Goal: Task Accomplishment & Management: Complete application form

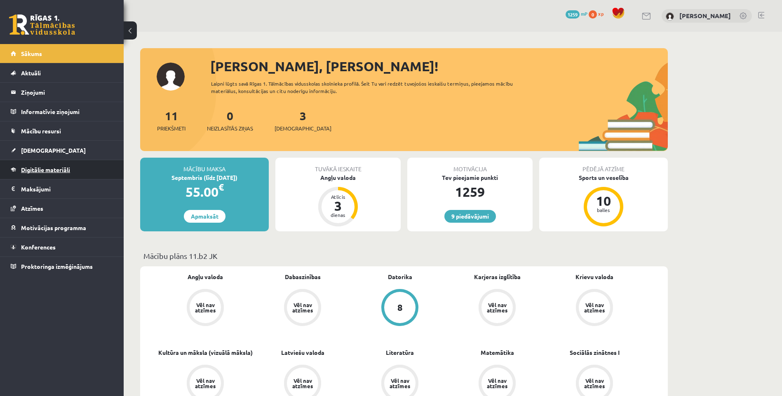
click at [54, 171] on span "Digitālie materiāli" at bounding box center [45, 169] width 49 height 7
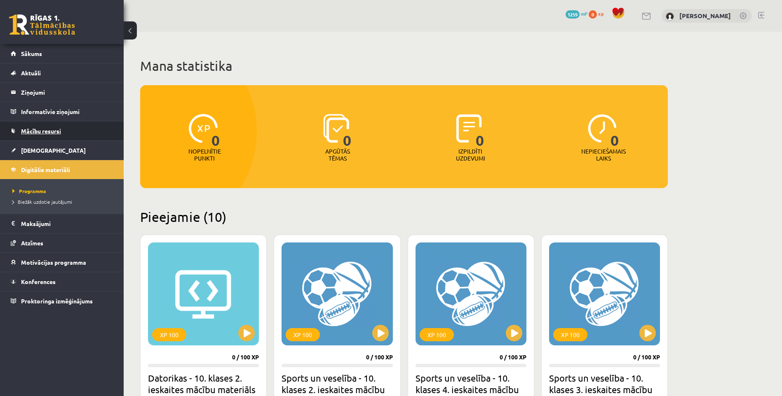
click at [42, 130] on span "Mācību resursi" at bounding box center [41, 130] width 40 height 7
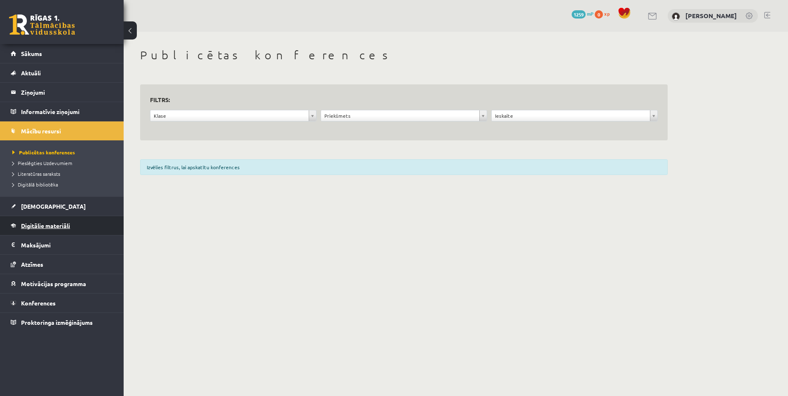
click at [51, 230] on link "Digitālie materiāli" at bounding box center [62, 225] width 103 height 19
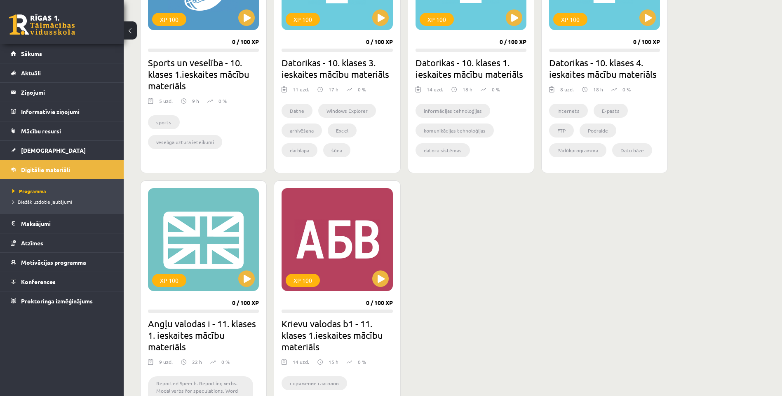
scroll to position [618, 0]
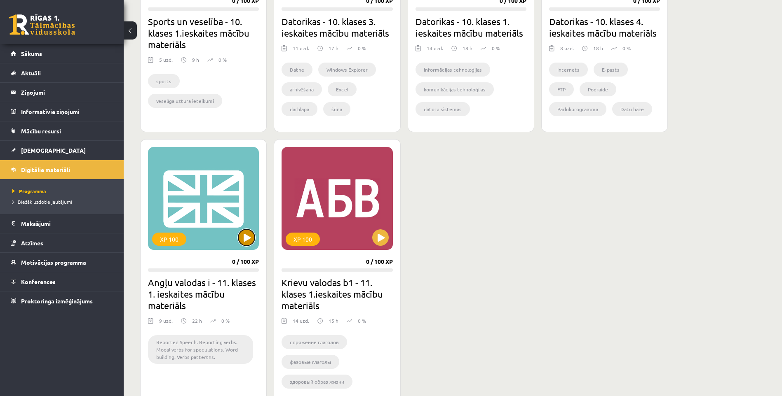
click at [249, 235] on button at bounding box center [246, 238] width 16 height 16
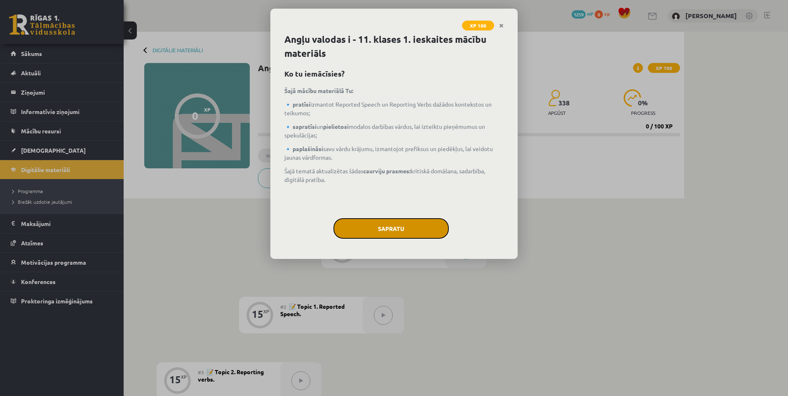
click at [408, 230] on button "Sapratu" at bounding box center [390, 228] width 115 height 21
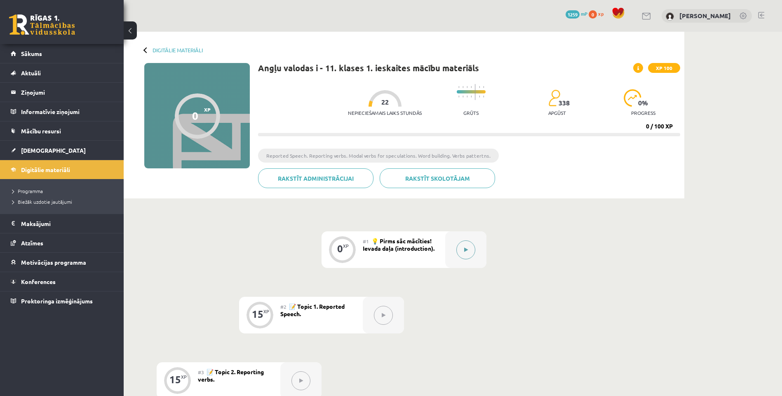
click at [465, 251] on icon at bounding box center [466, 250] width 4 height 5
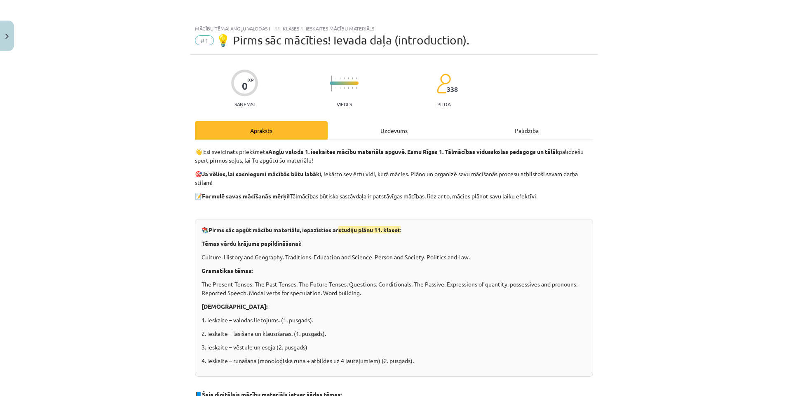
click at [373, 131] on div "Uzdevums" at bounding box center [394, 130] width 133 height 19
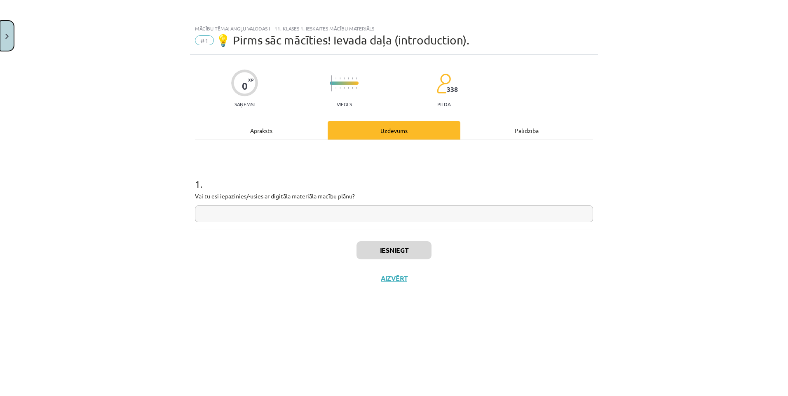
click at [6, 38] on img "Close" at bounding box center [6, 36] width 3 height 5
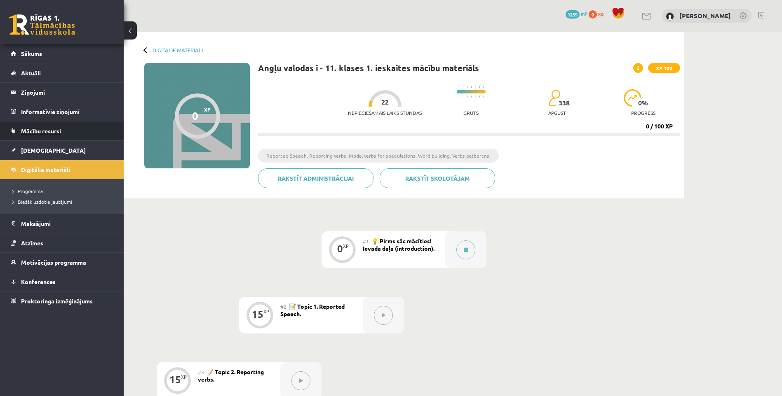
click at [35, 128] on span "Mācību resursi" at bounding box center [41, 130] width 40 height 7
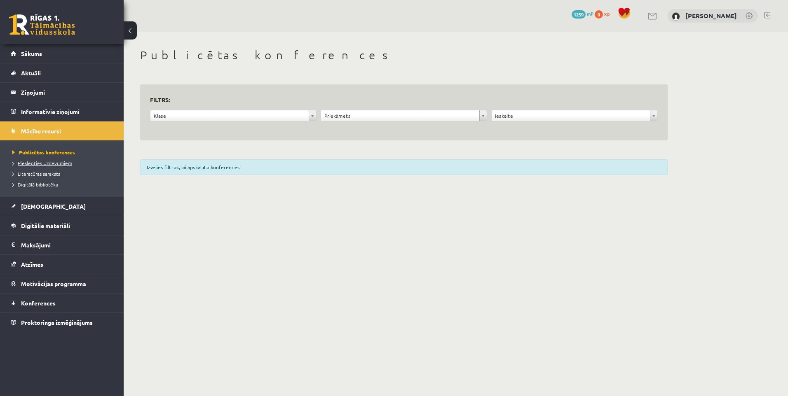
click at [41, 163] on span "Pieslēgties Uzdevumiem" at bounding box center [42, 163] width 60 height 7
click at [52, 188] on link "Digitālā bibliotēka" at bounding box center [63, 184] width 103 height 7
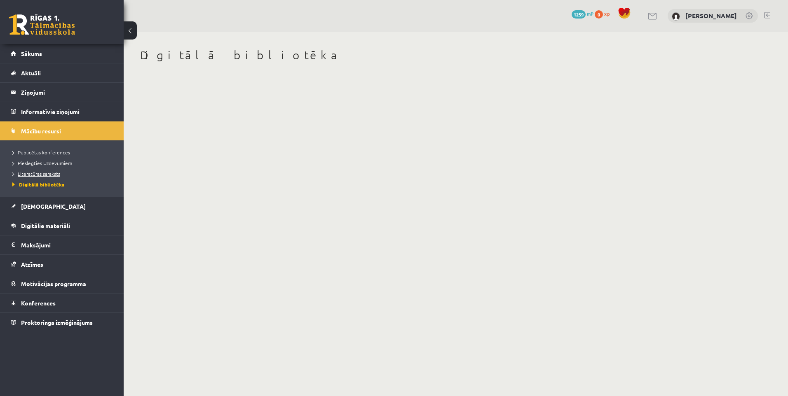
click at [52, 173] on span "Literatūras saraksts" at bounding box center [36, 174] width 48 height 7
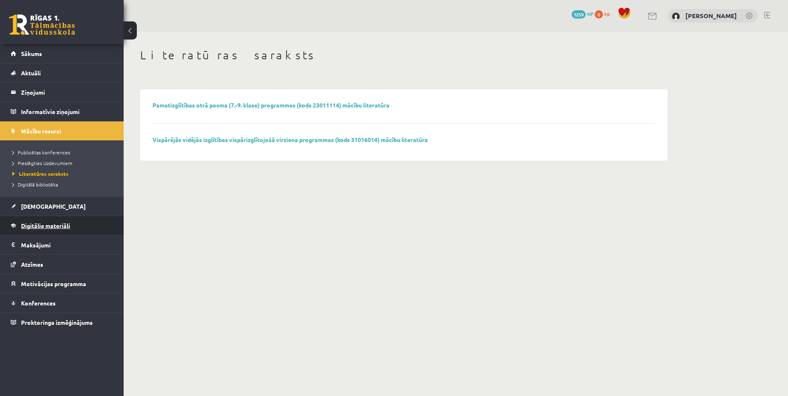
click at [49, 227] on span "Digitālie materiāli" at bounding box center [45, 225] width 49 height 7
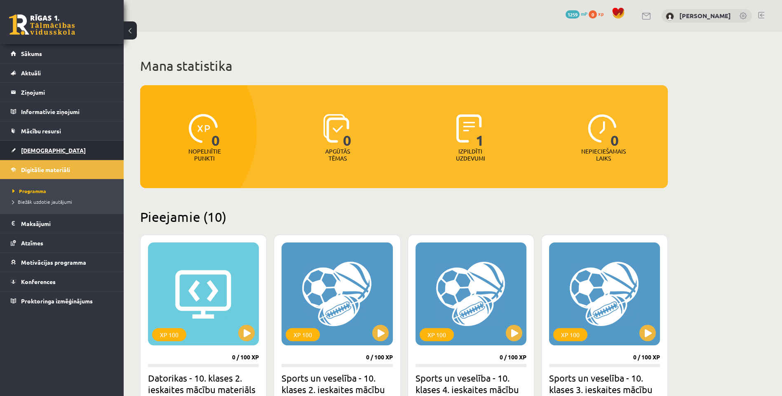
click at [35, 152] on span "[DEMOGRAPHIC_DATA]" at bounding box center [53, 150] width 65 height 7
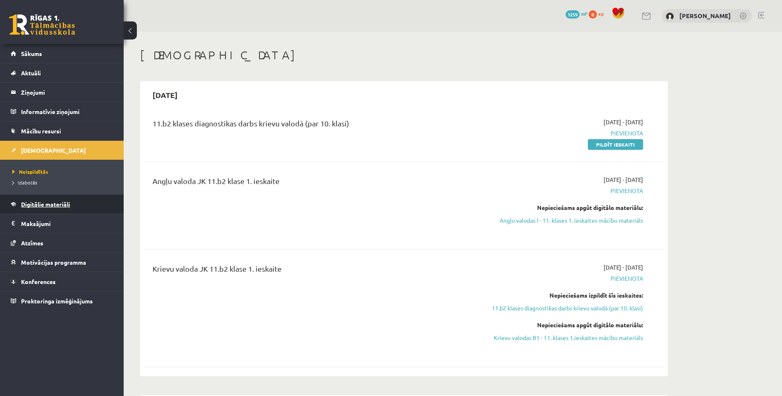
click at [48, 202] on span "Digitālie materiāli" at bounding box center [45, 204] width 49 height 7
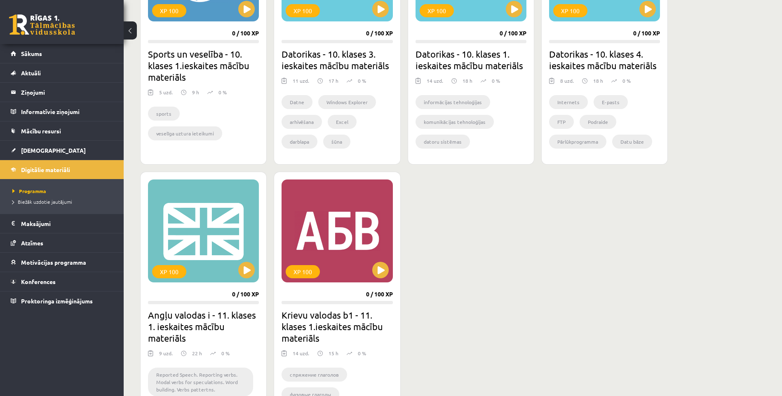
scroll to position [690, 0]
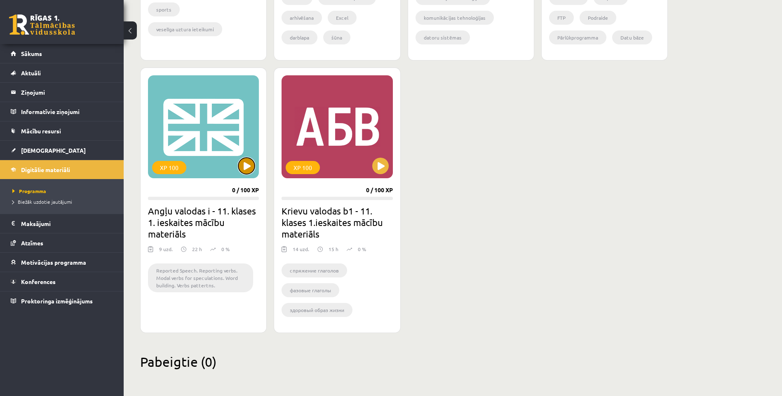
click at [244, 168] on button at bounding box center [246, 166] width 16 height 16
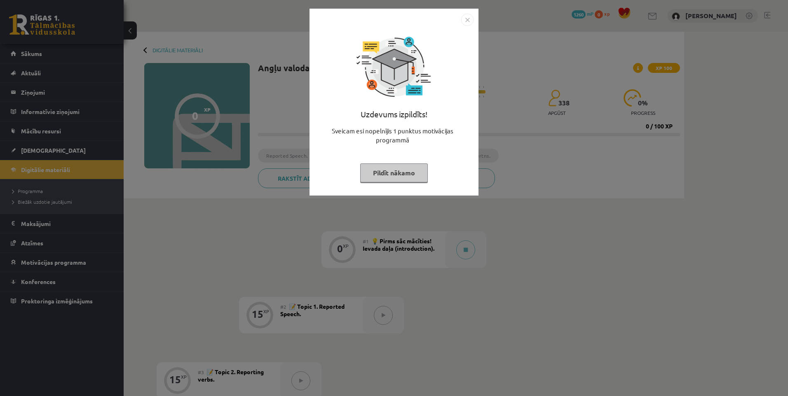
click at [414, 176] on button "Pildīt nākamo" at bounding box center [394, 173] width 68 height 19
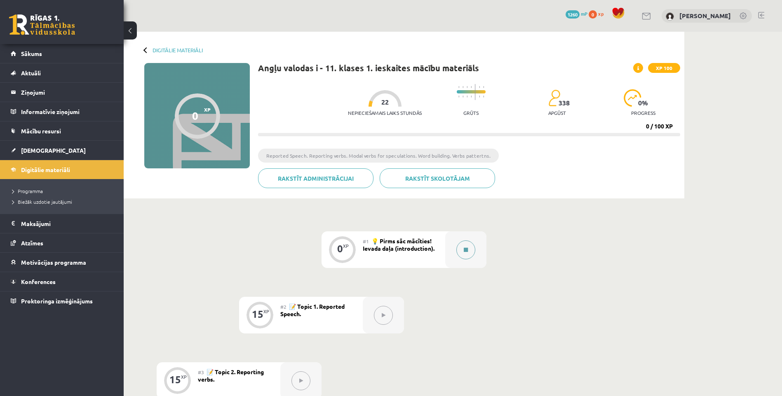
click at [458, 249] on button at bounding box center [465, 250] width 19 height 19
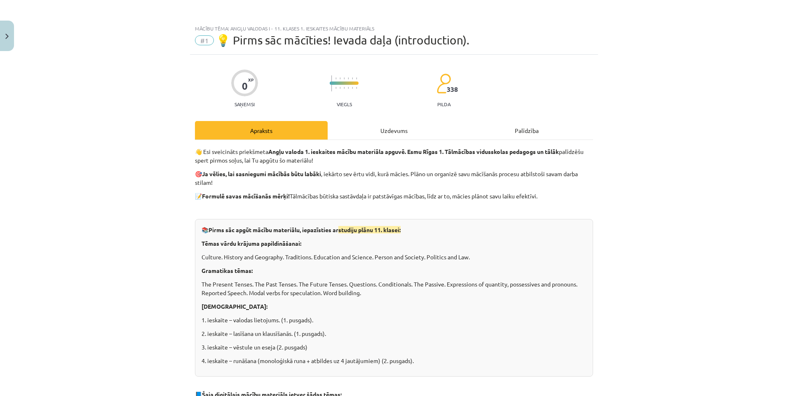
click at [399, 123] on div "Uzdevums" at bounding box center [394, 130] width 133 height 19
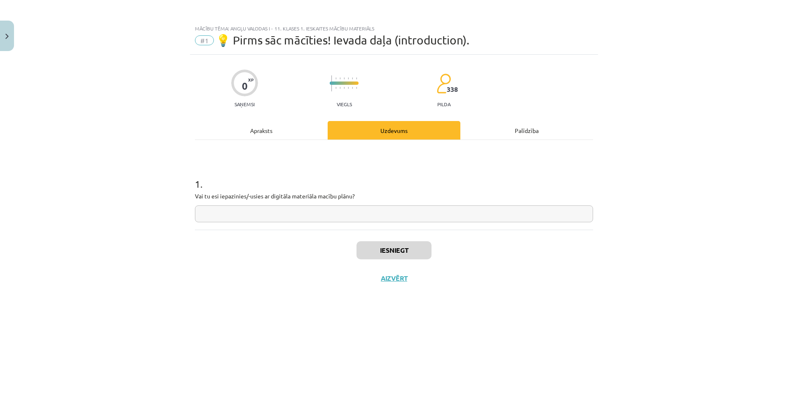
click at [377, 215] on input "text" at bounding box center [394, 214] width 398 height 17
type input "**"
click at [392, 252] on button "Iesniegt" at bounding box center [393, 250] width 75 height 18
click at [413, 278] on button "Nākamā nodarbība" at bounding box center [394, 283] width 81 height 19
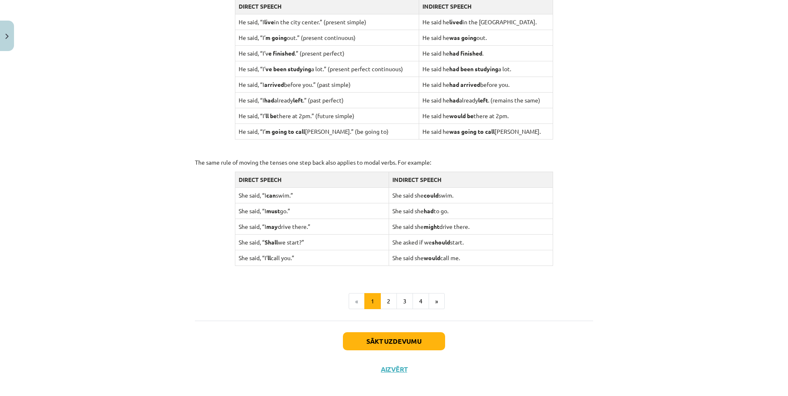
scroll to position [717, 0]
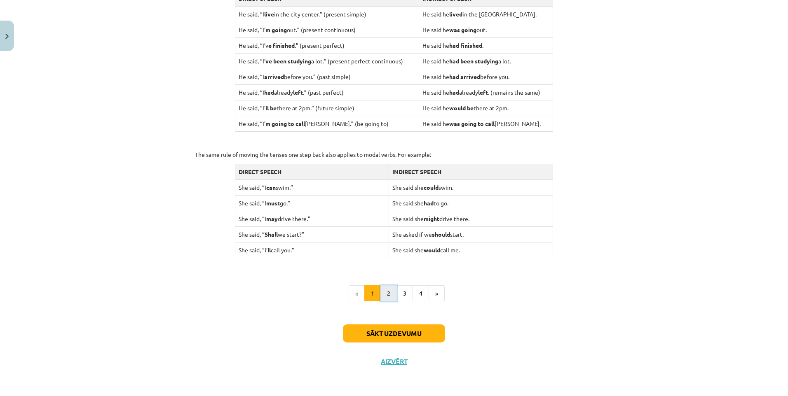
click at [391, 290] on button "2" at bounding box center [388, 294] width 16 height 16
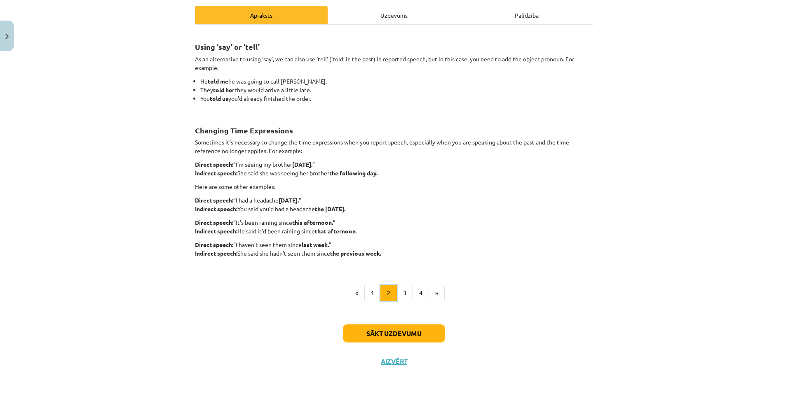
scroll to position [115, 0]
click at [406, 295] on button "3" at bounding box center [404, 293] width 16 height 16
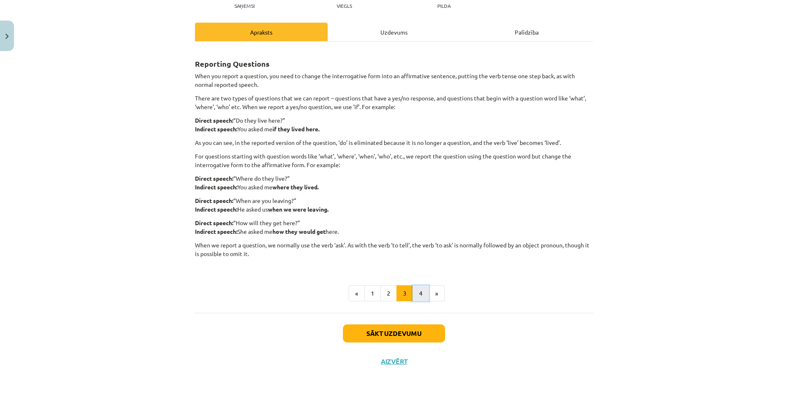
click at [424, 295] on button "4" at bounding box center [421, 294] width 16 height 16
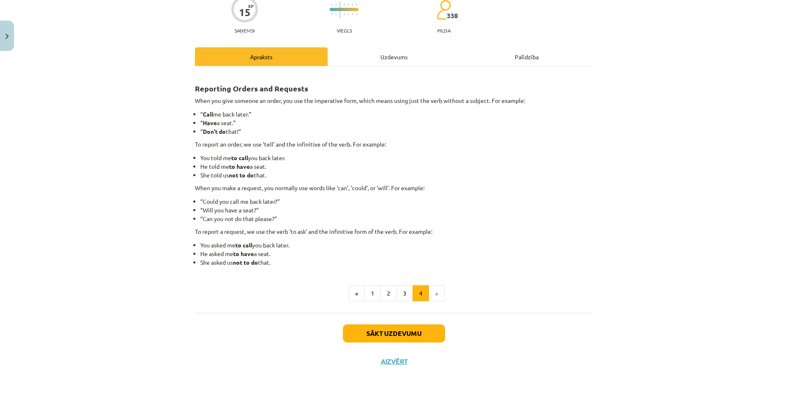
click at [380, 58] on div "Uzdevums" at bounding box center [394, 56] width 133 height 19
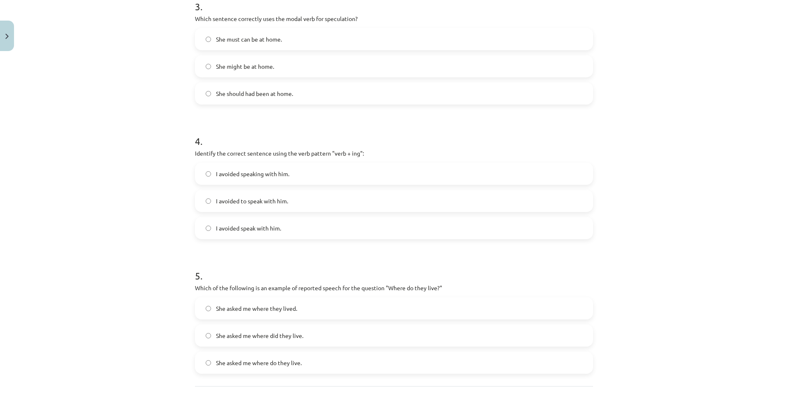
scroll to position [521, 0]
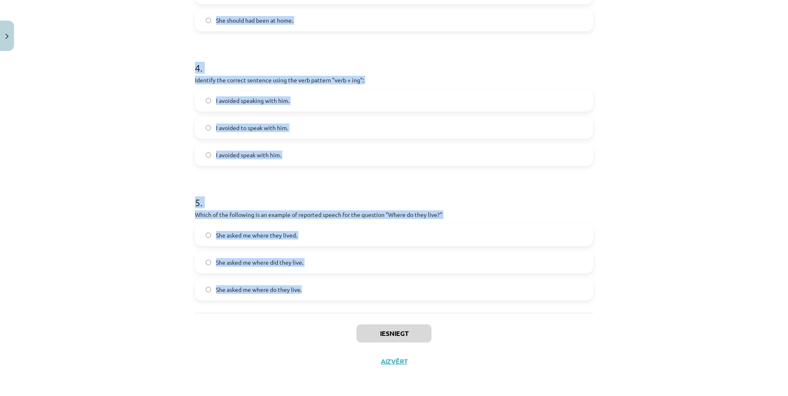
drag, startPoint x: 192, startPoint y: 172, endPoint x: 330, endPoint y: 298, distance: 187.3
copy form "Which of the following sentences correctly uses reported speech? He said that h…"
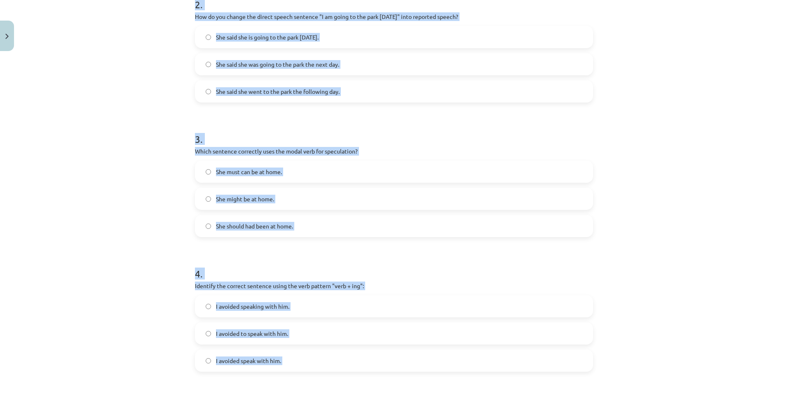
click at [131, 175] on div "Mācību tēma: Angļu valodas i - 11. klases 1. ieskaites mācību materiāls #2 📝 To…" at bounding box center [394, 198] width 788 height 396
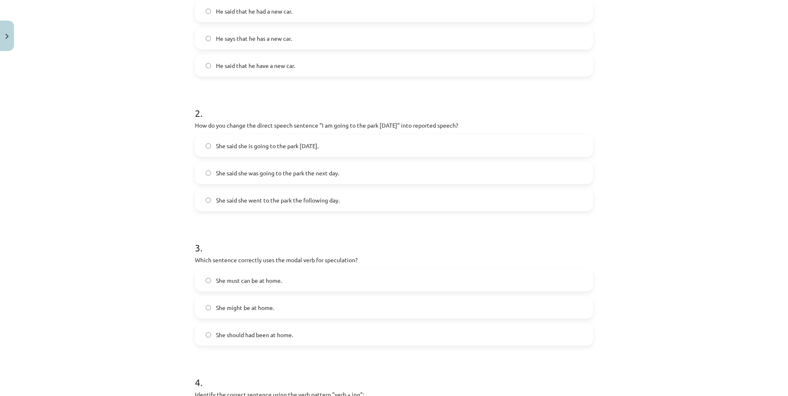
scroll to position [191, 0]
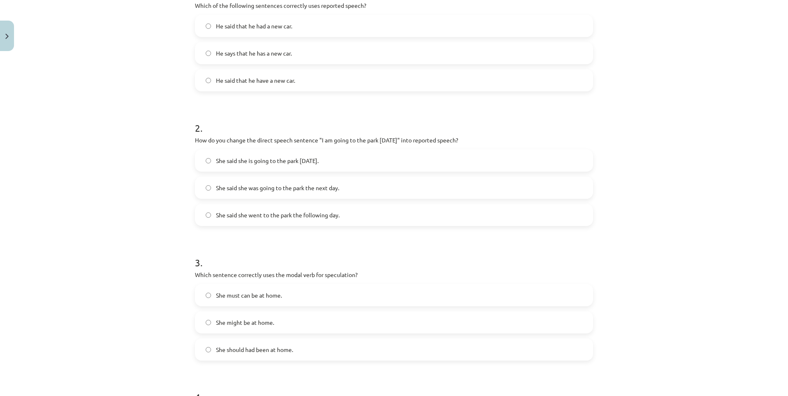
click at [247, 29] on span "He said that he had a new car." at bounding box center [254, 26] width 76 height 9
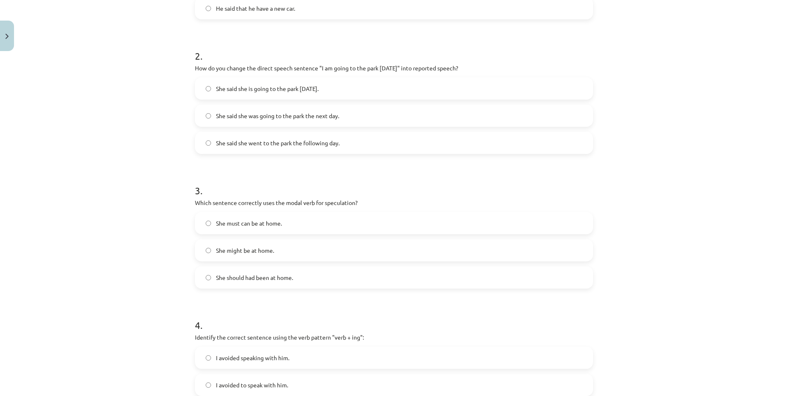
scroll to position [273, 0]
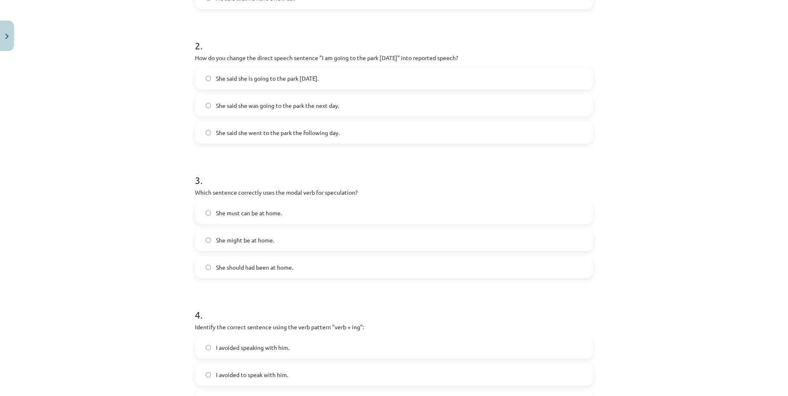
click at [284, 106] on span "She said she was going to the park the next day." at bounding box center [277, 105] width 123 height 9
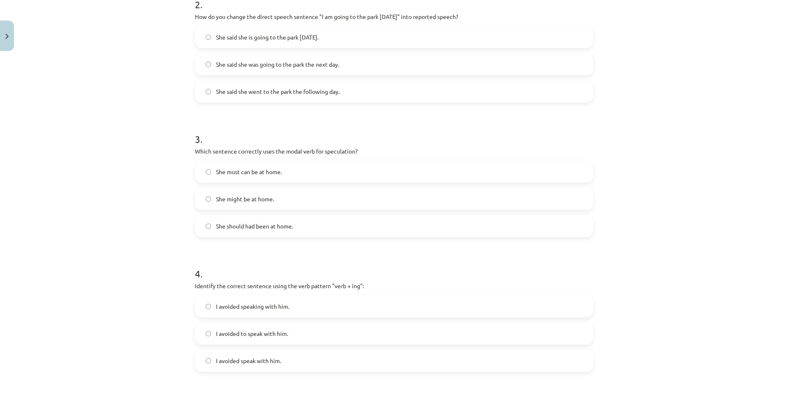
scroll to position [356, 0]
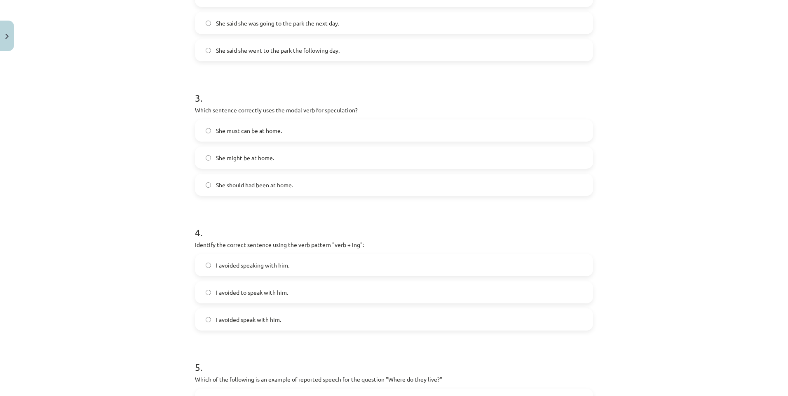
click at [291, 154] on label "She might be at home." at bounding box center [394, 158] width 396 height 21
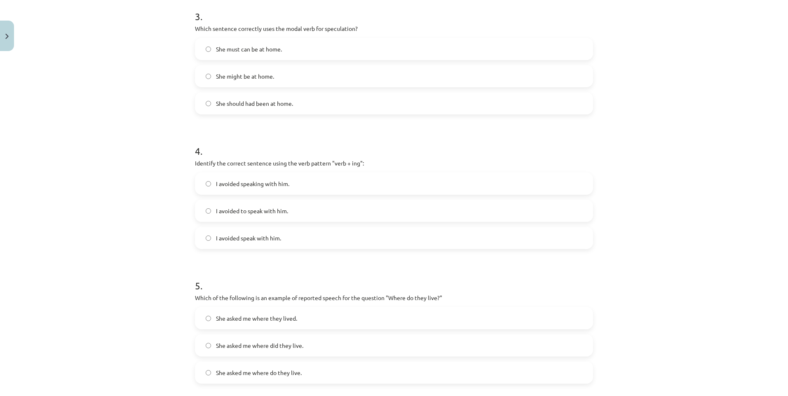
scroll to position [438, 0]
click at [276, 184] on span "I avoided speaking with him." at bounding box center [252, 183] width 73 height 9
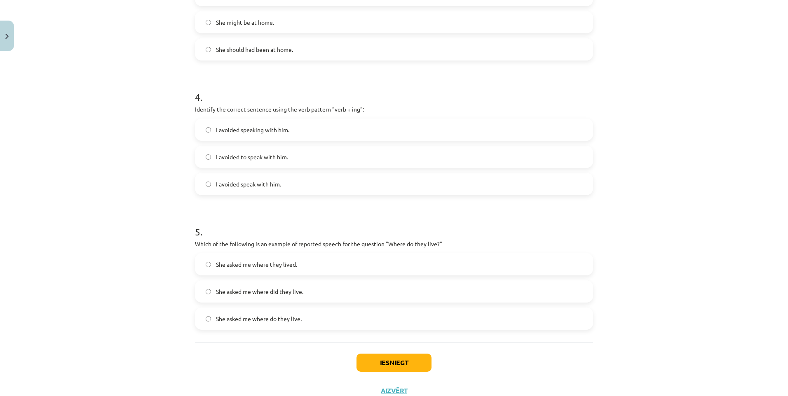
scroll to position [521, 0]
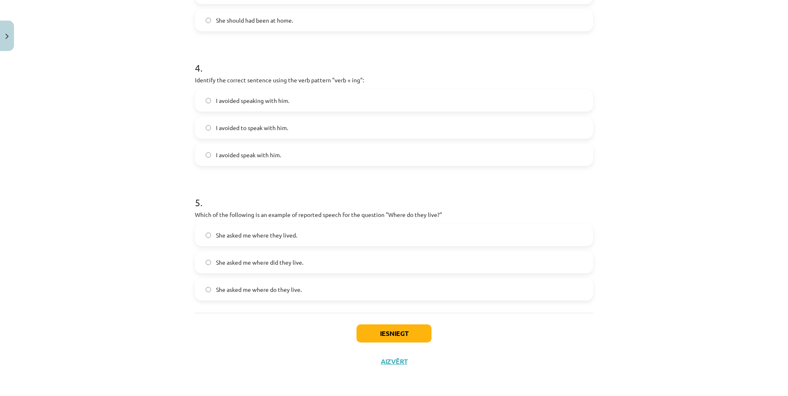
click at [291, 234] on span "She asked me where they lived." at bounding box center [256, 235] width 81 height 9
click at [384, 335] on button "Iesniegt" at bounding box center [393, 334] width 75 height 18
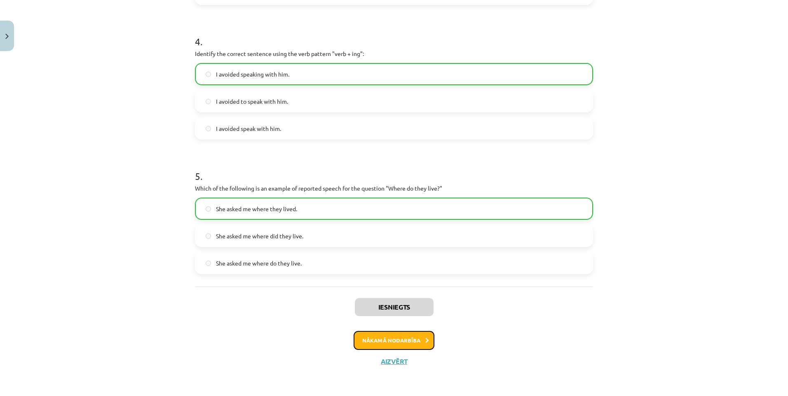
click at [369, 339] on button "Nākamā nodarbība" at bounding box center [394, 340] width 81 height 19
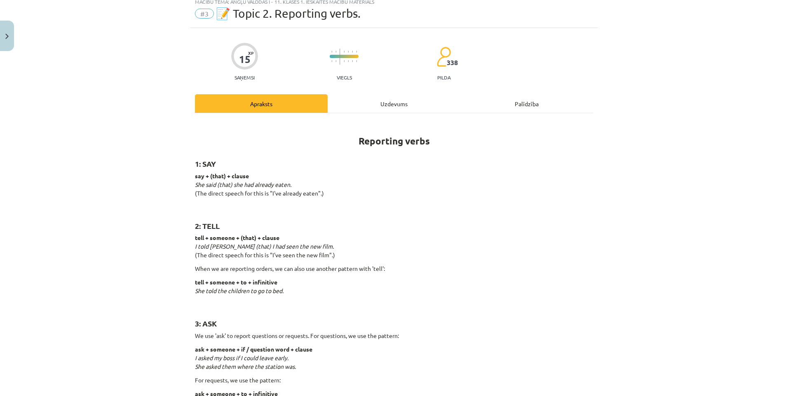
scroll to position [21, 0]
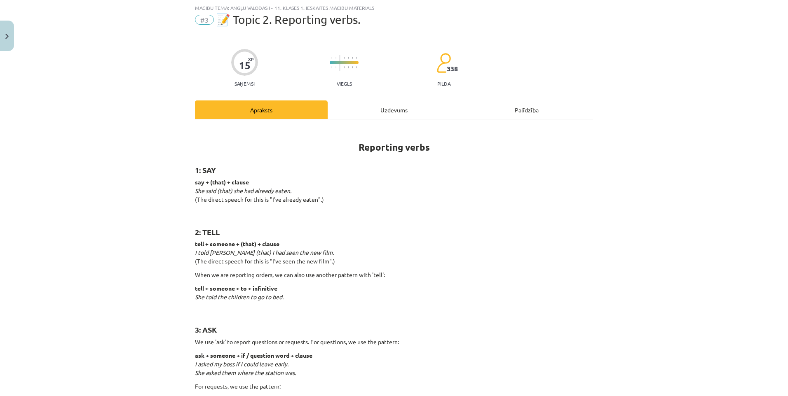
click at [385, 105] on div "Uzdevums" at bounding box center [394, 110] width 133 height 19
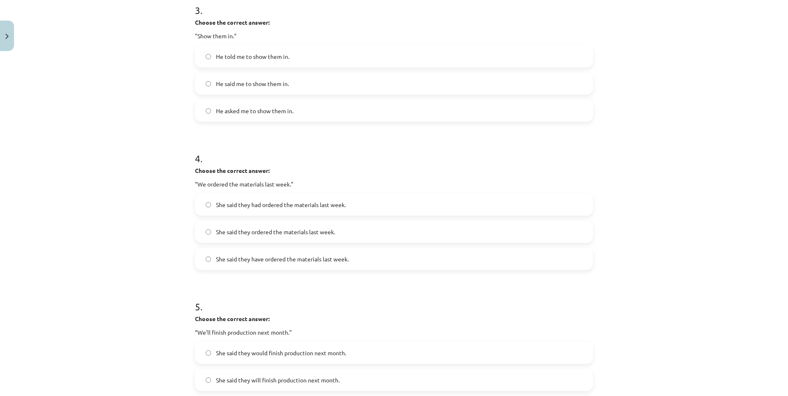
scroll to position [589, 0]
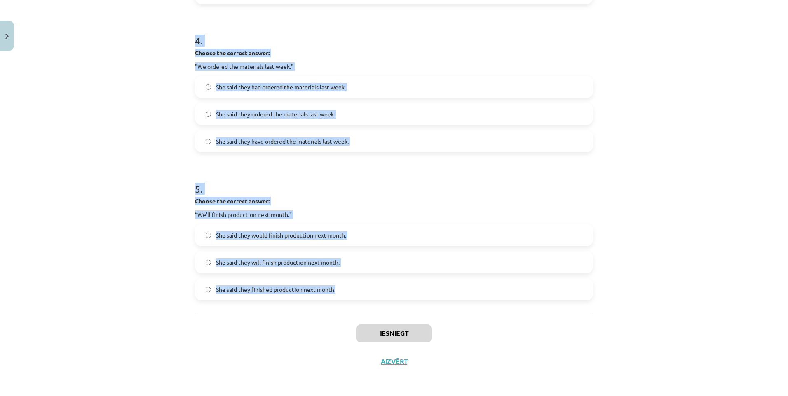
drag, startPoint x: 190, startPoint y: 174, endPoint x: 356, endPoint y: 286, distance: 200.5
copy form "Choose the correct answer: "I'm ready for the meeting." He said he had been rea…"
click at [124, 123] on div "Mācību tēma: Angļu valodas i - 11. klases 1. ieskaites mācību materiāls #3 📝 To…" at bounding box center [394, 198] width 788 height 396
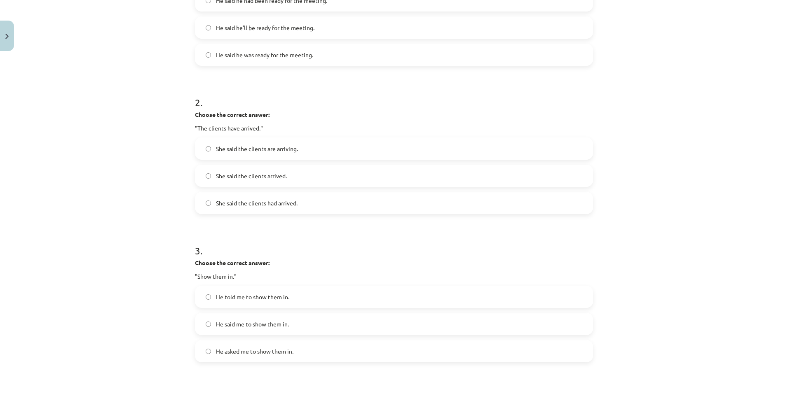
scroll to position [176, 0]
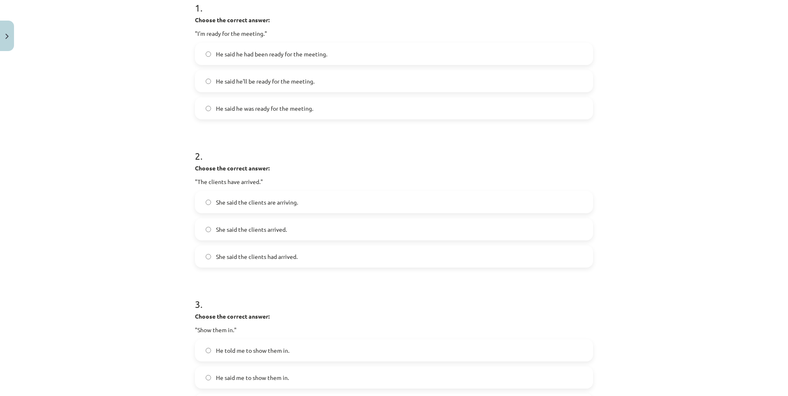
click at [322, 109] on label "He said he was ready for the meeting." at bounding box center [394, 108] width 396 height 21
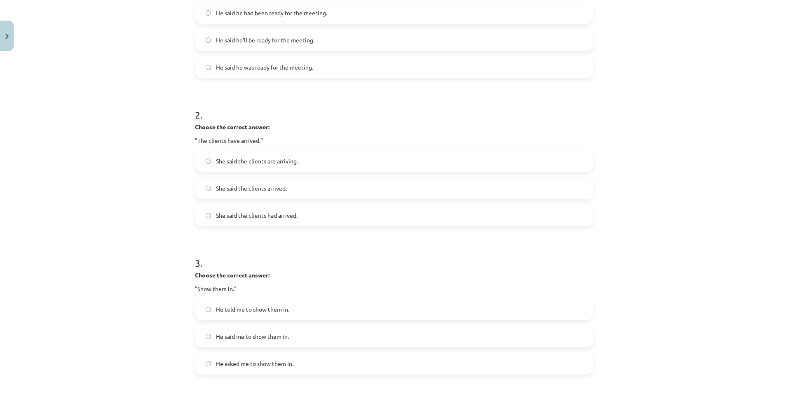
click at [303, 219] on label "She said the clients had arrived." at bounding box center [394, 215] width 396 height 21
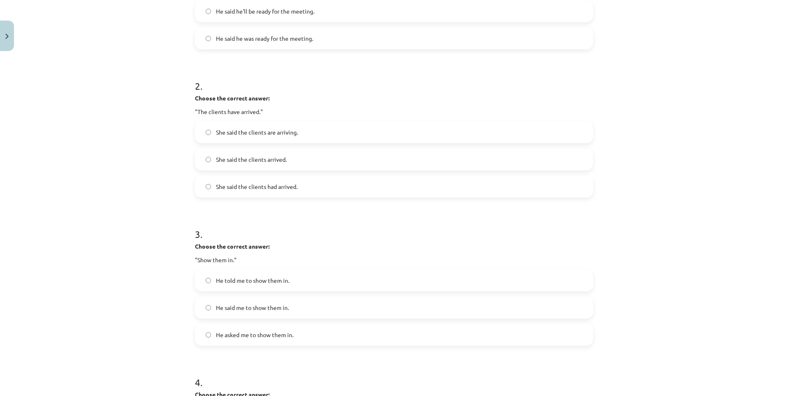
scroll to position [259, 0]
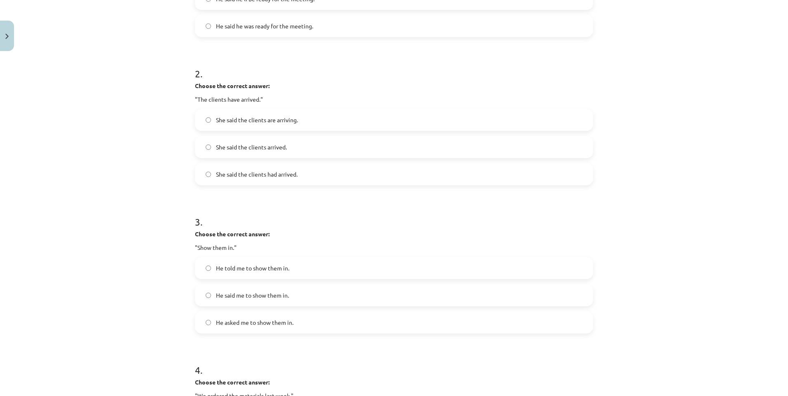
click at [299, 271] on label "He told me to show them in." at bounding box center [394, 268] width 396 height 21
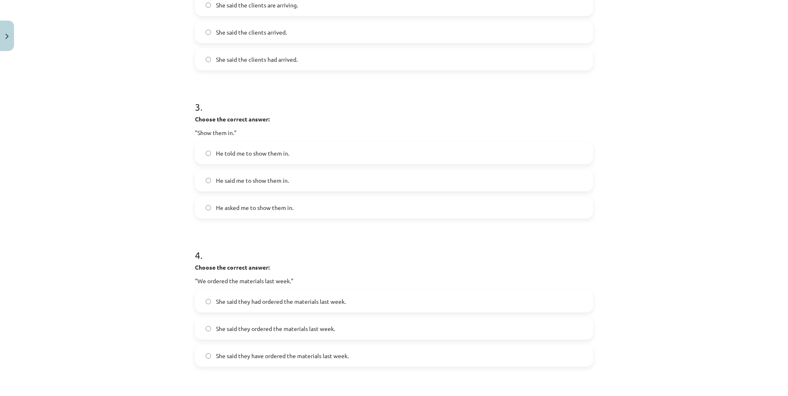
scroll to position [424, 0]
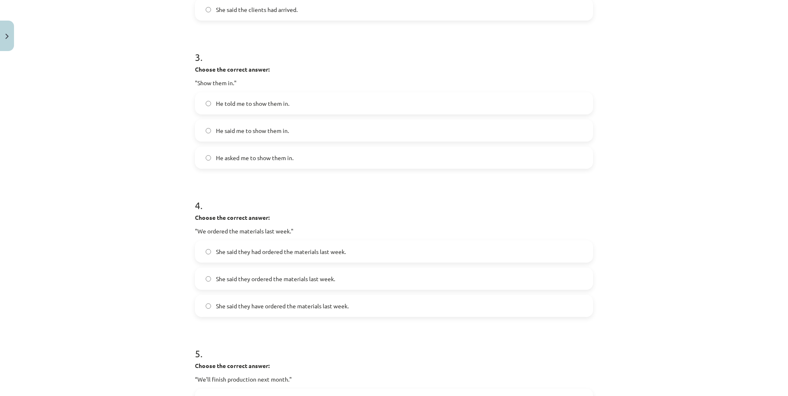
click at [330, 255] on span "She said they had ordered the materials last week." at bounding box center [281, 252] width 130 height 9
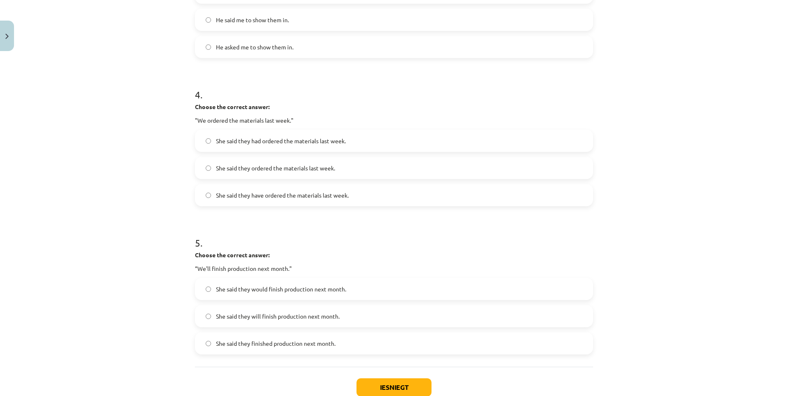
scroll to position [547, 0]
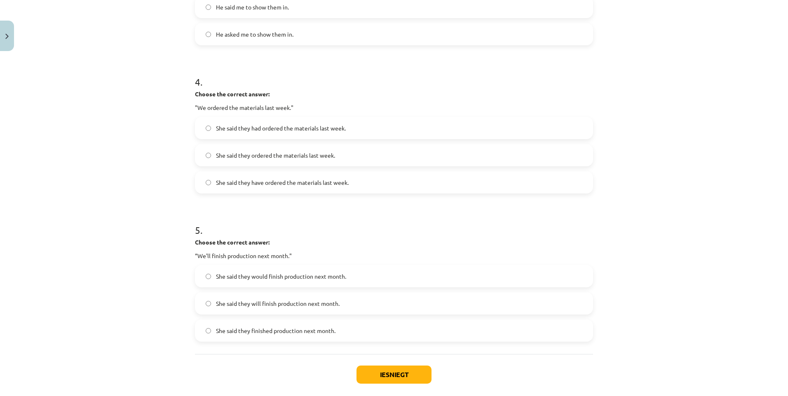
click at [268, 273] on span "She said they would finish production next month." at bounding box center [281, 276] width 130 height 9
click at [386, 373] on button "Iesniegt" at bounding box center [393, 375] width 75 height 18
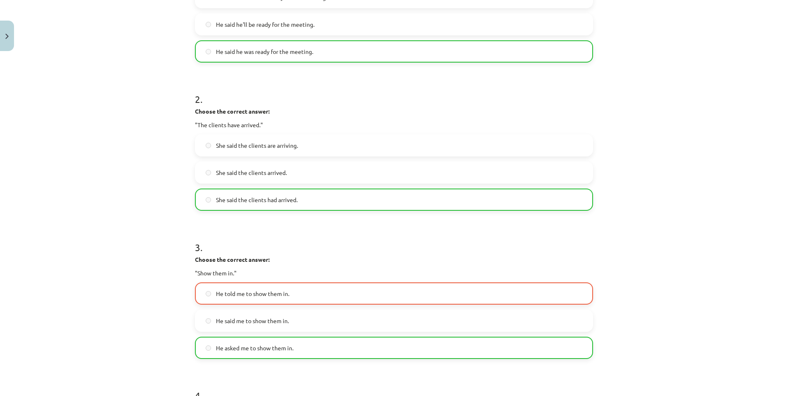
scroll to position [259, 0]
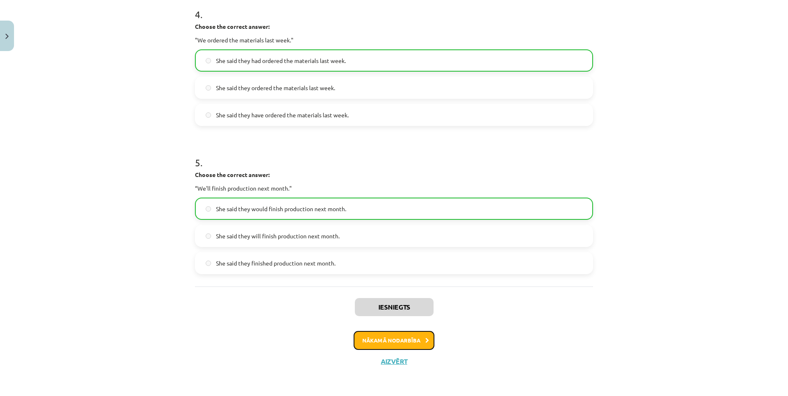
click at [383, 336] on button "Nākamā nodarbība" at bounding box center [394, 340] width 81 height 19
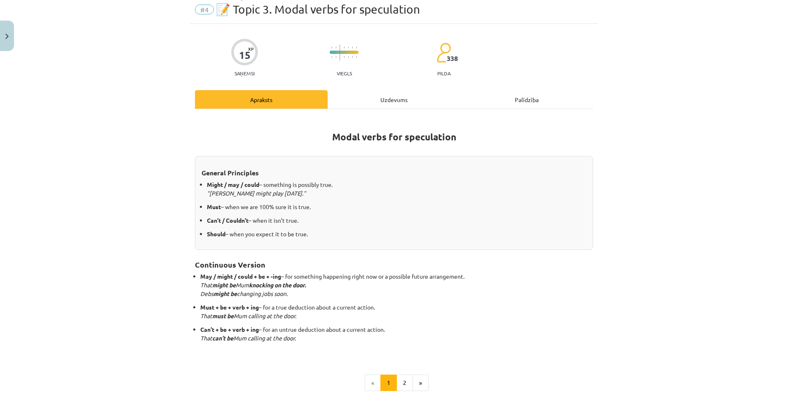
scroll to position [21, 0]
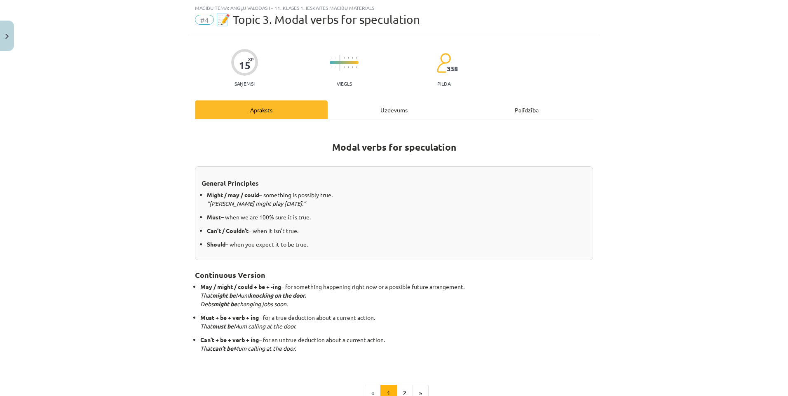
click at [379, 111] on div "Uzdevums" at bounding box center [394, 110] width 133 height 19
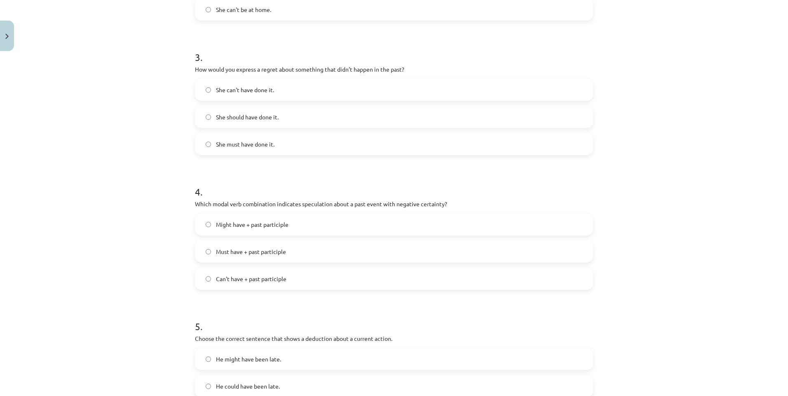
scroll to position [521, 0]
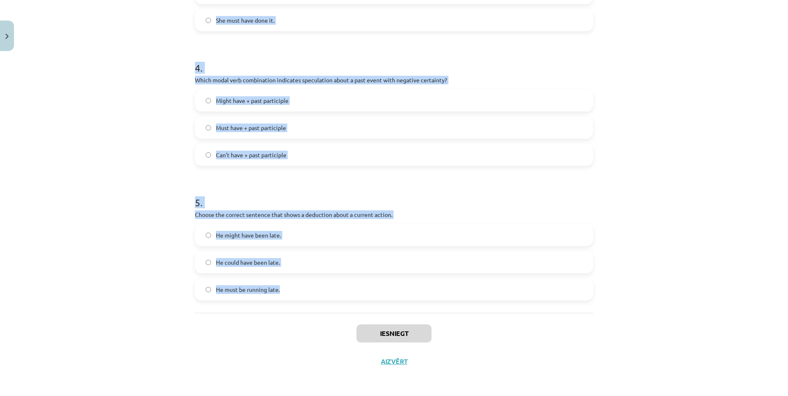
drag, startPoint x: 189, startPoint y: 172, endPoint x: 337, endPoint y: 298, distance: 194.2
copy form "Which modal verb would you use to speculate about something that is possibly tr…"
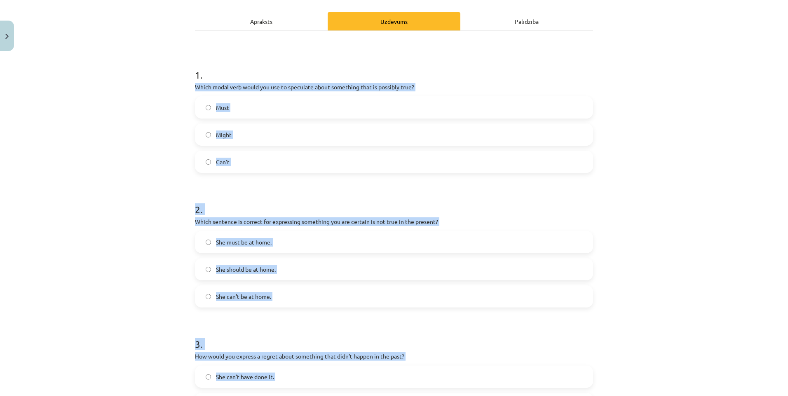
scroll to position [108, 0]
click at [121, 119] on div "Mācību tēma: Angļu valodas i - 11. klases 1. ieskaites mācību materiāls #4 📝 To…" at bounding box center [394, 198] width 788 height 396
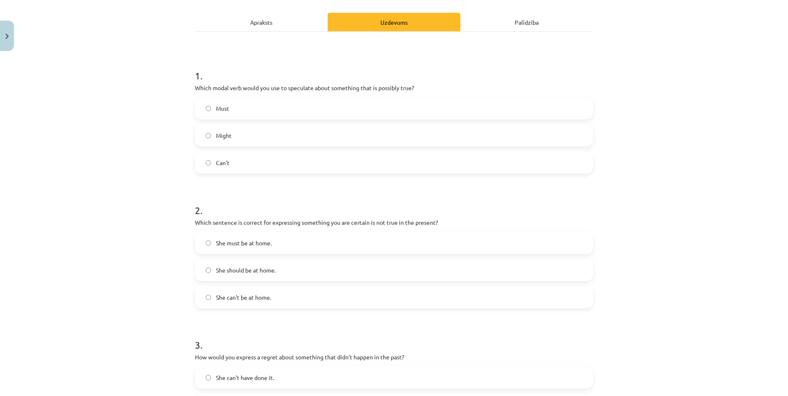
click at [242, 141] on label "Might" at bounding box center [394, 135] width 396 height 21
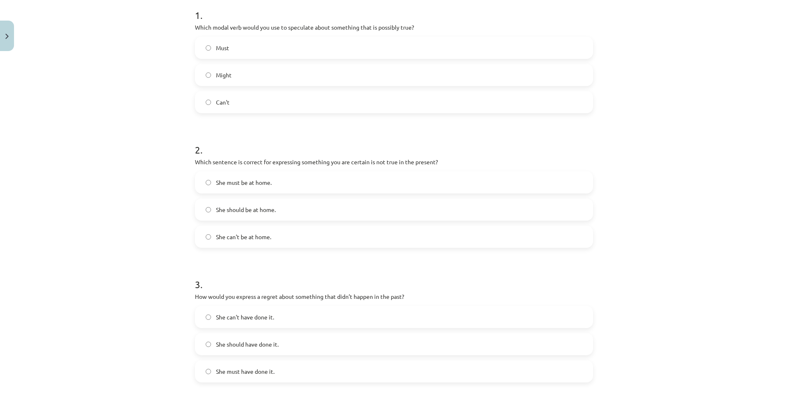
scroll to position [191, 0]
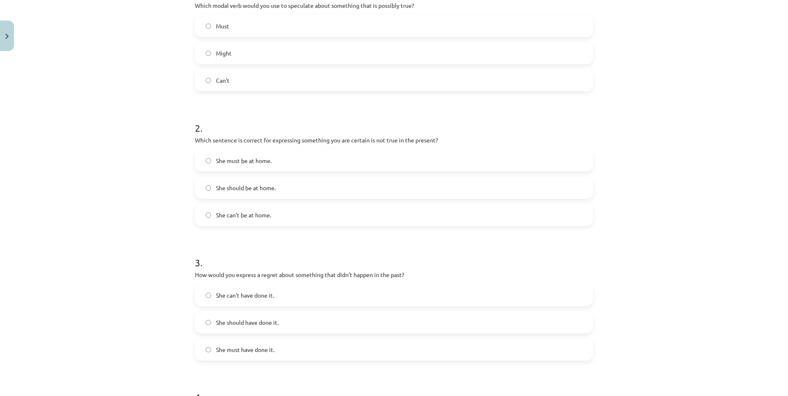
click at [267, 214] on span "She can't be at home." at bounding box center [243, 215] width 55 height 9
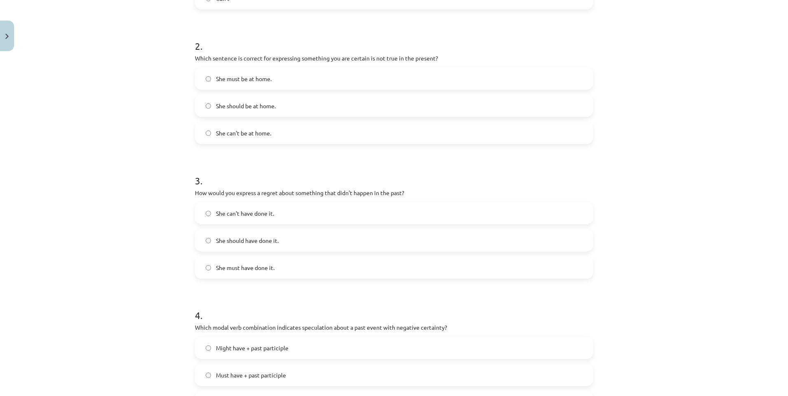
scroll to position [273, 0]
click at [263, 240] on span "She should have done it." at bounding box center [247, 240] width 63 height 9
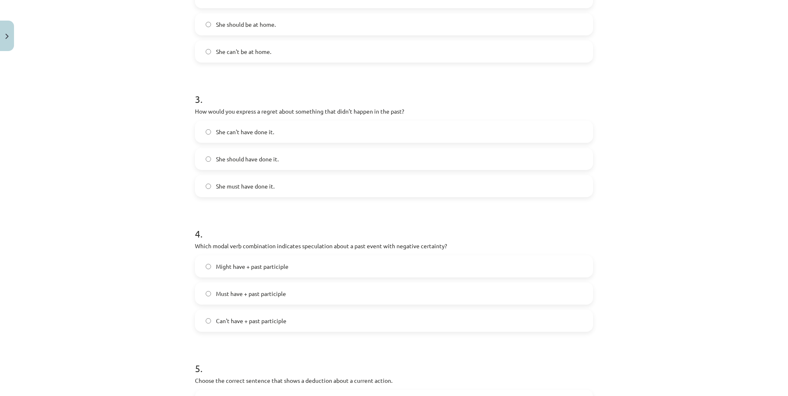
scroll to position [356, 0]
click at [289, 325] on label "Can't have + past participle" at bounding box center [394, 319] width 396 height 21
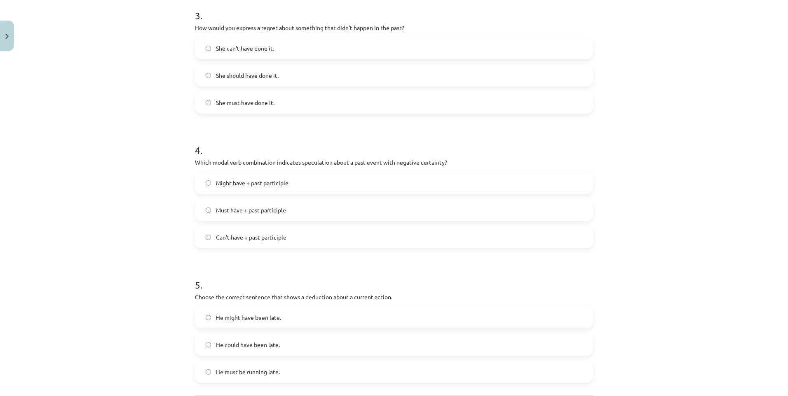
scroll to position [479, 0]
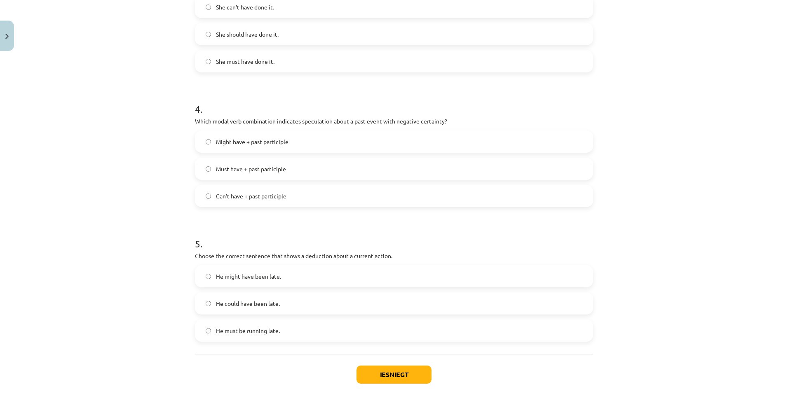
click at [280, 326] on label "He must be running late." at bounding box center [394, 331] width 396 height 21
click at [405, 380] on button "Iesniegt" at bounding box center [393, 375] width 75 height 18
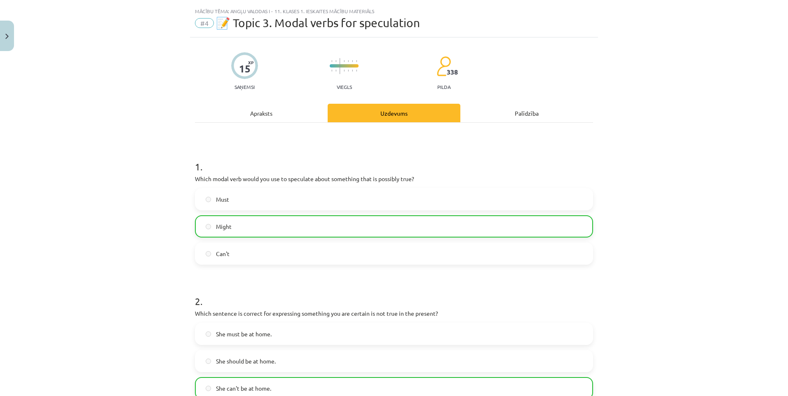
scroll to position [0, 0]
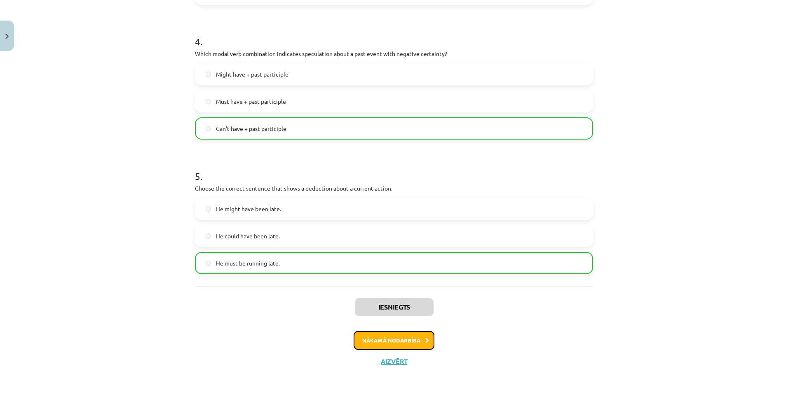
click at [394, 342] on button "Nākamā nodarbība" at bounding box center [394, 340] width 81 height 19
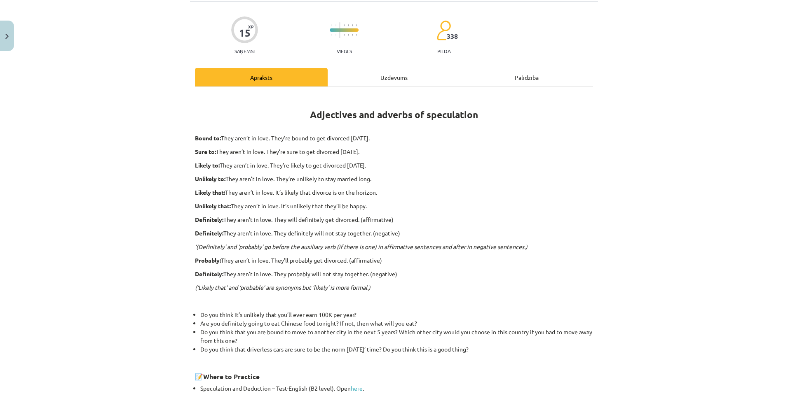
scroll to position [21, 0]
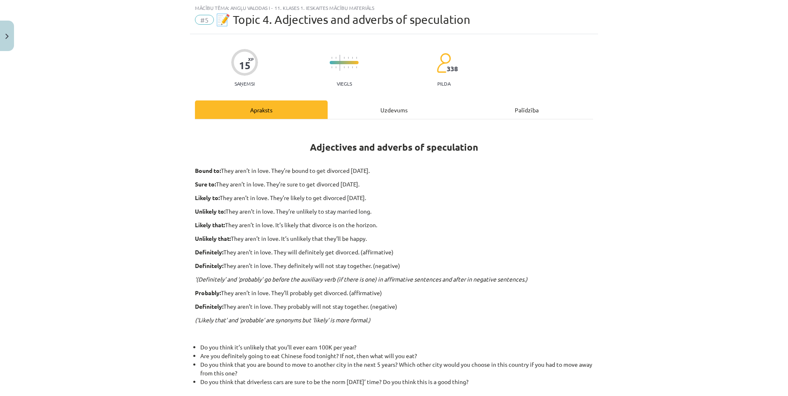
click at [369, 110] on div "Uzdevums" at bounding box center [394, 110] width 133 height 19
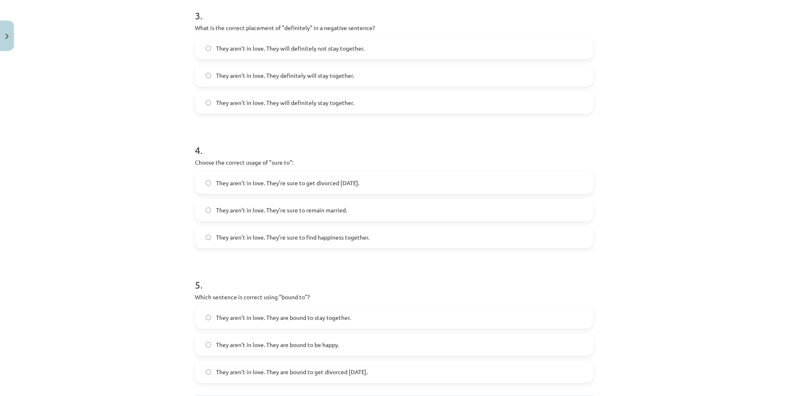
scroll to position [534, 0]
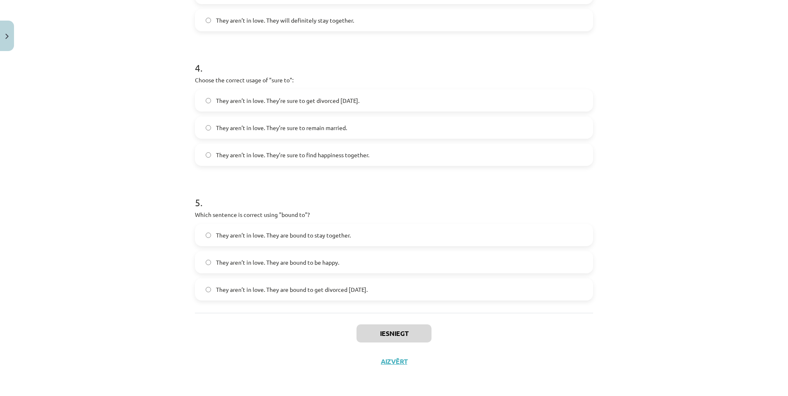
drag, startPoint x: 188, startPoint y: 176, endPoint x: 415, endPoint y: 293, distance: 255.3
copy form "Choose the correct sentence using "probably" in an affirmative context: They ar…"
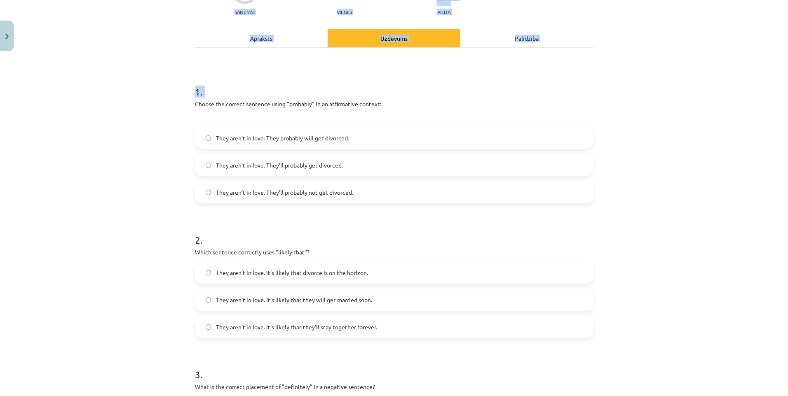
scroll to position [81, 0]
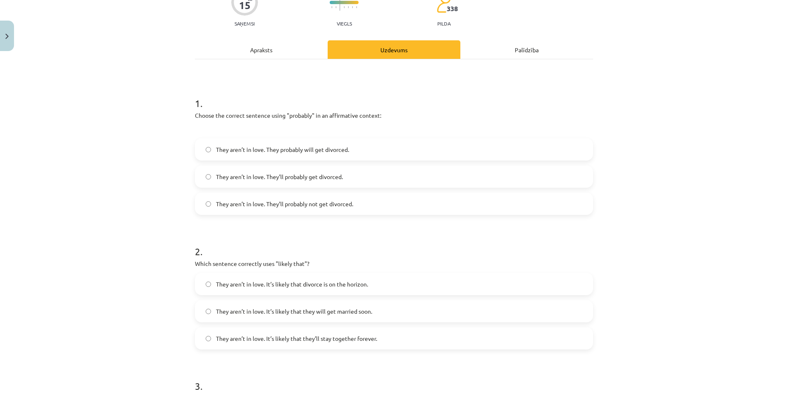
click at [121, 98] on div "Mācību tēma: Angļu valodas i - 11. klases 1. ieskaites mācību materiāls #5 📝 To…" at bounding box center [394, 198] width 788 height 396
click at [268, 173] on span "They aren’t in love. They’ll probably get divorced." at bounding box center [279, 177] width 127 height 9
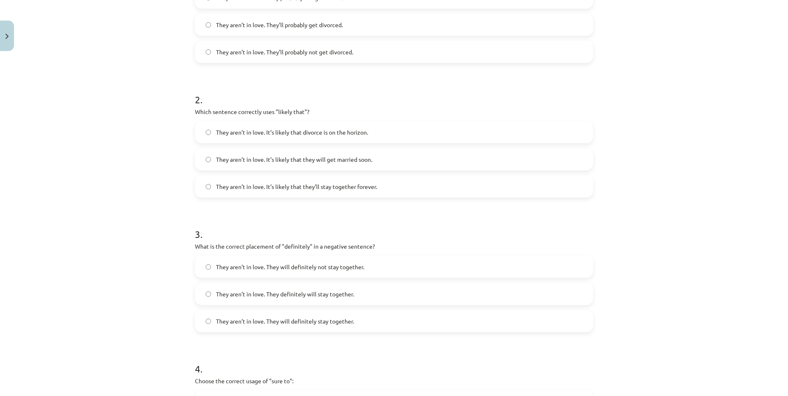
scroll to position [246, 0]
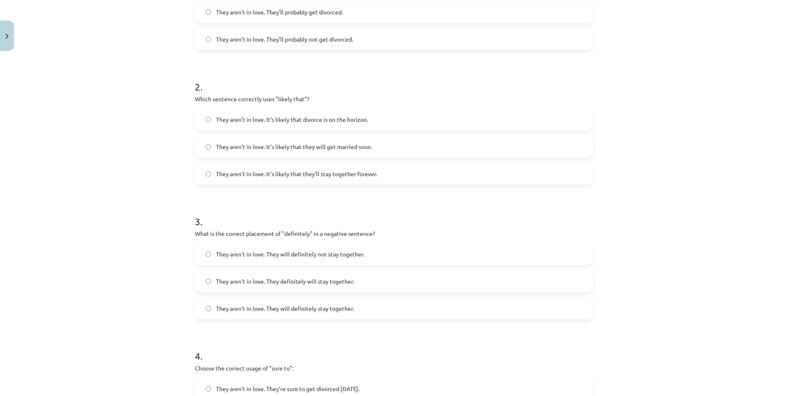
click at [263, 124] on label "They aren’t in love. It’s likely that divorce is on the horizon." at bounding box center [394, 119] width 396 height 21
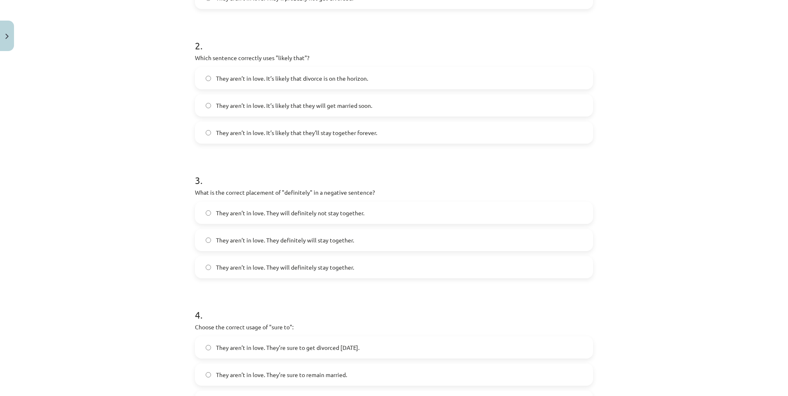
scroll to position [328, 0]
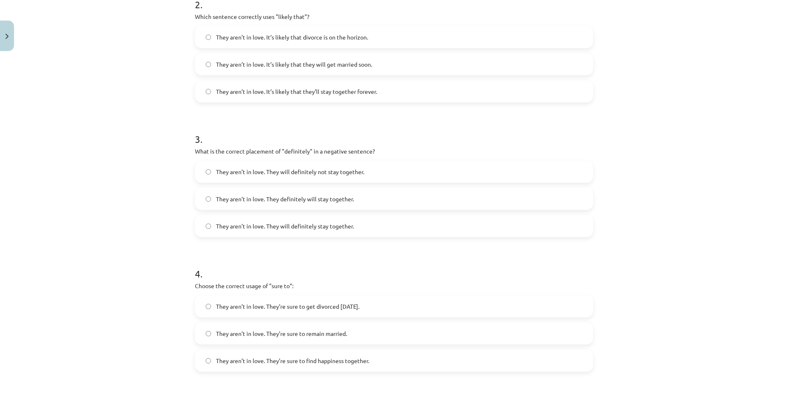
click at [366, 179] on label "They aren’t in love. They will definitely not stay together." at bounding box center [394, 172] width 396 height 21
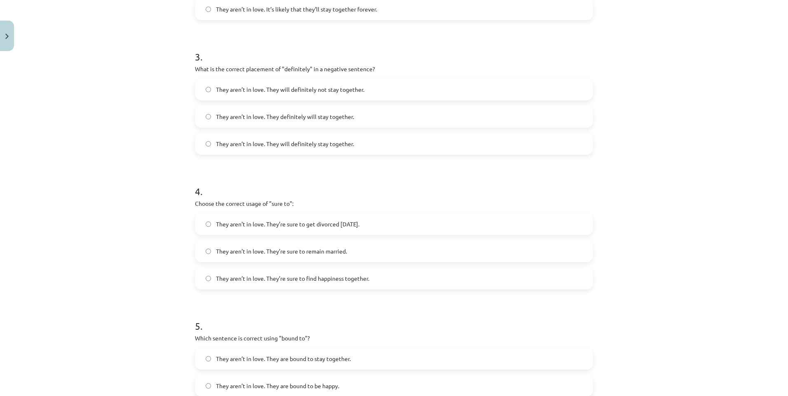
click at [300, 229] on label "They aren’t in love. They’re sure to get divorced within six months." at bounding box center [394, 224] width 396 height 21
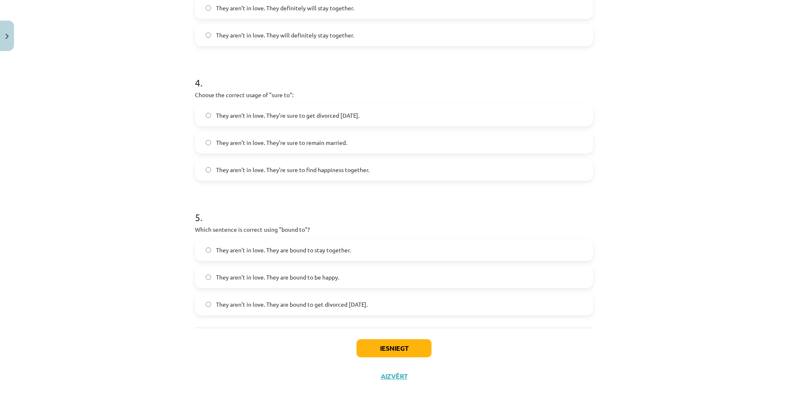
scroll to position [534, 0]
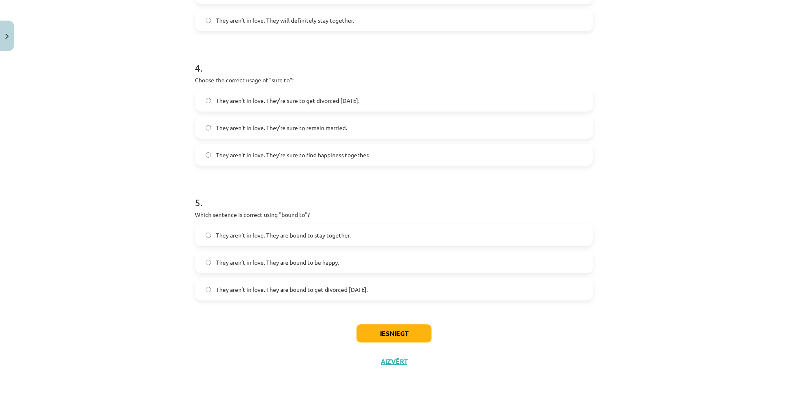
click at [348, 289] on span "They aren’t in love. They are bound to get divorced within six months." at bounding box center [292, 290] width 152 height 9
click at [372, 336] on button "Iesniegt" at bounding box center [393, 334] width 75 height 18
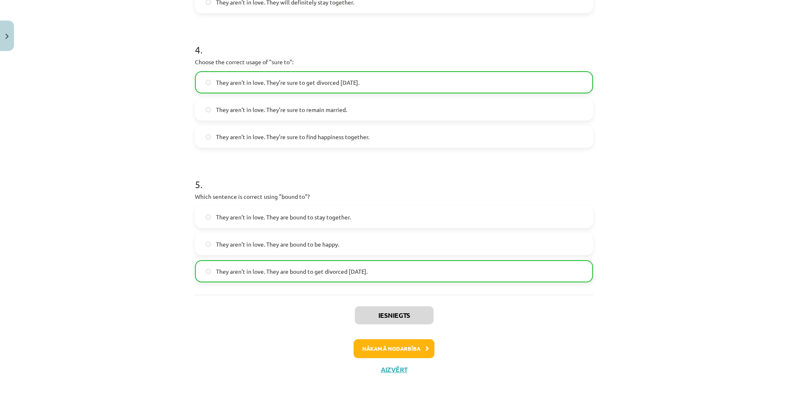
scroll to position [560, 0]
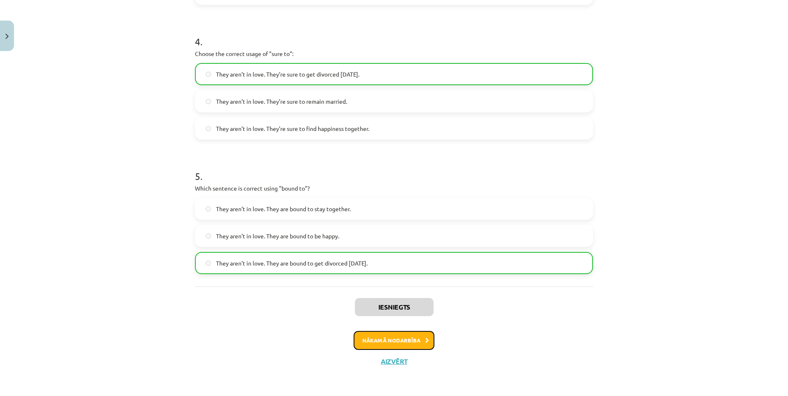
click at [371, 335] on button "Nākamā nodarbība" at bounding box center [394, 340] width 81 height 19
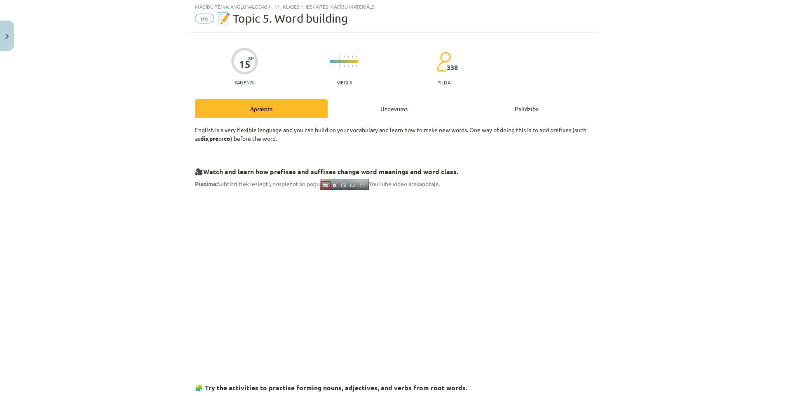
scroll to position [21, 0]
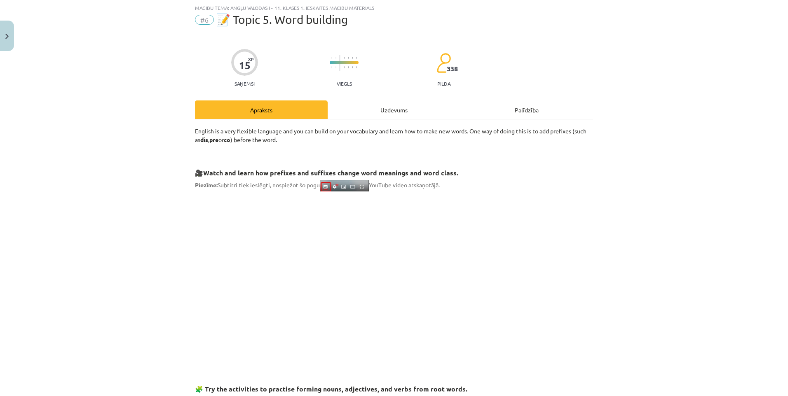
click at [380, 110] on div "Uzdevums" at bounding box center [394, 110] width 133 height 19
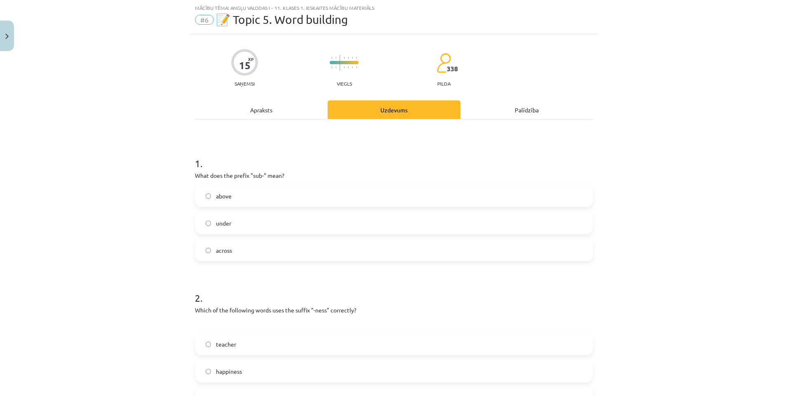
click at [270, 110] on div "Apraksts" at bounding box center [261, 110] width 133 height 19
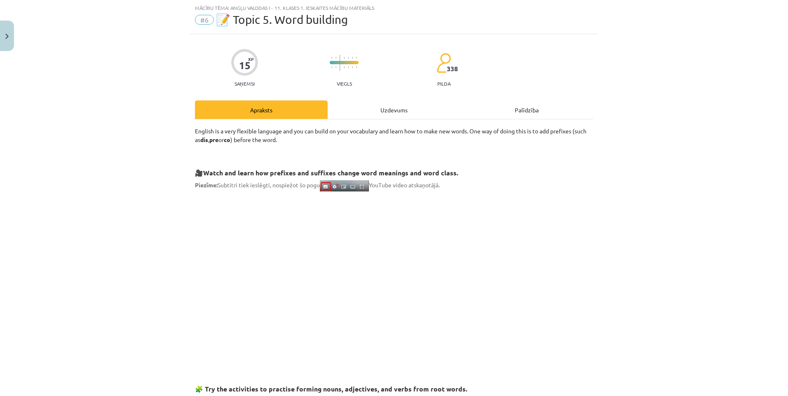
click at [406, 109] on div "Uzdevums" at bounding box center [394, 110] width 133 height 19
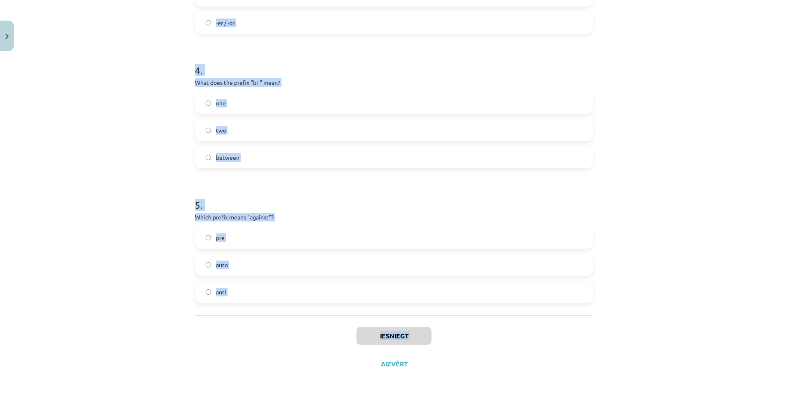
scroll to position [534, 0]
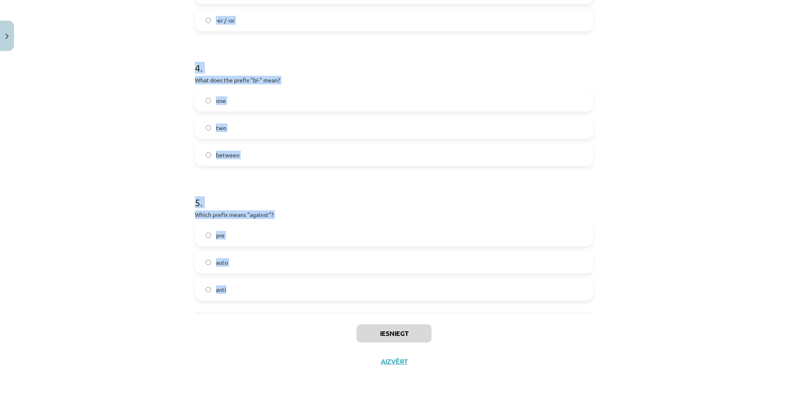
drag, startPoint x: 190, startPoint y: 175, endPoint x: 296, endPoint y: 311, distance: 173.0
copy form "What does the prefix "sub-" mean? above under across 2 . Which of the following…"
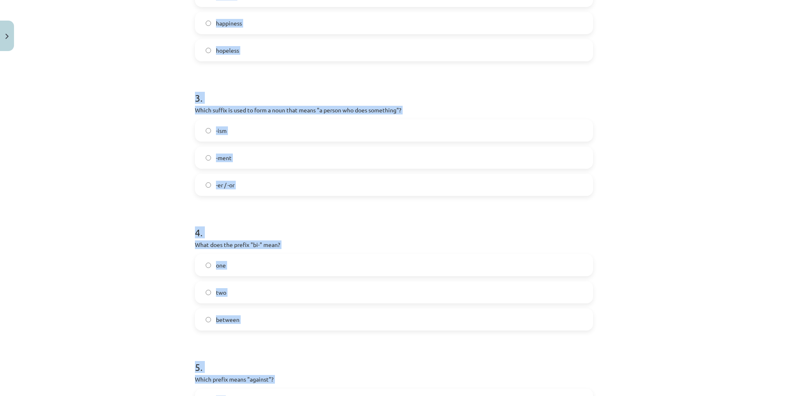
click at [156, 105] on div "Mācību tēma: Angļu valodas i - 11. klases 1. ieskaites mācību materiāls #6 📝 To…" at bounding box center [394, 198] width 788 height 396
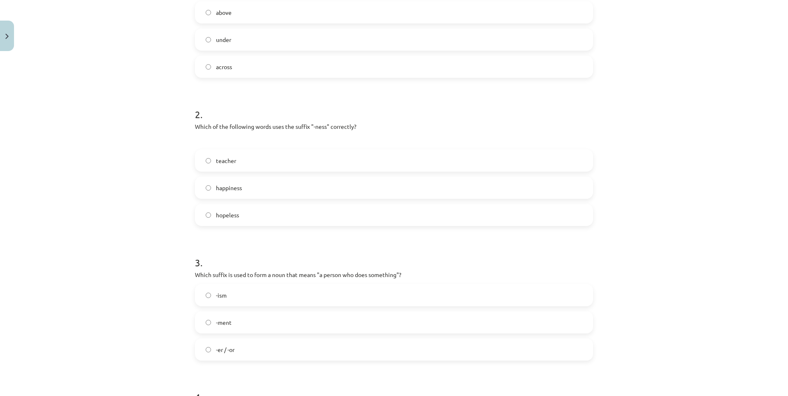
scroll to position [163, 0]
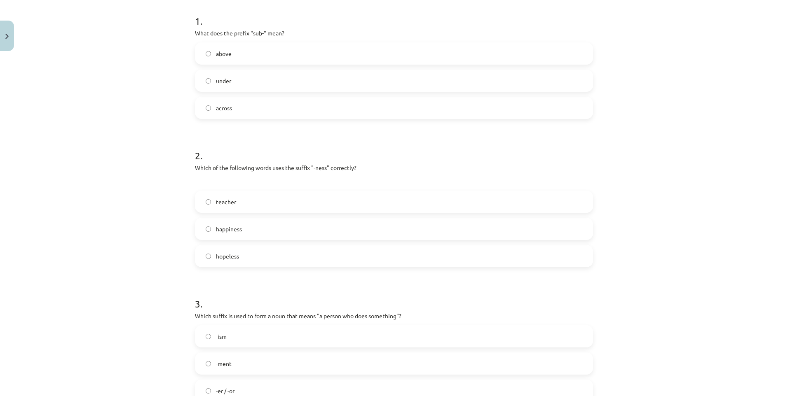
click at [260, 86] on label "under" at bounding box center [394, 80] width 396 height 21
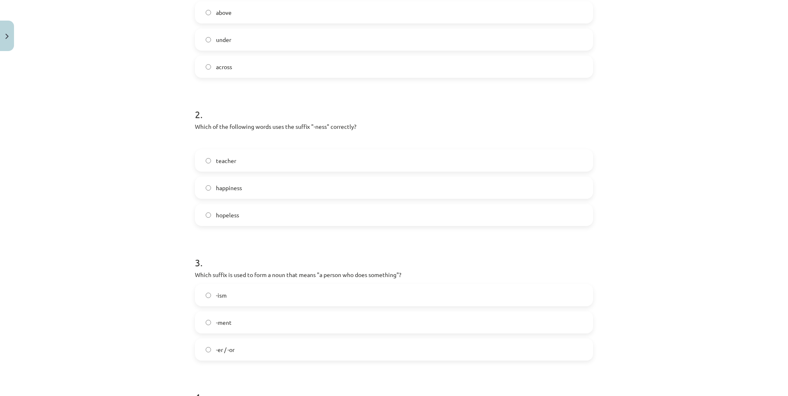
click at [275, 189] on label "happiness" at bounding box center [394, 188] width 396 height 21
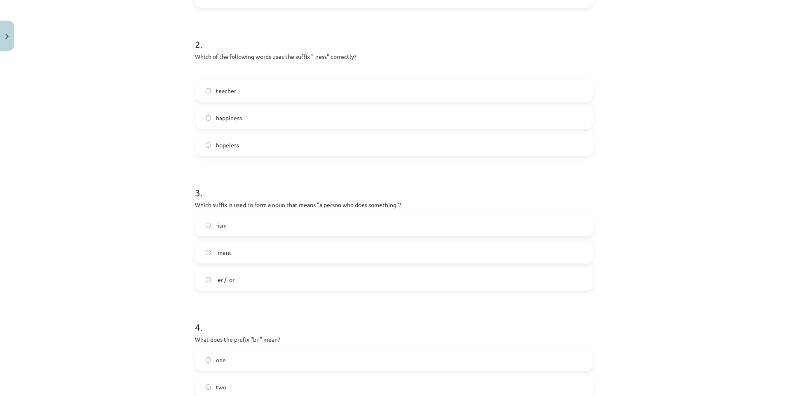
scroll to position [287, 0]
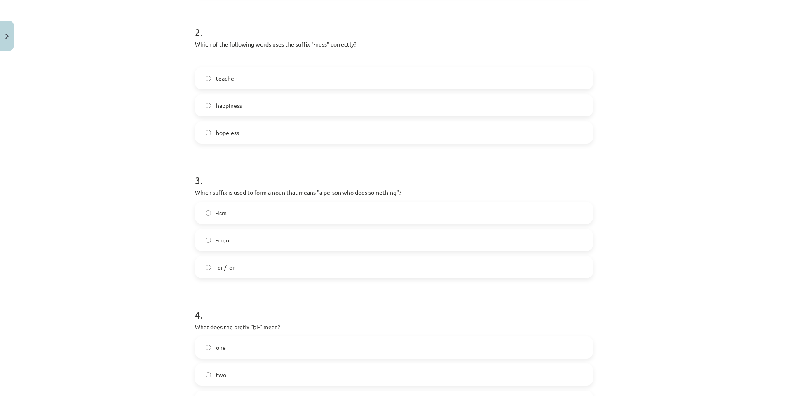
click at [249, 274] on label "-er / -or" at bounding box center [394, 267] width 396 height 21
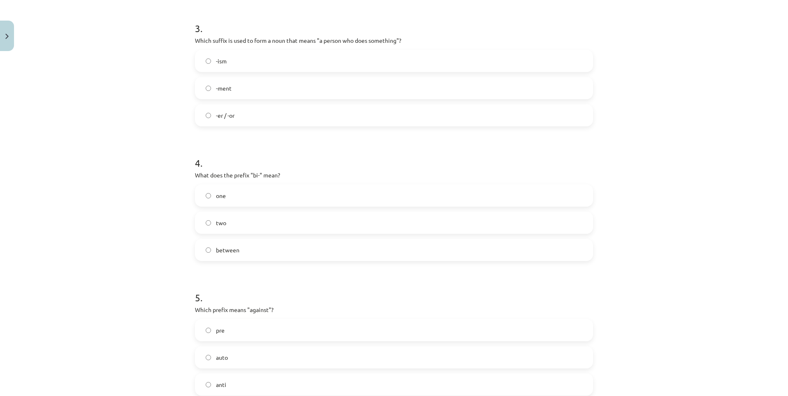
scroll to position [493, 0]
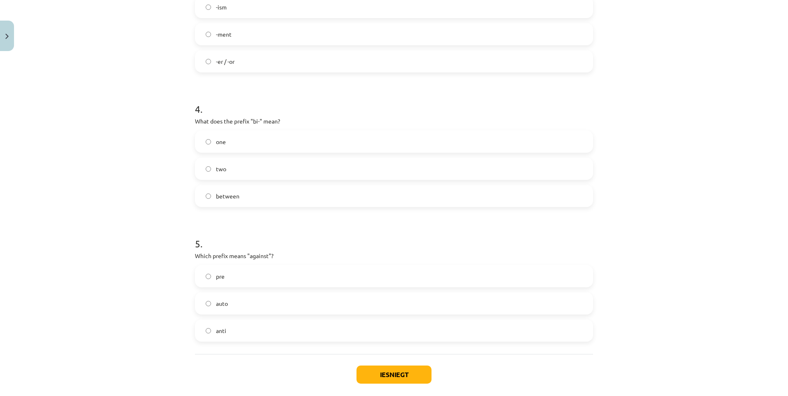
click at [235, 169] on label "two" at bounding box center [394, 169] width 396 height 21
drag, startPoint x: 242, startPoint y: 328, endPoint x: 253, endPoint y: 338, distance: 15.2
click at [242, 328] on label "anti" at bounding box center [394, 331] width 396 height 21
click at [400, 382] on button "Iesniegt" at bounding box center [393, 375] width 75 height 18
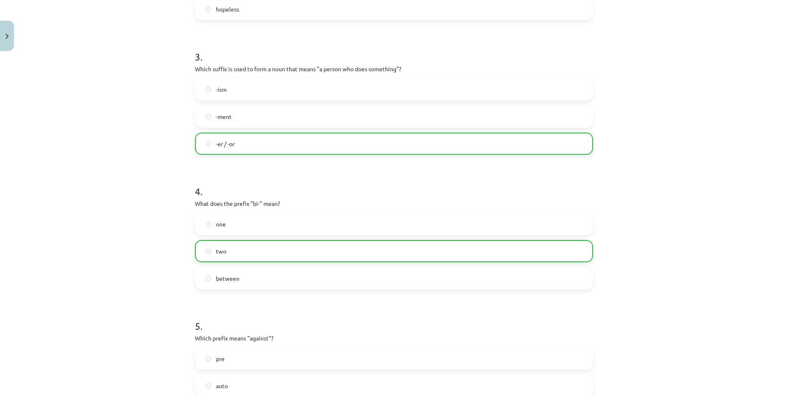
scroll to position [560, 0]
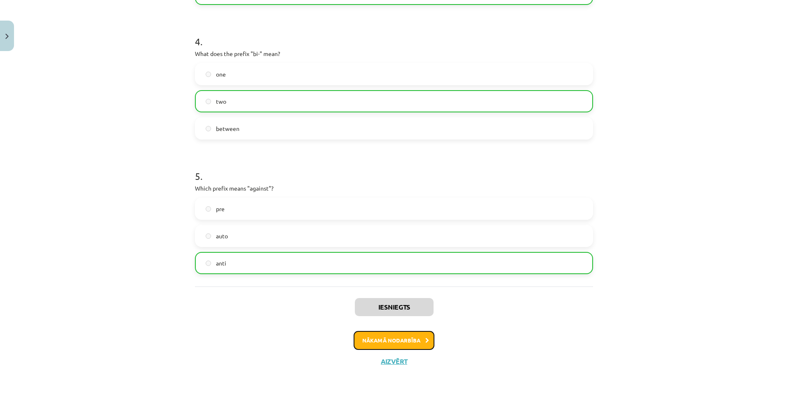
click at [421, 340] on button "Nākamā nodarbība" at bounding box center [394, 340] width 81 height 19
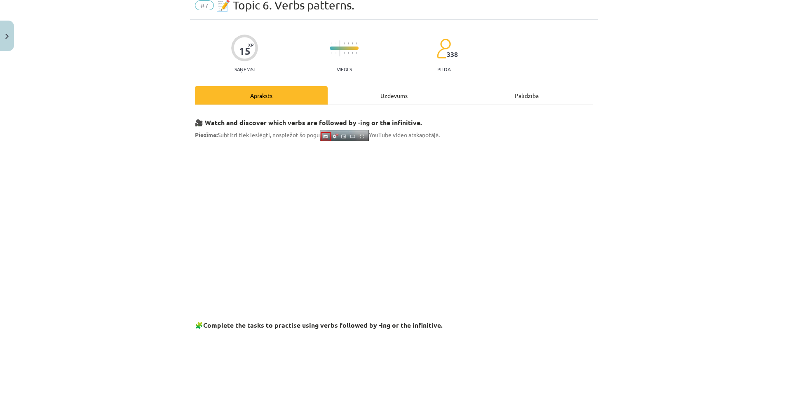
scroll to position [21, 0]
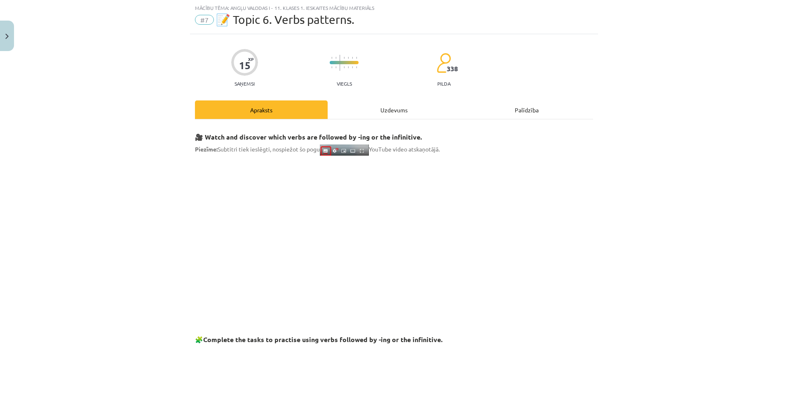
click at [393, 112] on div "Uzdevums" at bounding box center [394, 110] width 133 height 19
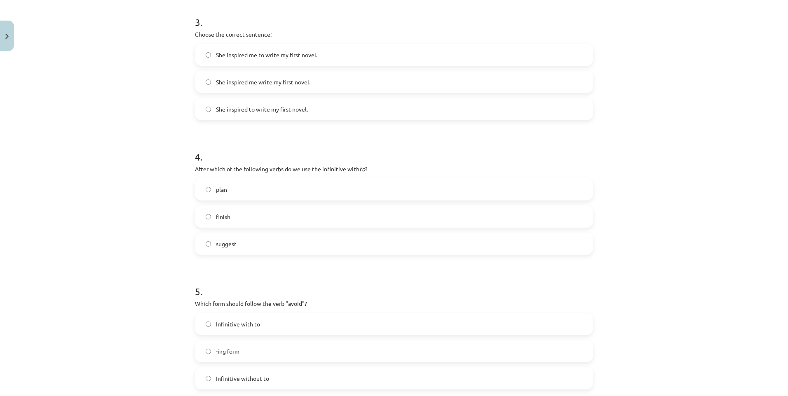
scroll to position [521, 0]
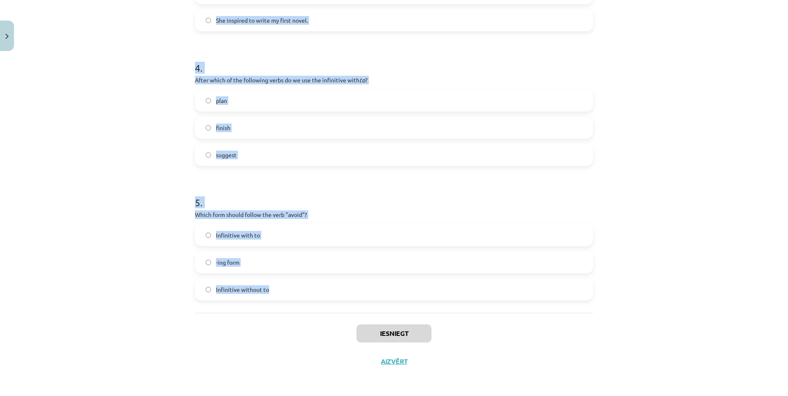
drag, startPoint x: 189, startPoint y: 174, endPoint x: 352, endPoint y: 305, distance: 209.3
copy form "What is the difference in meaning between "stop talking" and "stop to talk"? Bo…"
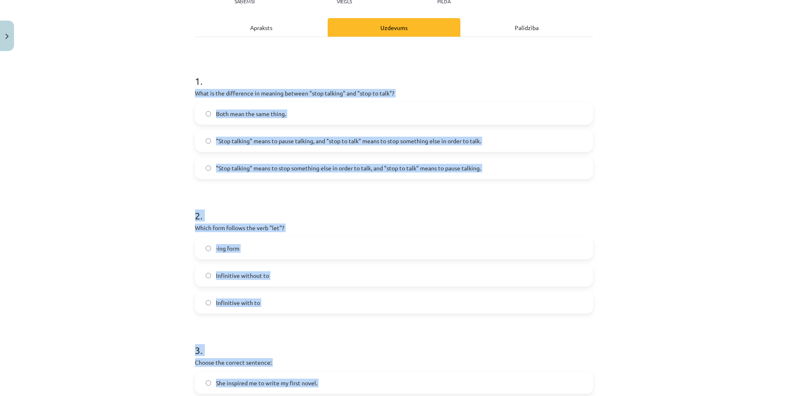
scroll to position [67, 0]
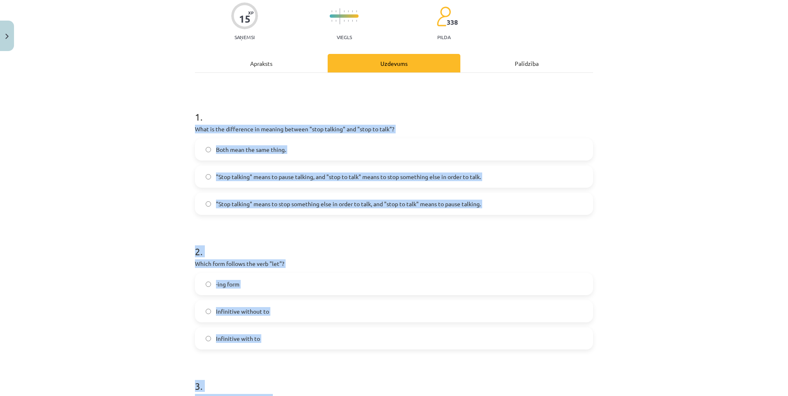
click at [150, 141] on div "Mācību tēma: Angļu valodas i - 11. klases 1. ieskaites mācību materiāls #7 📝 To…" at bounding box center [394, 198] width 788 height 396
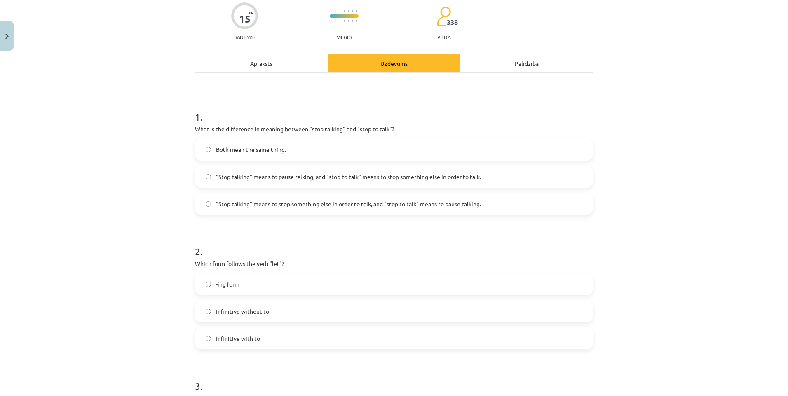
click at [239, 174] on span ""Stop talking" means to pause talking, and "stop to talk" means to stop somethi…" at bounding box center [348, 177] width 265 height 9
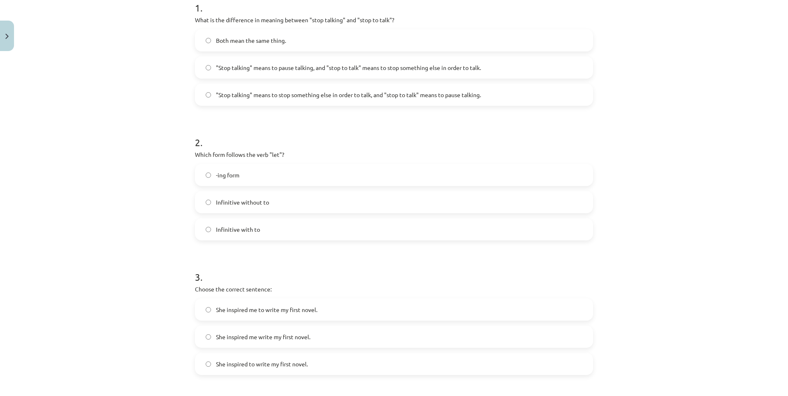
scroll to position [191, 0]
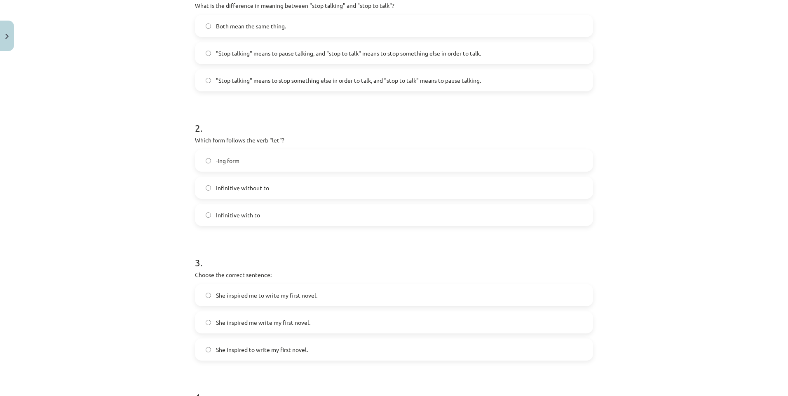
click at [246, 188] on span "Infinitive without to" at bounding box center [242, 188] width 53 height 9
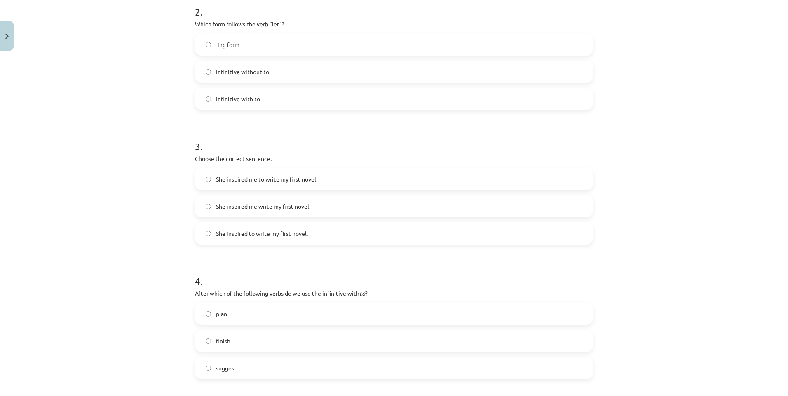
scroll to position [314, 0]
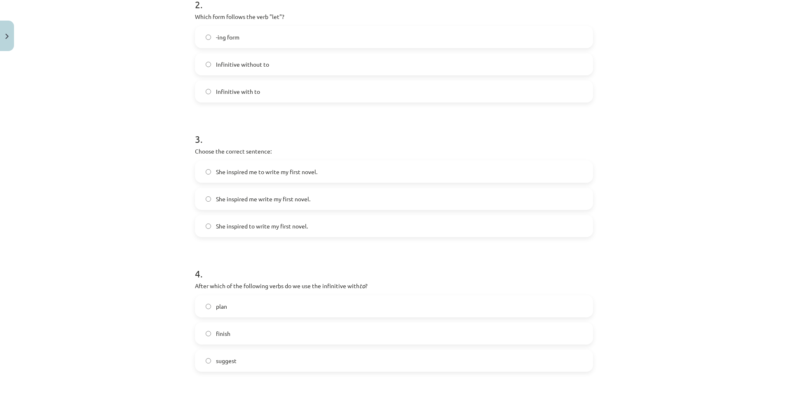
click at [309, 199] on label "She inspired me write my first novel." at bounding box center [394, 199] width 396 height 21
click at [327, 165] on label "She inspired me to write my first novel." at bounding box center [394, 172] width 396 height 21
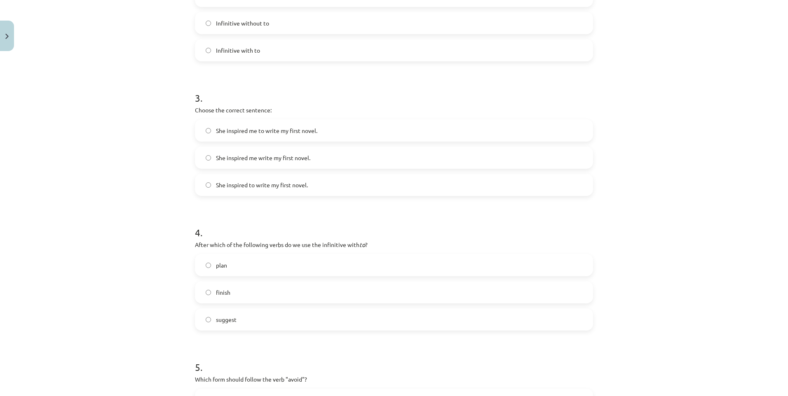
scroll to position [397, 0]
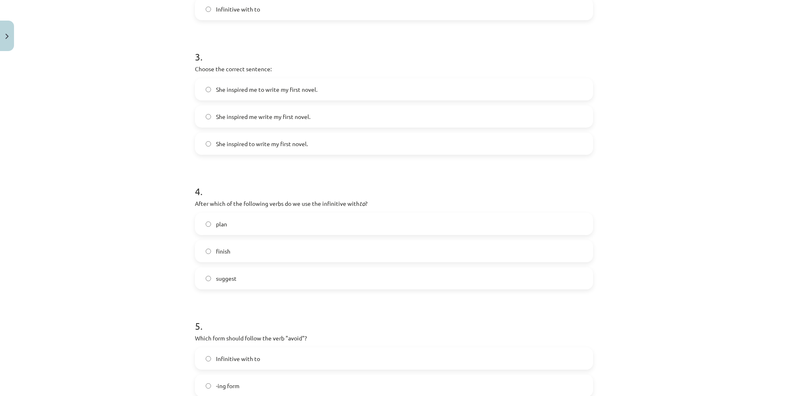
click at [267, 223] on label "plan" at bounding box center [394, 224] width 396 height 21
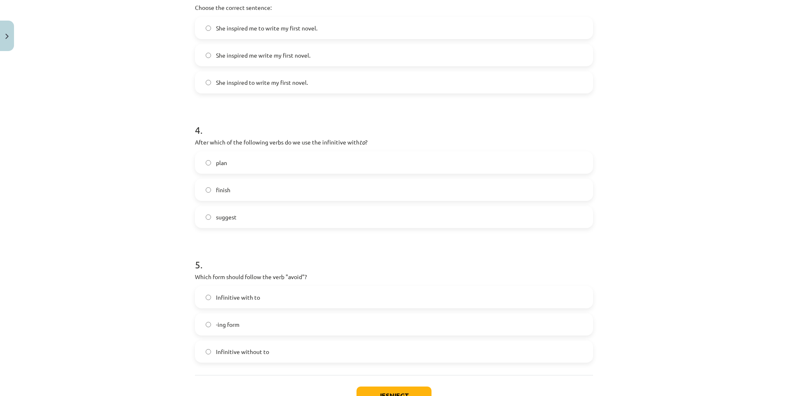
scroll to position [479, 0]
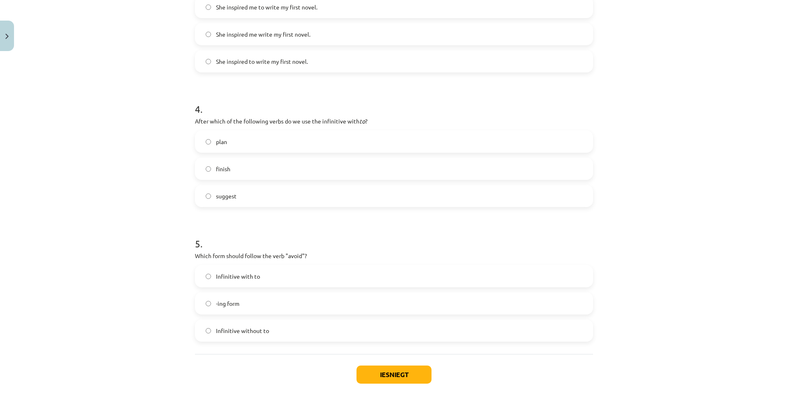
drag, startPoint x: 256, startPoint y: 298, endPoint x: 253, endPoint y: 290, distance: 8.6
click at [256, 298] on label "-ing form" at bounding box center [394, 303] width 396 height 21
click at [388, 371] on button "Iesniegt" at bounding box center [393, 375] width 75 height 18
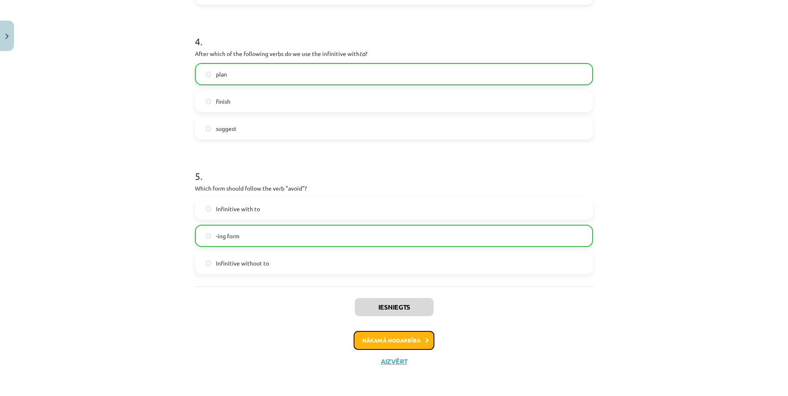
click at [415, 331] on button "Nākamā nodarbība" at bounding box center [394, 340] width 81 height 19
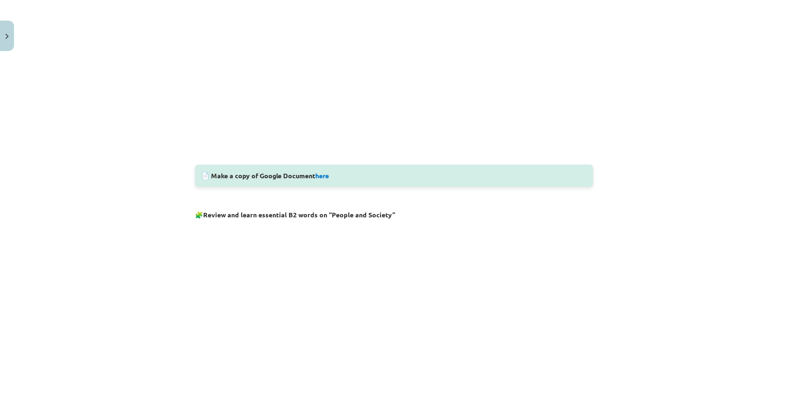
scroll to position [305, 0]
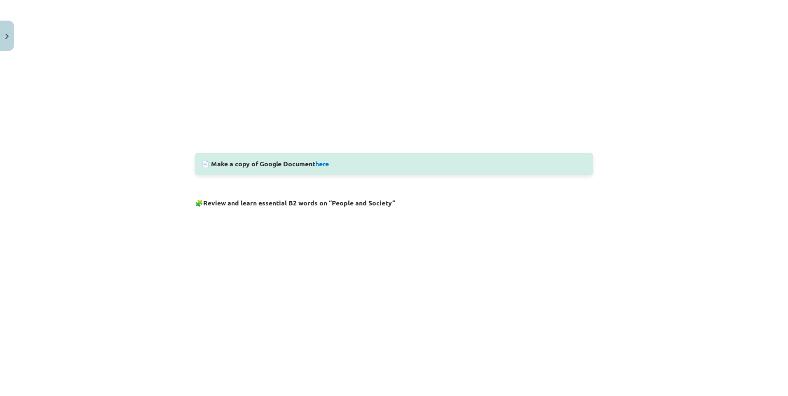
click at [555, 192] on div "Vocabulary 🔍 Explore new words and their meanings: Note. We recommend making a …" at bounding box center [394, 209] width 398 height 735
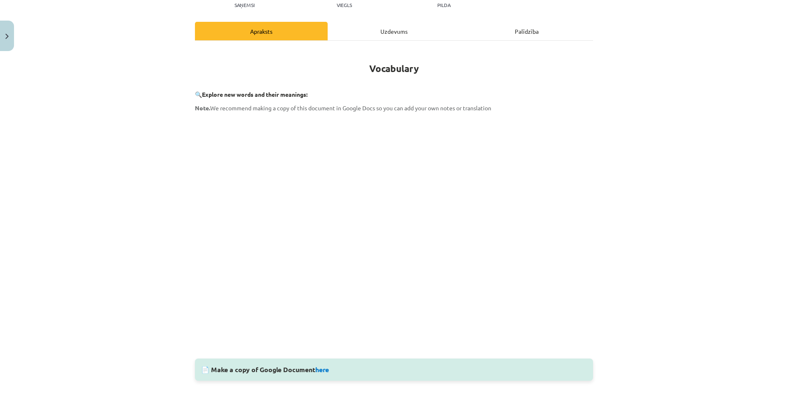
click at [389, 30] on div "Uzdevums" at bounding box center [394, 31] width 133 height 19
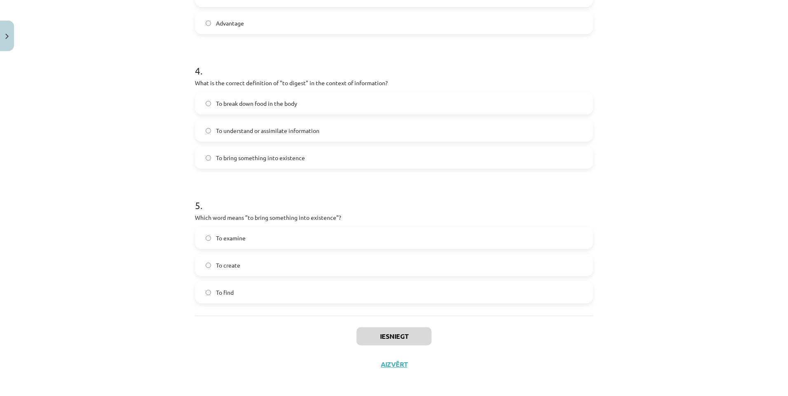
scroll to position [548, 0]
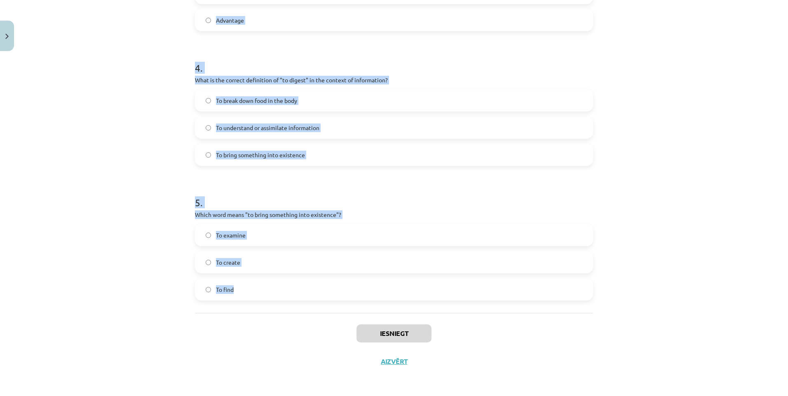
drag, startPoint x: 212, startPoint y: 187, endPoint x: 338, endPoint y: 292, distance: 163.5
click at [338, 292] on div "Mācību tēma: Angļu valodas i - 11. klases 1. ieskaites mācību materiāls #8 🔤 To…" at bounding box center [394, 198] width 788 height 396
copy form "Which of the following means "the surroundings or conditions in which a person,…"
click at [729, 198] on div "Mācību tēma: Angļu valodas i - 11. klases 1. ieskaites mācību materiāls #8 🔤 To…" at bounding box center [394, 198] width 788 height 396
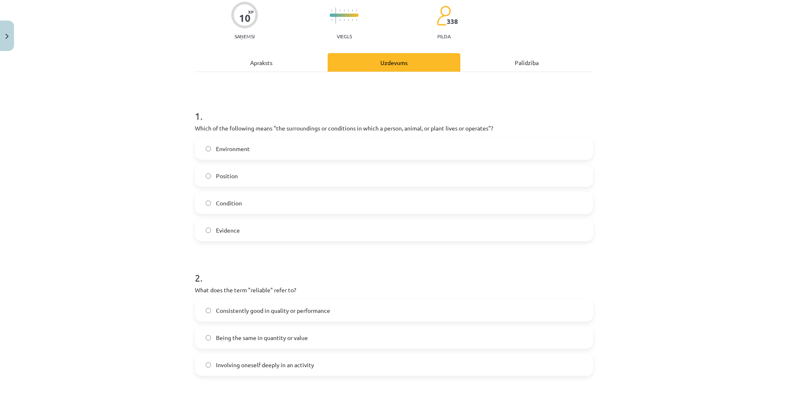
scroll to position [53, 0]
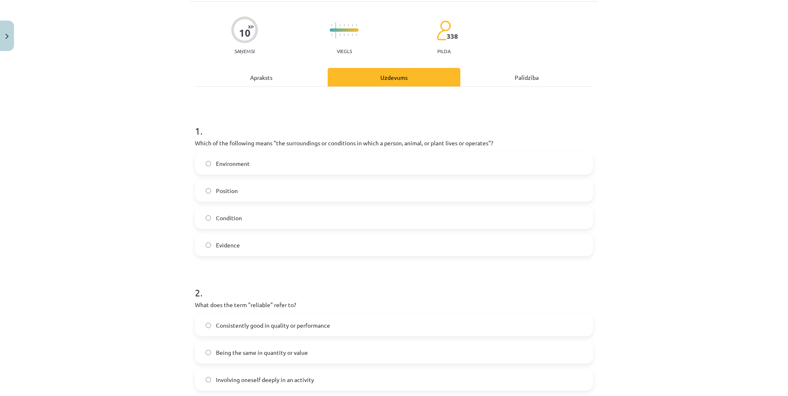
click at [239, 162] on span "Environment" at bounding box center [233, 163] width 34 height 9
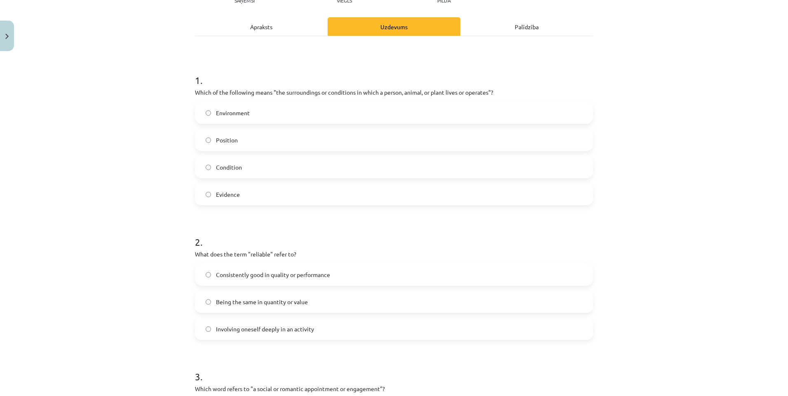
scroll to position [136, 0]
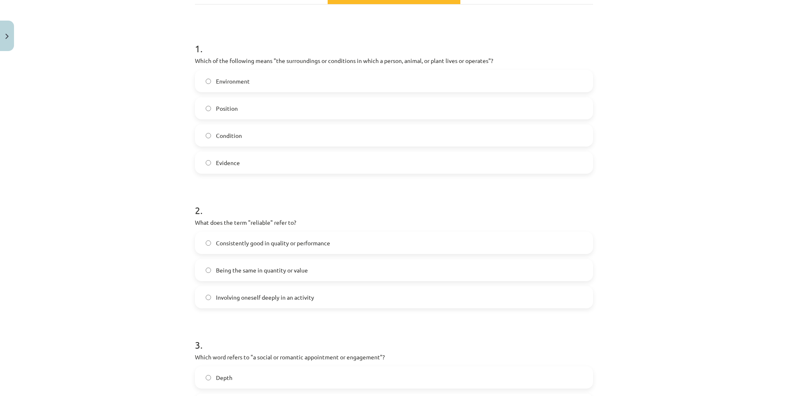
click at [297, 248] on label "Consistently good in quality or performance" at bounding box center [394, 243] width 396 height 21
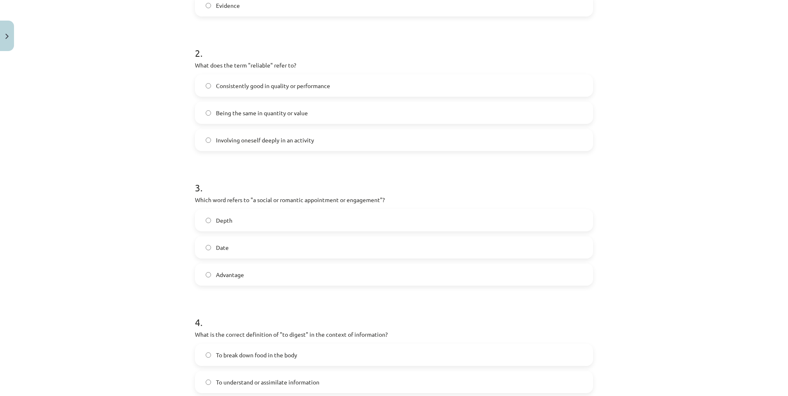
scroll to position [300, 0]
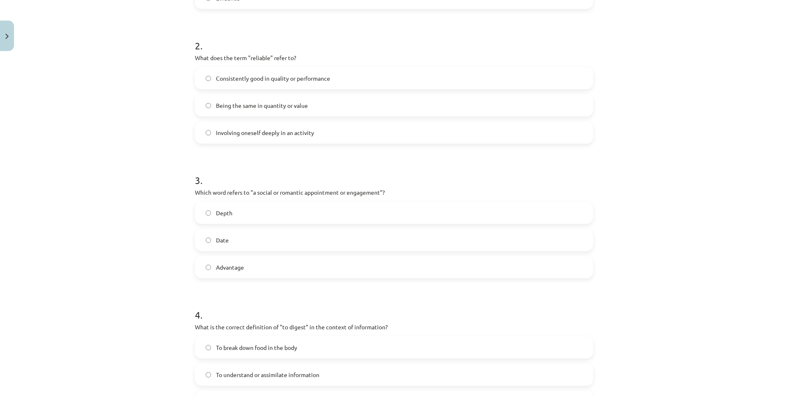
click at [263, 240] on label "Date" at bounding box center [394, 240] width 396 height 21
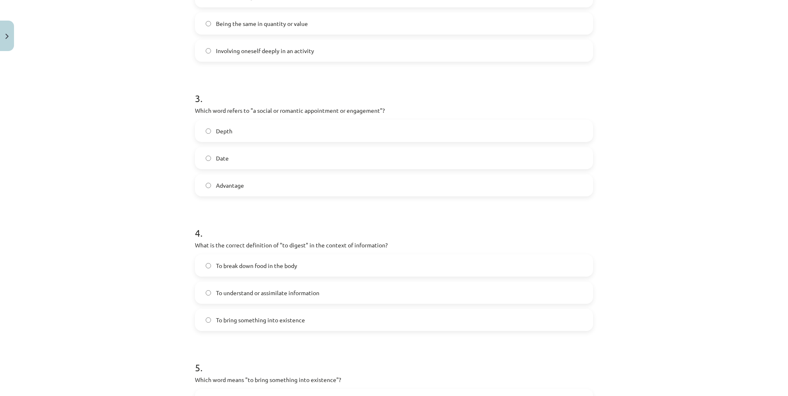
scroll to position [383, 0]
click at [314, 270] on label "To break down food in the body" at bounding box center [394, 265] width 396 height 21
click at [309, 293] on span "To understand or assimilate information" at bounding box center [267, 292] width 103 height 9
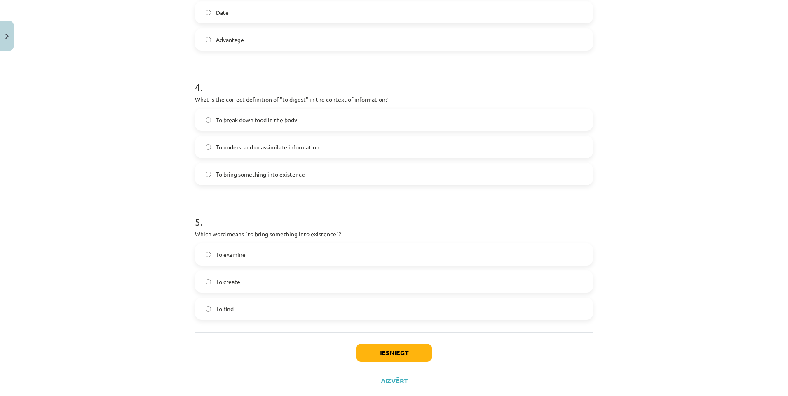
scroll to position [548, 0]
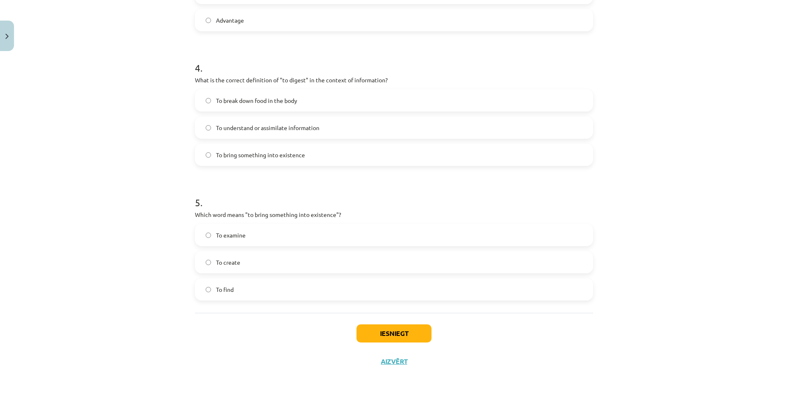
click at [237, 255] on label "To create" at bounding box center [394, 262] width 396 height 21
click at [363, 333] on button "Iesniegt" at bounding box center [393, 334] width 75 height 18
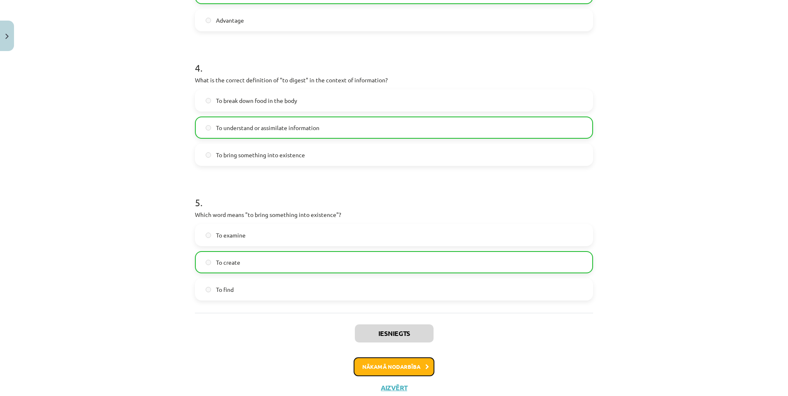
click at [419, 366] on button "Nākamā nodarbība" at bounding box center [394, 367] width 81 height 19
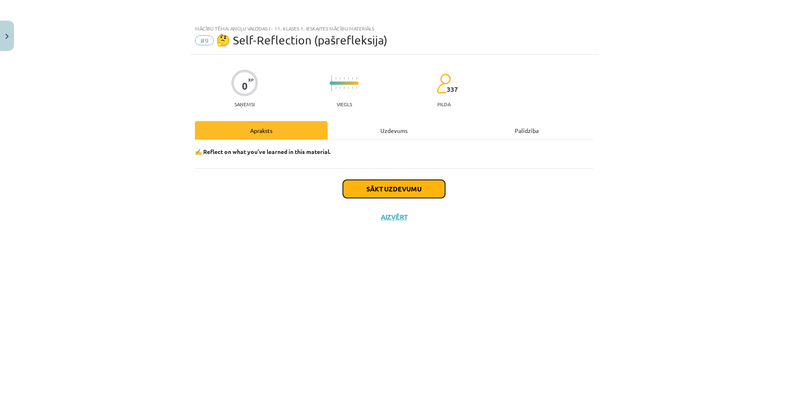
click at [387, 191] on button "Sākt uzdevumu" at bounding box center [394, 189] width 102 height 18
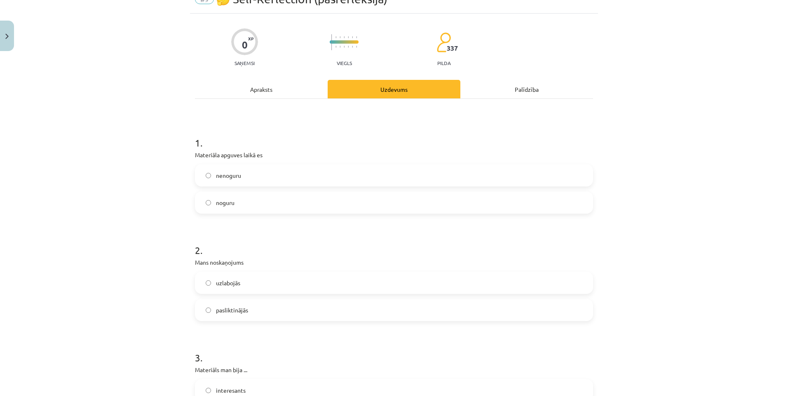
click at [232, 178] on span "nenoguru" at bounding box center [228, 175] width 25 height 9
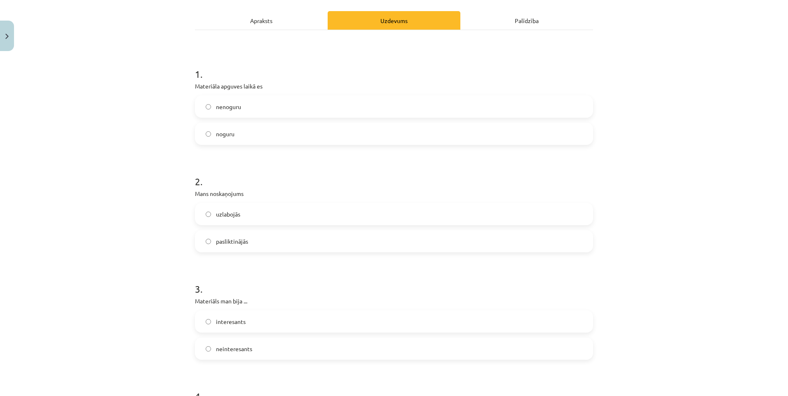
scroll to position [124, 0]
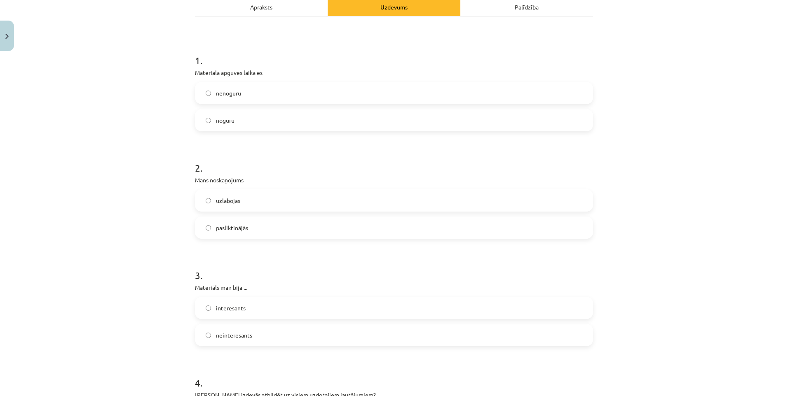
click at [296, 218] on label "pasliktinājās" at bounding box center [394, 228] width 396 height 21
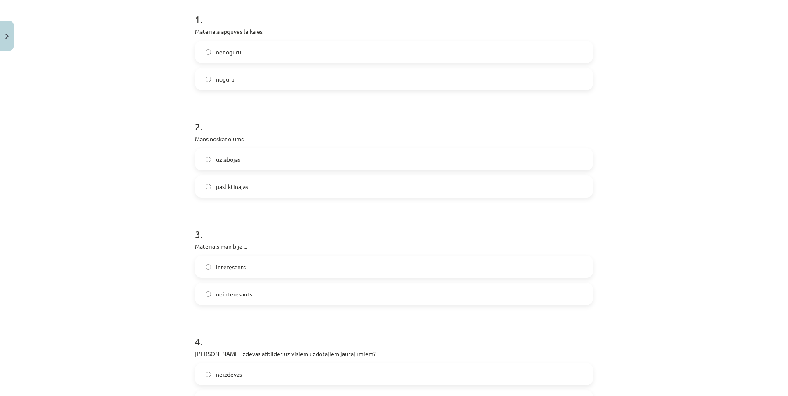
scroll to position [206, 0]
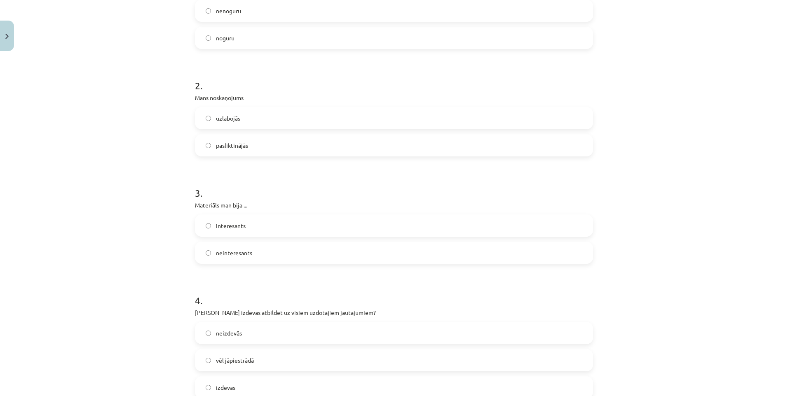
click at [264, 252] on label "neinteresants" at bounding box center [394, 253] width 396 height 21
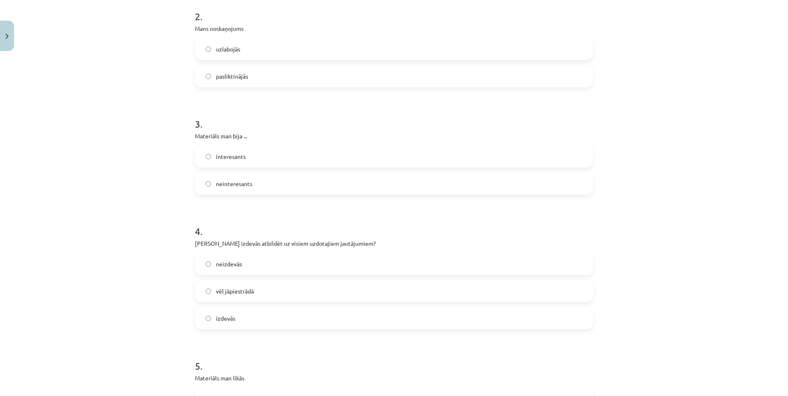
scroll to position [288, 0]
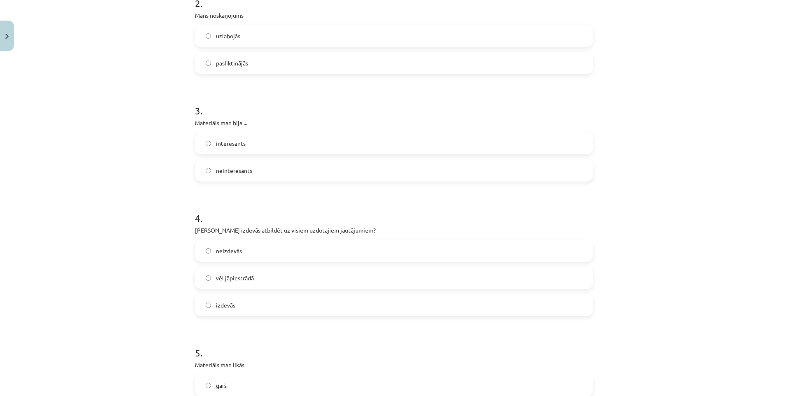
click at [286, 305] on label "izdevās" at bounding box center [394, 305] width 396 height 21
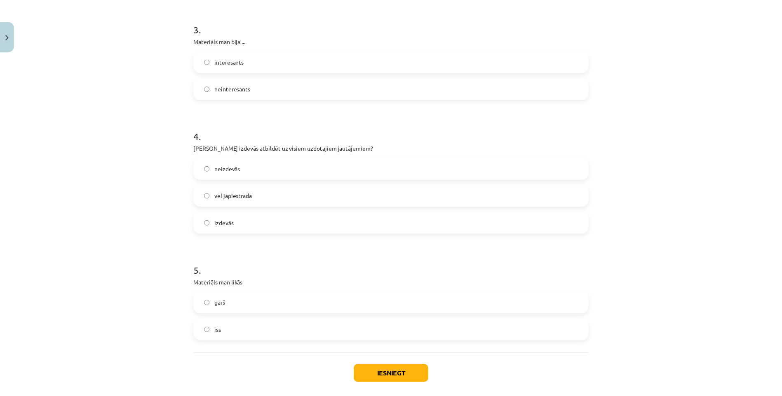
scroll to position [412, 0]
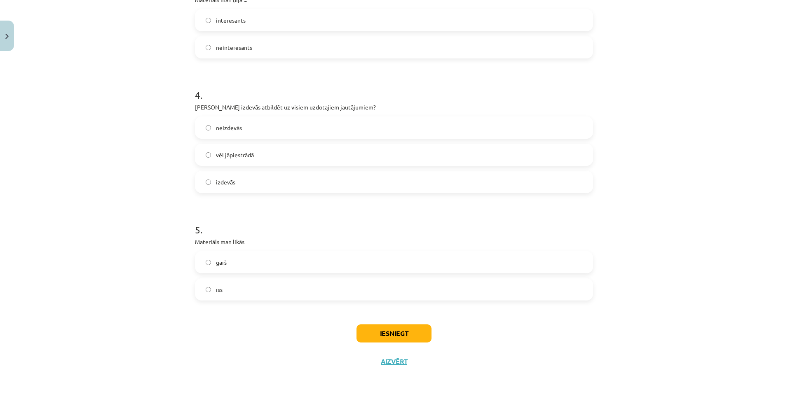
click at [291, 291] on label "īss" at bounding box center [394, 289] width 396 height 21
click at [296, 263] on label "garš" at bounding box center [394, 262] width 396 height 21
click at [297, 288] on label "īss" at bounding box center [394, 289] width 396 height 21
click at [305, 265] on label "garš" at bounding box center [394, 262] width 396 height 21
click at [375, 333] on button "Iesniegt" at bounding box center [393, 334] width 75 height 18
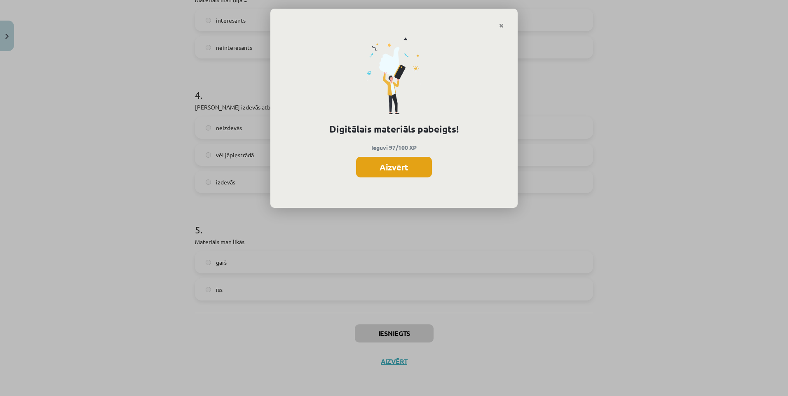
click at [396, 168] on button "Aizvērt" at bounding box center [394, 167] width 76 height 21
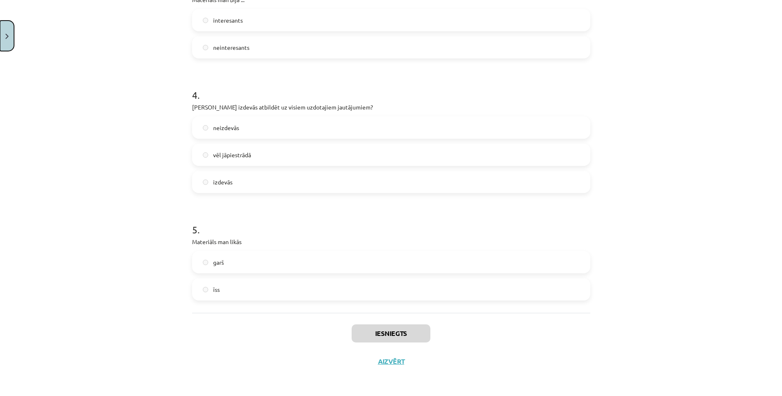
click at [5, 38] on button "Close" at bounding box center [7, 36] width 14 height 30
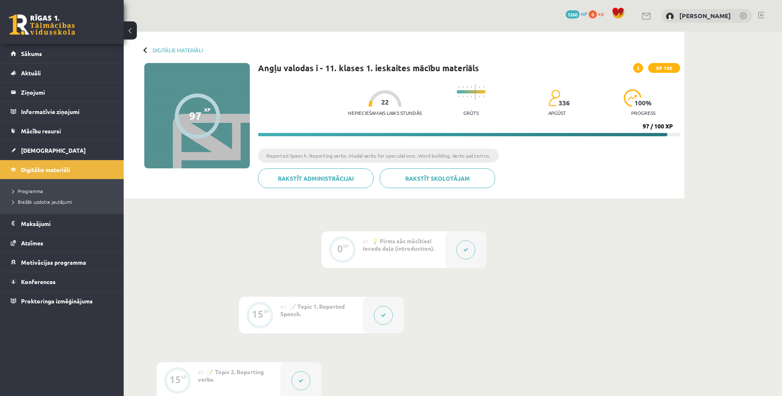
click at [148, 52] on div "Digitālie materiāli" at bounding box center [173, 50] width 59 height 6
click at [145, 49] on div at bounding box center [146, 50] width 6 height 6
click at [162, 49] on link "Digitālie materiāli" at bounding box center [177, 50] width 50 height 6
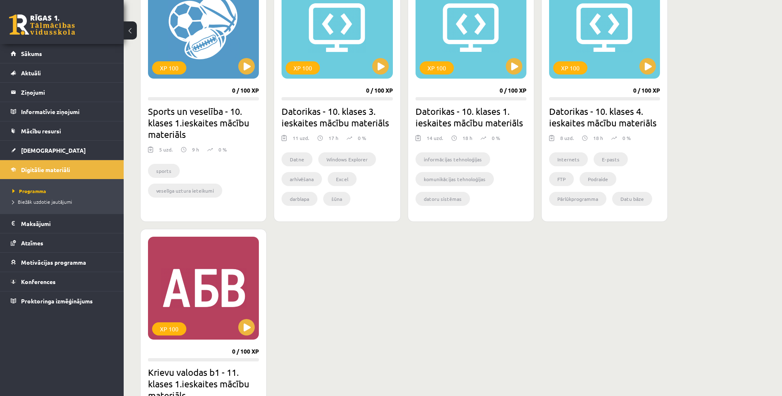
scroll to position [659, 0]
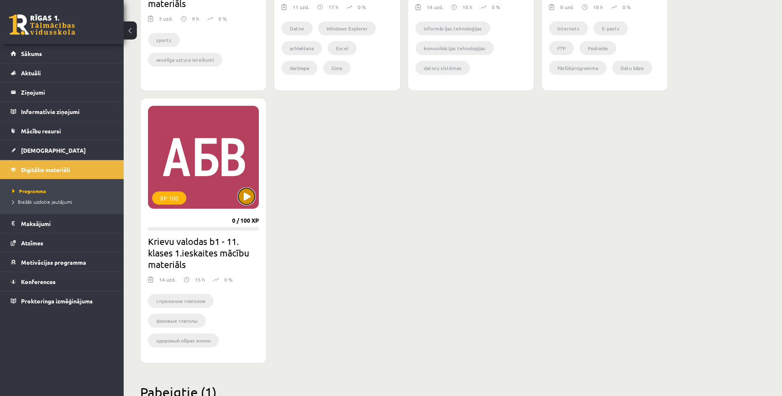
click at [245, 195] on button at bounding box center [246, 196] width 16 height 16
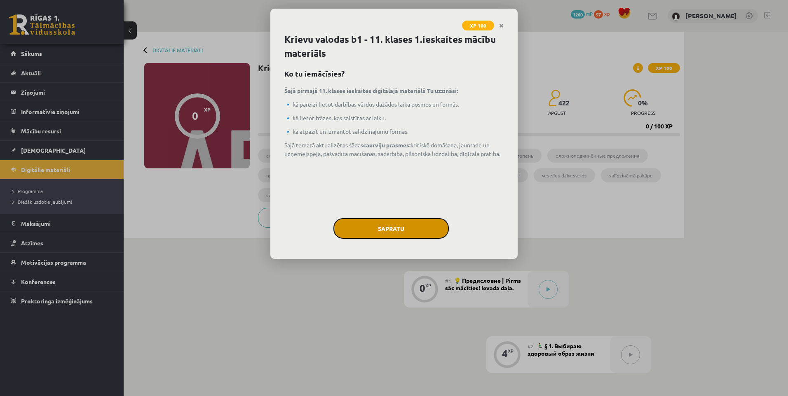
click at [407, 222] on button "Sapratu" at bounding box center [390, 228] width 115 height 21
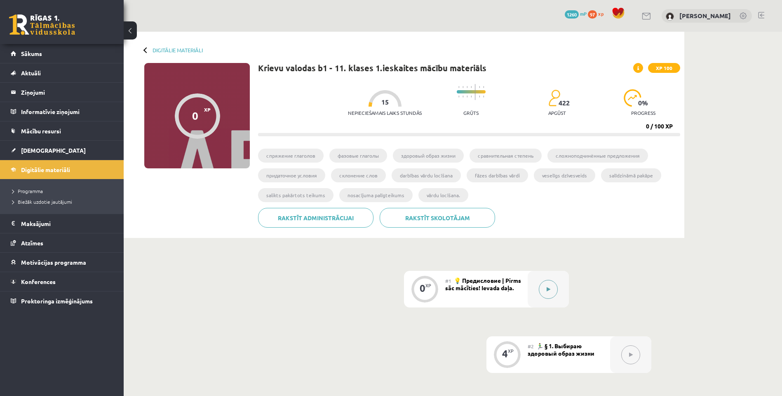
click at [544, 298] on button at bounding box center [548, 289] width 19 height 19
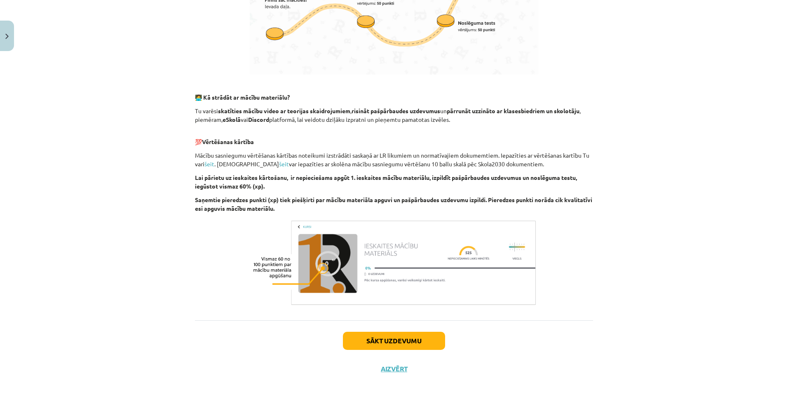
scroll to position [445, 0]
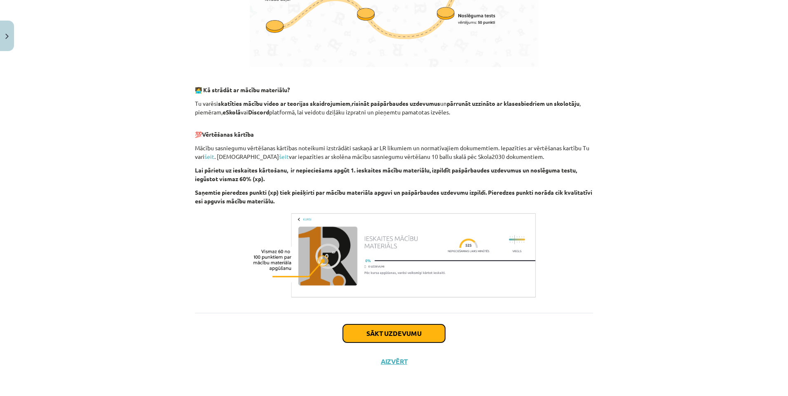
click at [410, 341] on button "Sākt uzdevumu" at bounding box center [394, 334] width 102 height 18
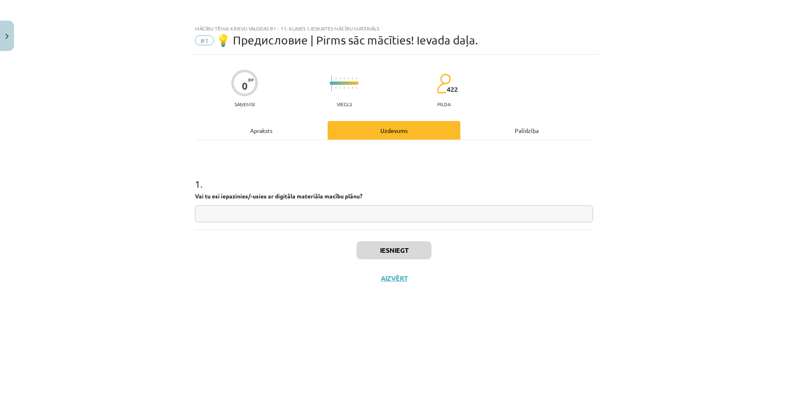
scroll to position [0, 0]
click at [363, 209] on input "text" at bounding box center [394, 214] width 398 height 17
type input "**"
click at [389, 253] on button "Iesniegt" at bounding box center [393, 250] width 75 height 18
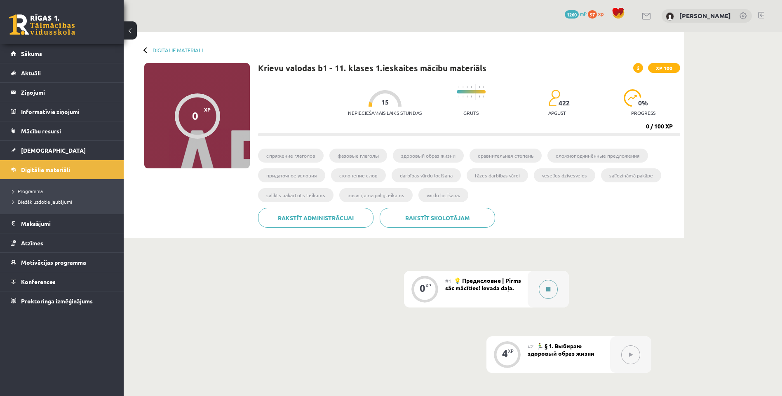
click at [544, 284] on button at bounding box center [548, 289] width 19 height 19
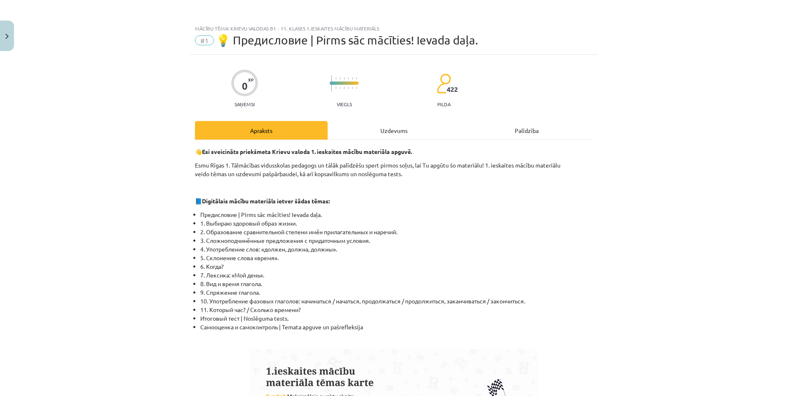
click at [381, 130] on div "Uzdevums" at bounding box center [394, 130] width 133 height 19
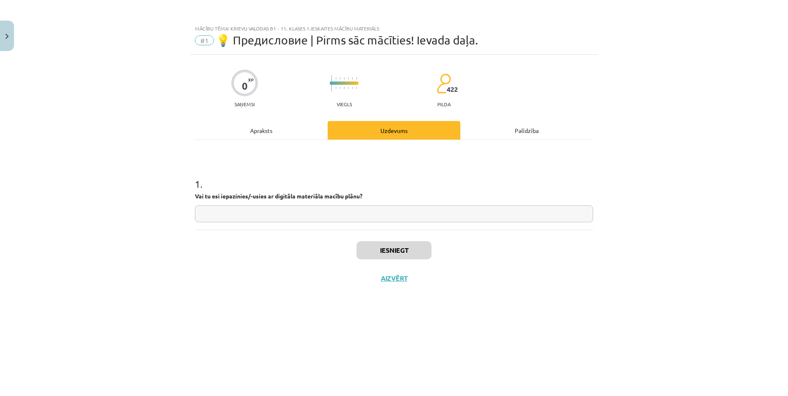
click at [388, 214] on input "text" at bounding box center [394, 214] width 398 height 17
type input "**"
click at [400, 251] on button "Iesniegt" at bounding box center [393, 250] width 75 height 18
click at [410, 286] on button "Nākamā nodarbība" at bounding box center [394, 283] width 81 height 19
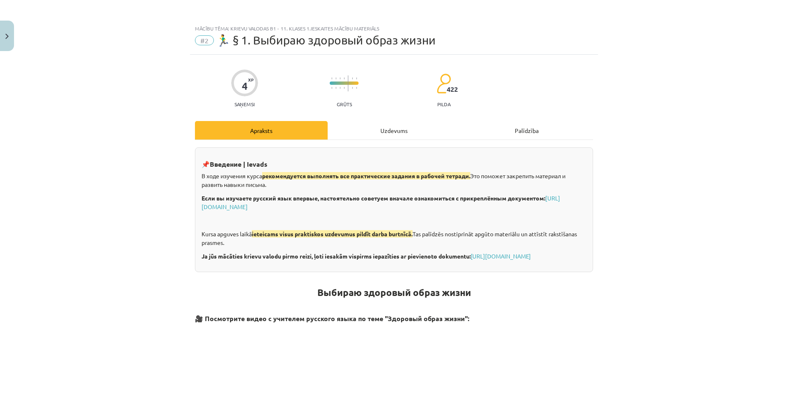
click at [406, 129] on div "Uzdevums" at bounding box center [394, 130] width 133 height 19
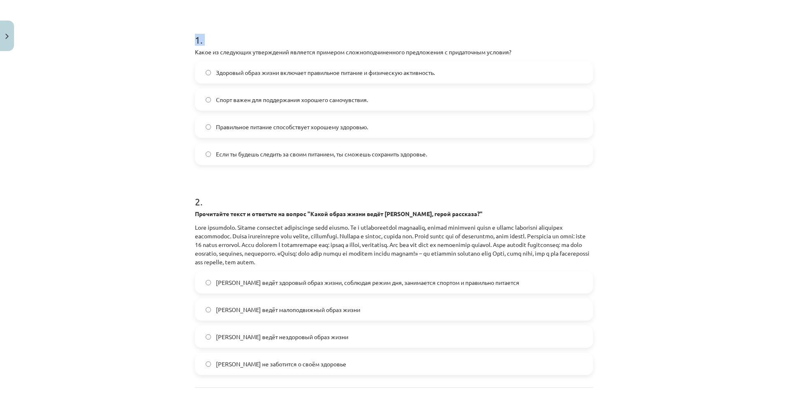
scroll to position [219, 0]
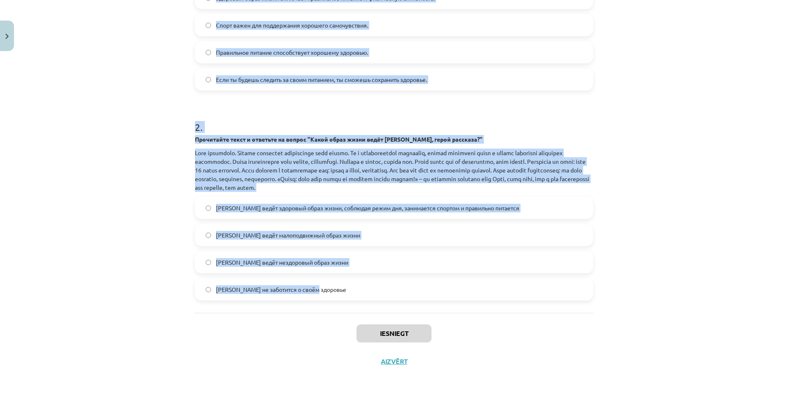
drag, startPoint x: 186, startPoint y: 47, endPoint x: 359, endPoint y: 289, distance: 297.3
click at [359, 289] on div "Mācību tēma: Krievu valodas b1 - 11. klases 1.ieskaites mācību materiāls #2 🏃‍♂…" at bounding box center [394, 198] width 788 height 396
drag, startPoint x: 359, startPoint y: 289, endPoint x: 310, endPoint y: 175, distance: 123.5
copy form "Какое из следующих утверждений является примером сложноподчиненного предложения…"
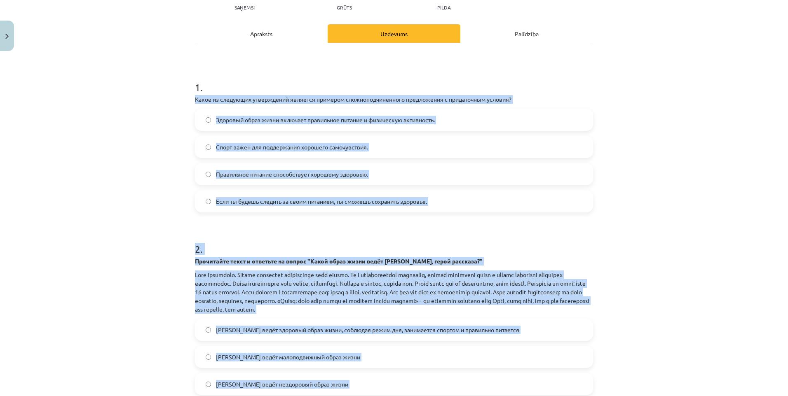
scroll to position [95, 0]
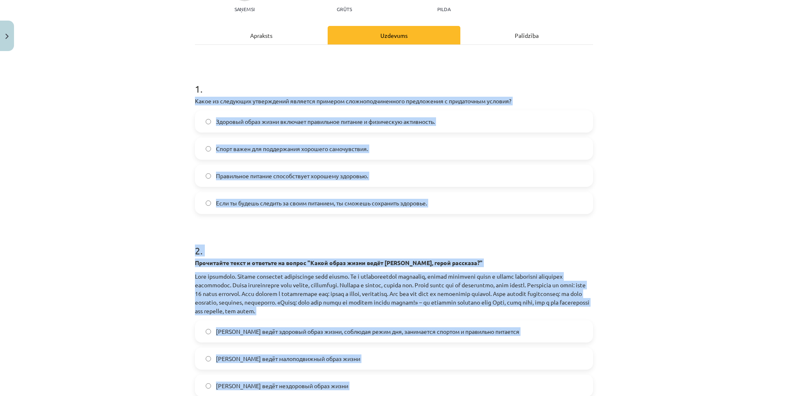
click at [151, 148] on div "Mācību tēma: Krievu valodas b1 - 11. klases 1.ieskaites mācību materiāls #2 🏃‍♂…" at bounding box center [394, 198] width 788 height 396
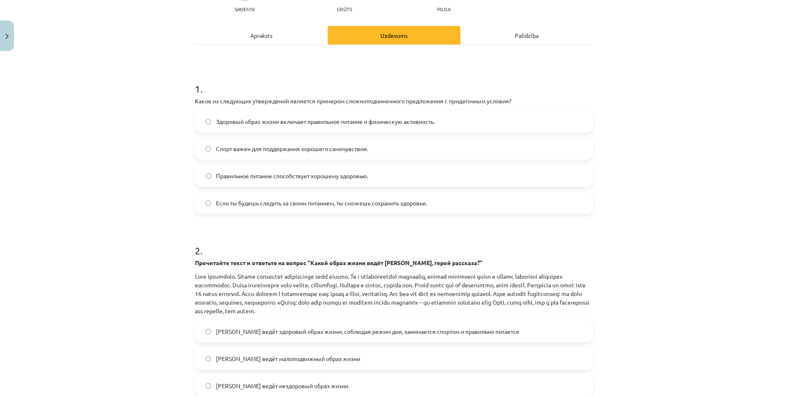
click at [261, 202] on span "Если ты будешь следить за своим питанием, ты сможешь сохранить здоровье." at bounding box center [321, 203] width 211 height 9
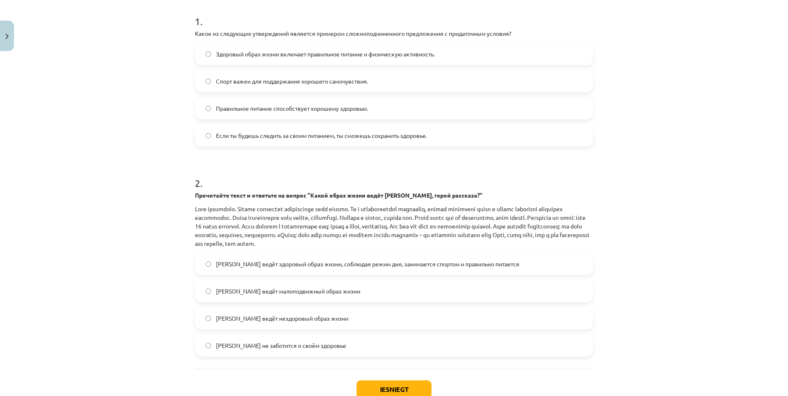
scroll to position [178, 0]
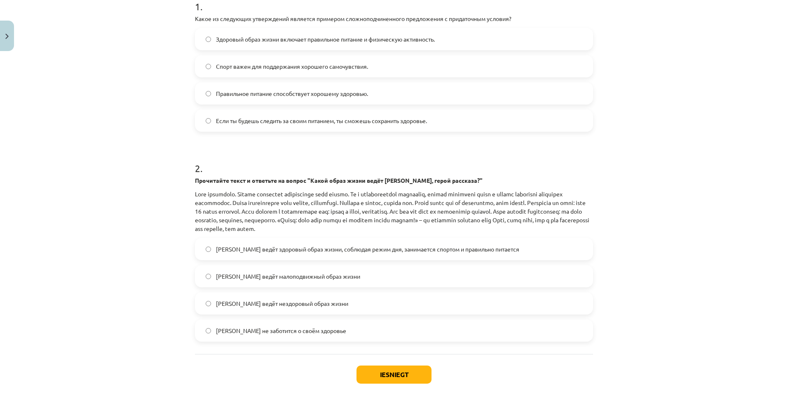
click at [254, 241] on label "Олег ведёт здоровый образ жизни, соблюдая режим дня, занимается спортом и прави…" at bounding box center [394, 249] width 396 height 21
click at [384, 378] on button "Iesniegt" at bounding box center [393, 375] width 75 height 18
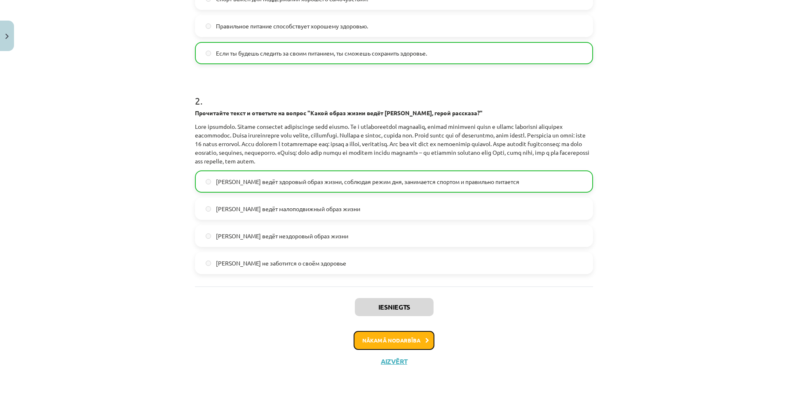
click at [382, 341] on button "Nākamā nodarbība" at bounding box center [394, 340] width 81 height 19
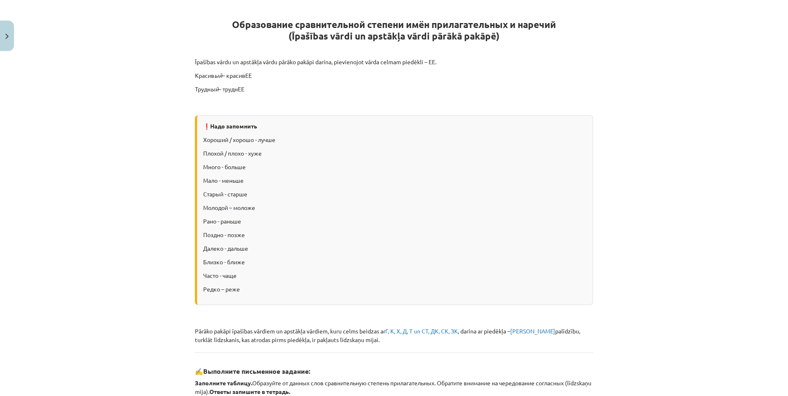
scroll to position [21, 0]
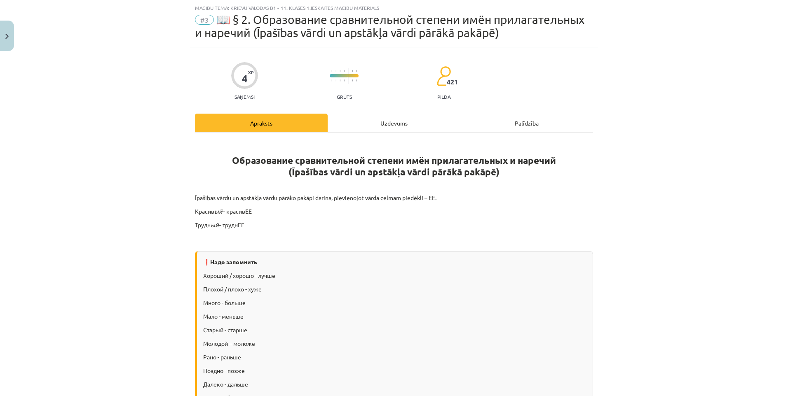
click at [364, 122] on div "Uzdevums" at bounding box center [394, 123] width 133 height 19
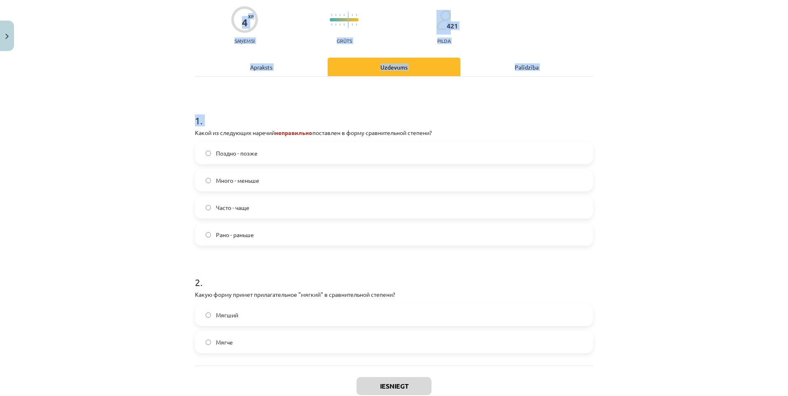
scroll to position [129, 0]
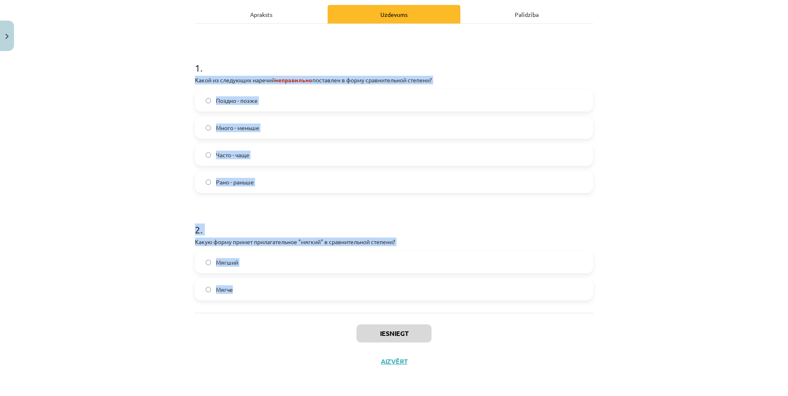
drag, startPoint x: 191, startPoint y: 185, endPoint x: 323, endPoint y: 296, distance: 172.9
click at [323, 296] on div "4 XP Saņemsi Grūts 421 pilda Apraksts Uzdevums Palīdzība 1 . Какой из следующих…" at bounding box center [394, 157] width 408 height 437
copy form "Какой из следующих наречий неправильно поставлен в форму сравнительной степени?…"
click at [155, 159] on div "Mācību tēma: Krievu valodas b1 - 11. klases 1.ieskaites mācību materiāls #3 📖 §…" at bounding box center [394, 198] width 788 height 396
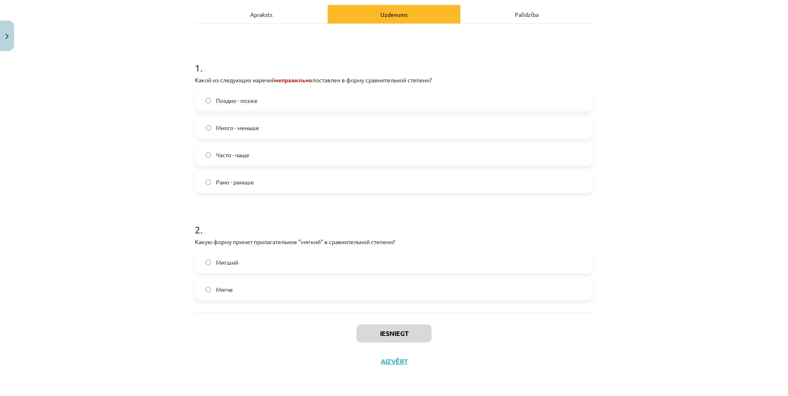
click at [291, 131] on label "Много - меньше" at bounding box center [394, 127] width 396 height 21
click at [269, 294] on label "Мягче" at bounding box center [394, 289] width 396 height 21
click at [381, 338] on button "Iesniegt" at bounding box center [393, 334] width 75 height 18
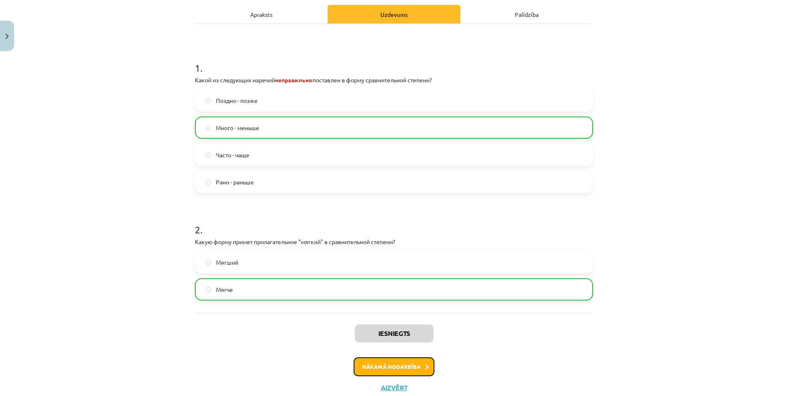
click at [390, 367] on button "Nākamā nodarbība" at bounding box center [394, 367] width 81 height 19
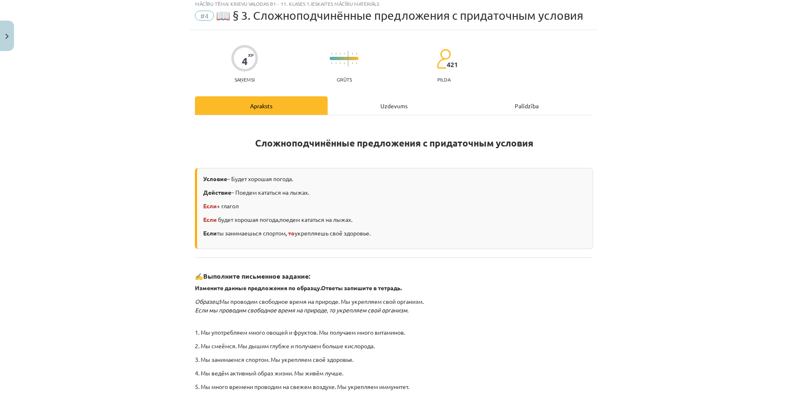
scroll to position [21, 0]
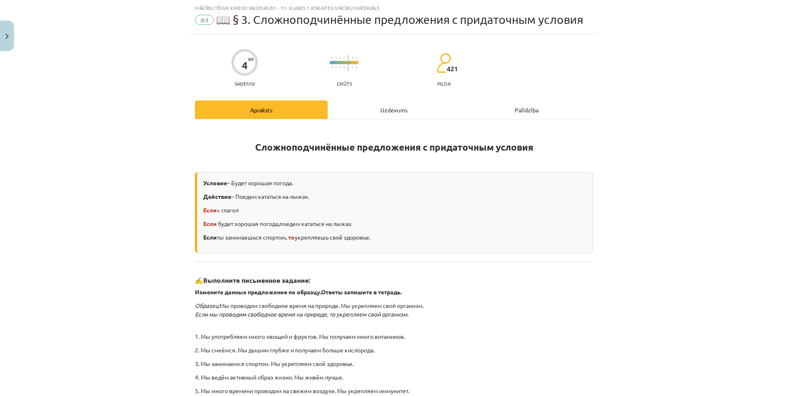
click at [392, 105] on div "Uzdevums" at bounding box center [394, 110] width 133 height 19
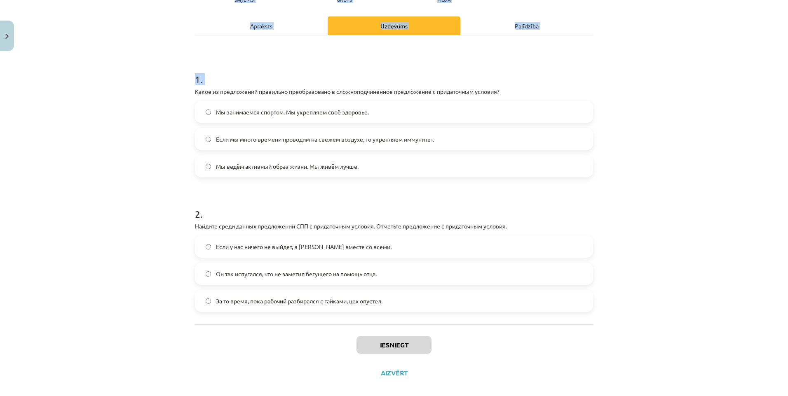
scroll to position [116, 0]
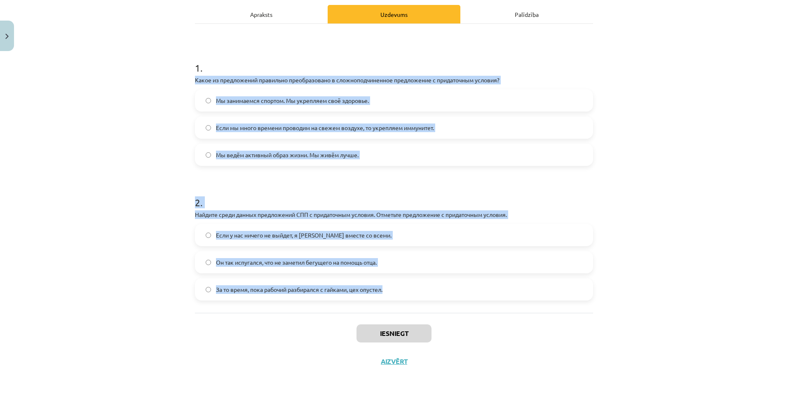
drag, startPoint x: 185, startPoint y: 175, endPoint x: 392, endPoint y: 291, distance: 237.5
click at [392, 291] on div "Mācību tēma: Krievu valodas b1 - 11. klases 1.ieskaites mācību materiāls #4 📖 §…" at bounding box center [394, 198] width 788 height 396
copy form "Какое из предложений правильно преобразовано в сложноподчиненное предложение с …"
click at [65, 159] on div "Mācību tēma: Krievu valodas b1 - 11. klases 1.ieskaites mācību materiāls #4 📖 §…" at bounding box center [394, 198] width 788 height 396
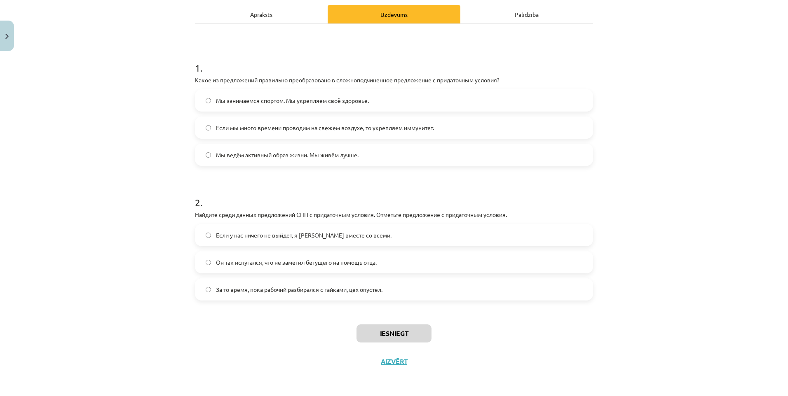
click at [297, 129] on span "Если мы много времени проводим на свежем воздухе, то укрепляем иммунитет." at bounding box center [325, 128] width 218 height 9
click at [227, 234] on span "Если у нас ничего не выйдет, я уеду вместе со всеми." at bounding box center [304, 235] width 176 height 9
click at [395, 334] on button "Iesniegt" at bounding box center [393, 334] width 75 height 18
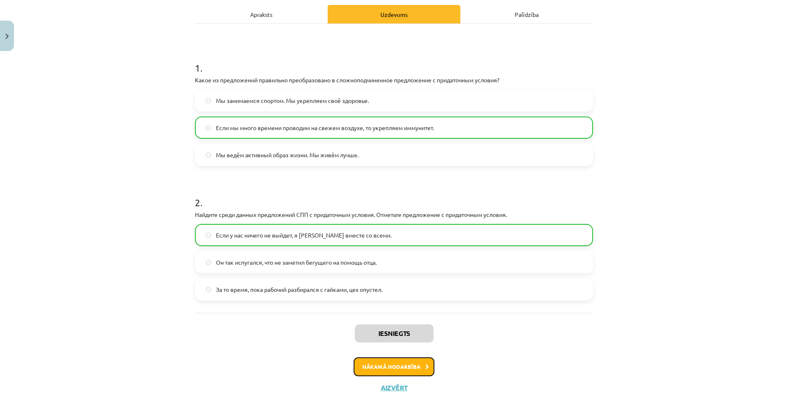
click at [387, 364] on button "Nākamā nodarbība" at bounding box center [394, 367] width 81 height 19
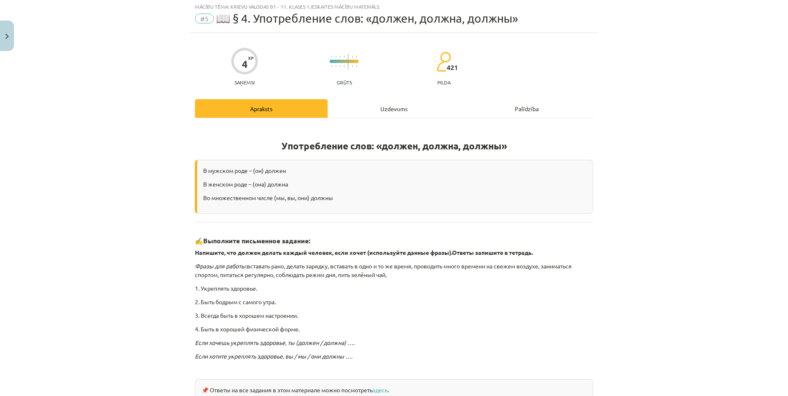
scroll to position [21, 0]
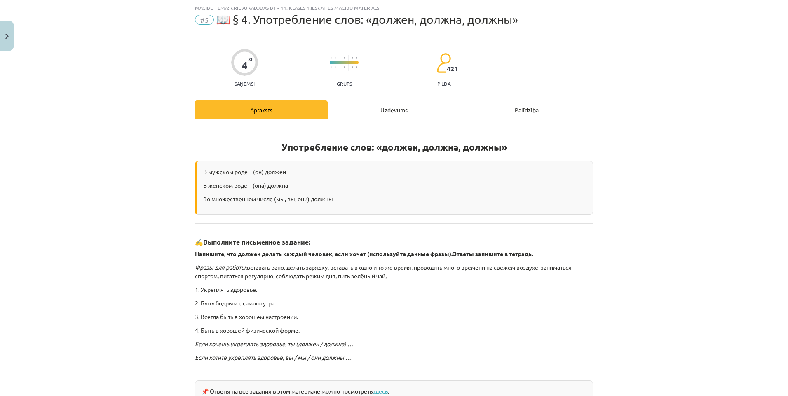
click at [390, 112] on div "Uzdevums" at bounding box center [394, 110] width 133 height 19
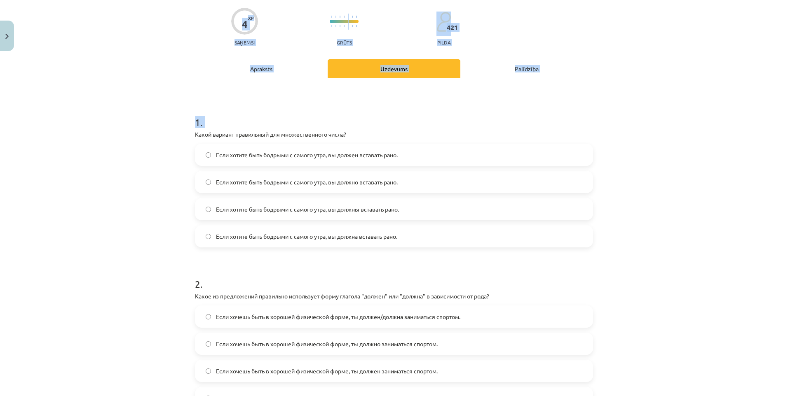
scroll to position [171, 0]
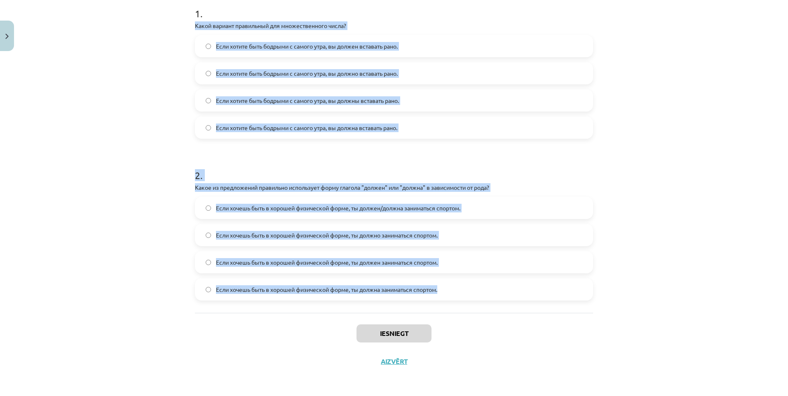
drag, startPoint x: 190, startPoint y: 173, endPoint x: 467, endPoint y: 285, distance: 298.6
click at [467, 285] on div "4 XP Saņemsi Grūts 421 pilda Apraksts Uzdevums Palīdzība 1 . Какой вариант прав…" at bounding box center [394, 130] width 408 height 492
copy form "Какой вариант правильный для множественного числа? Если хотите быть бодрыми с с…"
click at [103, 46] on div "Mācību tēma: Krievu valodas b1 - 11. klases 1.ieskaites mācību materiāls #5 📖 §…" at bounding box center [394, 198] width 788 height 396
drag, startPoint x: 191, startPoint y: 24, endPoint x: 446, endPoint y: 288, distance: 366.4
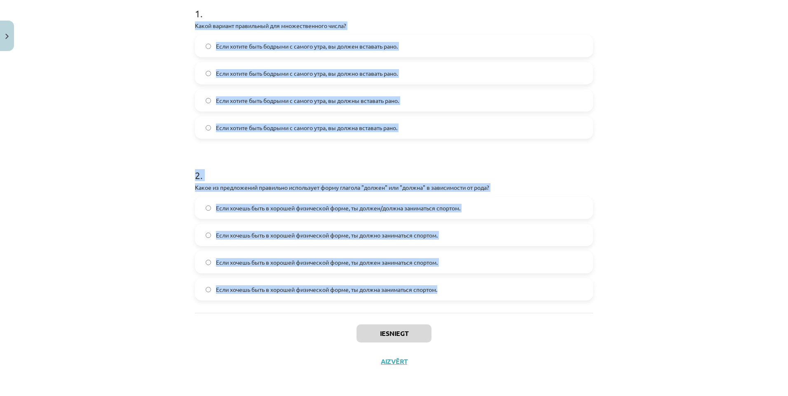
click at [446, 288] on div "4 XP Saņemsi Grūts 421 pilda Apraksts Uzdevums Palīdzība 1 . Какой вариант прав…" at bounding box center [394, 130] width 408 height 492
copy form "Какой вариант правильный для множественного числа? Если хотите быть бодрыми с с…"
click at [291, 101] on span "Если хотите быть бодрыми с самого утра, вы должны вставать рано." at bounding box center [307, 100] width 183 height 9
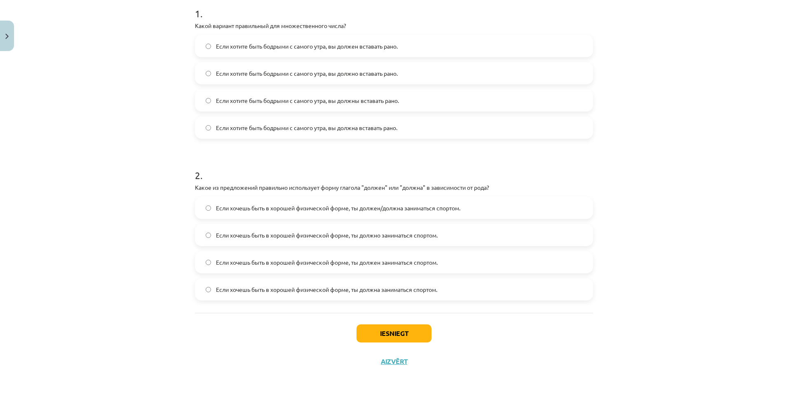
click at [275, 208] on span "Если хочешь быть в хорошей физической форме, ты должен/должна заниматься спорто…" at bounding box center [338, 208] width 244 height 9
click at [394, 331] on button "Iesniegt" at bounding box center [393, 334] width 75 height 18
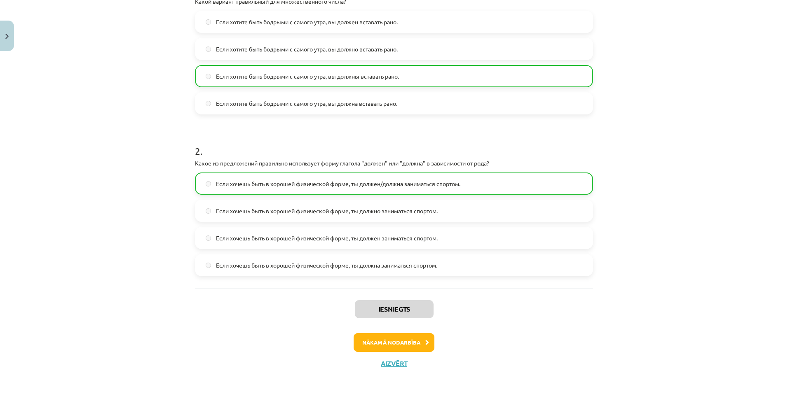
scroll to position [197, 0]
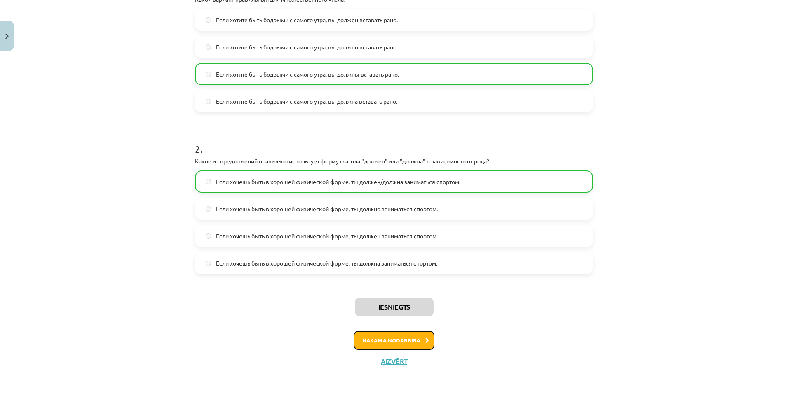
click at [381, 340] on button "Nākamā nodarbība" at bounding box center [394, 340] width 81 height 19
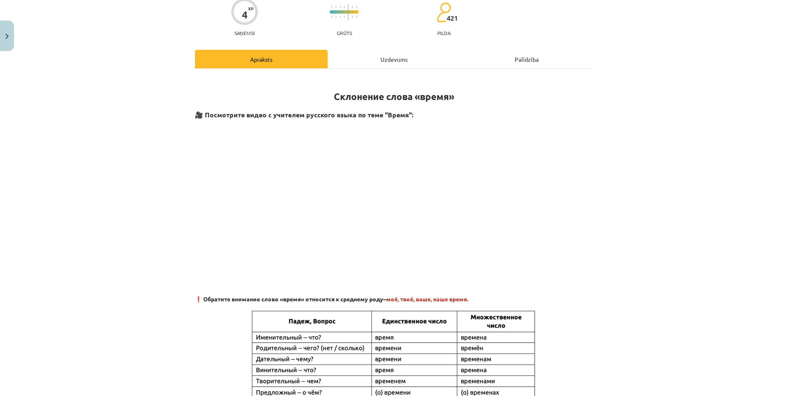
scroll to position [21, 0]
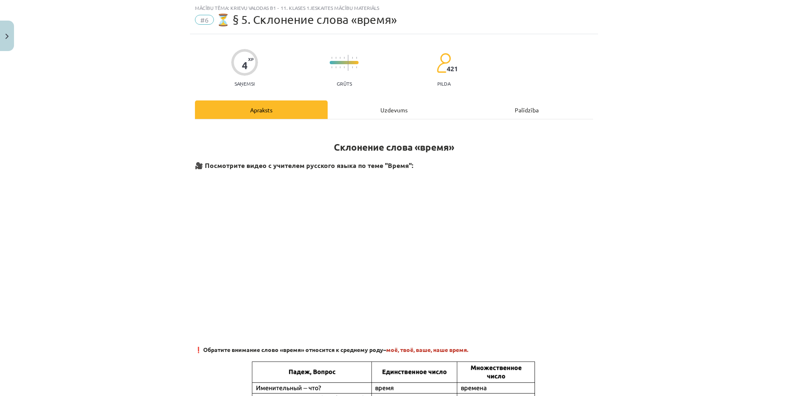
click at [385, 103] on div "Uzdevums" at bounding box center [394, 110] width 133 height 19
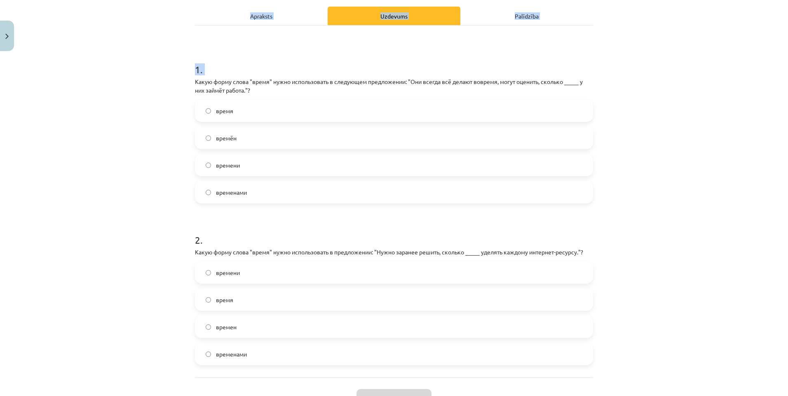
scroll to position [179, 0]
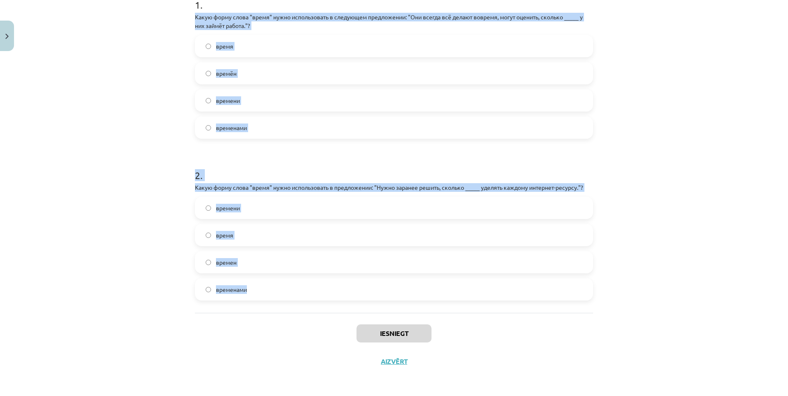
drag, startPoint x: 190, startPoint y: 169, endPoint x: 361, endPoint y: 302, distance: 216.1
click at [361, 302] on div "4 XP Saņemsi Grūts 421 pilda Apraksts Uzdevums Palīdzība 1 . Какую форму слова …" at bounding box center [394, 126] width 408 height 500
copy form "Какую форму слова "время" нужно использовать в следующем предложении: "Они всег…"
click at [210, 122] on label "временами" at bounding box center [394, 127] width 396 height 21
click at [273, 208] on label "времени" at bounding box center [394, 208] width 396 height 21
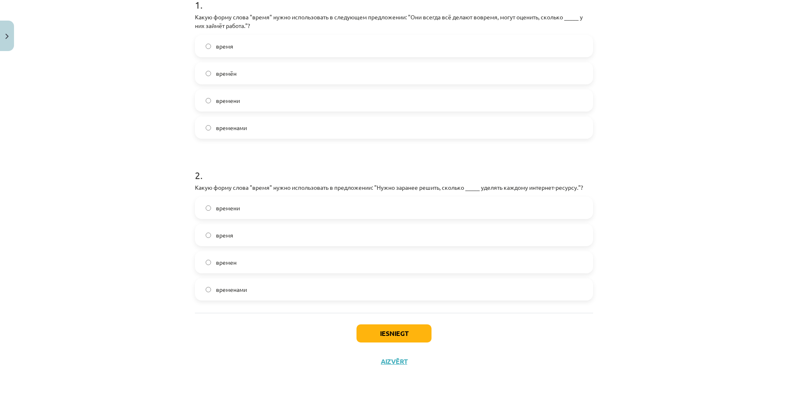
click at [276, 98] on label "времени" at bounding box center [394, 100] width 396 height 21
click at [367, 331] on button "Iesniegt" at bounding box center [393, 334] width 75 height 18
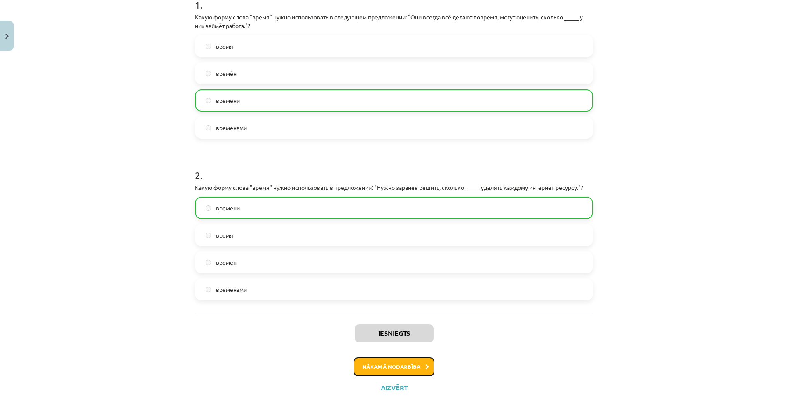
click at [394, 364] on button "Nākamā nodarbība" at bounding box center [394, 367] width 81 height 19
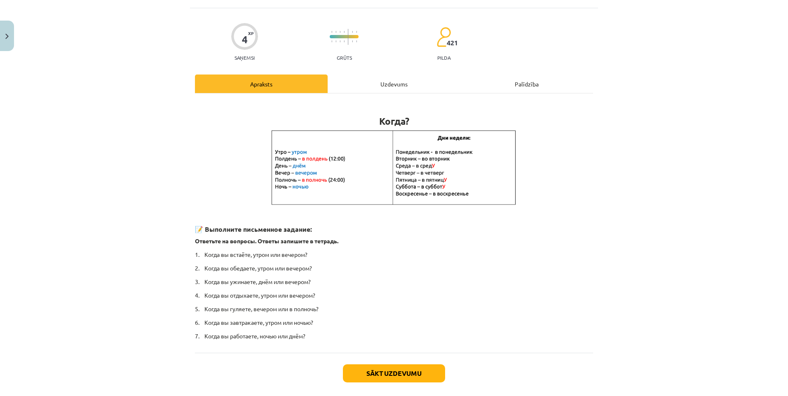
scroll to position [21, 0]
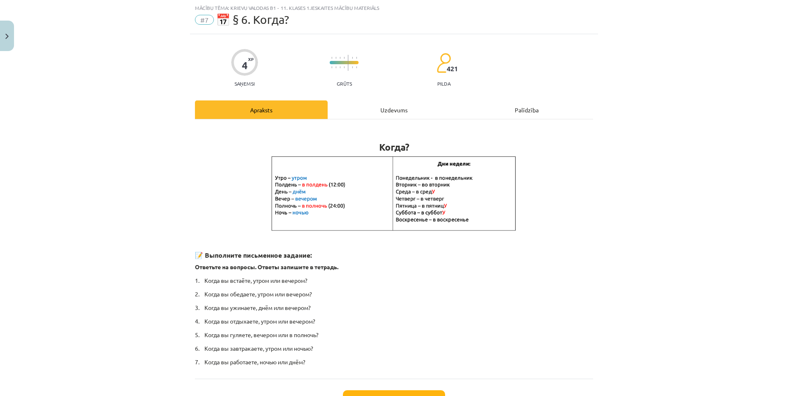
click at [373, 102] on div "Uzdevums" at bounding box center [394, 110] width 133 height 19
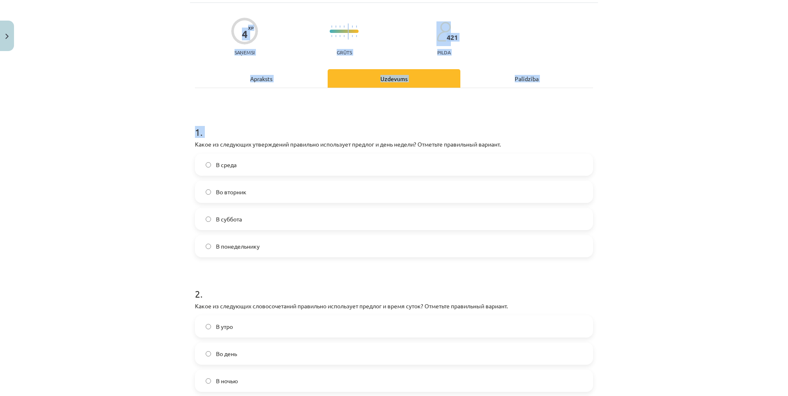
scroll to position [171, 0]
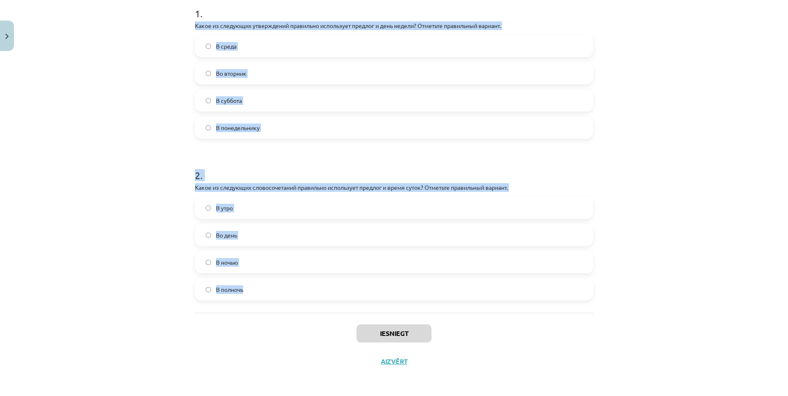
drag, startPoint x: 188, startPoint y: 171, endPoint x: 320, endPoint y: 297, distance: 181.9
click at [320, 297] on div "4 XP Saņemsi Grūts 421 pilda Apraksts Uzdevums Palīdzība 1 . Какое из следующих…" at bounding box center [394, 130] width 408 height 492
copy form "Какое из следующих утверждений правильно использует предлог и день недели? Отме…"
click at [245, 80] on label "Во вторник" at bounding box center [394, 73] width 396 height 21
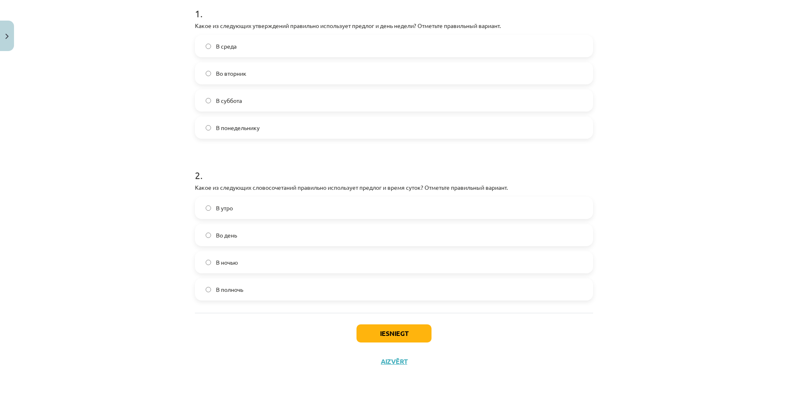
click at [241, 287] on span "В полночь" at bounding box center [229, 290] width 27 height 9
click at [380, 335] on button "Iesniegt" at bounding box center [393, 334] width 75 height 18
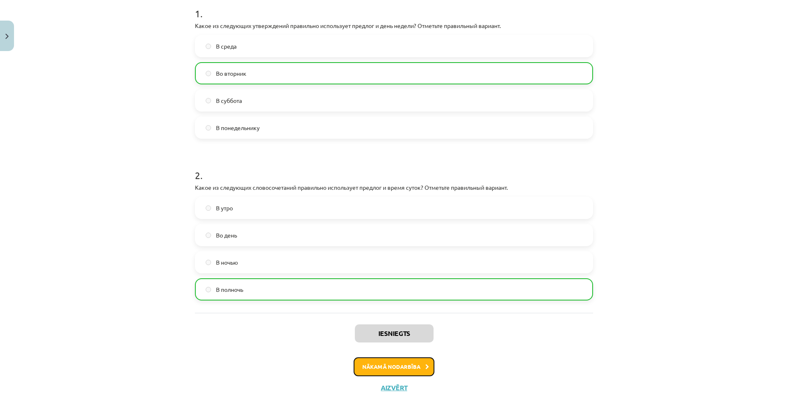
click at [406, 369] on button "Nākamā nodarbība" at bounding box center [394, 367] width 81 height 19
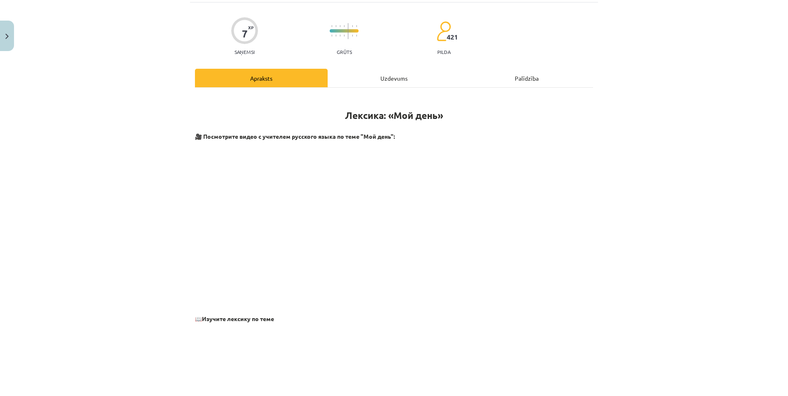
scroll to position [21, 0]
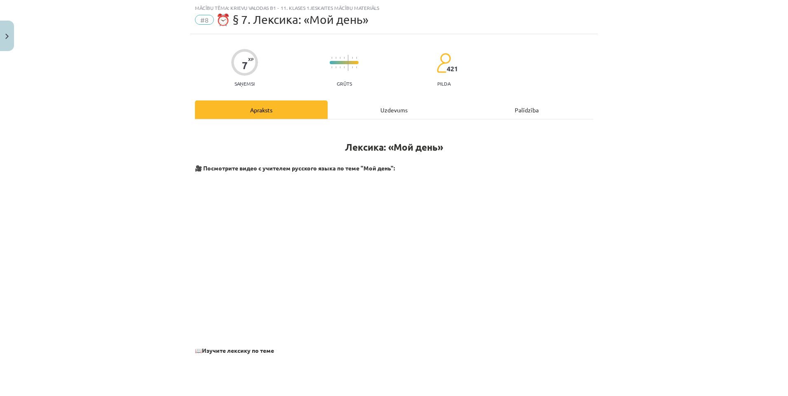
click at [342, 112] on div "Uzdevums" at bounding box center [394, 110] width 133 height 19
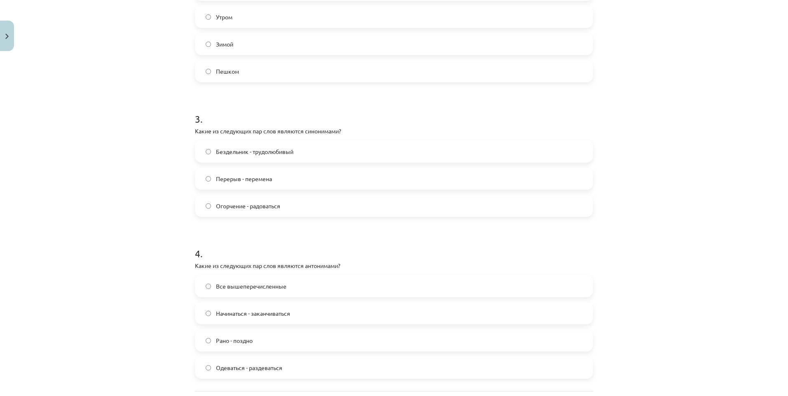
scroll to position [467, 0]
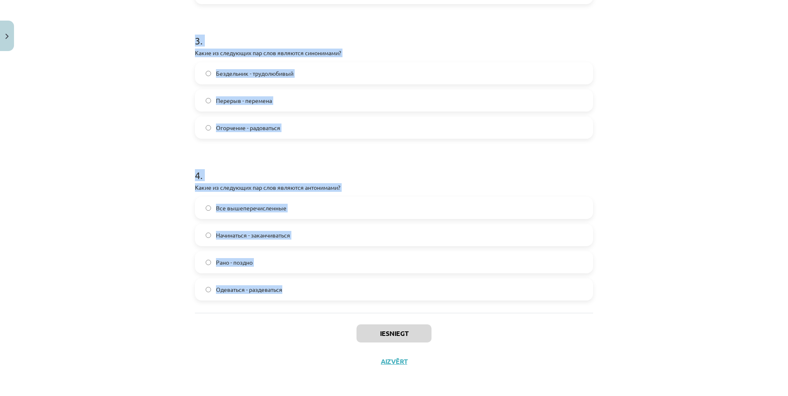
drag, startPoint x: 186, startPoint y: 167, endPoint x: 345, endPoint y: 299, distance: 206.9
click at [345, 299] on div "Mācību tēma: Krievu valodas b1 - 11. klases 1.ieskaites mācību materiāls #8 ⏰ §…" at bounding box center [394, 198] width 788 height 396
copy form "1 . Какое из следующих слов является лишним в ряду: "Вставать, умываться, путеш…"
click at [135, 68] on div "Mācību tēma: Krievu valodas b1 - 11. klases 1.ieskaites mācību materiāls #8 ⏰ §…" at bounding box center [394, 198] width 788 height 396
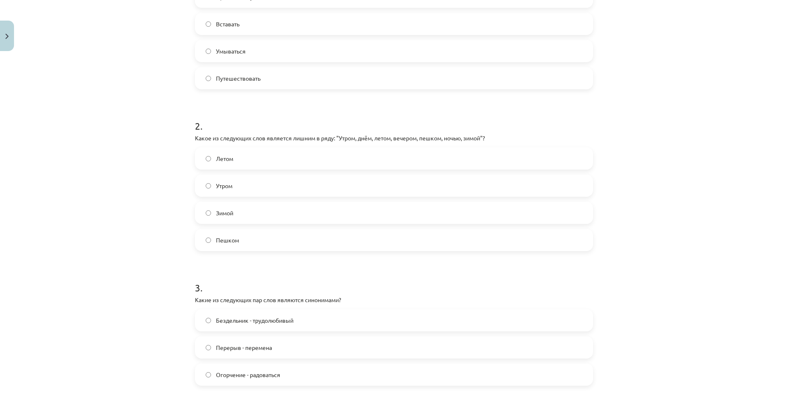
scroll to position [179, 0]
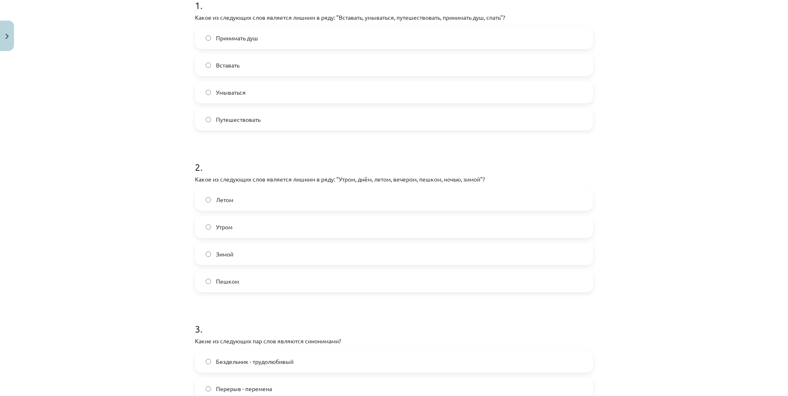
click at [246, 96] on label "Умываться" at bounding box center [394, 92] width 396 height 21
click at [254, 123] on span "Путешествовать" at bounding box center [238, 119] width 45 height 9
click at [245, 278] on label "Пешком" at bounding box center [394, 281] width 396 height 21
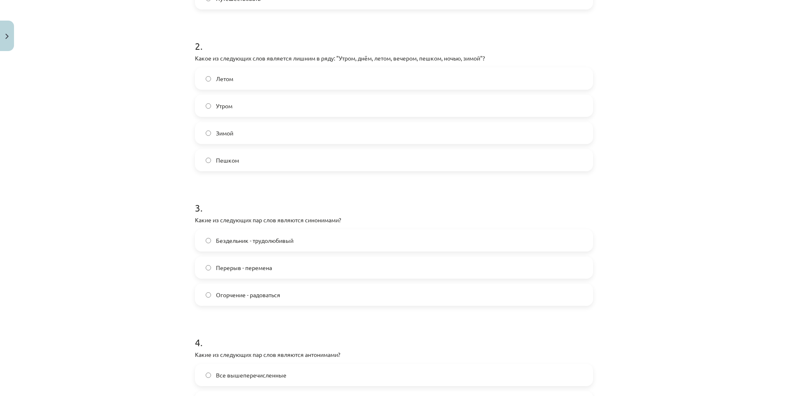
scroll to position [302, 0]
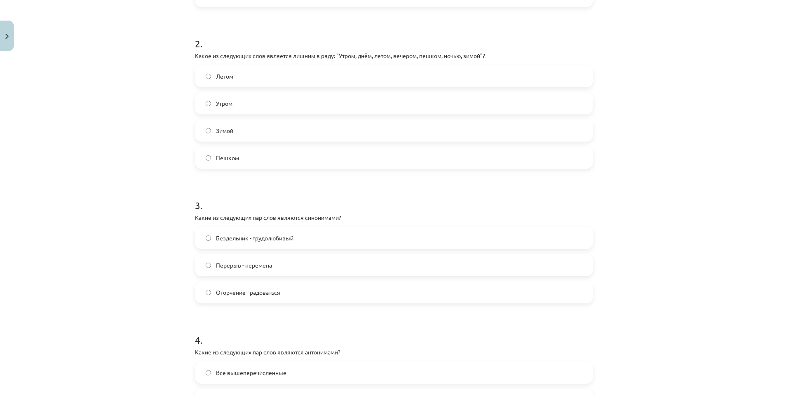
click at [256, 263] on span "Перерыв - перемена" at bounding box center [244, 265] width 56 height 9
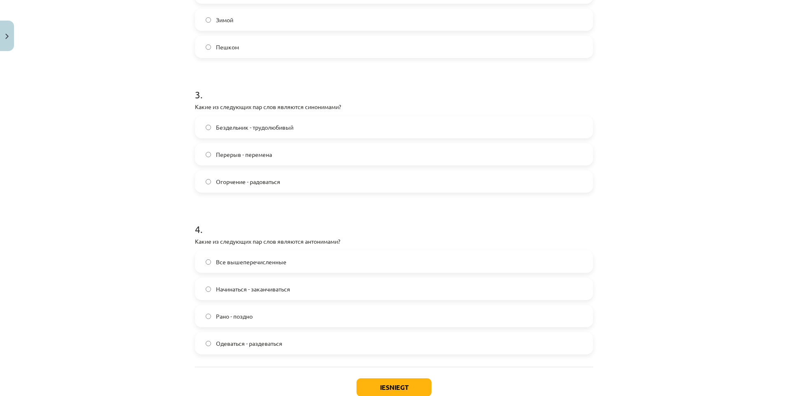
scroll to position [426, 0]
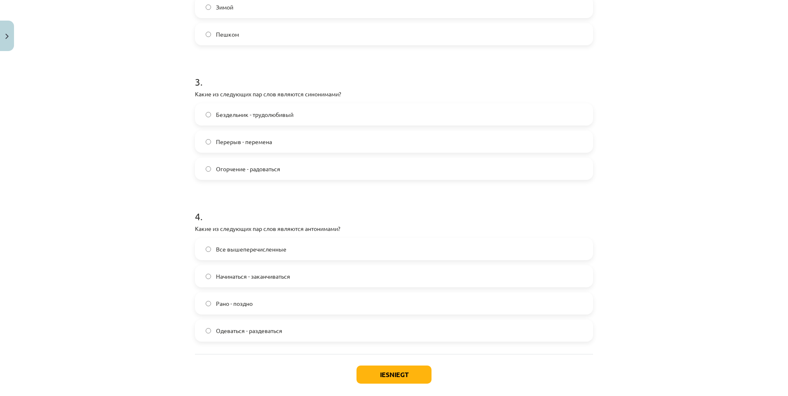
click at [254, 246] on span "Все вышеперечисленные" at bounding box center [251, 249] width 70 height 9
click at [378, 374] on button "Iesniegt" at bounding box center [393, 375] width 75 height 18
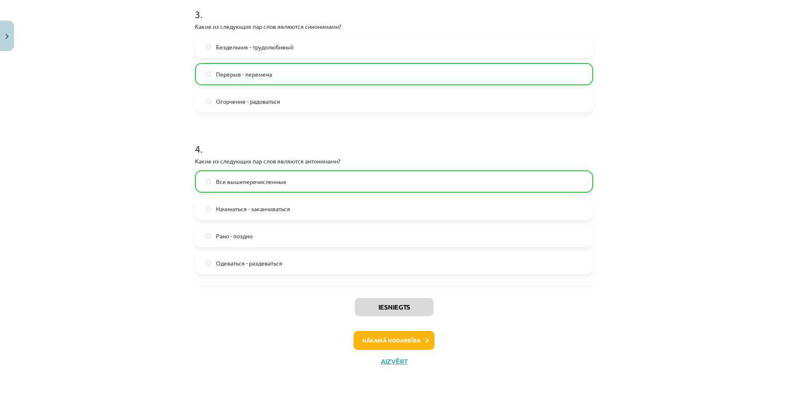
click at [366, 329] on div "Iesniegts Nākamā nodarbība Aizvērt" at bounding box center [394, 329] width 398 height 84
click at [366, 338] on button "Nākamā nodarbība" at bounding box center [394, 340] width 81 height 19
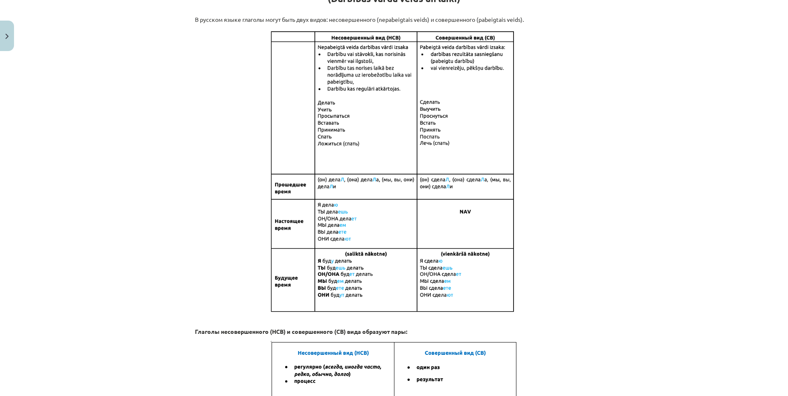
scroll to position [21, 0]
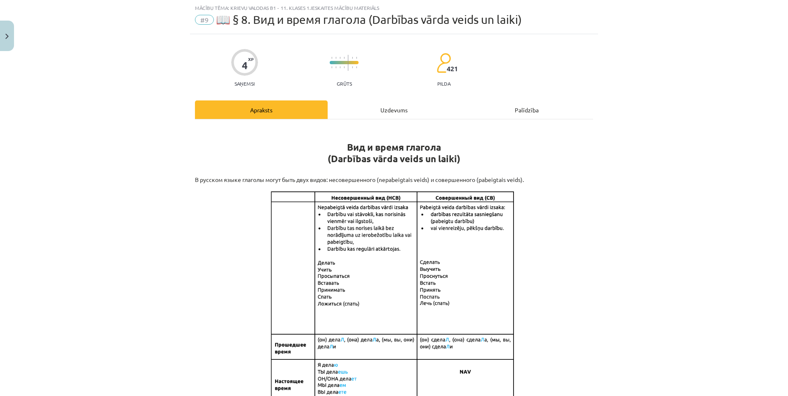
click at [397, 101] on div "Uzdevums" at bounding box center [394, 110] width 133 height 19
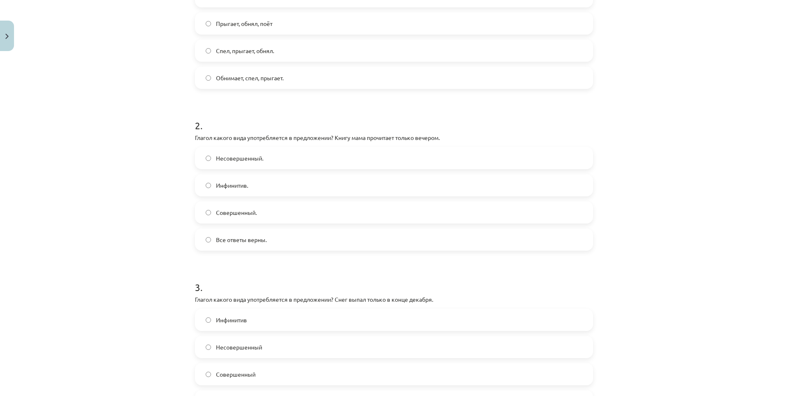
scroll to position [495, 0]
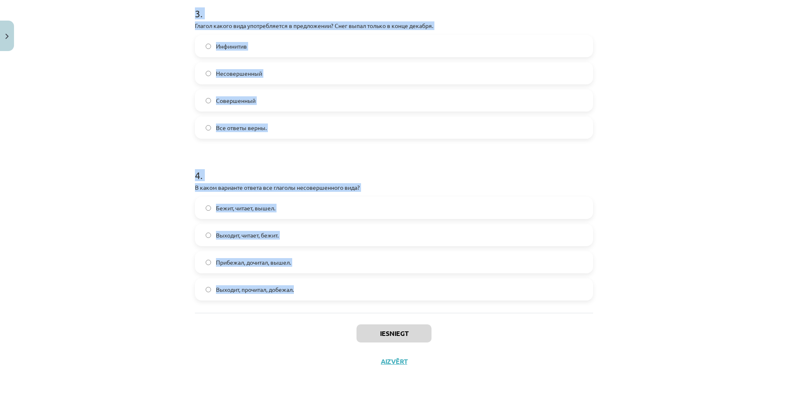
drag, startPoint x: 187, startPoint y: 178, endPoint x: 309, endPoint y: 288, distance: 164.6
click at [309, 288] on div "Mācību tēma: Krievu valodas b1 - 11. klases 1.ieskaites mācību materiāls #9 📖 §…" at bounding box center [394, 198] width 788 height 396
copy form "В каком варианте ответа все глаголы совершенного вида? Прыгнул, запел, обнял. П…"
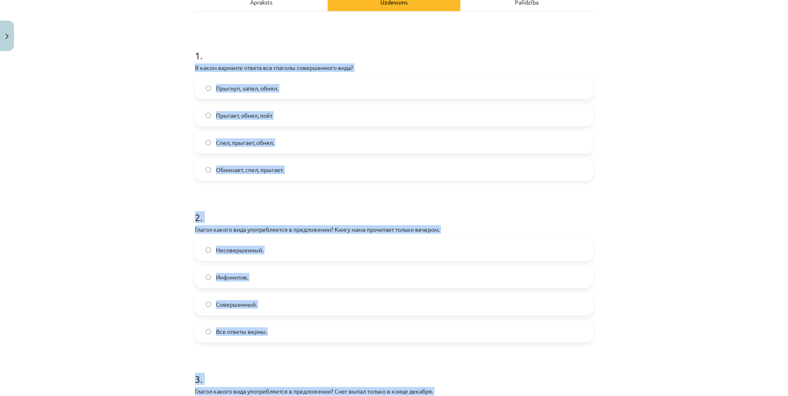
scroll to position [124, 0]
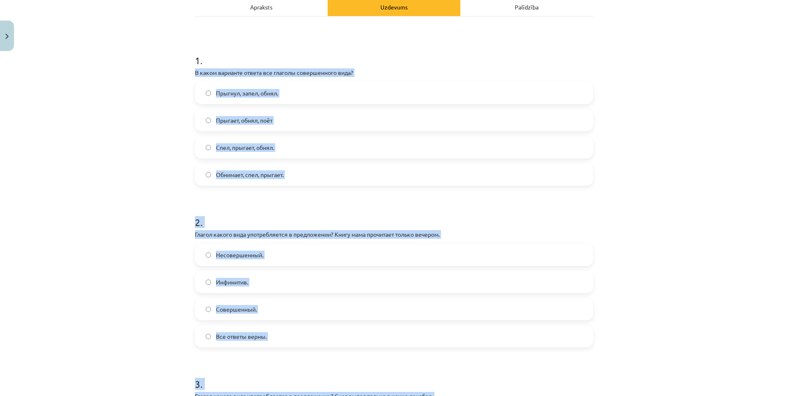
click at [107, 108] on div "Mācību tēma: Krievu valodas b1 - 11. klases 1.ieskaites mācību materiāls #9 📖 §…" at bounding box center [394, 198] width 788 height 396
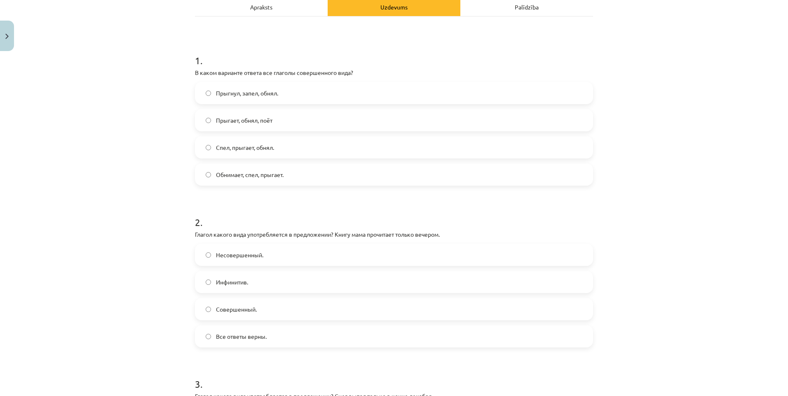
click at [235, 94] on span "Прыгнул, запел, обнял." at bounding box center [247, 93] width 62 height 9
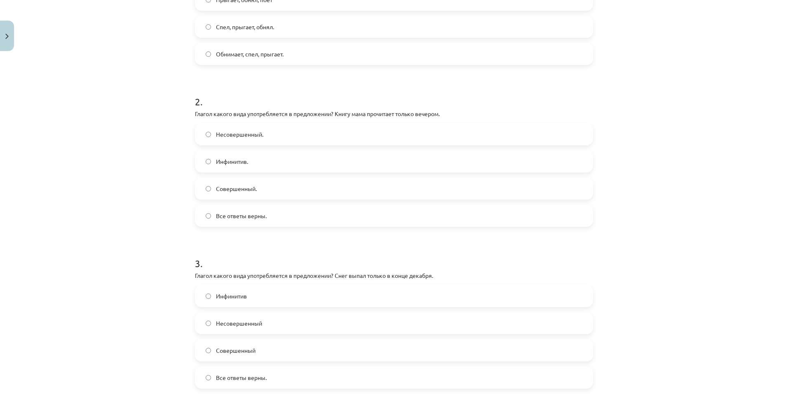
scroll to position [247, 0]
click at [238, 184] on span "Совершенный." at bounding box center [236, 186] width 41 height 9
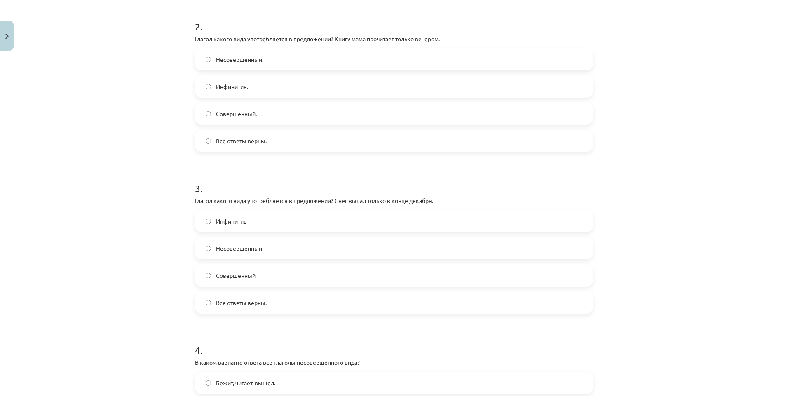
scroll to position [412, 0]
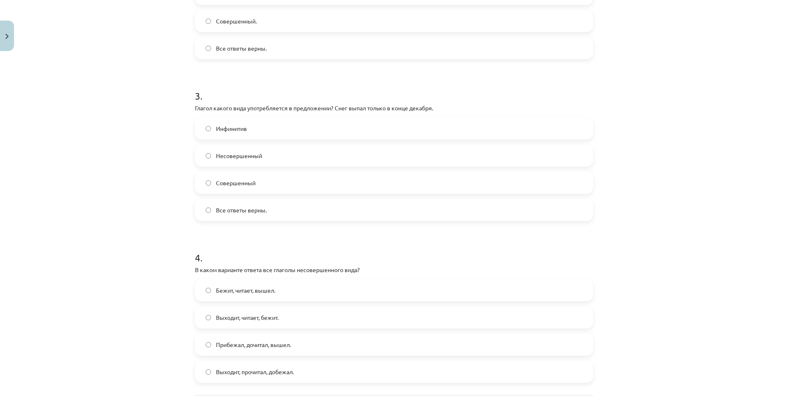
click at [272, 187] on label "Совершенный" at bounding box center [394, 183] width 396 height 21
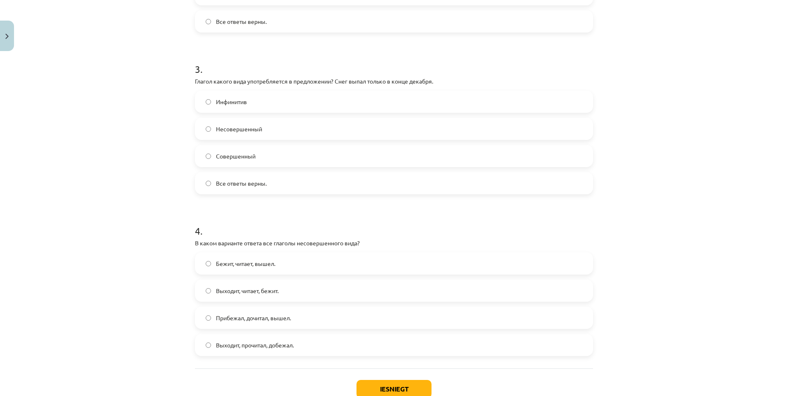
scroll to position [453, 0]
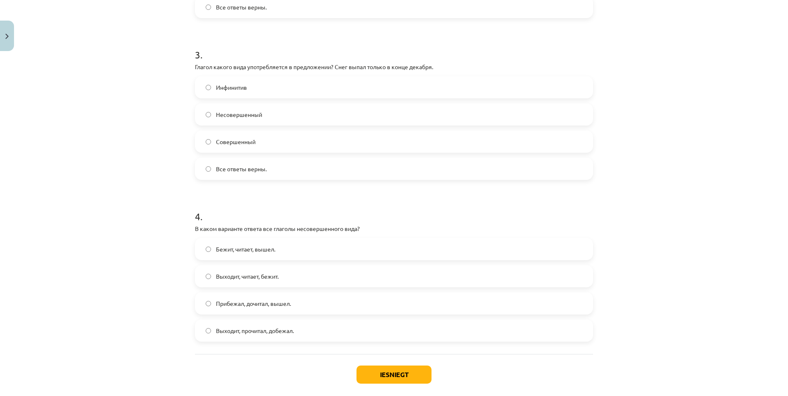
click at [279, 254] on label "Бежит, читает, вышел." at bounding box center [394, 249] width 396 height 21
click at [308, 277] on label "Выходит, читает, бежит." at bounding box center [394, 276] width 396 height 21
click at [384, 372] on button "Iesniegt" at bounding box center [393, 375] width 75 height 18
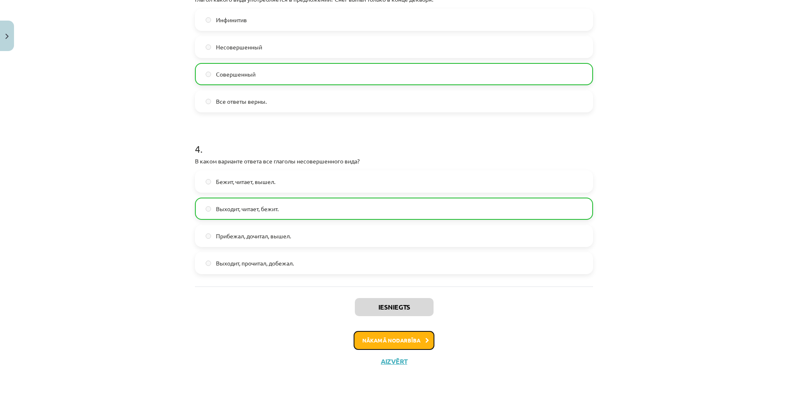
click at [392, 343] on button "Nākamā nodarbība" at bounding box center [394, 340] width 81 height 19
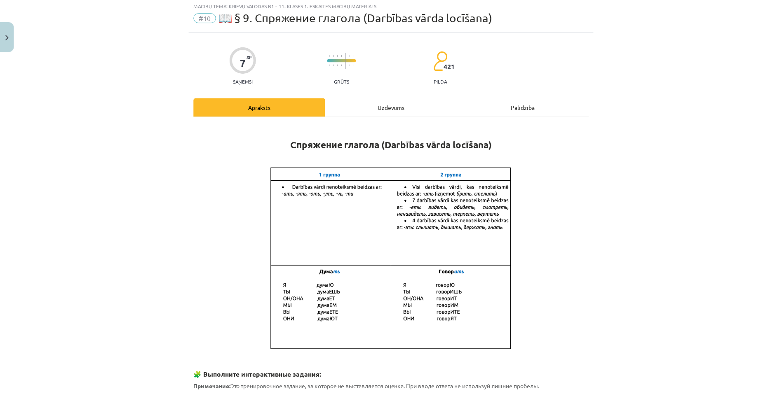
scroll to position [21, 0]
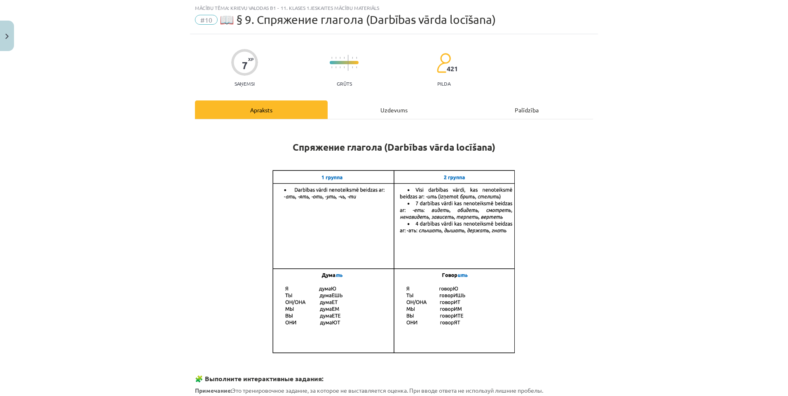
click at [389, 108] on div "Uzdevums" at bounding box center [394, 110] width 133 height 19
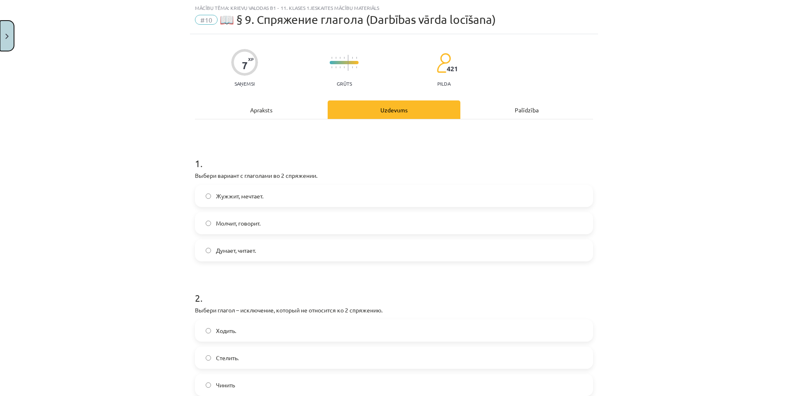
click at [11, 41] on button "Close" at bounding box center [7, 36] width 14 height 30
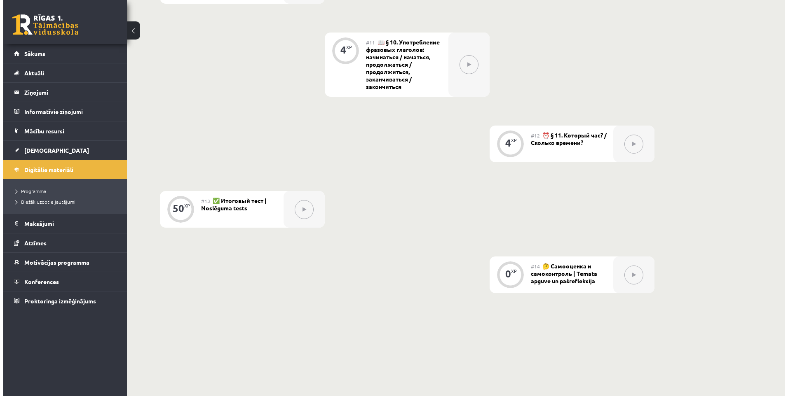
scroll to position [879, 0]
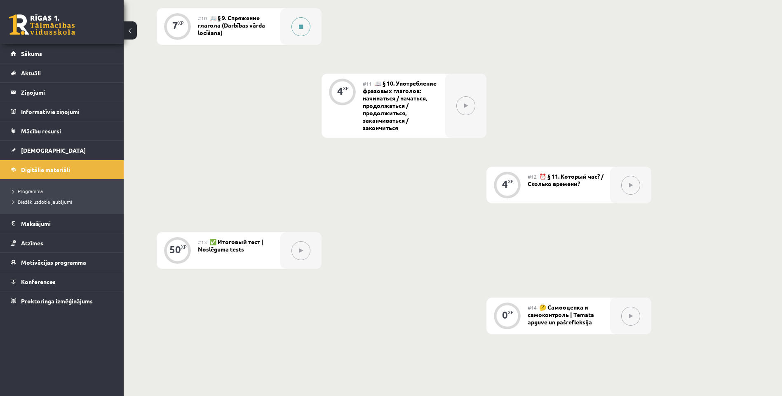
click at [293, 25] on button at bounding box center [300, 26] width 19 height 19
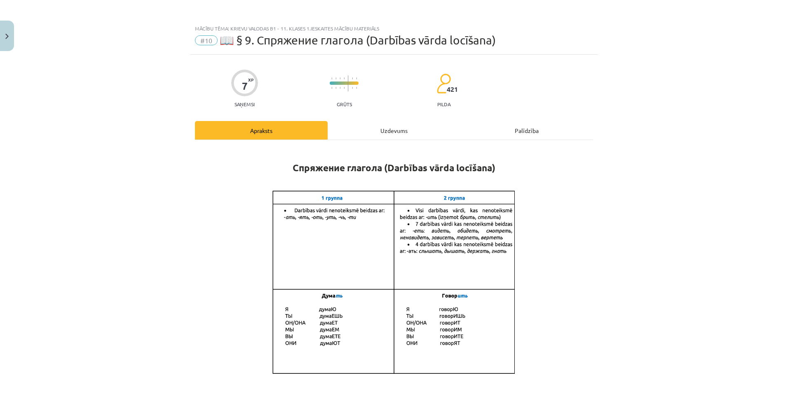
click at [389, 132] on div "Uzdevums" at bounding box center [394, 130] width 133 height 19
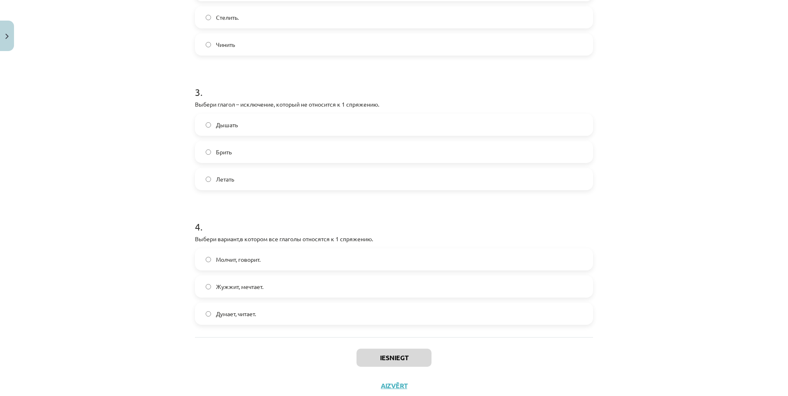
scroll to position [386, 0]
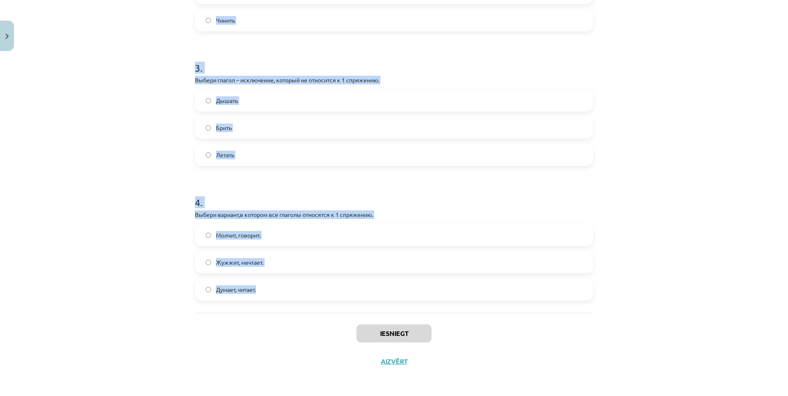
drag, startPoint x: 185, startPoint y: 176, endPoint x: 328, endPoint y: 302, distance: 191.2
click at [328, 302] on div "Mācību tēma: Krievu valodas b1 - 11. klases 1.ieskaites mācību materiāls #10 📖 …" at bounding box center [394, 198] width 788 height 396
copy form "Выбери вариант с глаголами во 2 спряжении. Жужжит, мечтает. Молчит, говорит. Ду…"
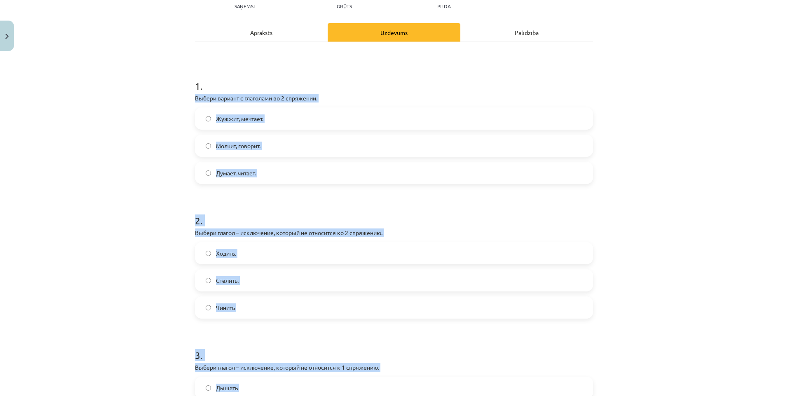
scroll to position [15, 0]
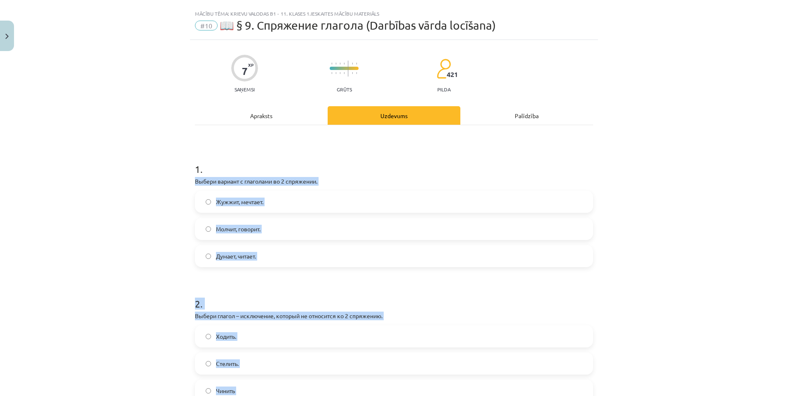
click at [158, 177] on div "Mācību tēma: Krievu valodas b1 - 11. klases 1.ieskaites mācību materiāls #10 📖 …" at bounding box center [394, 198] width 788 height 396
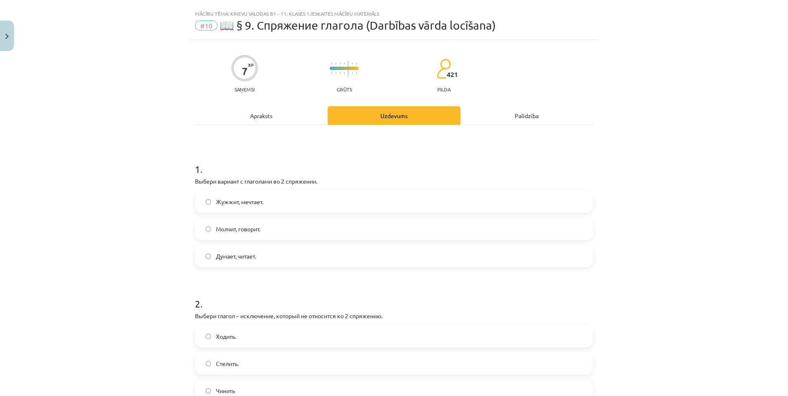
click at [226, 191] on div "Жужжит, мечтает." at bounding box center [394, 202] width 398 height 22
click at [227, 202] on span "Жужжит, мечтает." at bounding box center [239, 202] width 47 height 9
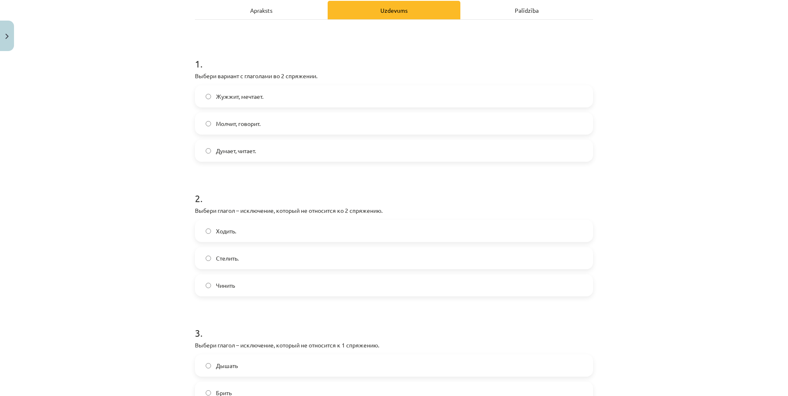
scroll to position [138, 0]
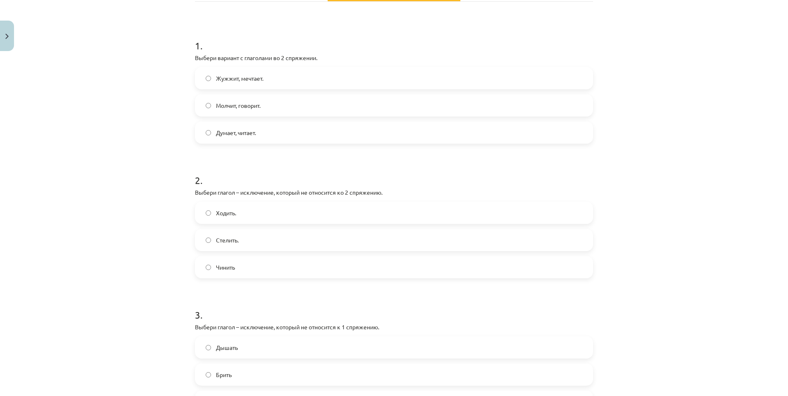
click at [227, 209] on span "Ходить." at bounding box center [226, 213] width 20 height 9
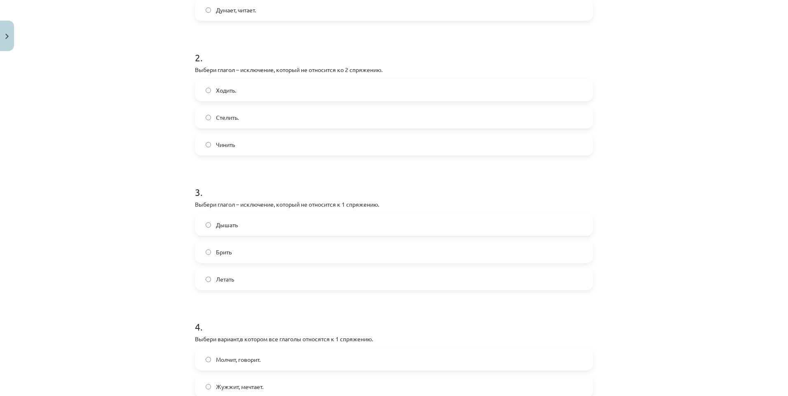
scroll to position [262, 0]
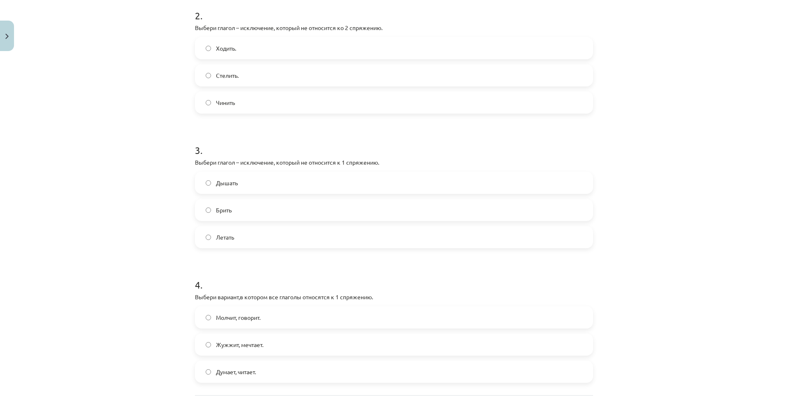
click at [244, 177] on label "Дышать" at bounding box center [394, 183] width 396 height 21
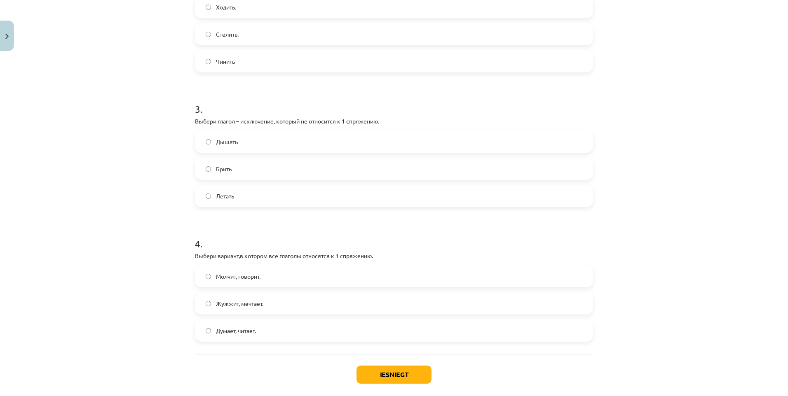
scroll to position [386, 0]
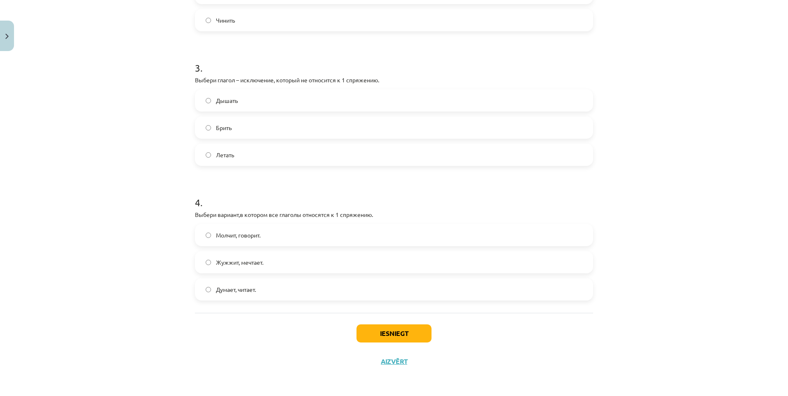
click at [253, 282] on label "Думает, читает." at bounding box center [394, 289] width 396 height 21
click at [403, 332] on button "Iesniegt" at bounding box center [393, 334] width 75 height 18
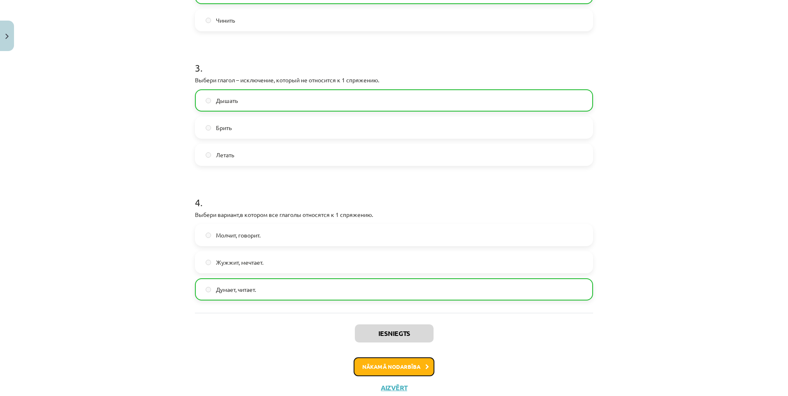
click at [402, 367] on button "Nākamā nodarbība" at bounding box center [394, 367] width 81 height 19
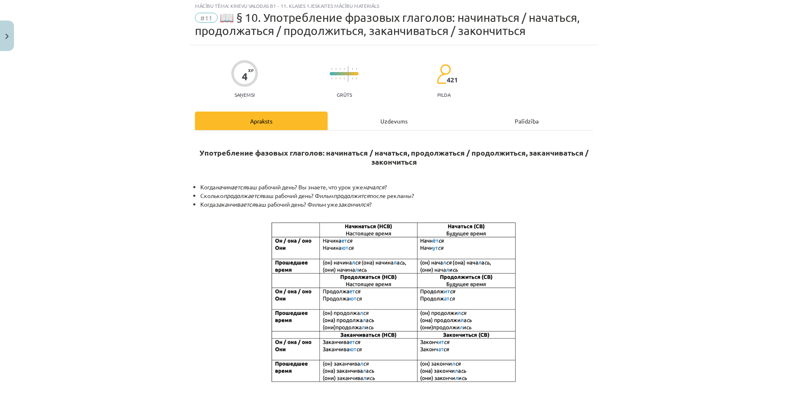
scroll to position [21, 0]
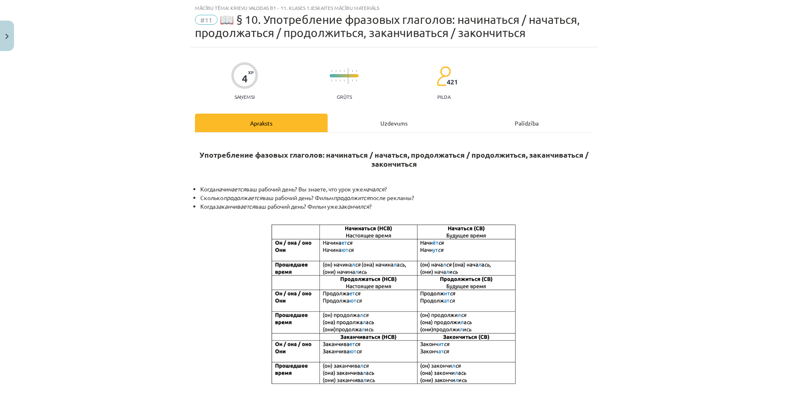
click at [386, 120] on div "Uzdevums" at bounding box center [394, 123] width 133 height 19
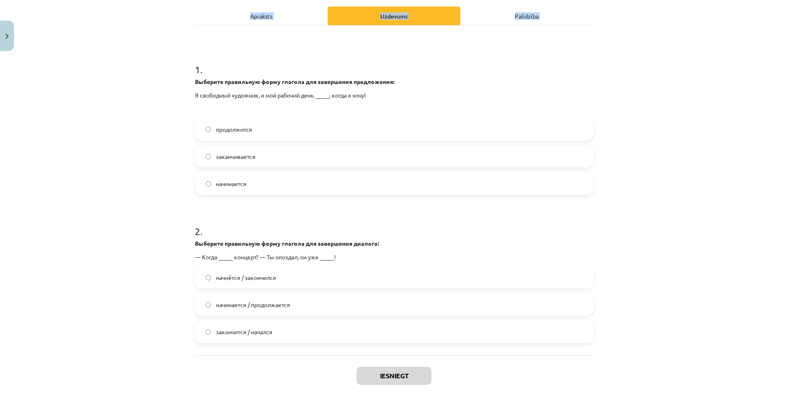
scroll to position [170, 0]
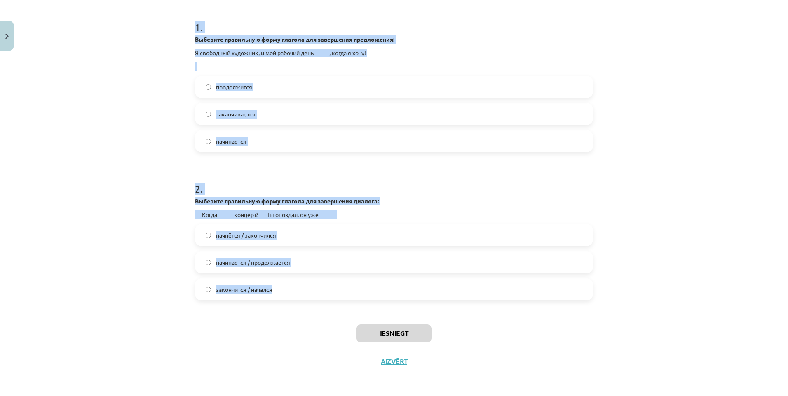
drag, startPoint x: 184, startPoint y: 180, endPoint x: 340, endPoint y: 303, distance: 198.6
click at [340, 303] on div "Mācību tēma: Krievu valodas b1 - 11. klases 1.ieskaites mācību materiāls #11 📖 …" at bounding box center [394, 198] width 788 height 396
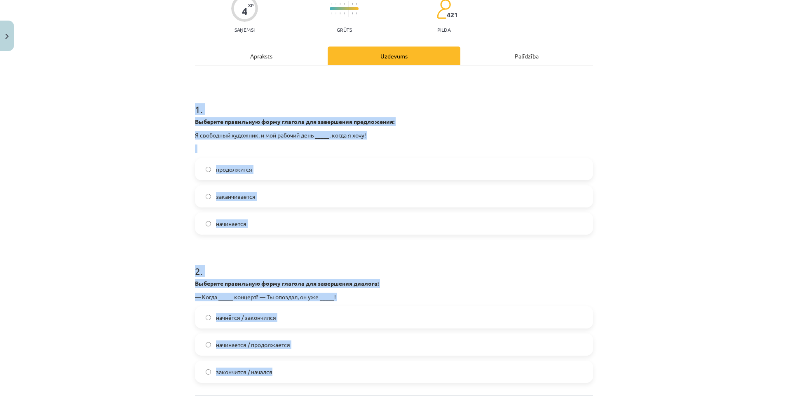
click at [223, 161] on label "продолжится" at bounding box center [394, 169] width 396 height 21
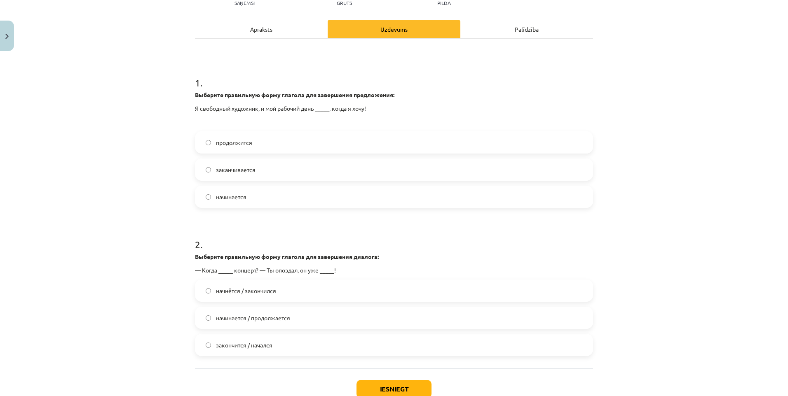
scroll to position [129, 0]
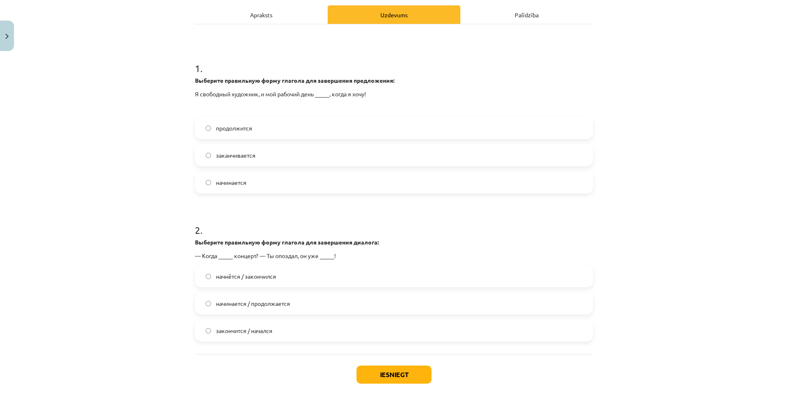
click at [251, 283] on label "начнётся / закончился" at bounding box center [394, 276] width 396 height 21
click at [408, 381] on button "Iesniegt" at bounding box center [393, 375] width 75 height 18
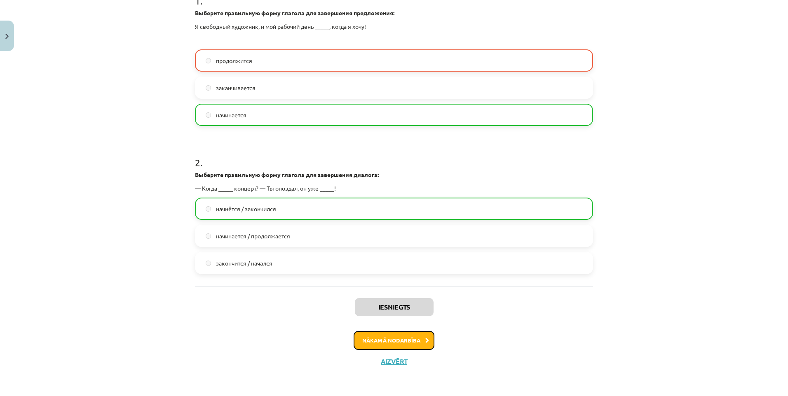
click at [405, 336] on button "Nākamā nodarbība" at bounding box center [394, 340] width 81 height 19
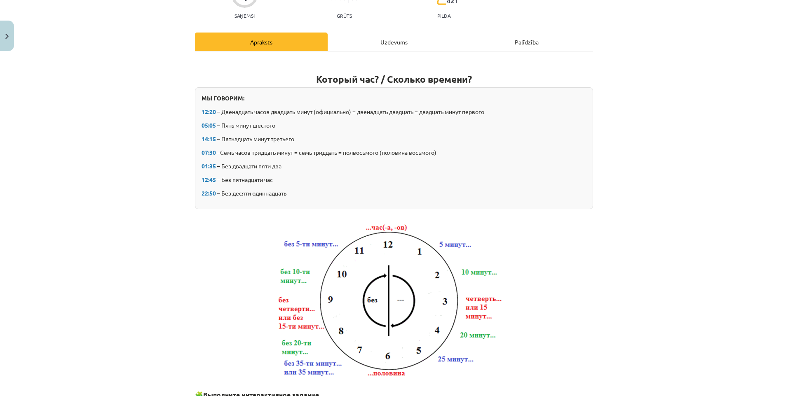
scroll to position [103, 0]
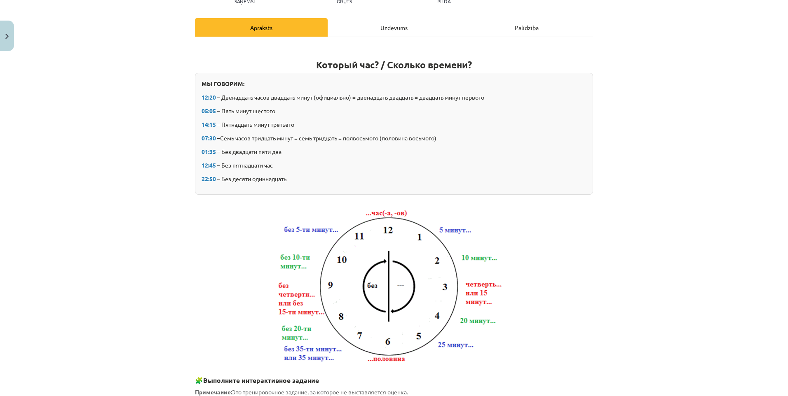
click at [373, 25] on div "Uzdevums" at bounding box center [394, 27] width 133 height 19
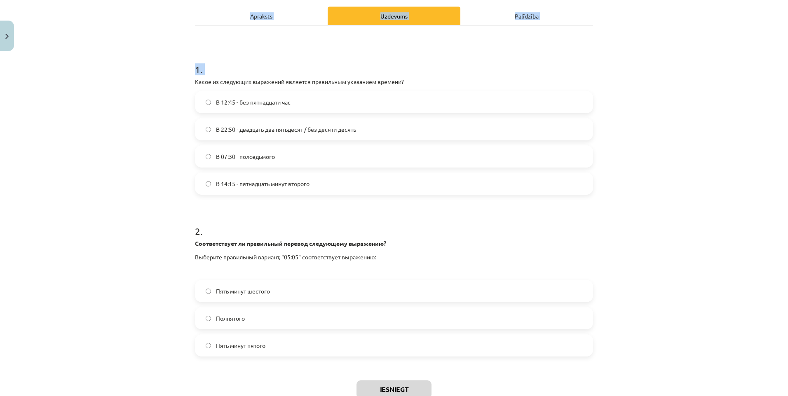
scroll to position [171, 0]
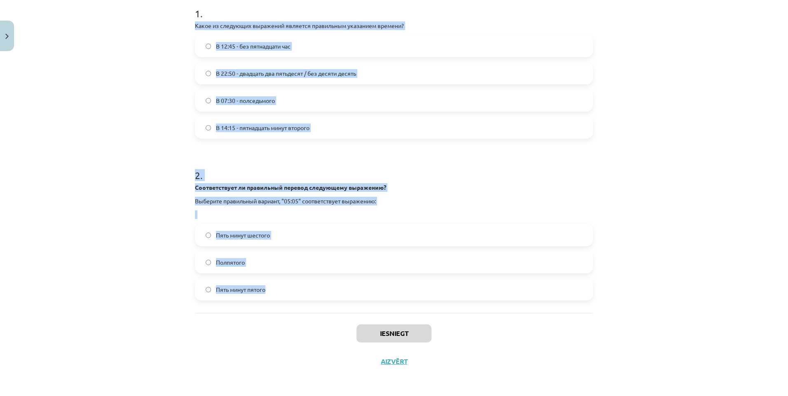
drag, startPoint x: 191, startPoint y: 173, endPoint x: 377, endPoint y: 307, distance: 229.4
click at [377, 307] on div "4 XP Saņemsi Grūts 421 pilda Apraksts Uzdevums Palīdzība 1 . Какое из следующих…" at bounding box center [394, 130] width 408 height 492
click at [150, 150] on div "Mācību tēma: Krievu valodas b1 - 11. klases 1.ieskaites mācību materiāls #12 ⏰ …" at bounding box center [394, 198] width 788 height 396
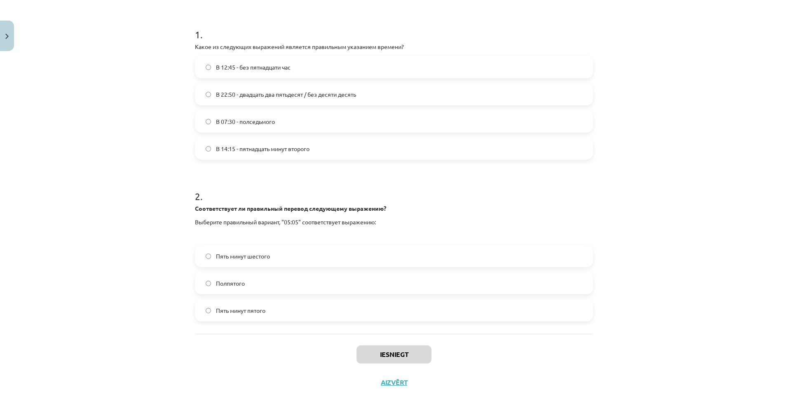
scroll to position [129, 0]
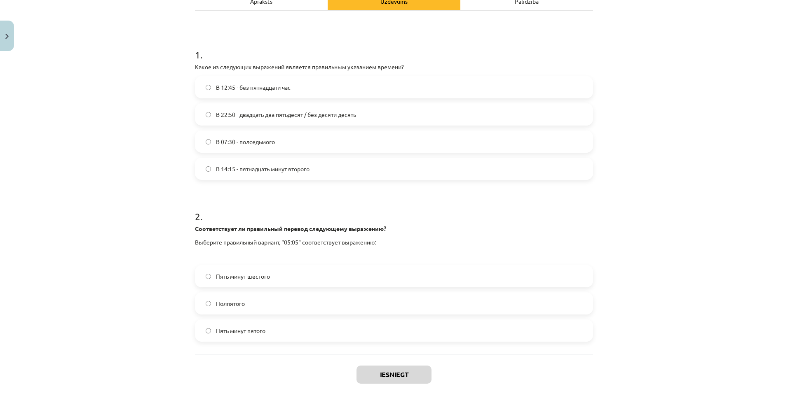
click at [267, 158] on div "В 14:15 - пятнадцать минут второго" at bounding box center [394, 169] width 398 height 22
click at [269, 165] on span "В 14:15 - пятнадцать минут второго" at bounding box center [263, 169] width 94 height 9
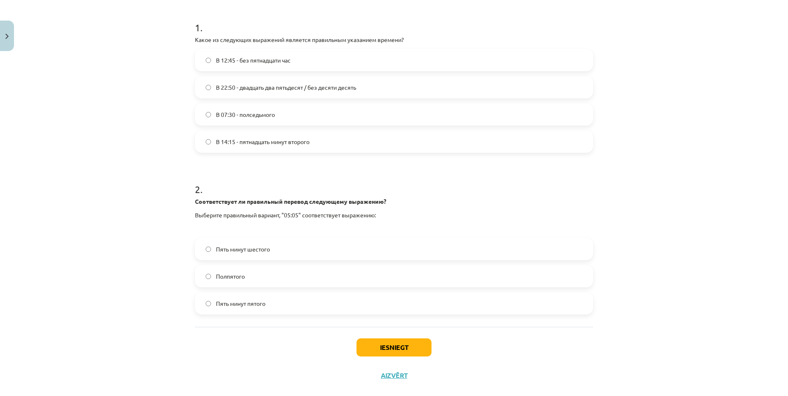
scroll to position [171, 0]
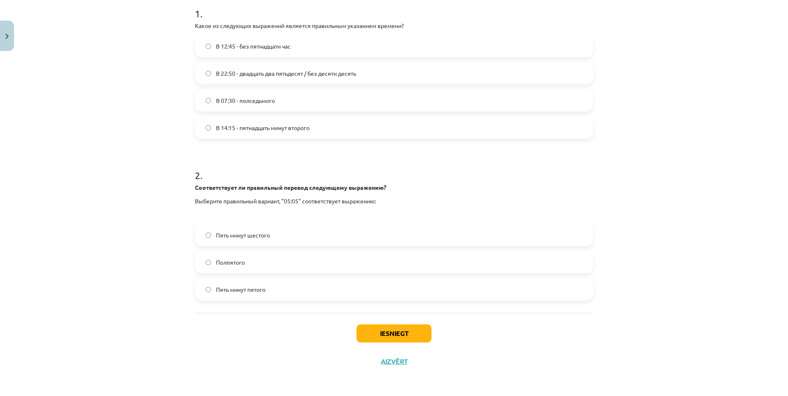
click at [331, 232] on label "Пять минут шестого" at bounding box center [394, 235] width 396 height 21
click at [368, 333] on button "Iesniegt" at bounding box center [393, 334] width 75 height 18
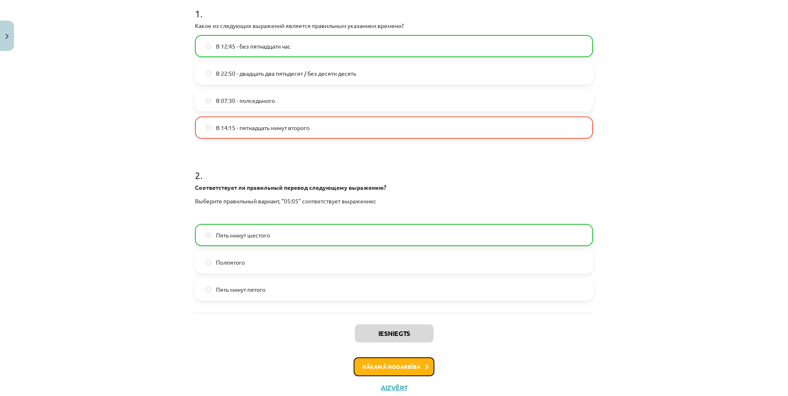
click at [377, 370] on button "Nākamā nodarbība" at bounding box center [394, 367] width 81 height 19
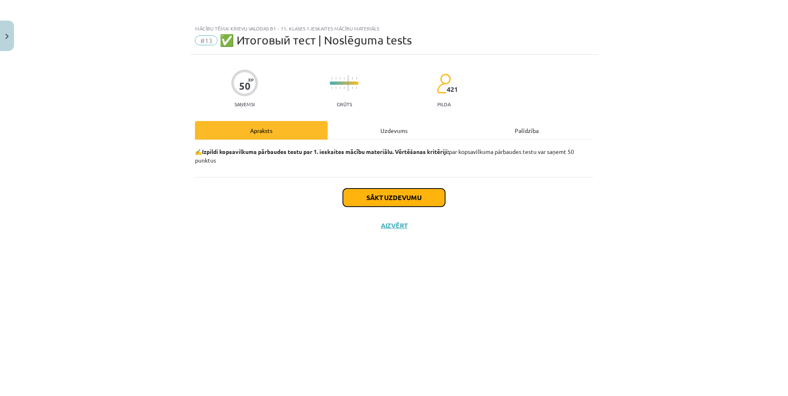
click at [359, 193] on button "Sākt uzdevumu" at bounding box center [394, 198] width 102 height 18
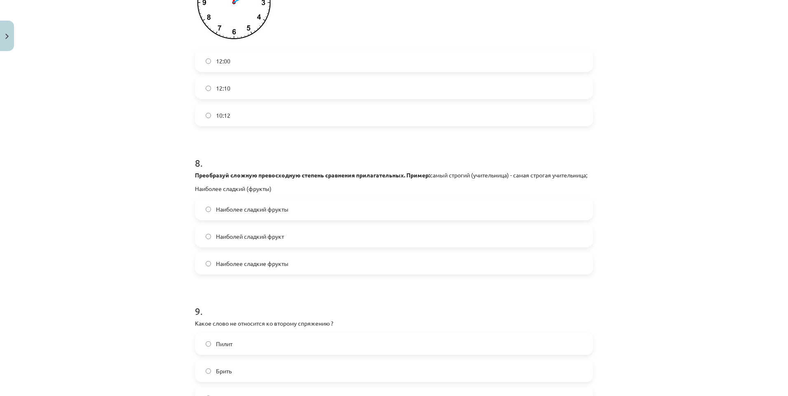
scroll to position [1523, 0]
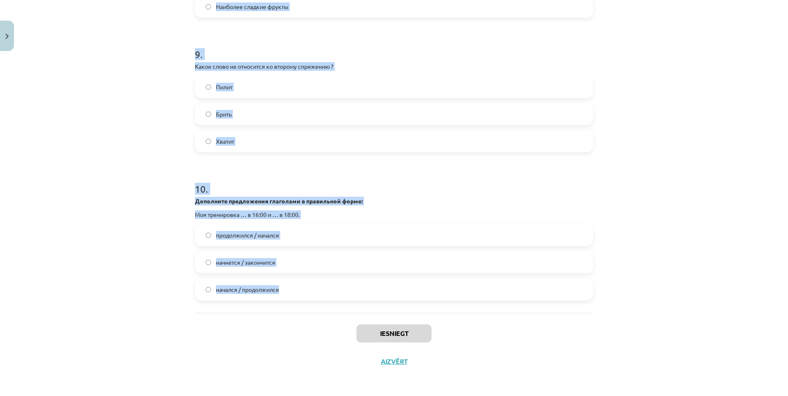
drag, startPoint x: 185, startPoint y: 195, endPoint x: 368, endPoint y: 303, distance: 213.2
click at [368, 303] on div "Mācību tēma: Krievu valodas b1 - 11. klases 1.ieskaites mācību materiāls #13 ✅ …" at bounding box center [394, 198] width 788 height 396
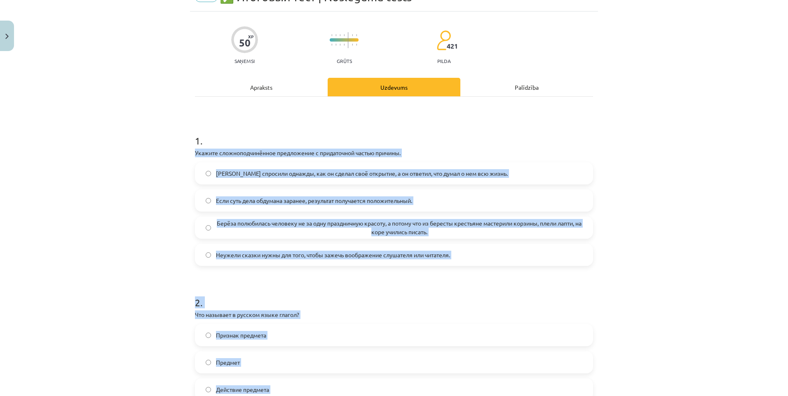
scroll to position [0, 0]
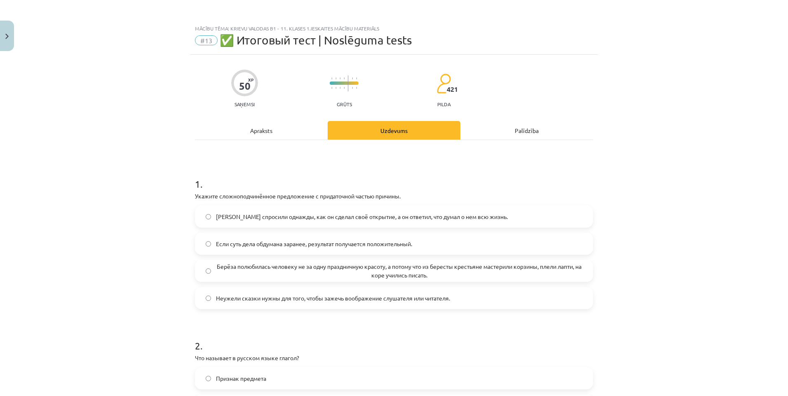
click at [206, 165] on h1 "1 ." at bounding box center [394, 177] width 398 height 26
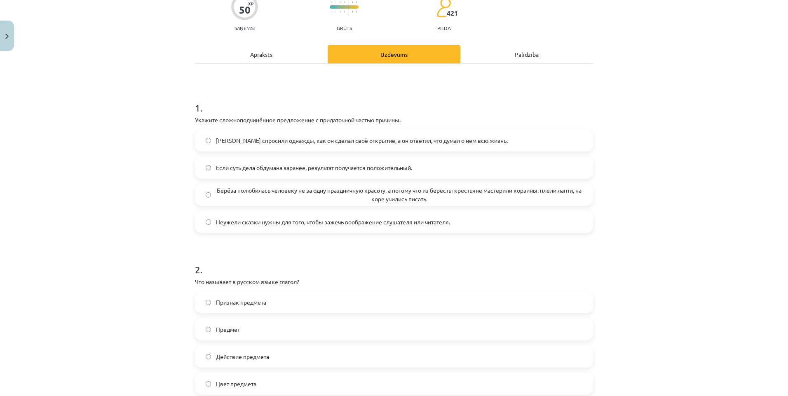
scroll to position [82, 0]
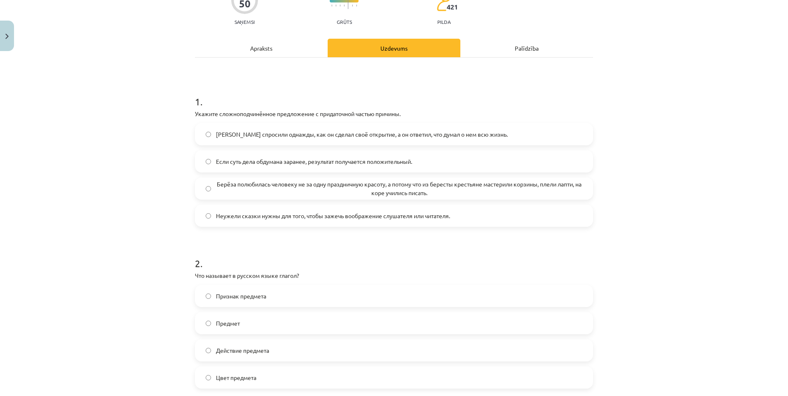
click at [226, 185] on span "Берёза полюбилась человеку не за одну праздничную красоту, а потому что из бере…" at bounding box center [399, 188] width 366 height 17
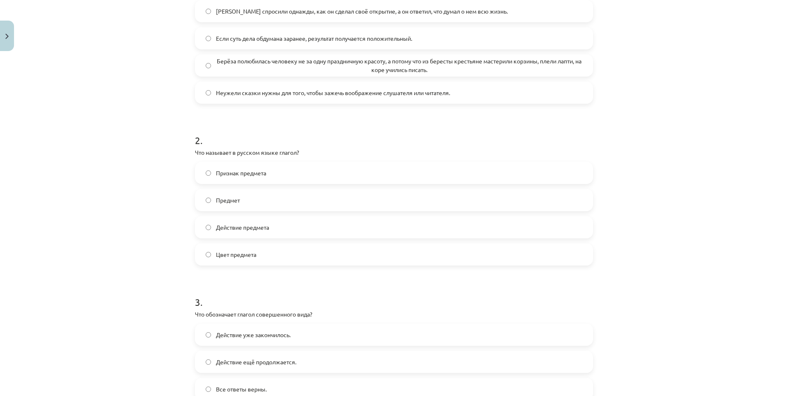
scroll to position [206, 0]
click at [242, 227] on span "Действие предмета" at bounding box center [242, 227] width 53 height 9
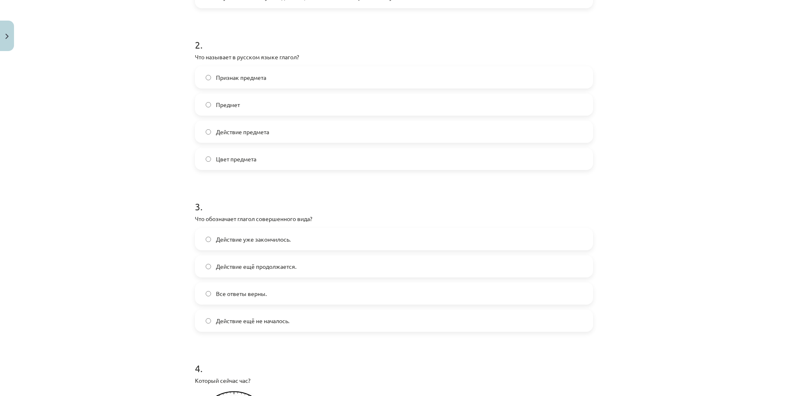
scroll to position [330, 0]
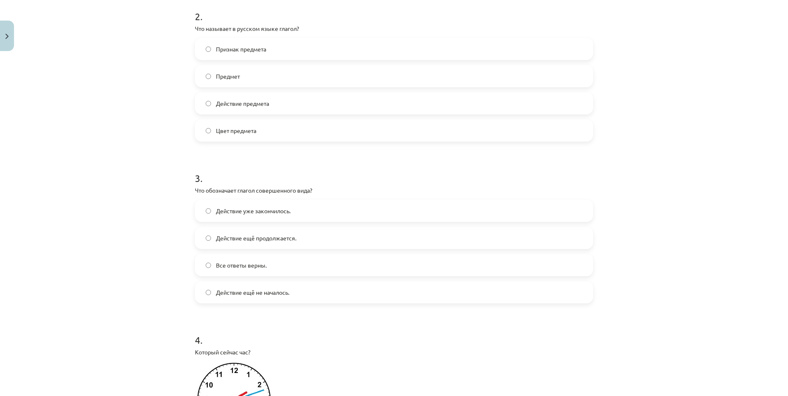
click at [283, 212] on span "Действие уже закончилось." at bounding box center [253, 211] width 75 height 9
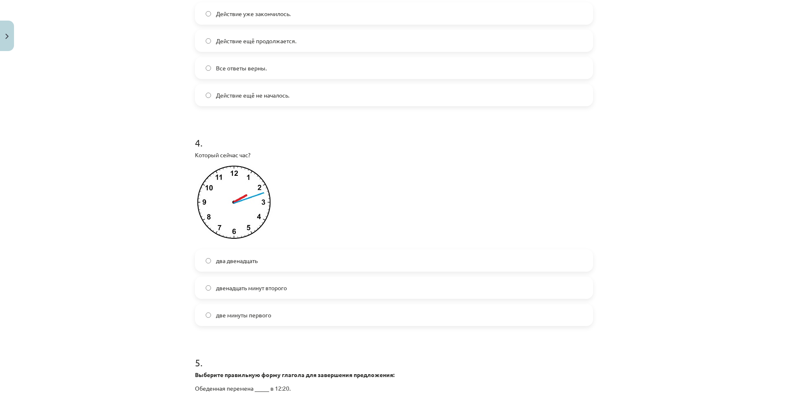
scroll to position [536, 0]
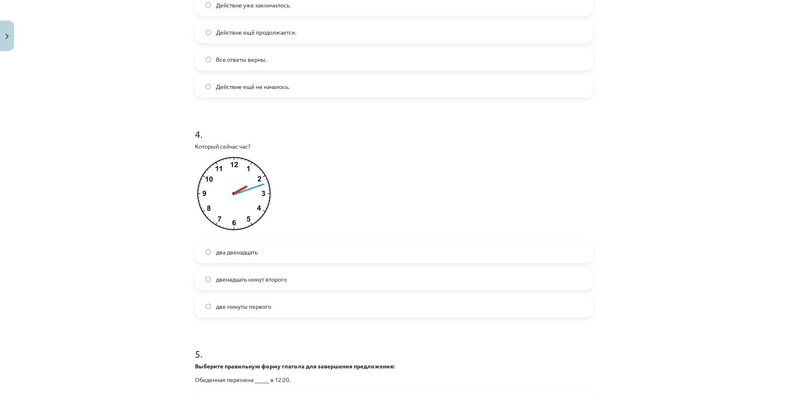
click at [284, 284] on span "двенадцать минут второго" at bounding box center [251, 279] width 71 height 9
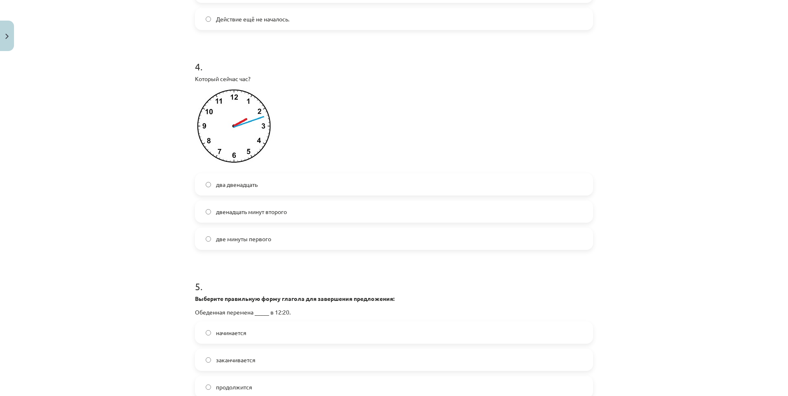
scroll to position [618, 0]
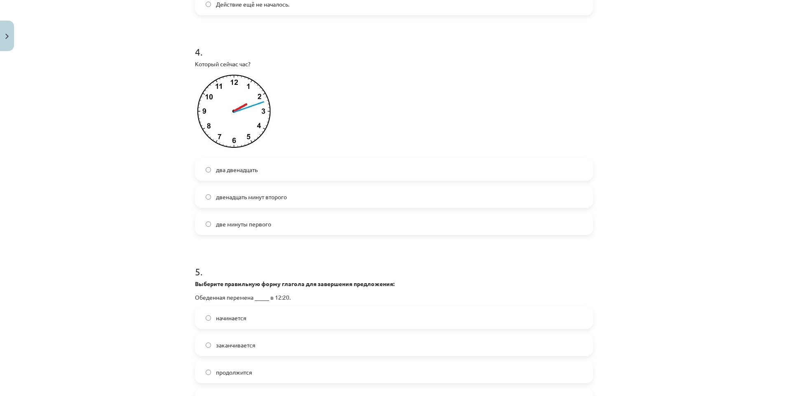
click at [264, 170] on label "два двенадцать" at bounding box center [394, 169] width 396 height 21
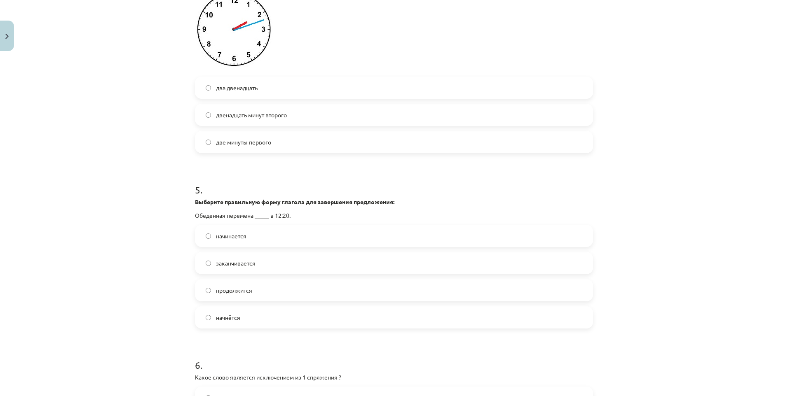
scroll to position [701, 0]
click at [263, 227] on label "начинается" at bounding box center [394, 235] width 396 height 21
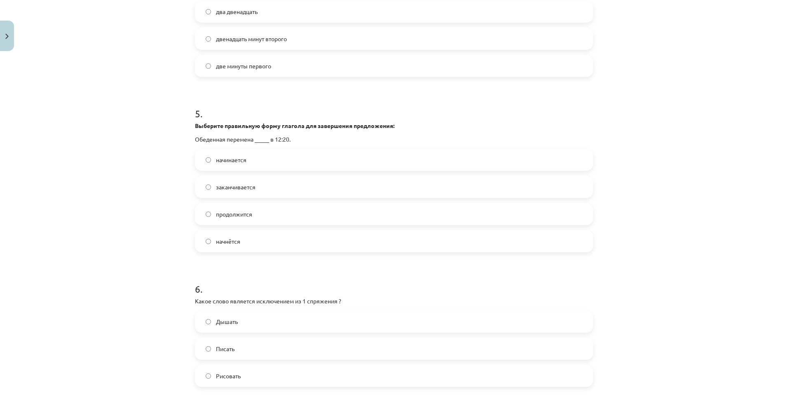
scroll to position [783, 0]
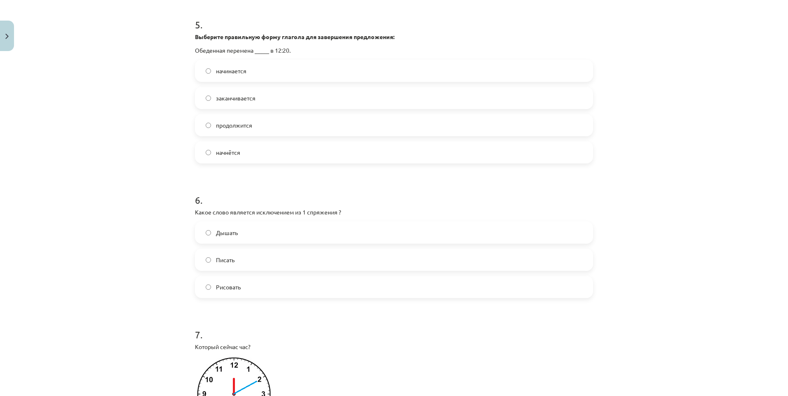
click at [250, 235] on label "Дышать" at bounding box center [394, 233] width 396 height 21
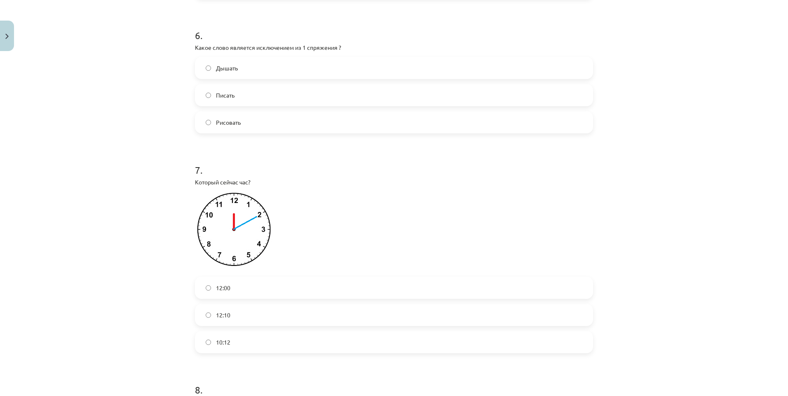
scroll to position [1072, 0]
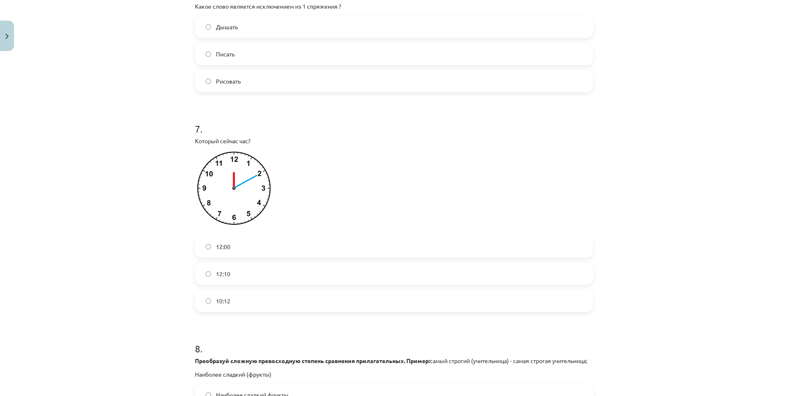
click at [239, 276] on label "12:10" at bounding box center [394, 274] width 396 height 21
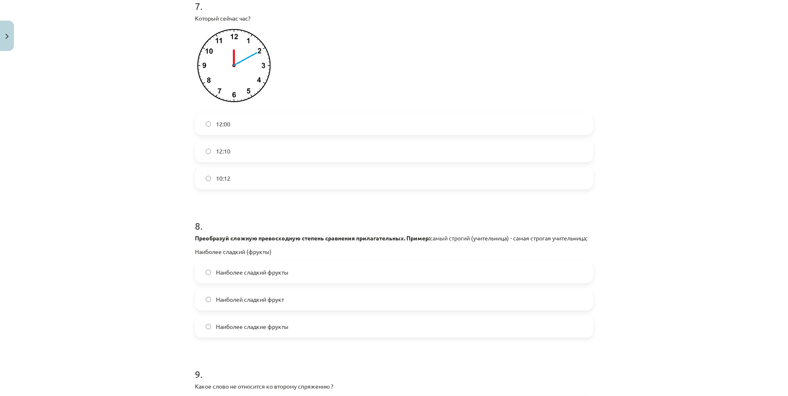
scroll to position [1236, 0]
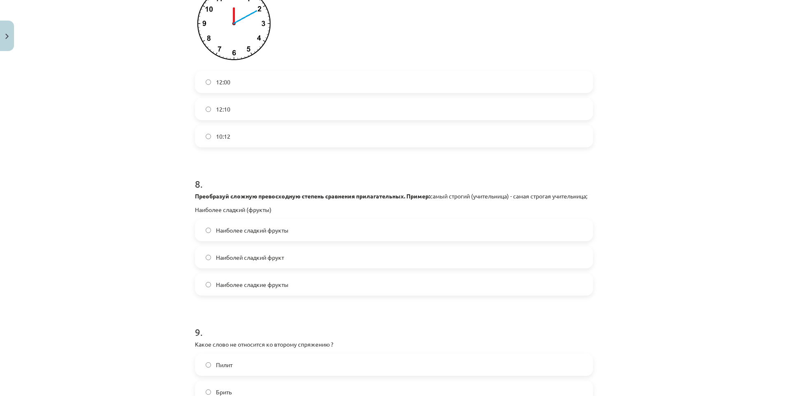
click at [307, 239] on label "Наиболее сладкий фрукты" at bounding box center [394, 230] width 396 height 21
click at [294, 295] on label "Наиболее сладкие фрукты" at bounding box center [394, 284] width 396 height 21
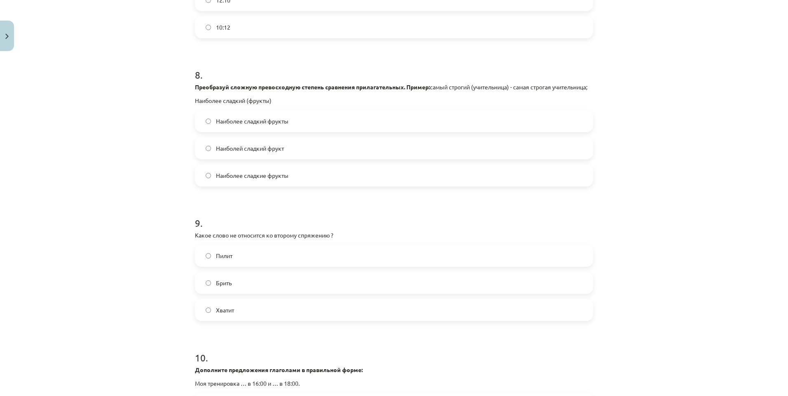
scroll to position [1360, 0]
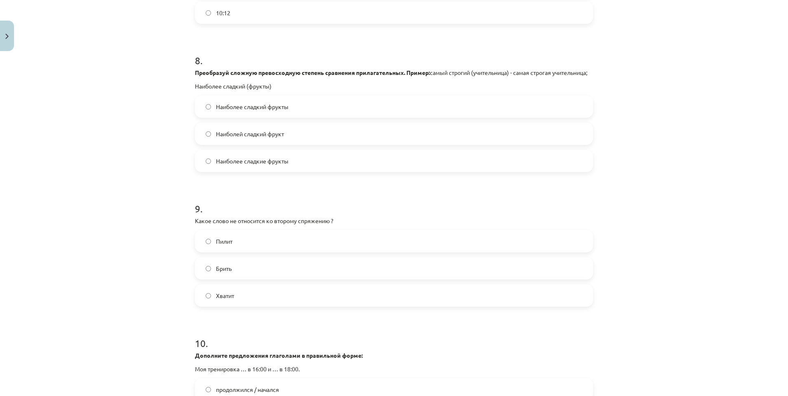
click at [251, 279] on label "Брить" at bounding box center [394, 268] width 396 height 21
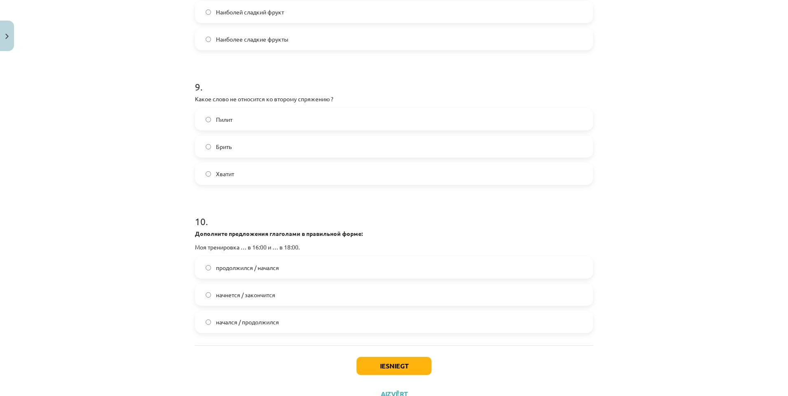
scroll to position [1484, 0]
click at [280, 301] on label "начнется / закончится" at bounding box center [394, 293] width 396 height 21
click at [366, 372] on button "Iesniegt" at bounding box center [393, 365] width 75 height 18
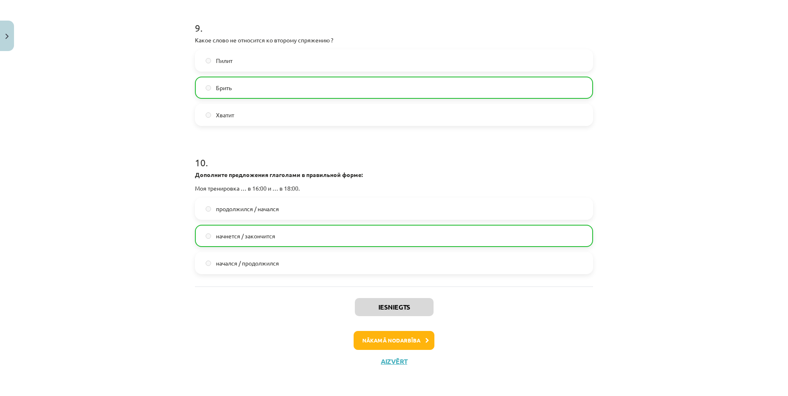
scroll to position [1550, 0]
click at [424, 343] on button "Nākamā nodarbība" at bounding box center [394, 340] width 81 height 19
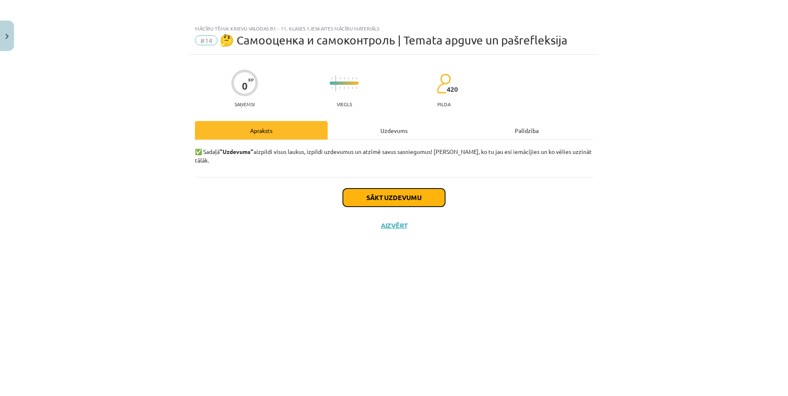
click at [346, 189] on button "Sākt uzdevumu" at bounding box center [394, 198] width 102 height 18
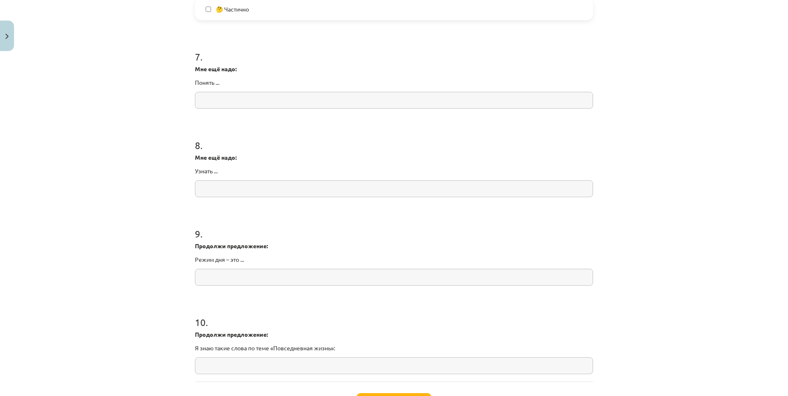
scroll to position [1005, 0]
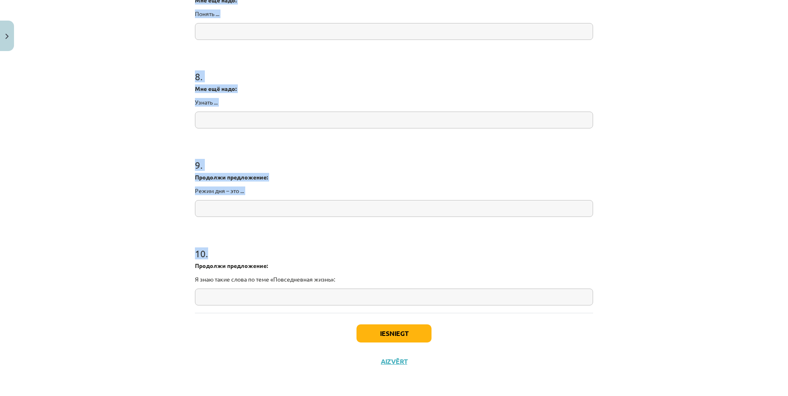
drag, startPoint x: 188, startPoint y: 194, endPoint x: 349, endPoint y: 300, distance: 193.5
click at [122, 207] on div "Mācību tēma: Krievu valodas b1 - 11. klases 1.ieskaites mācību materiāls #14 🤔 …" at bounding box center [394, 198] width 788 height 396
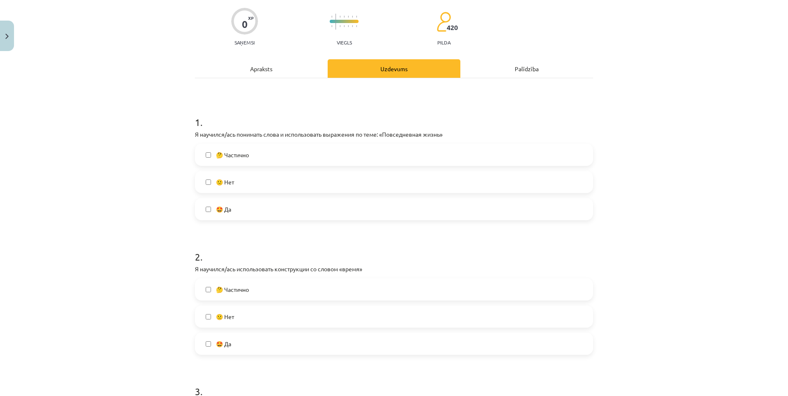
scroll to position [57, 0]
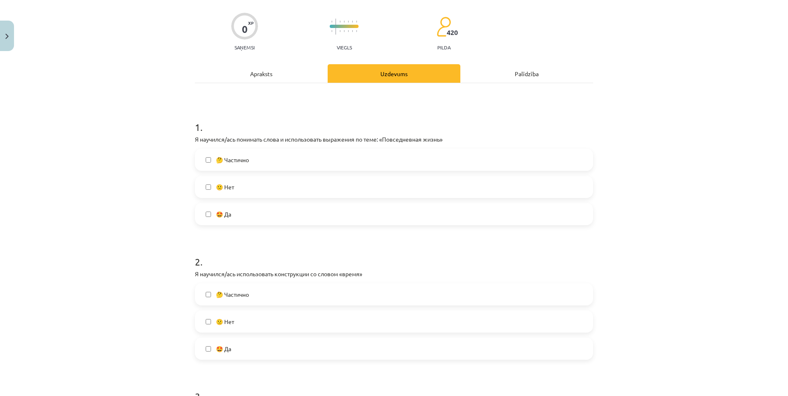
click at [263, 162] on label "🤔 Частично" at bounding box center [394, 160] width 396 height 21
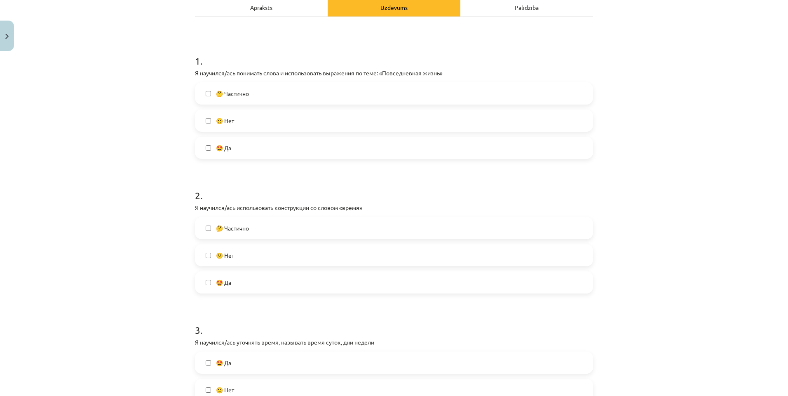
scroll to position [139, 0]
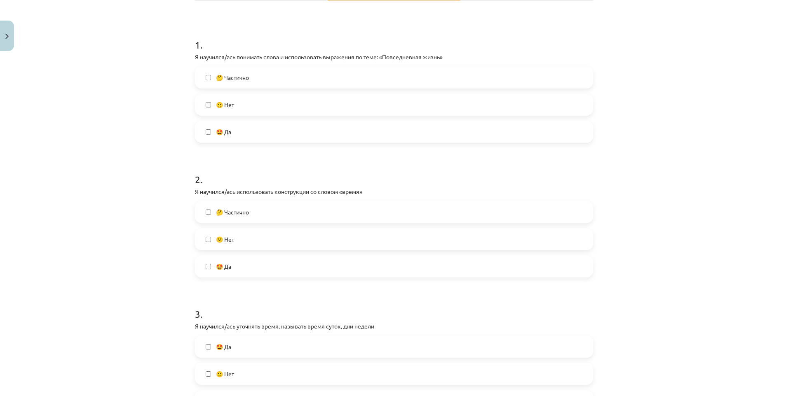
click at [242, 212] on span "🤔 Частично" at bounding box center [232, 212] width 33 height 9
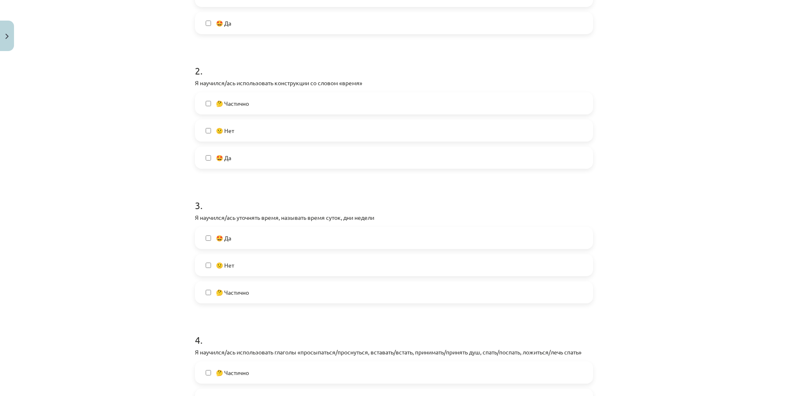
scroll to position [263, 0]
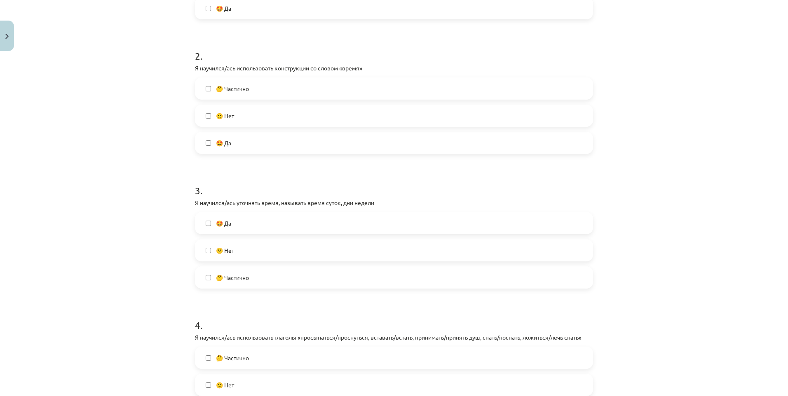
click at [246, 277] on span "🤔 Частично" at bounding box center [232, 278] width 33 height 9
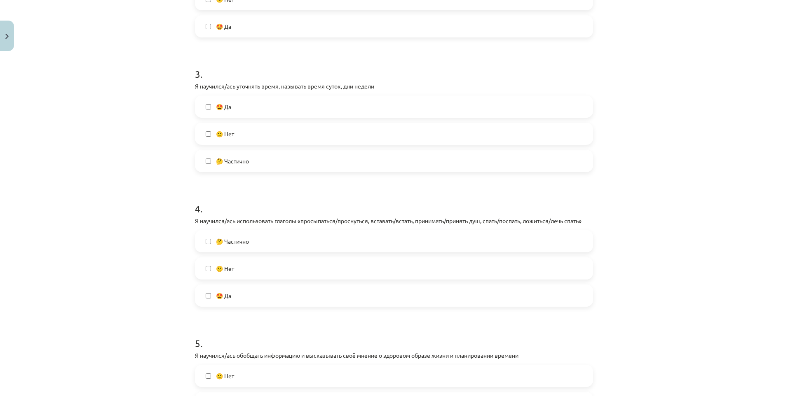
scroll to position [387, 0]
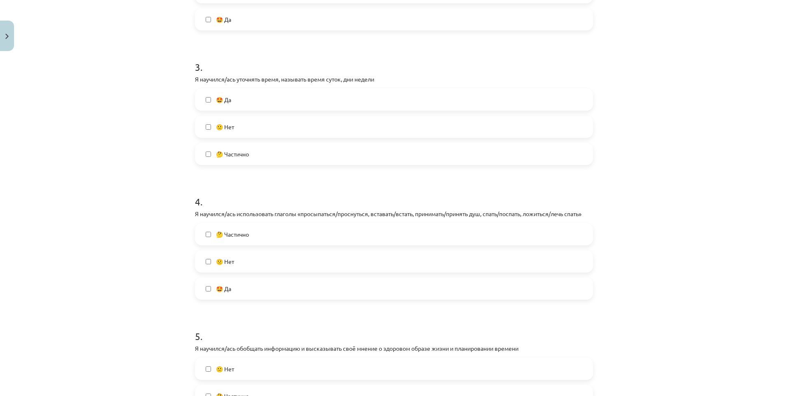
click at [233, 241] on label "🤔 Частично" at bounding box center [394, 234] width 396 height 21
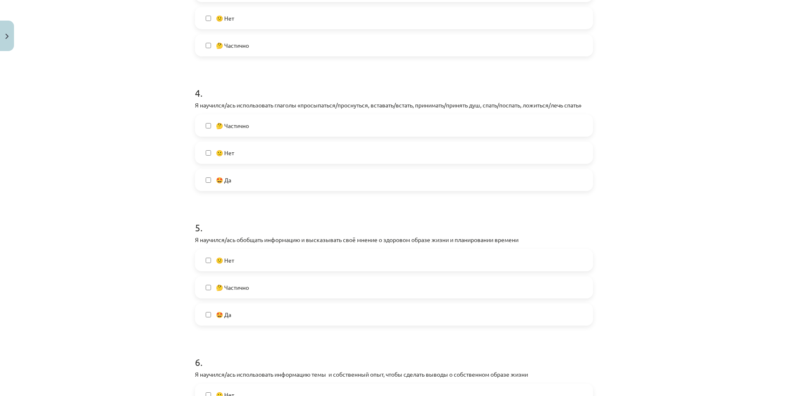
scroll to position [510, 0]
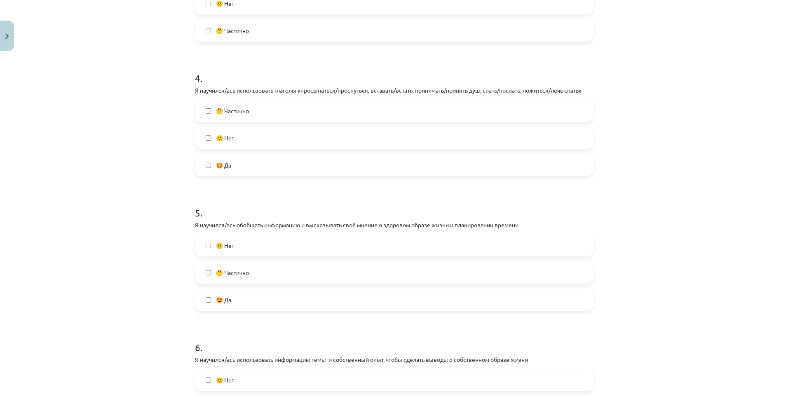
click at [242, 278] on label "🤔 Частично" at bounding box center [394, 273] width 396 height 21
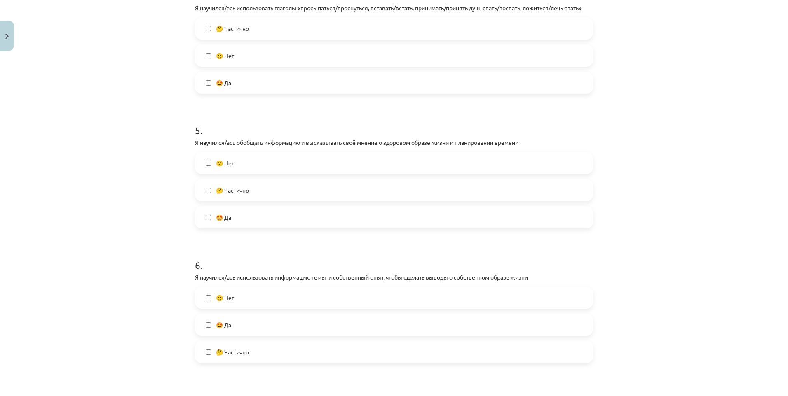
scroll to position [634, 0]
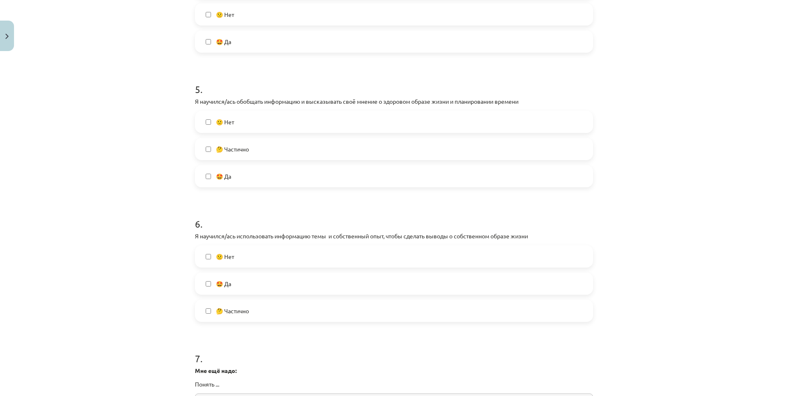
click at [237, 312] on span "🤔 Частично" at bounding box center [232, 311] width 33 height 9
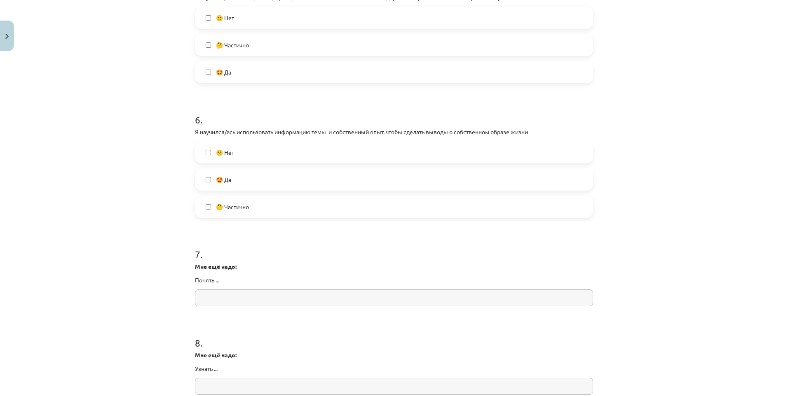
scroll to position [757, 0]
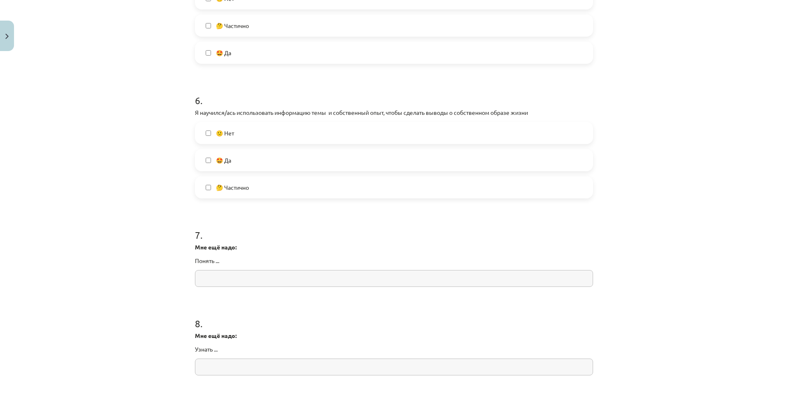
click at [264, 272] on input "text" at bounding box center [394, 278] width 398 height 17
paste input "**********"
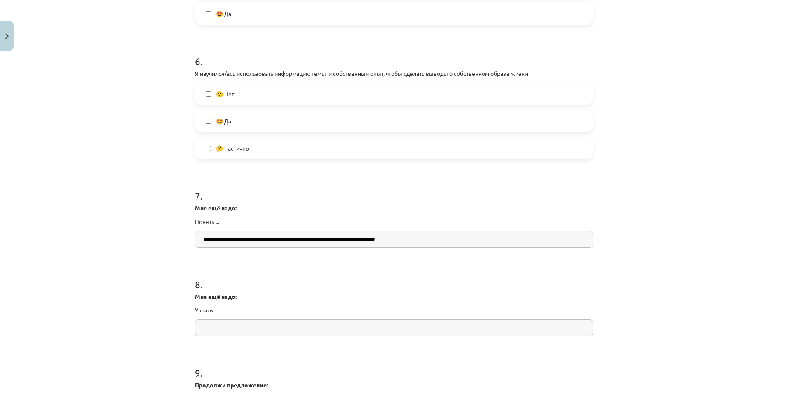
scroll to position [840, 0]
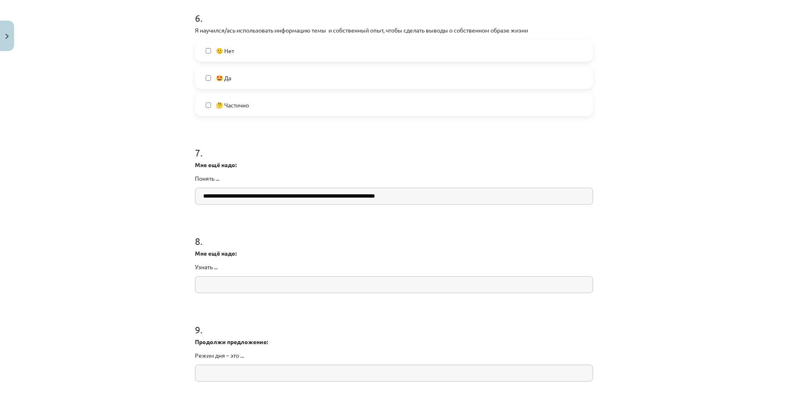
type input "**********"
click at [221, 280] on input "text" at bounding box center [394, 285] width 398 height 17
paste input "**********"
type input "**********"
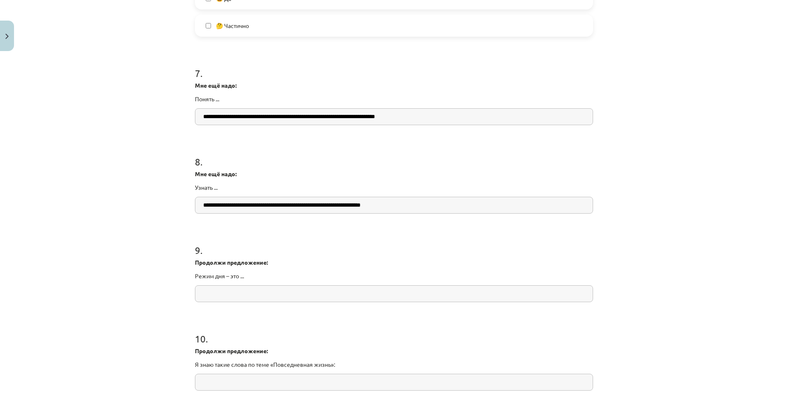
scroll to position [922, 0]
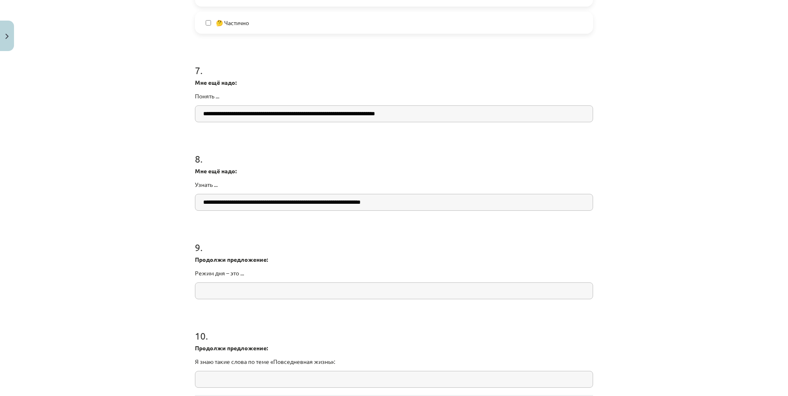
click at [277, 278] on div "9 . Продолжи предложение: Режим дня – это ..." at bounding box center [394, 263] width 398 height 72
click at [277, 287] on input "text" at bounding box center [394, 291] width 398 height 17
paste input "**********"
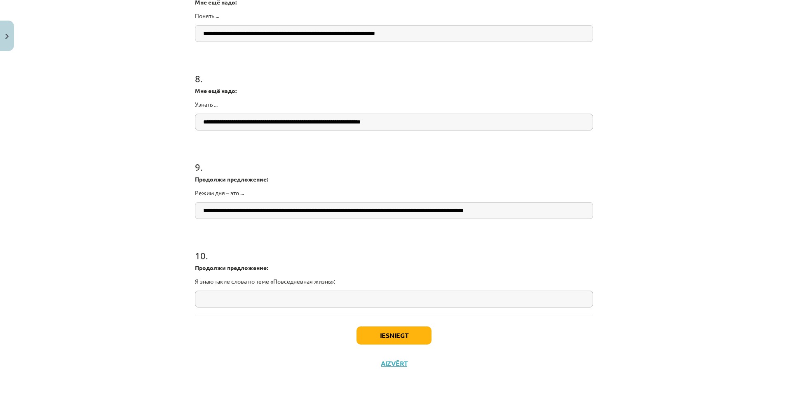
scroll to position [1005, 0]
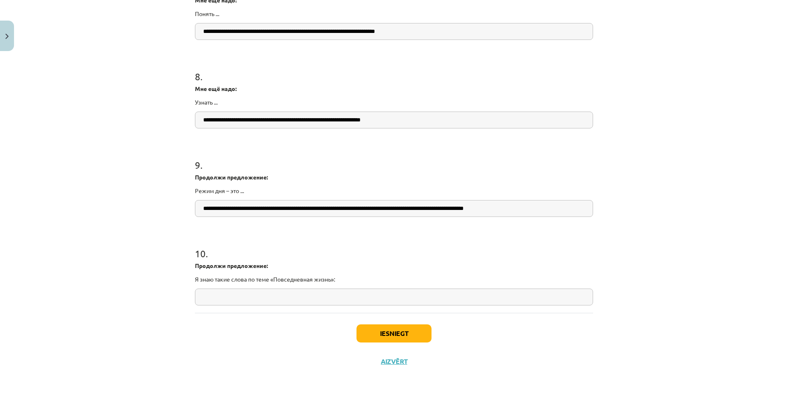
type input "**********"
click at [278, 303] on input "text" at bounding box center [394, 297] width 398 height 17
paste input "**********"
type input "**********"
click at [378, 336] on button "Iesniegt" at bounding box center [393, 334] width 75 height 18
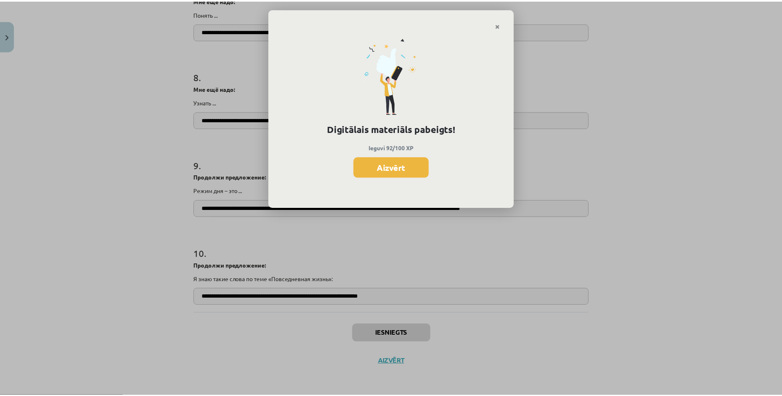
scroll to position [878, 0]
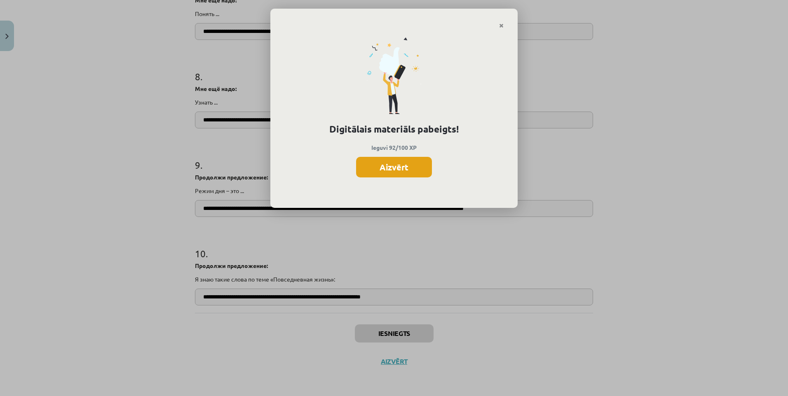
click at [412, 174] on button "Aizvērt" at bounding box center [394, 167] width 76 height 21
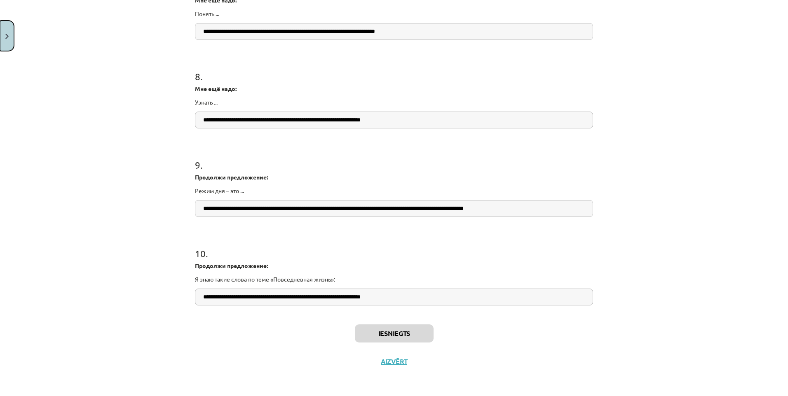
click at [10, 32] on button "Close" at bounding box center [7, 36] width 14 height 30
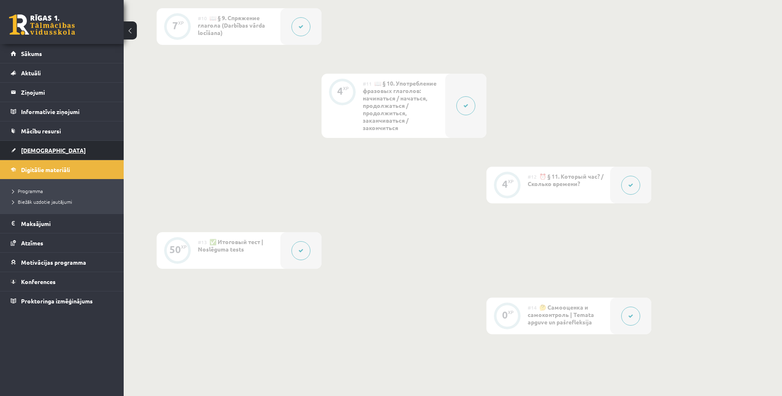
click at [38, 148] on span "[DEMOGRAPHIC_DATA]" at bounding box center [53, 150] width 65 height 7
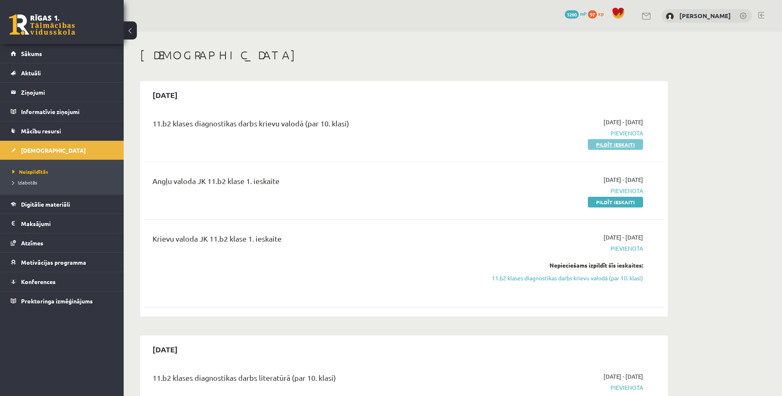
click at [600, 148] on link "Pildīt ieskaiti" at bounding box center [615, 144] width 55 height 11
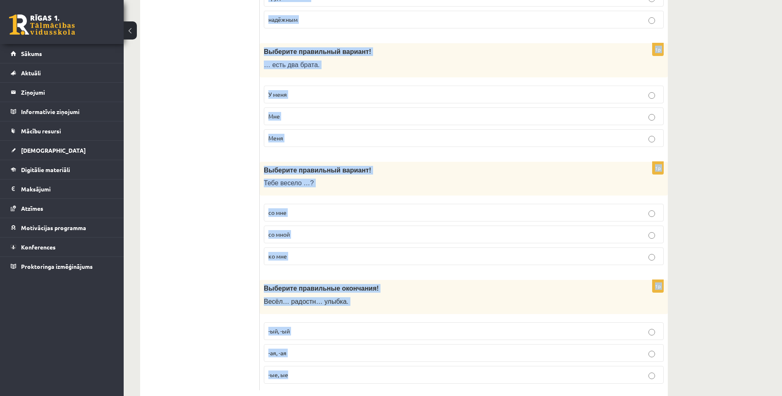
scroll to position [2577, 0]
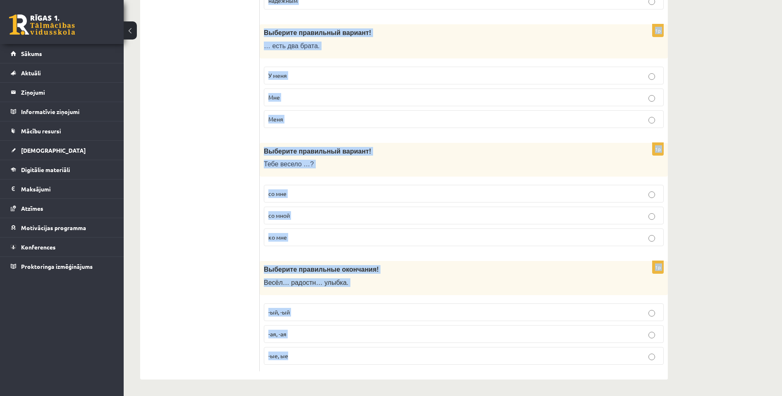
drag, startPoint x: 263, startPoint y: 163, endPoint x: 403, endPoint y: 381, distance: 259.0
copy form "Loremips dolorsitam consect! Adipi … elitse doei t incid utlabor etdolore. magn…"
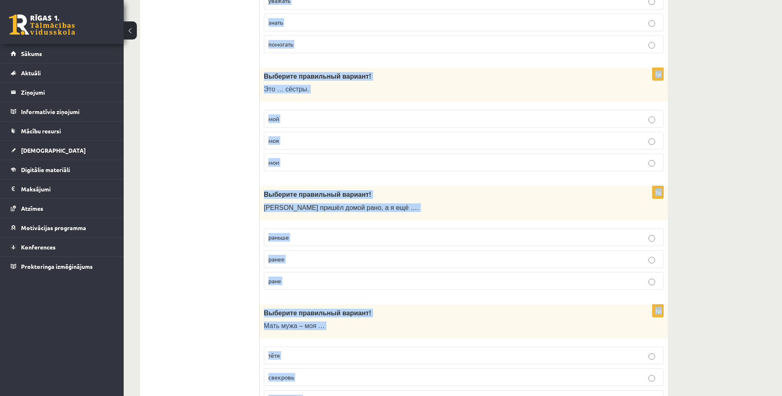
scroll to position [0, 0]
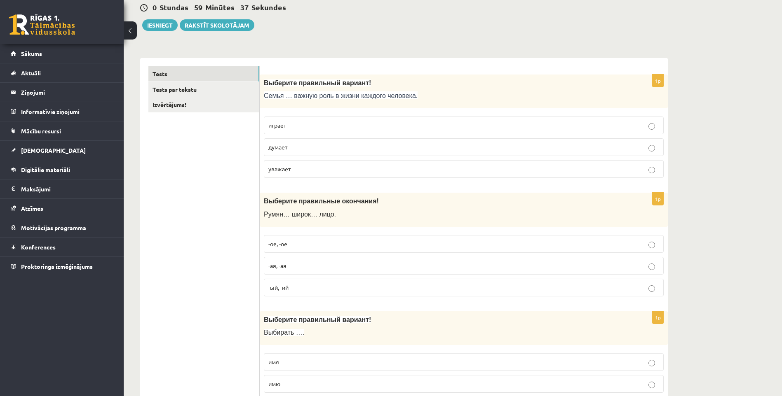
scroll to position [82, 0]
click at [324, 122] on p "играет" at bounding box center [463, 124] width 391 height 9
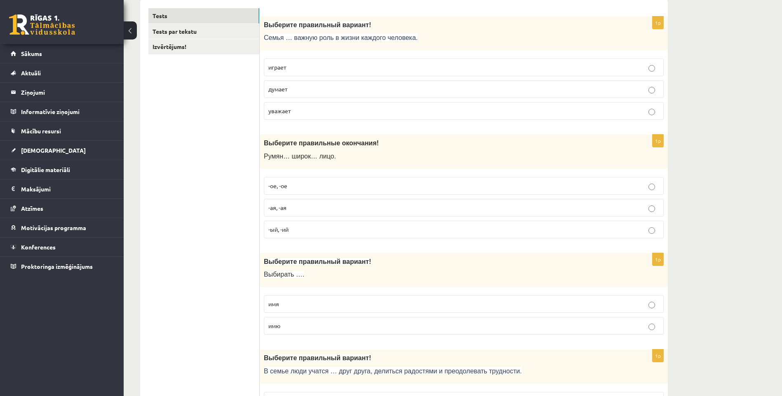
scroll to position [165, 0]
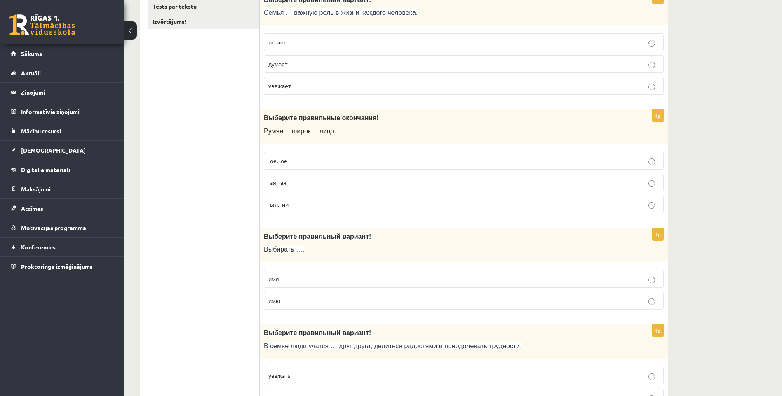
click at [324, 161] on p "-ое, -ое" at bounding box center [463, 161] width 391 height 9
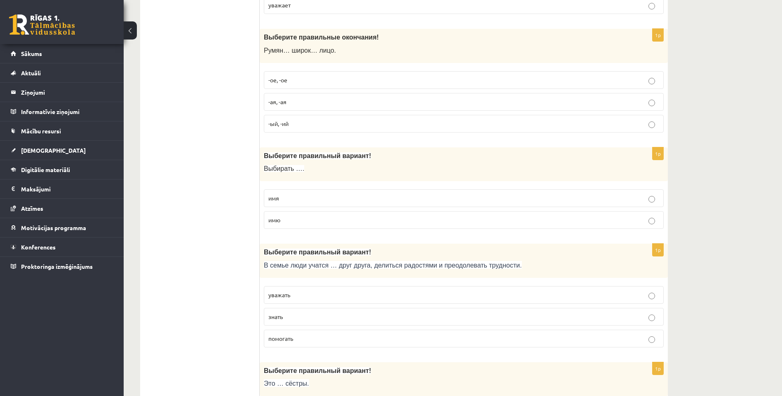
scroll to position [247, 0]
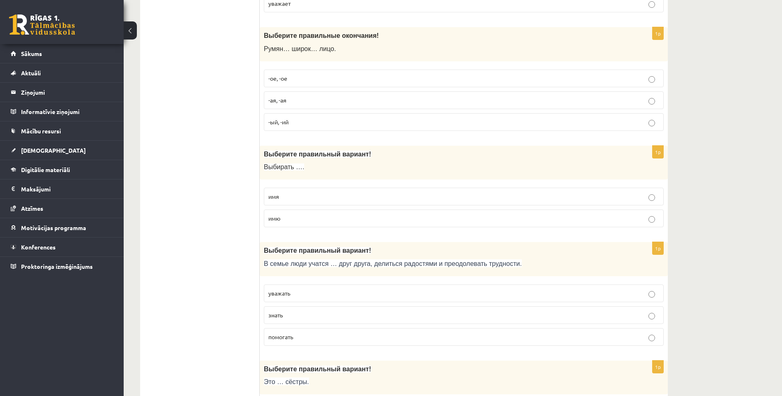
click at [298, 198] on p "имя" at bounding box center [463, 196] width 391 height 9
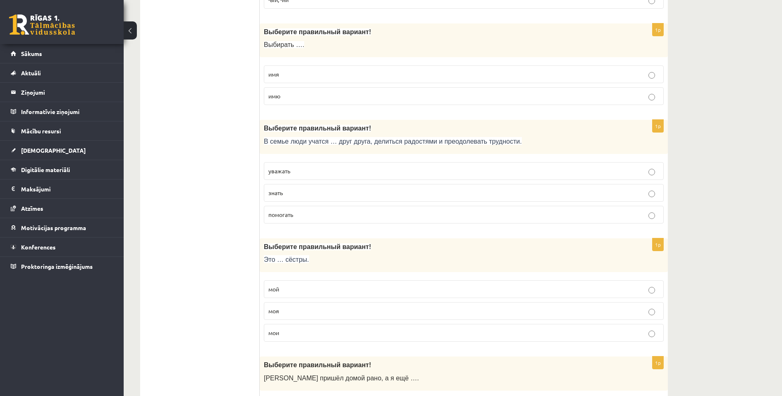
scroll to position [371, 0]
click at [305, 170] on p "уважать" at bounding box center [463, 170] width 391 height 9
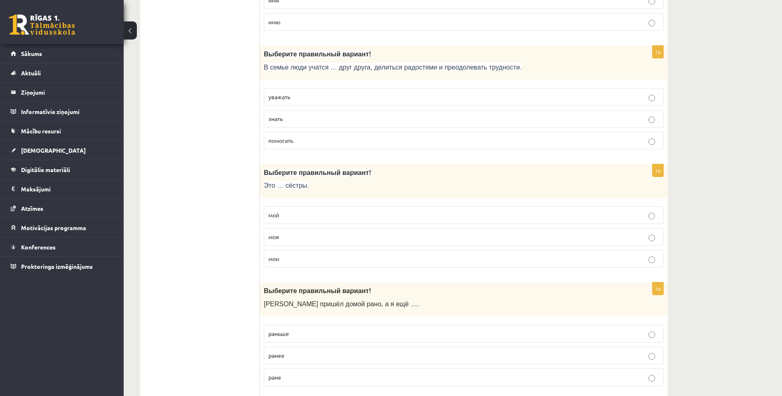
scroll to position [453, 0]
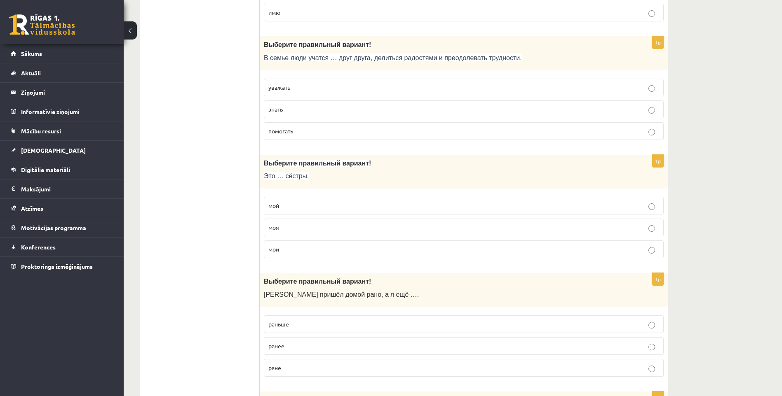
drag, startPoint x: 293, startPoint y: 246, endPoint x: 292, endPoint y: 241, distance: 5.2
click at [294, 246] on p "мои" at bounding box center [463, 249] width 391 height 9
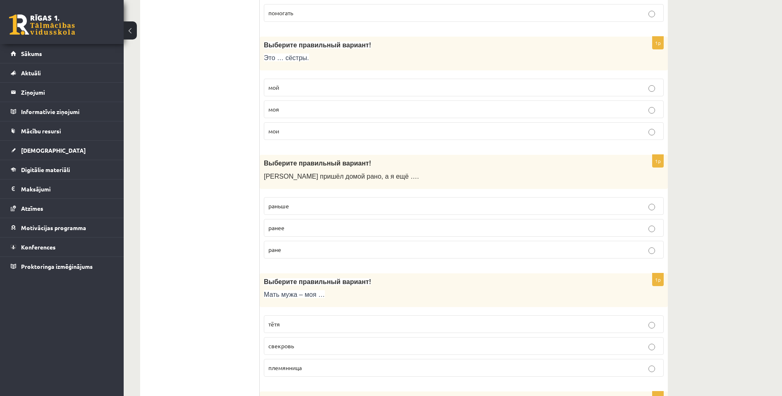
scroll to position [577, 0]
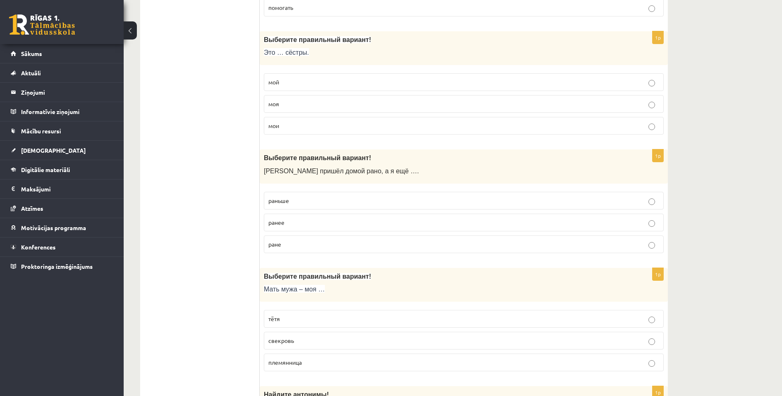
click at [311, 225] on p "ранее" at bounding box center [463, 222] width 391 height 9
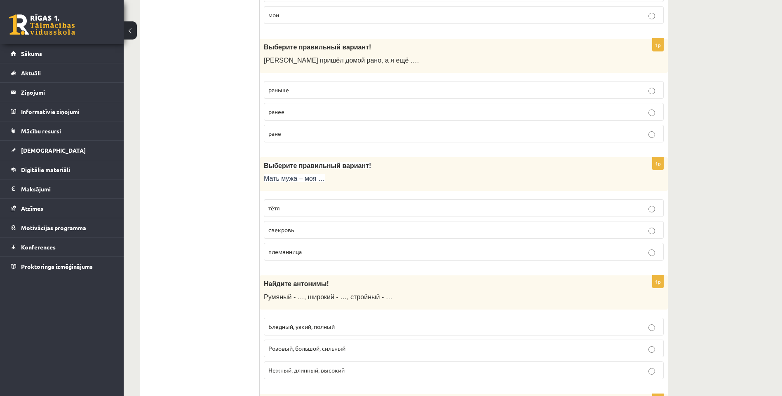
scroll to position [701, 0]
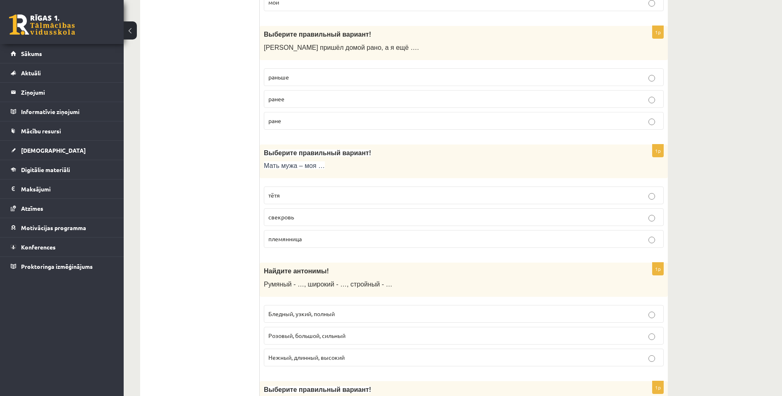
click at [299, 220] on p "свекровь" at bounding box center [463, 217] width 391 height 9
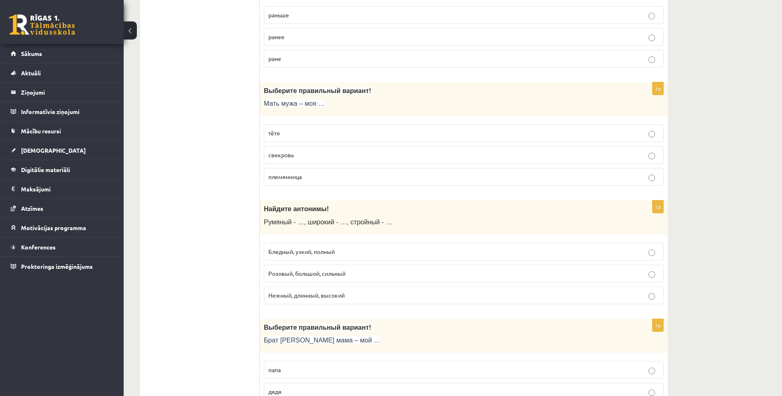
scroll to position [783, 0]
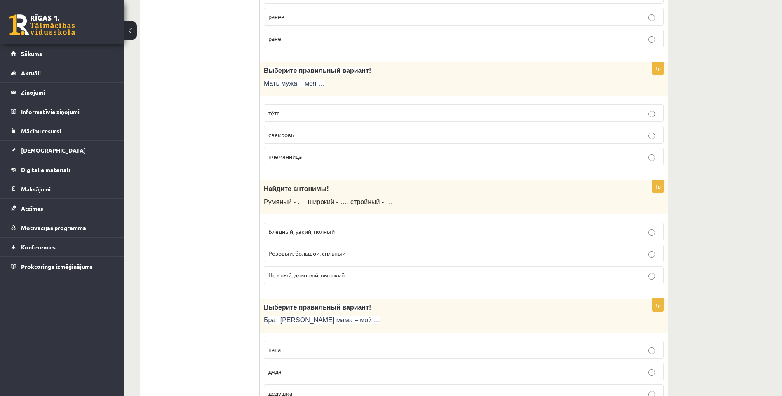
click at [302, 227] on p "Бледный, узкий, полный" at bounding box center [463, 231] width 391 height 9
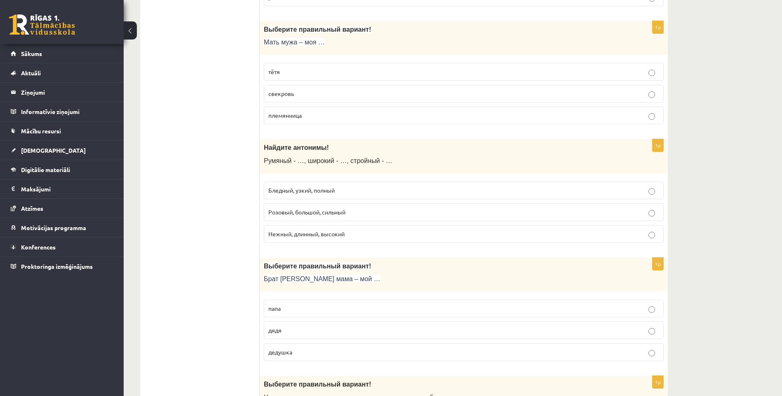
scroll to position [865, 0]
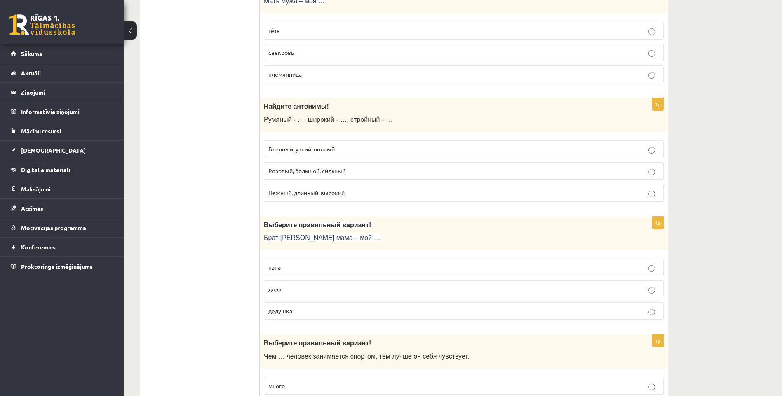
click at [296, 287] on p "дядя" at bounding box center [463, 289] width 391 height 9
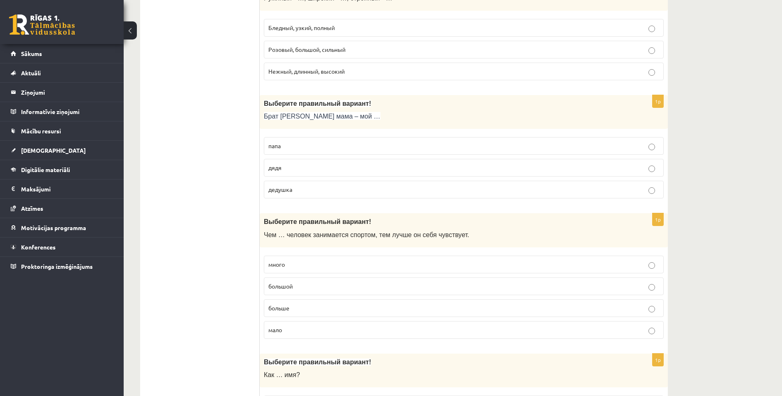
scroll to position [989, 0]
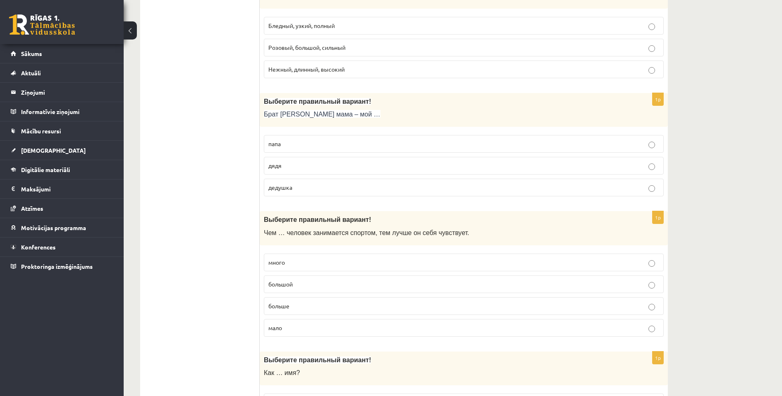
click at [302, 308] on p "больше" at bounding box center [463, 306] width 391 height 9
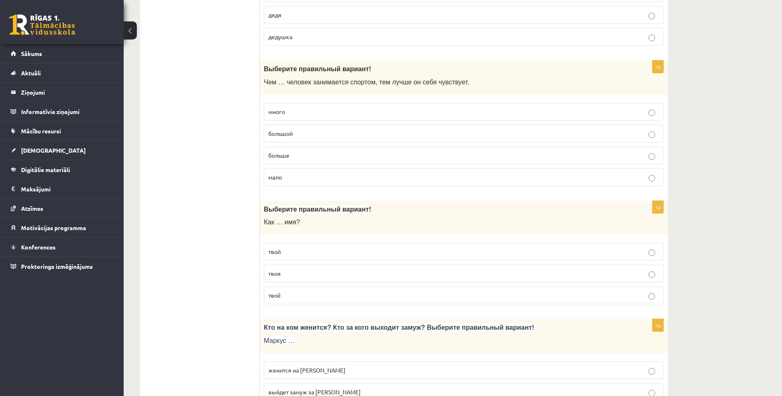
scroll to position [1154, 0]
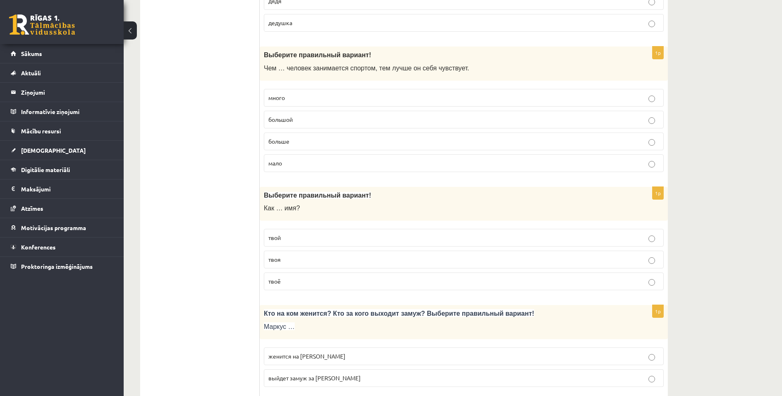
click at [283, 285] on p "твоё" at bounding box center [463, 281] width 391 height 9
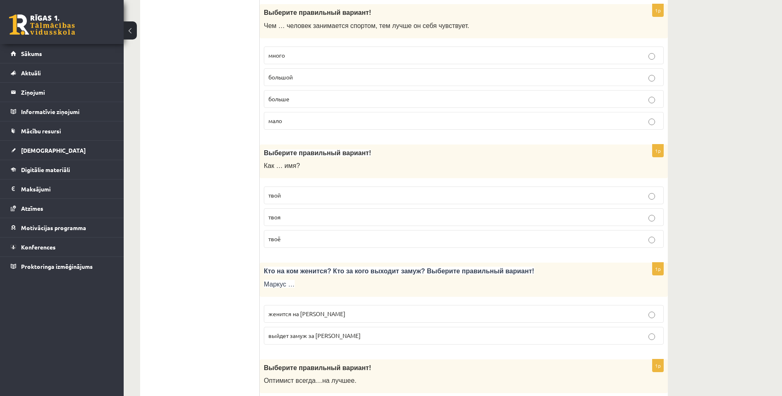
scroll to position [1236, 0]
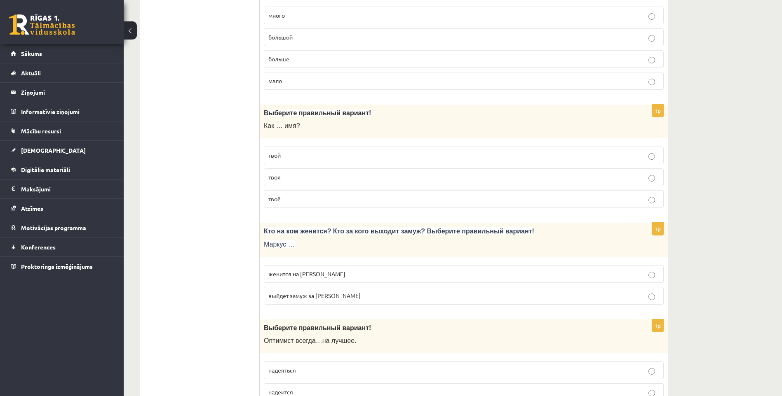
click at [361, 296] on p "выйдет замуж за [PERSON_NAME]" at bounding box center [463, 296] width 391 height 9
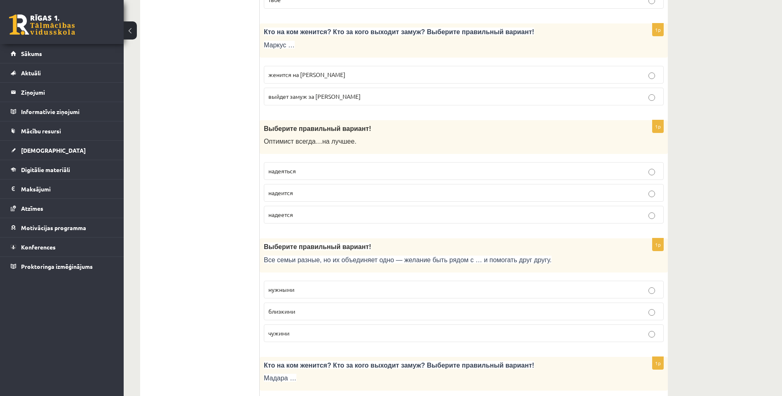
scroll to position [1442, 0]
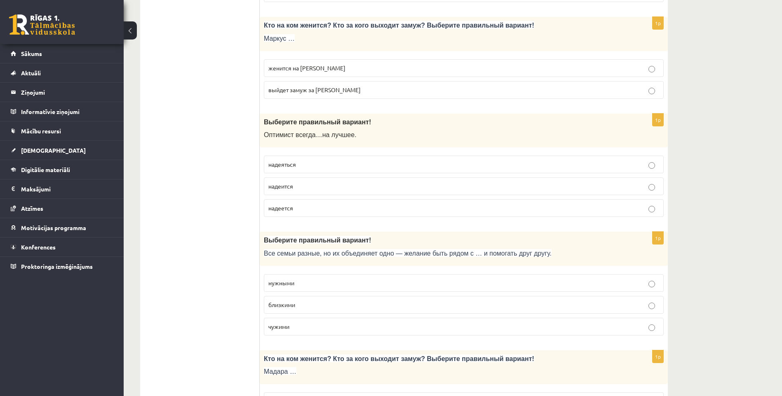
click at [292, 207] on span "надеется" at bounding box center [280, 207] width 25 height 7
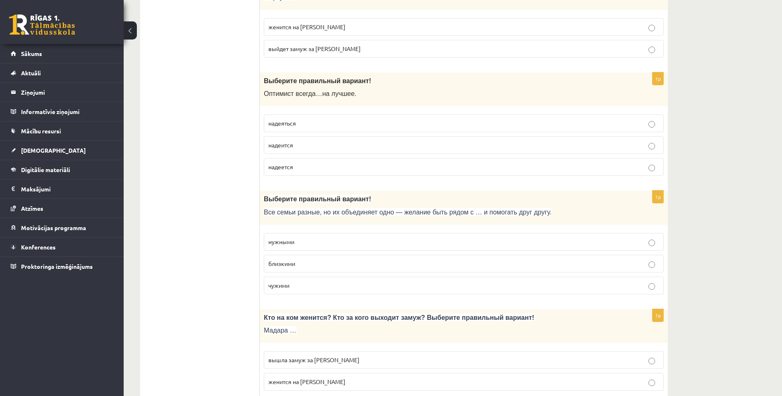
click at [304, 263] on p "близкими" at bounding box center [463, 264] width 391 height 9
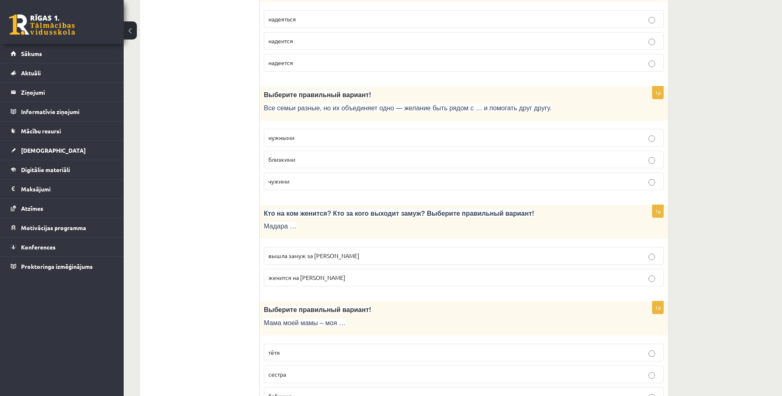
scroll to position [1607, 0]
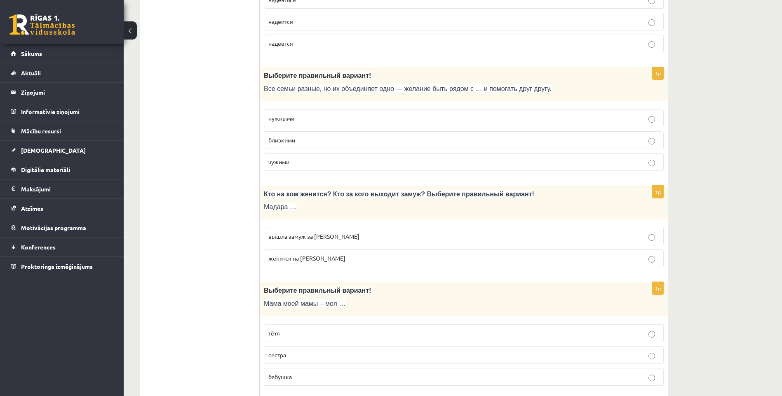
click at [301, 230] on label "вышла замуж за [PERSON_NAME]" at bounding box center [464, 237] width 400 height 18
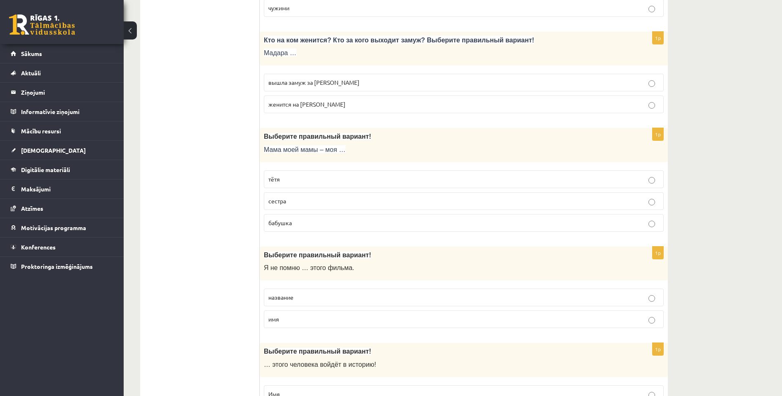
scroll to position [1772, 0]
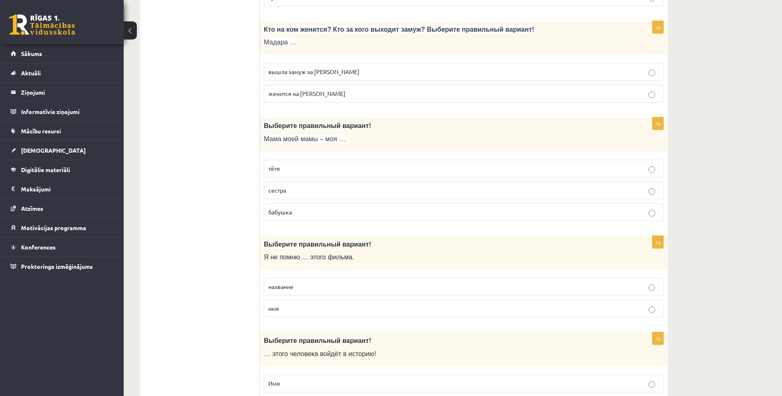
click at [313, 213] on p "бабушка" at bounding box center [463, 212] width 391 height 9
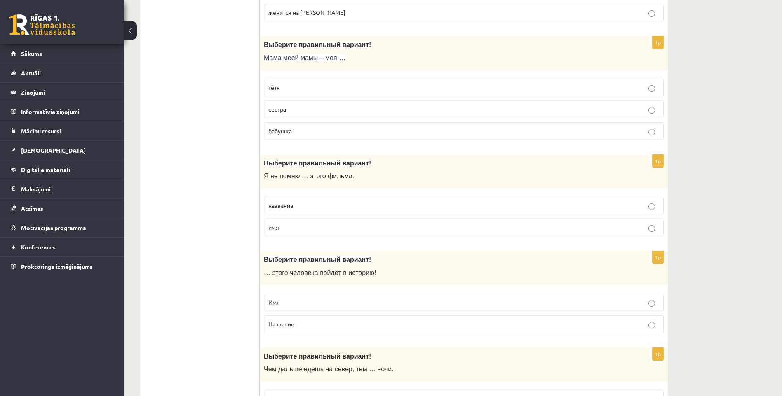
scroll to position [1855, 0]
click at [286, 206] on span "название" at bounding box center [280, 204] width 25 height 7
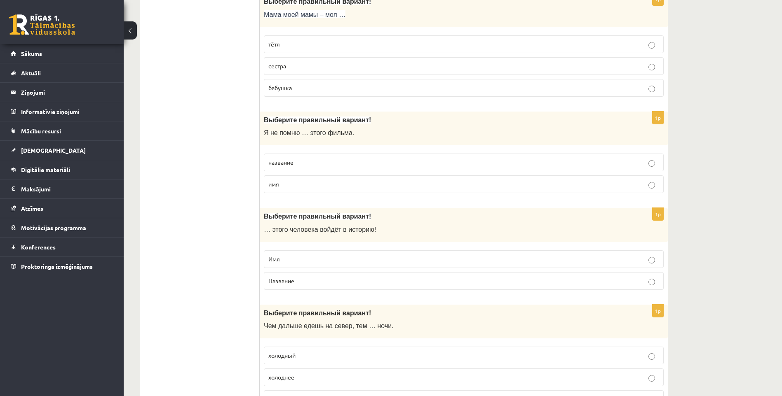
scroll to position [1937, 0]
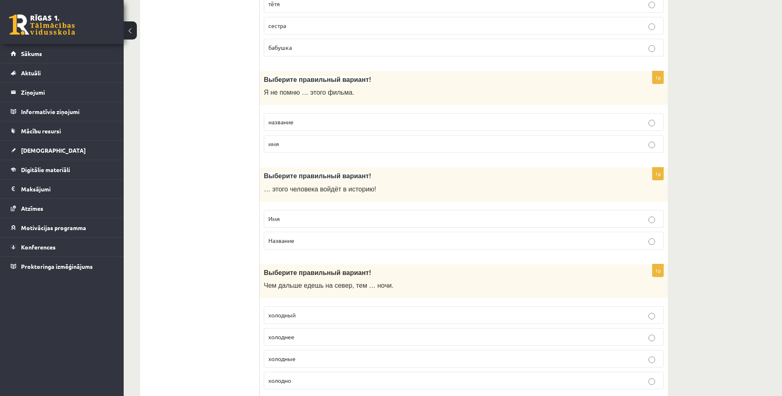
click at [282, 215] on p "Имя" at bounding box center [463, 219] width 391 height 9
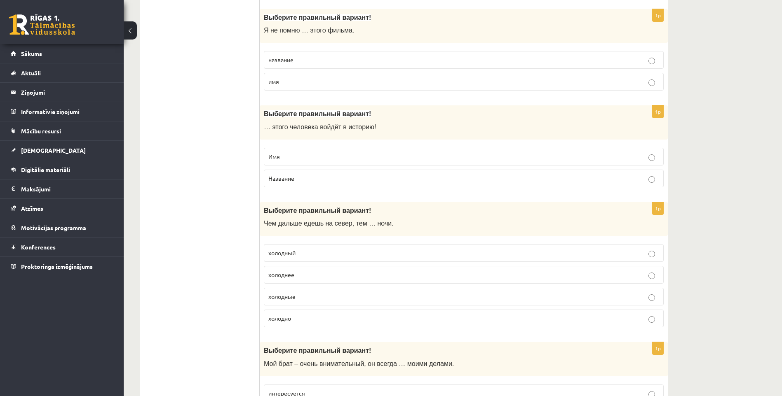
scroll to position [2019, 0]
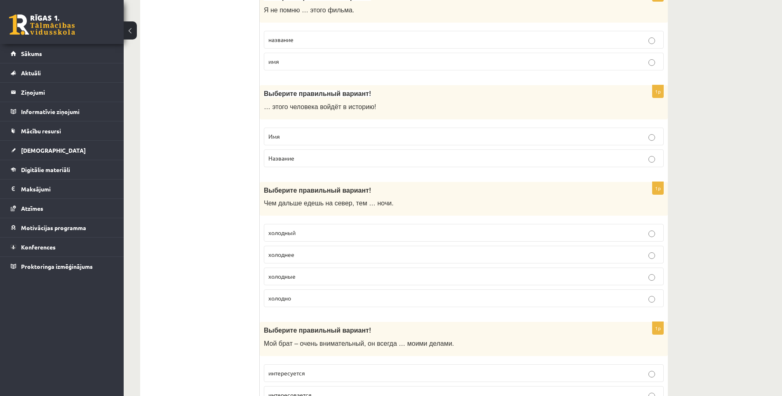
click at [307, 251] on p "холоднее" at bounding box center [463, 255] width 391 height 9
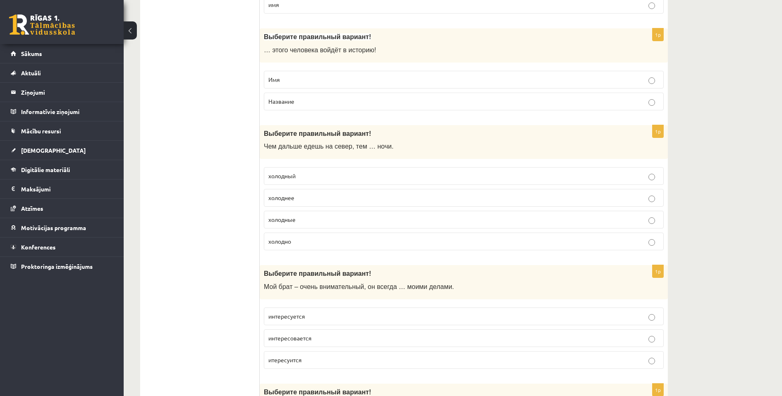
scroll to position [2143, 0]
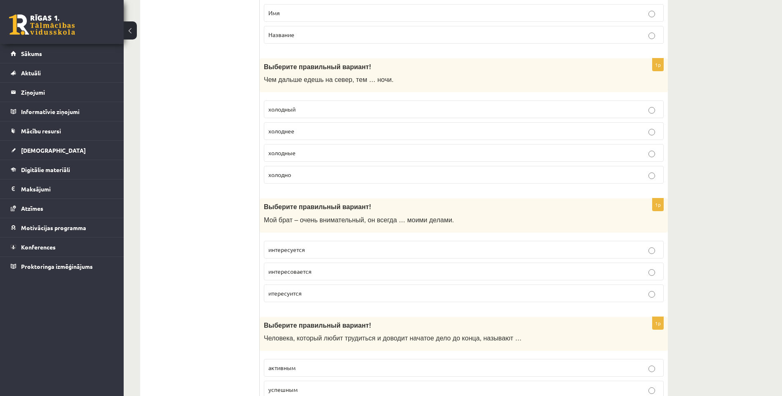
click at [316, 252] on p "интересуется" at bounding box center [463, 250] width 391 height 9
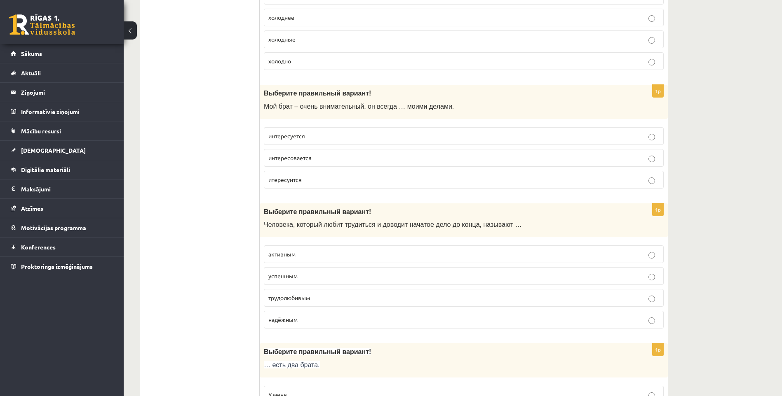
scroll to position [2267, 0]
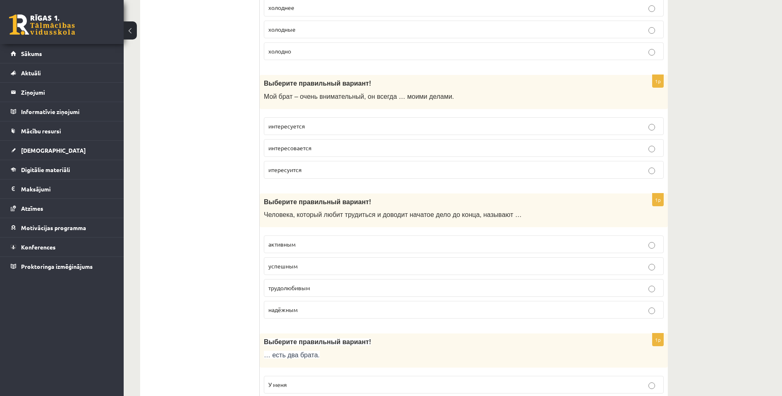
click at [296, 284] on p "трудолюбивым" at bounding box center [463, 288] width 391 height 9
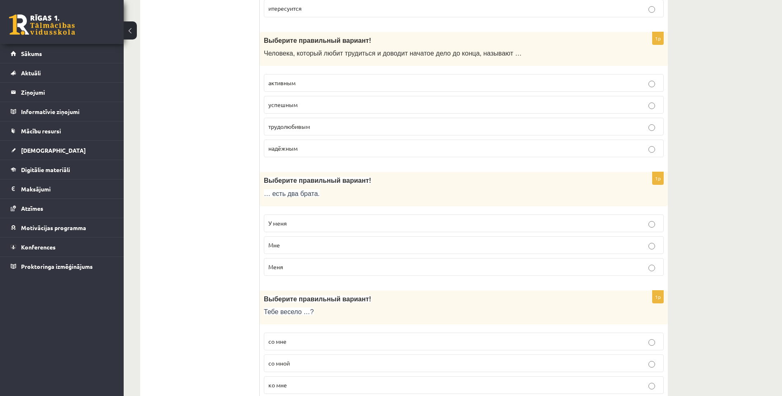
scroll to position [2431, 0]
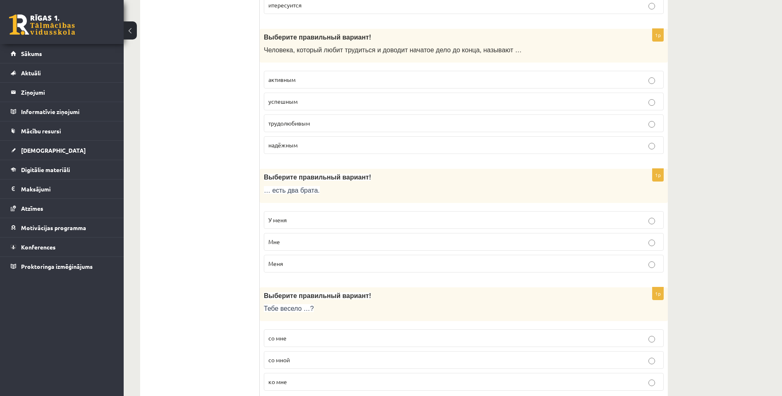
click at [297, 213] on label "У меня" at bounding box center [464, 220] width 400 height 18
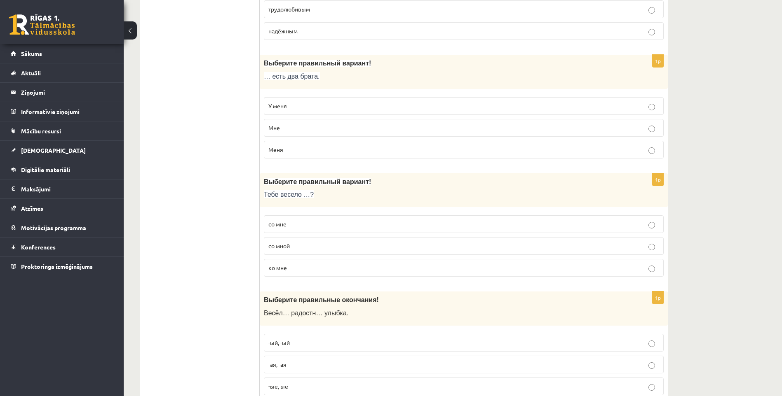
scroll to position [2555, 0]
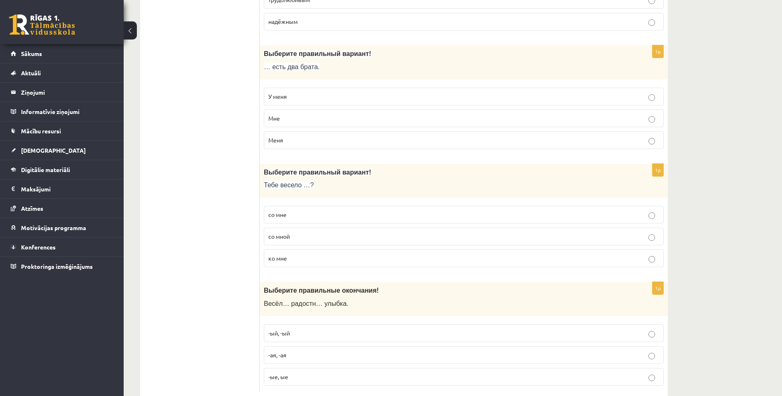
click at [297, 240] on p "со мной" at bounding box center [463, 236] width 391 height 9
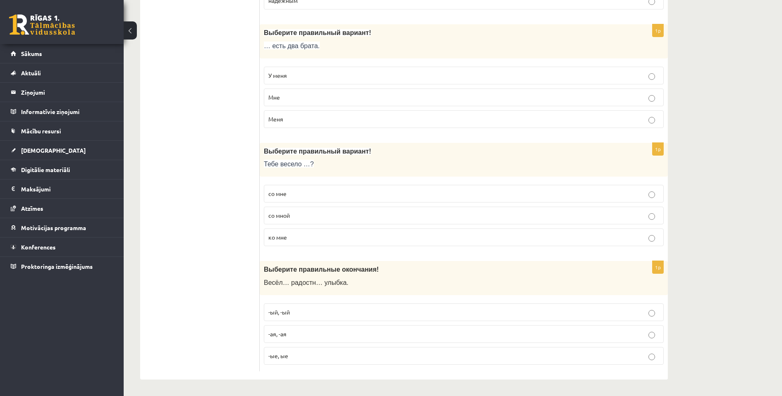
click at [295, 333] on p "-ая, -ая" at bounding box center [463, 334] width 391 height 9
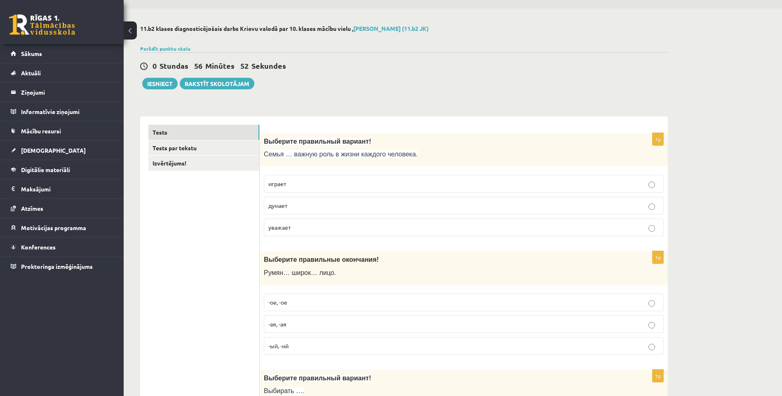
scroll to position [0, 0]
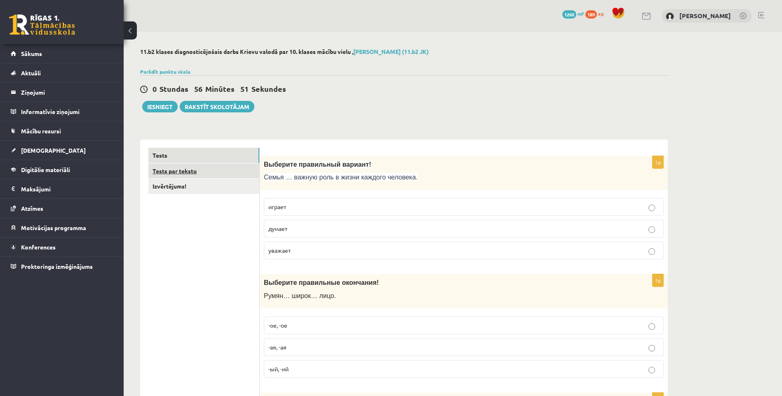
click at [207, 172] on link "Tests par tekstu" at bounding box center [203, 171] width 111 height 15
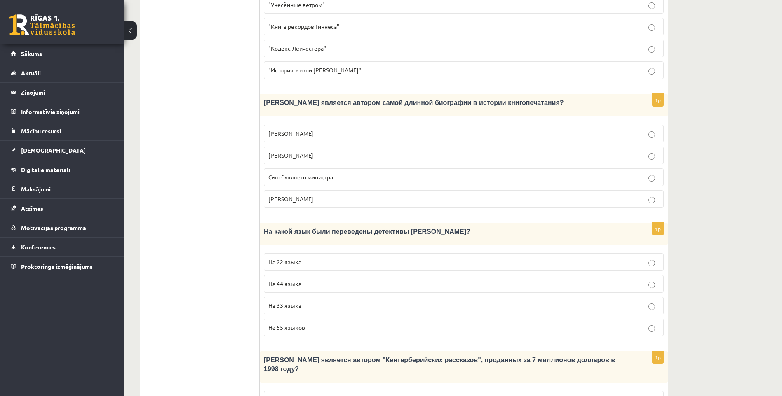
scroll to position [702, 0]
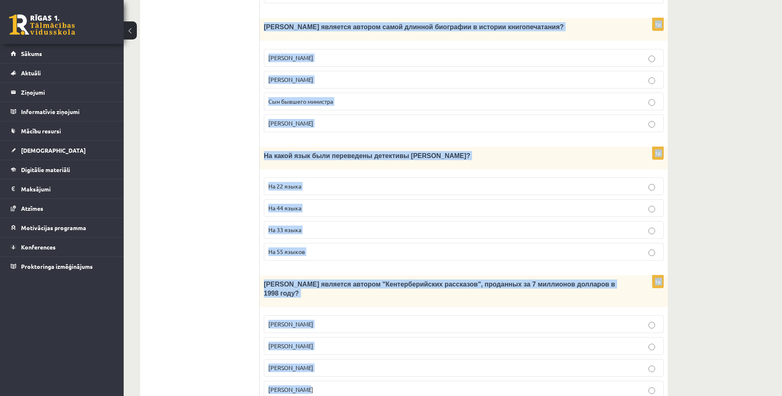
drag, startPoint x: 267, startPoint y: 151, endPoint x: 497, endPoint y: 389, distance: 330.8
copy form "Loremipsum dolor «Sitametcon adipi e seddoe», temporin utlaboreet dolorem! Aliq…"
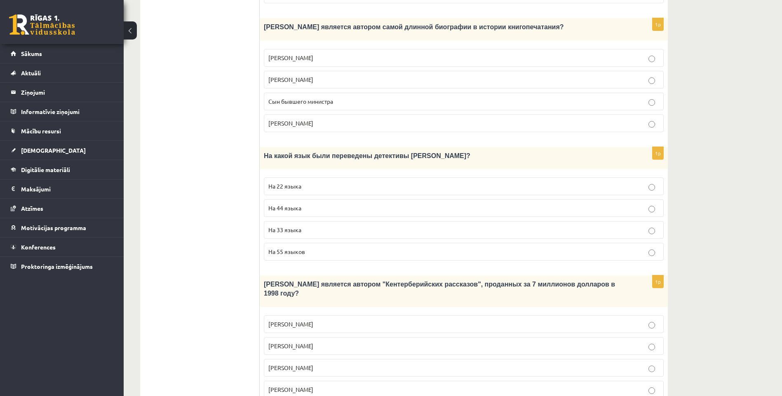
click at [317, 199] on label "На 44 языка" at bounding box center [464, 208] width 400 height 18
click at [308, 364] on span "[PERSON_NAME]" at bounding box center [290, 367] width 45 height 7
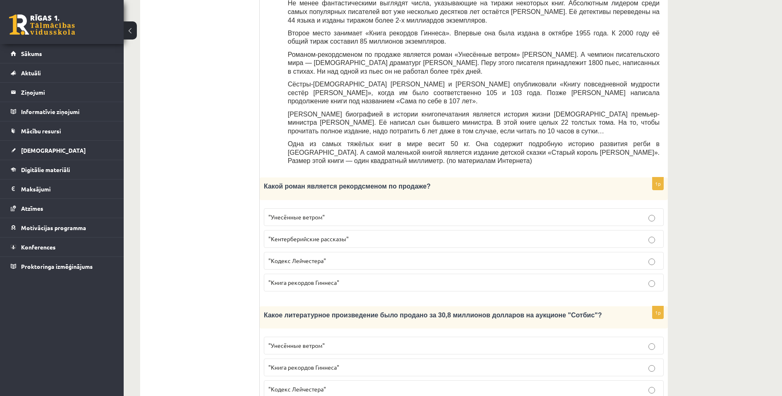
scroll to position [290, 0]
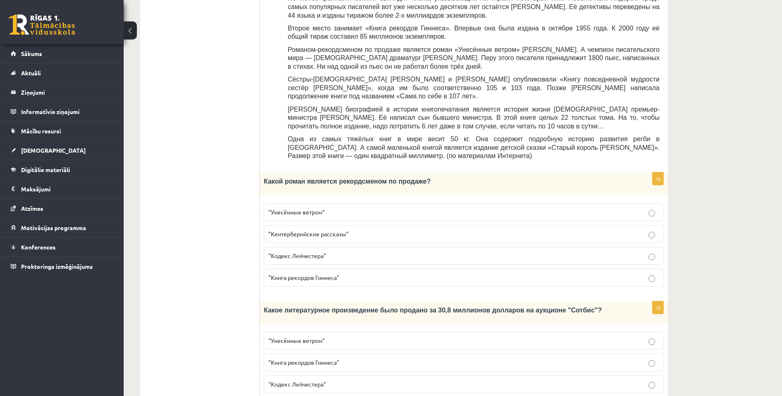
click at [290, 209] on span ""Унесённые ветром"" at bounding box center [296, 212] width 56 height 7
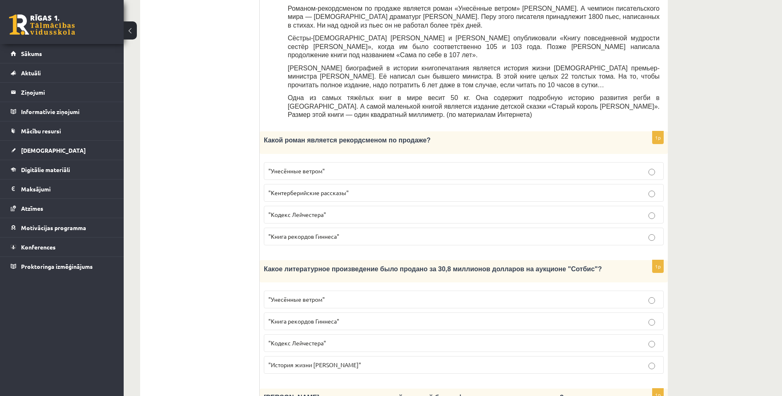
scroll to position [373, 0]
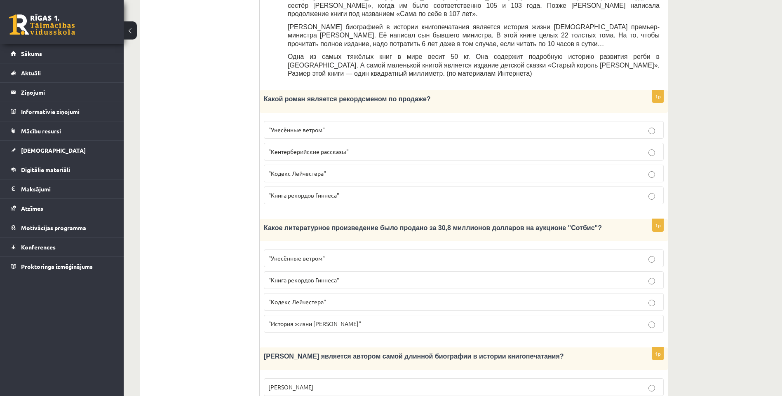
click at [312, 298] on span ""Кодекс Лейчестера"" at bounding box center [297, 301] width 58 height 7
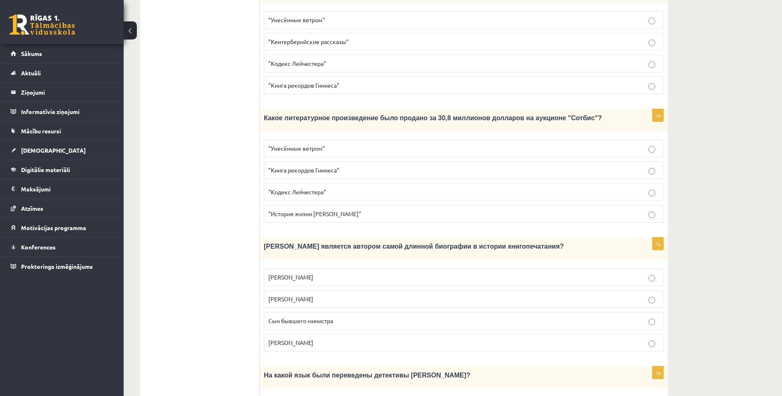
scroll to position [496, 0]
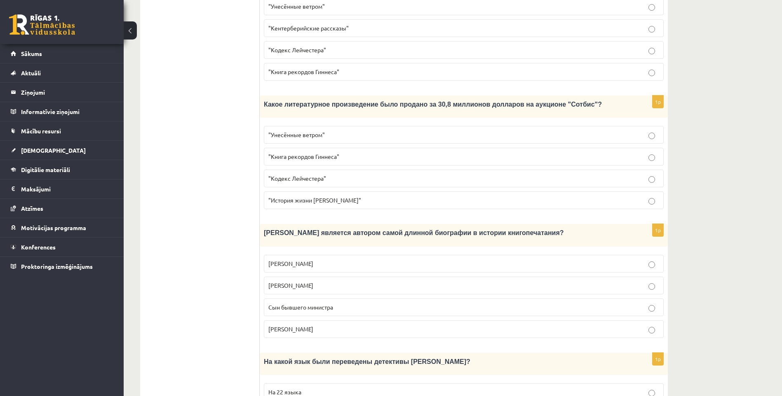
click at [295, 304] on span "Сын бывшего министра" at bounding box center [300, 307] width 65 height 7
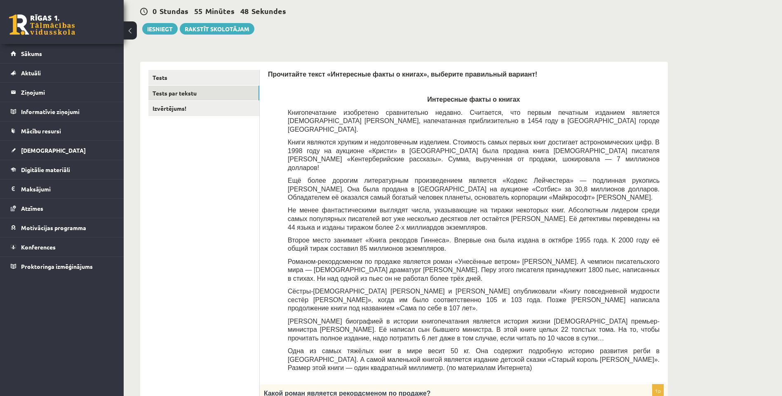
scroll to position [0, 0]
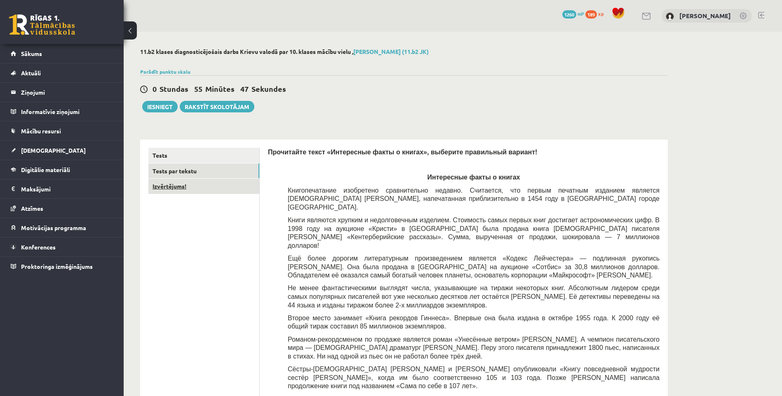
click at [185, 181] on link "Izvērtējums!" at bounding box center [203, 186] width 111 height 15
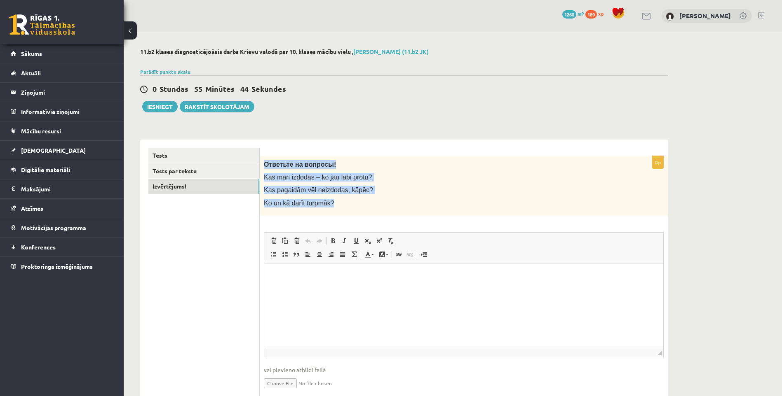
drag, startPoint x: 263, startPoint y: 165, endPoint x: 340, endPoint y: 199, distance: 84.7
click at [340, 199] on div "Ответьте на вопросы! Kas man izdodas – ko jau labi protu? Kas pagaidām vēl neiz…" at bounding box center [464, 186] width 408 height 60
copy div "Ответьте на вопросы! Kas man izdodas – ko jau labi protu? Kas pagaidām vēl neiz…"
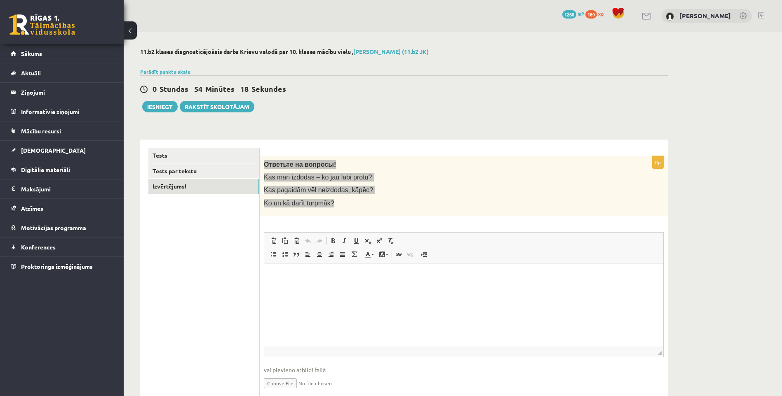
click at [346, 279] on p "Editor, wiswyg-editor-user-answer-47024757209820" at bounding box center [463, 276] width 382 height 9
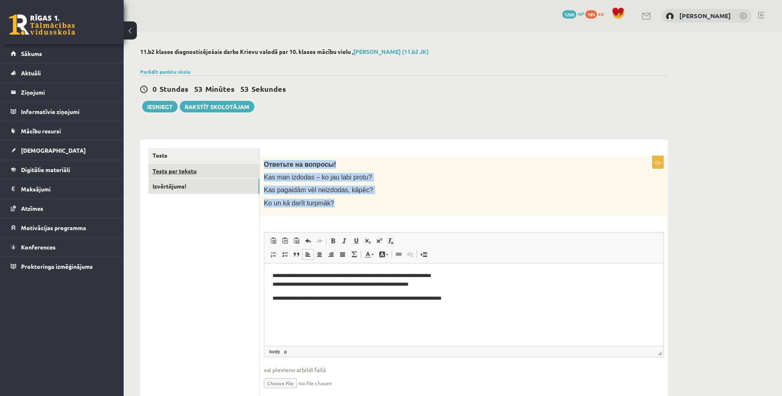
click at [185, 172] on link "Tests par tekstu" at bounding box center [203, 171] width 111 height 15
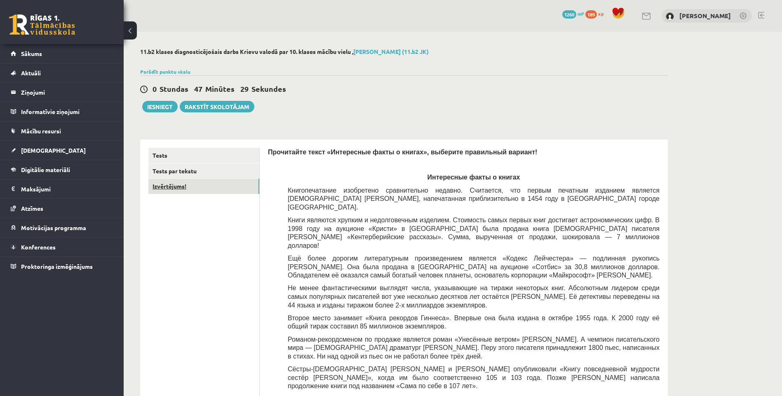
click at [209, 188] on link "Izvērtējums!" at bounding box center [203, 186] width 111 height 15
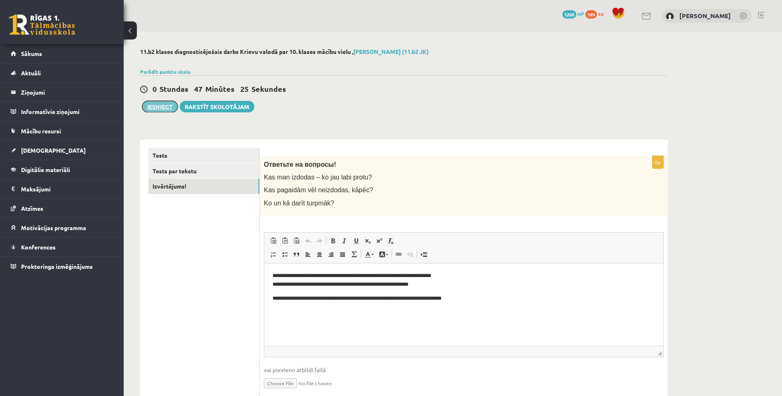
click at [168, 110] on button "Iesniegt" at bounding box center [159, 107] width 35 height 12
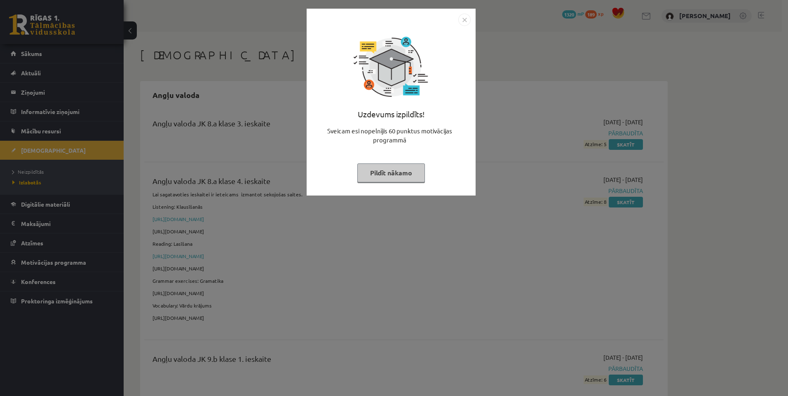
click at [408, 177] on button "Pildīt nākamo" at bounding box center [391, 173] width 68 height 19
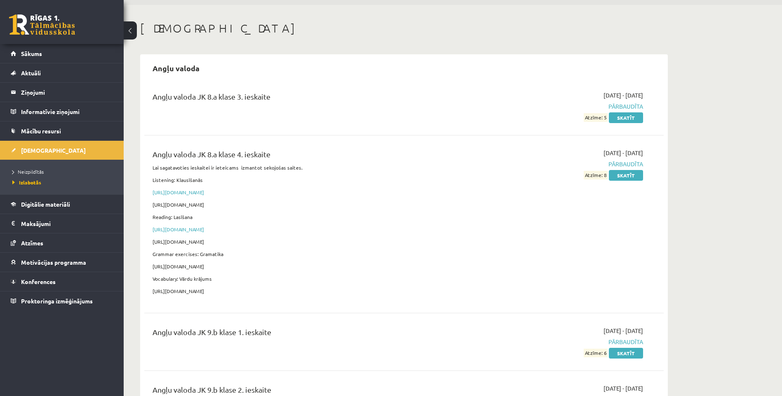
scroll to position [41, 0]
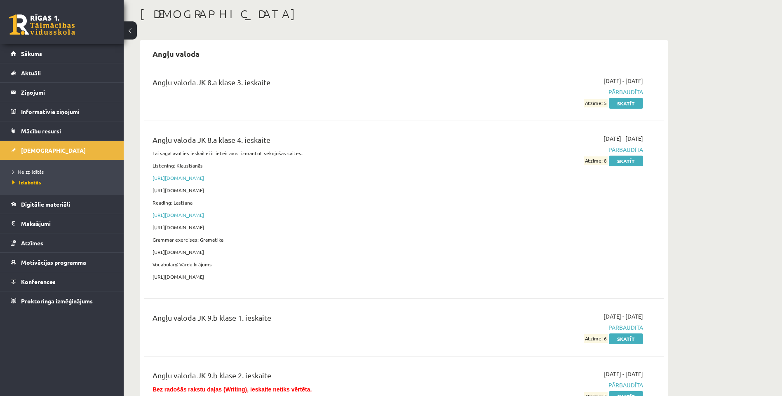
click at [31, 23] on link at bounding box center [42, 24] width 66 height 21
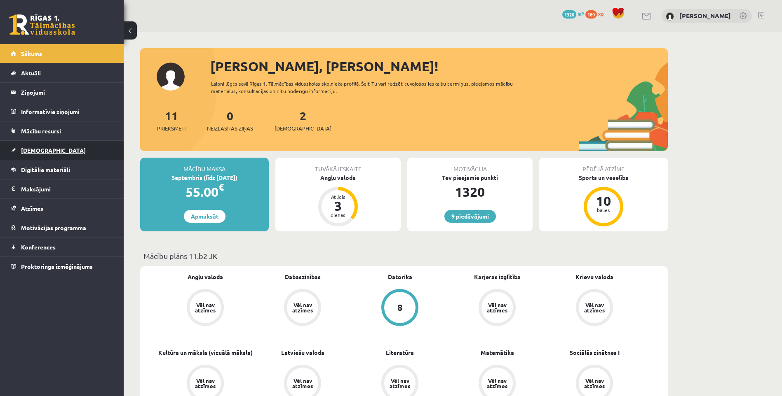
click at [30, 151] on span "[DEMOGRAPHIC_DATA]" at bounding box center [53, 150] width 65 height 7
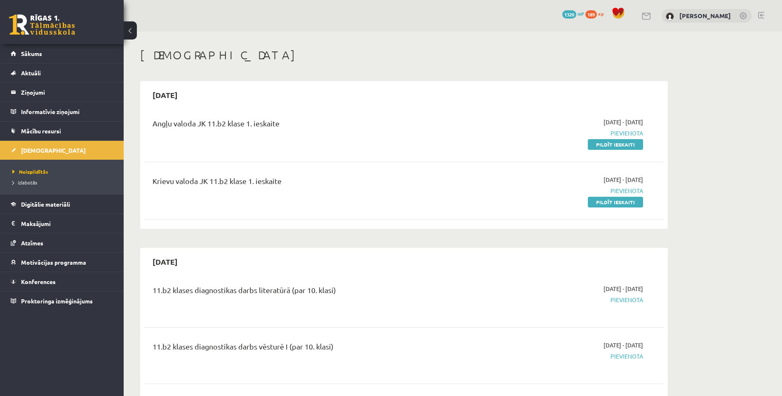
click at [485, 201] on div "[DATE] - [DATE] [GEOGRAPHIC_DATA] Pildīt ieskaiti" at bounding box center [565, 191] width 168 height 31
click at [481, 202] on div "[DATE] - [DATE] [GEOGRAPHIC_DATA] Pildīt ieskaiti" at bounding box center [565, 191] width 168 height 31
drag, startPoint x: 481, startPoint y: 202, endPoint x: 434, endPoint y: 194, distance: 47.6
click at [434, 194] on div "Krievu valoda JK 11.b2 klase 1. ieskaite" at bounding box center [313, 191] width 335 height 31
click at [593, 143] on link "Pildīt ieskaiti" at bounding box center [615, 144] width 55 height 11
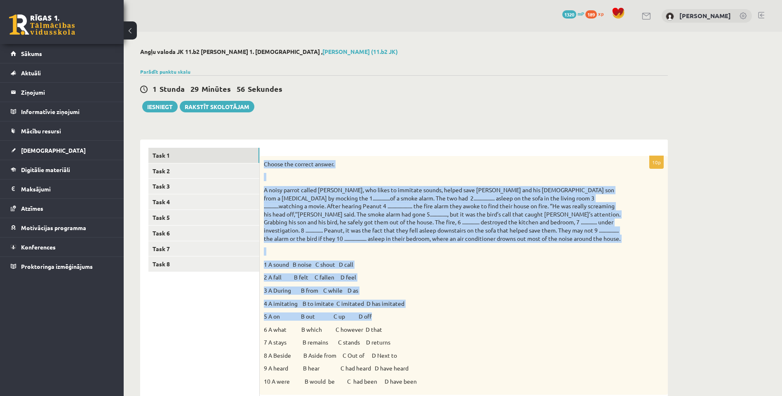
drag, startPoint x: 262, startPoint y: 166, endPoint x: 448, endPoint y: 330, distance: 248.2
click at [448, 330] on div "Choose the correct answer. 1 A sound B noise C shout D call 2 A fall B felt C f…" at bounding box center [464, 275] width 408 height 239
drag, startPoint x: 448, startPoint y: 330, endPoint x: 424, endPoint y: 284, distance: 52.0
click at [423, 281] on p "2 A fall B felt C fallen D feel" at bounding box center [443, 278] width 359 height 8
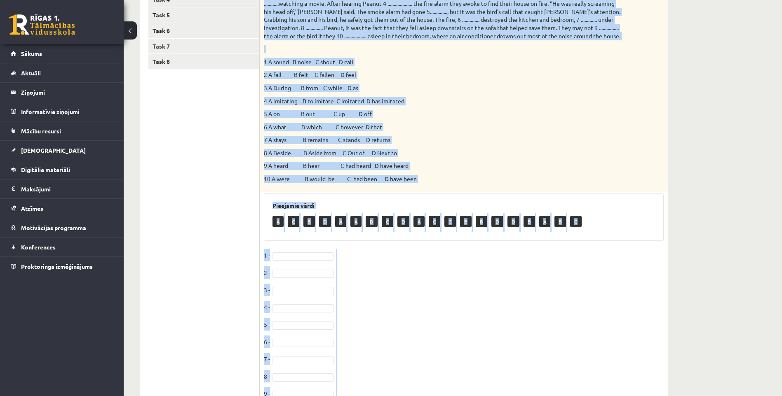
scroll to position [258, 0]
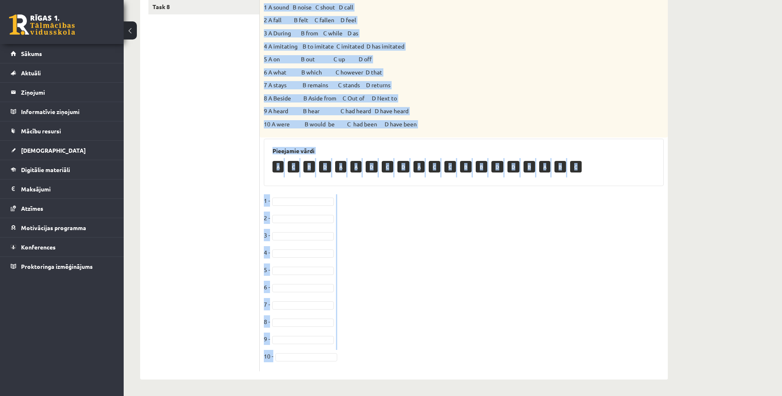
drag, startPoint x: 263, startPoint y: 166, endPoint x: 387, endPoint y: 373, distance: 242.1
click at [387, 373] on div "10p Choose the correct answer. 1 A sound B noise C shout D call 2 A fall B felt…" at bounding box center [464, 131] width 408 height 498
copy div "Loremi dol sitamet consec. A elits doeius tempor Incidi, utl etdol ma aliquaen …"
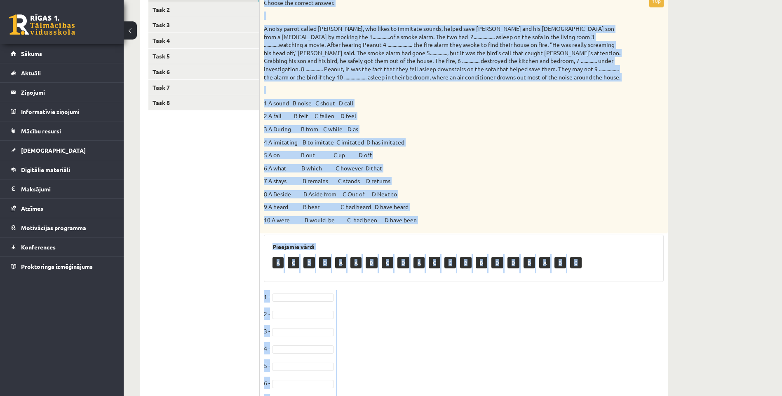
scroll to position [134, 0]
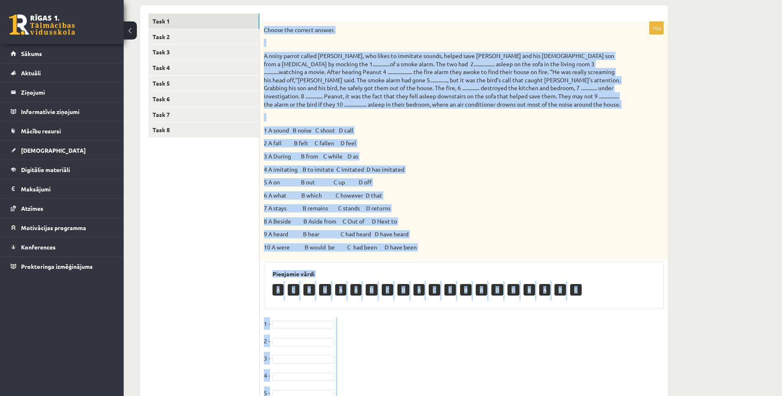
click at [385, 141] on p "2 A fall B felt C fallen D feel" at bounding box center [443, 143] width 359 height 8
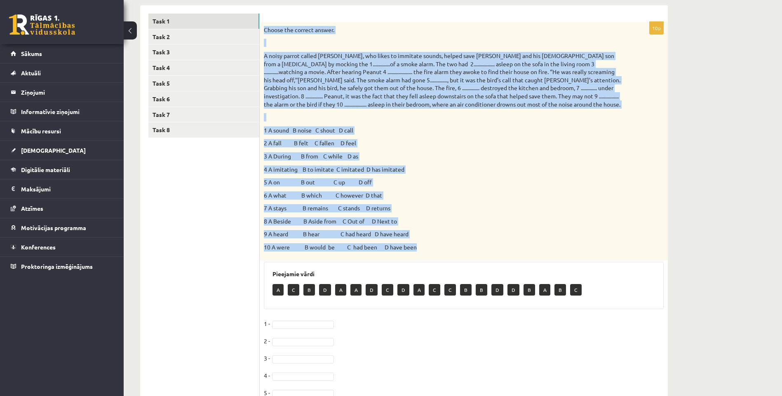
drag, startPoint x: 263, startPoint y: 30, endPoint x: 486, endPoint y: 252, distance: 314.1
click at [486, 252] on div "Choose the correct answer. 1 A sound B noise C shout D call 2 A fall B felt C f…" at bounding box center [464, 141] width 408 height 239
copy div "Loremi dol sitamet consec. A elits doeius tempor Incidi, utl etdol ma aliquaen …"
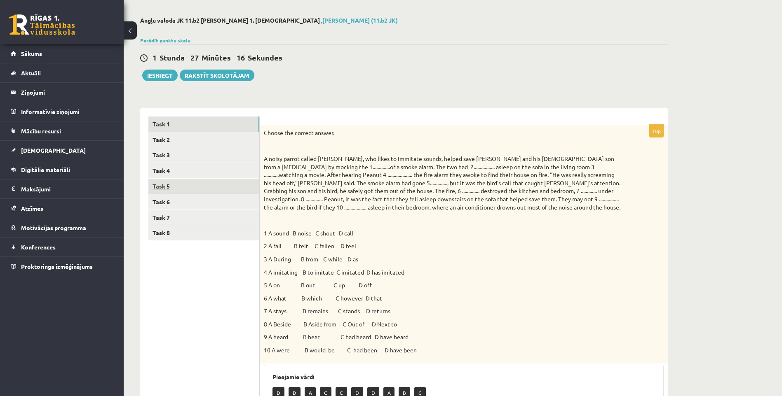
scroll to position [11, 0]
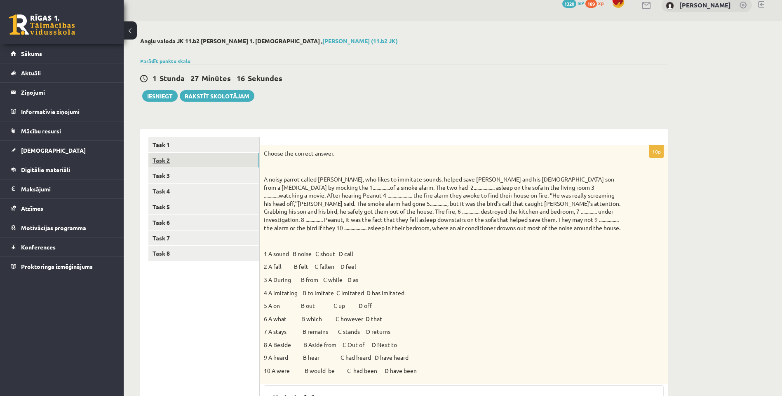
click at [169, 158] on link "Task 2" at bounding box center [203, 160] width 111 height 15
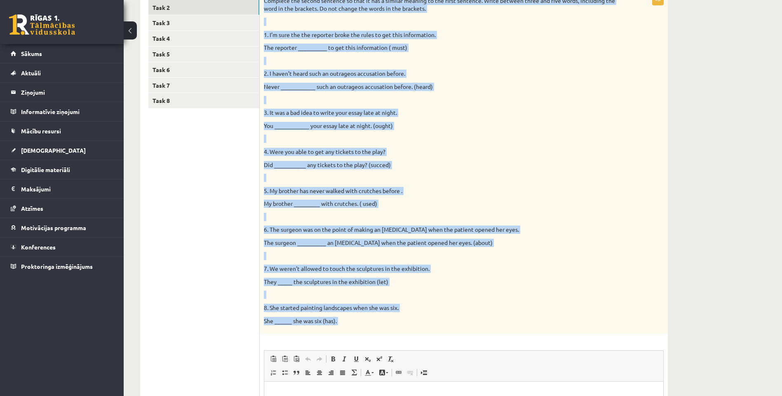
scroll to position [315, 0]
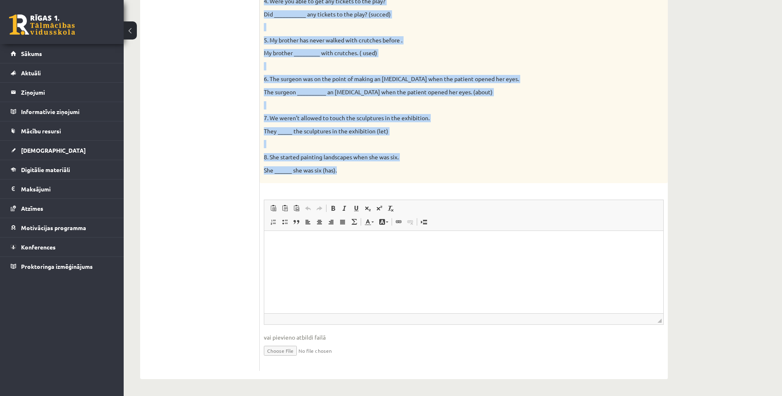
drag, startPoint x: 264, startPoint y: 154, endPoint x: 394, endPoint y: 174, distance: 131.3
click at [394, 174] on div "Complete the second sentence so that it has a similar meaning to the first sent…" at bounding box center [464, 13] width 408 height 342
copy div "Loremips dol sitame consecte ad elit se doe t incidid utlabor et dol magna aliq…"
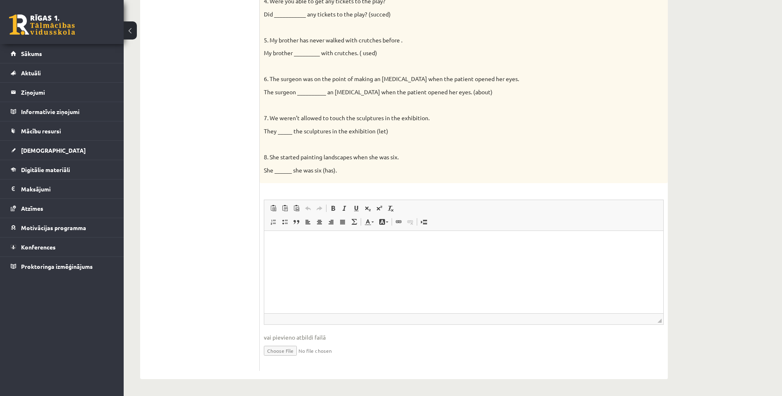
click at [209, 110] on ul "Task 1 Task 2 Task 3 Task 4 Task 5 Task 6 Task 7 Task 8" at bounding box center [203, 103] width 111 height 538
click at [303, 244] on p "Editor, wiswyg-editor-user-answer-47024845858820" at bounding box center [463, 243] width 382 height 9
click at [302, 243] on p "**" at bounding box center [463, 243] width 382 height 9
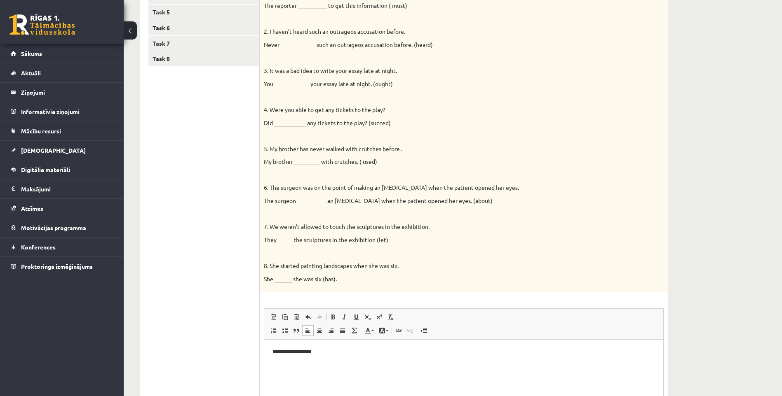
scroll to position [191, 0]
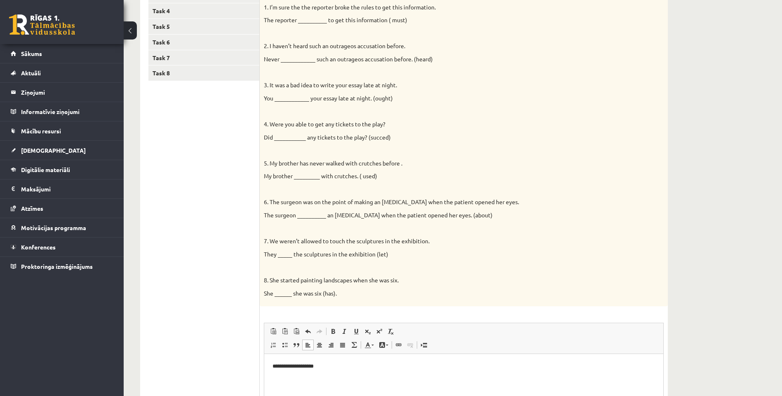
click at [355, 364] on p "**********" at bounding box center [463, 367] width 382 height 9
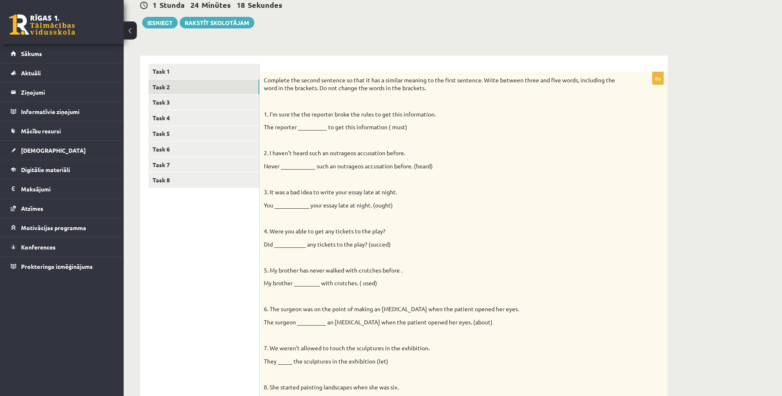
scroll to position [83, 0]
click at [176, 102] on link "Task 3" at bounding box center [203, 103] width 111 height 15
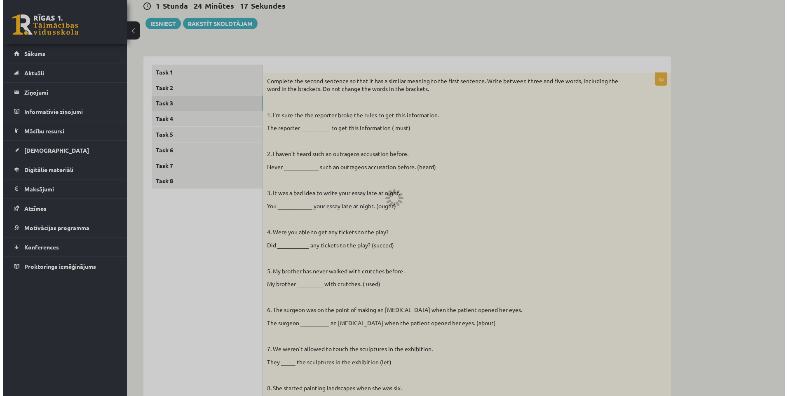
scroll to position [0, 0]
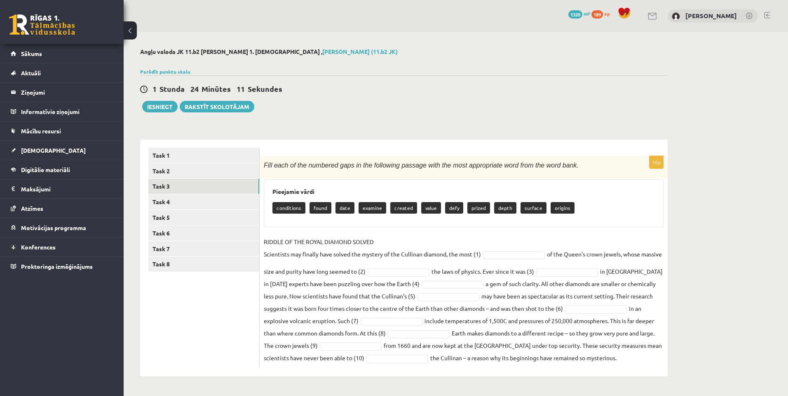
drag, startPoint x: 263, startPoint y: 161, endPoint x: 665, endPoint y: 364, distance: 450.1
click at [665, 364] on div "10p Fill each of the numbered gaps in the following passage with the most appro…" at bounding box center [464, 262] width 408 height 212
copy div "Lore ipsu do sit ametcons adip el sed doeiusmod tempori utla etd magn aliquaeni…"
click at [440, 232] on div "10p Fill each of the numbered gaps in the following passage with the most appro…" at bounding box center [464, 262] width 408 height 212
type input "**"
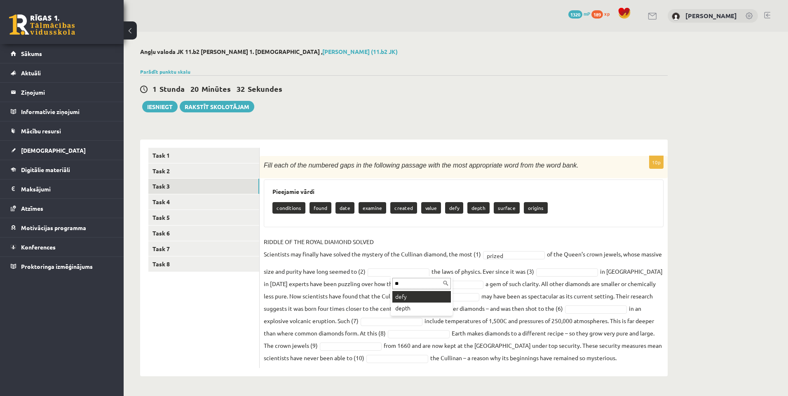
type input "**"
type input "*"
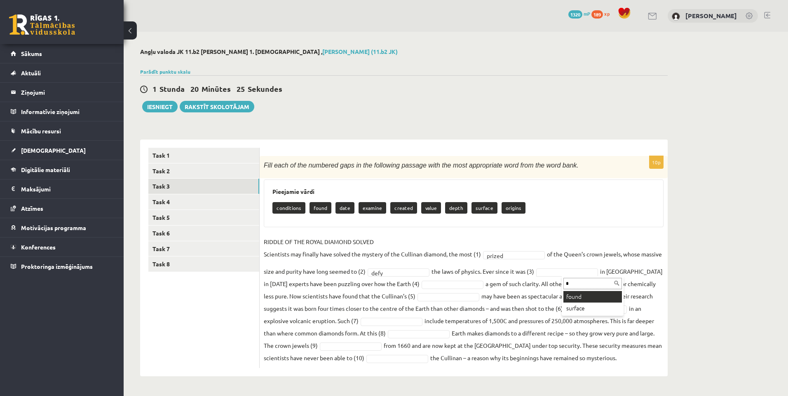
type input "*"
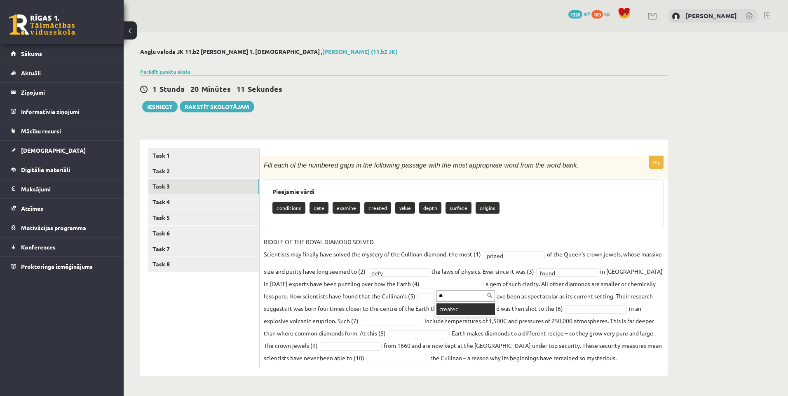
type input "**"
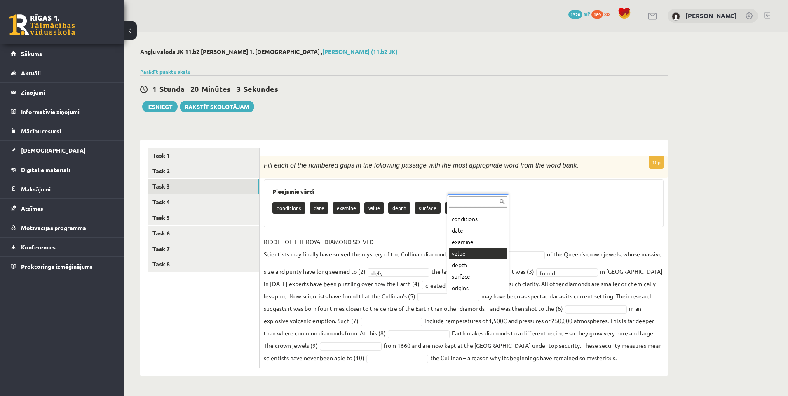
scroll to position [10, 0]
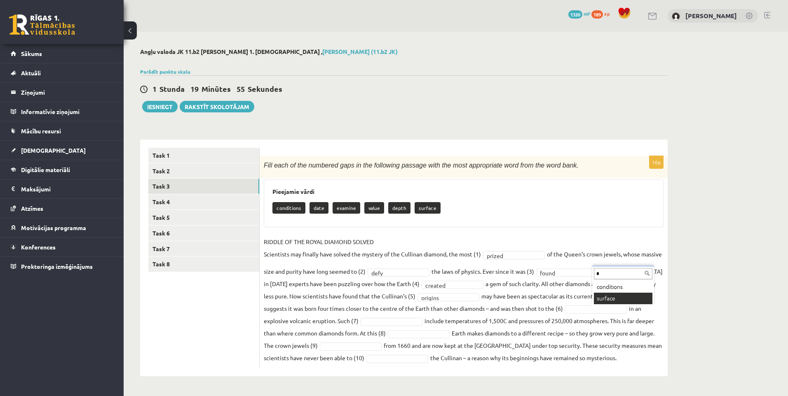
type input "*"
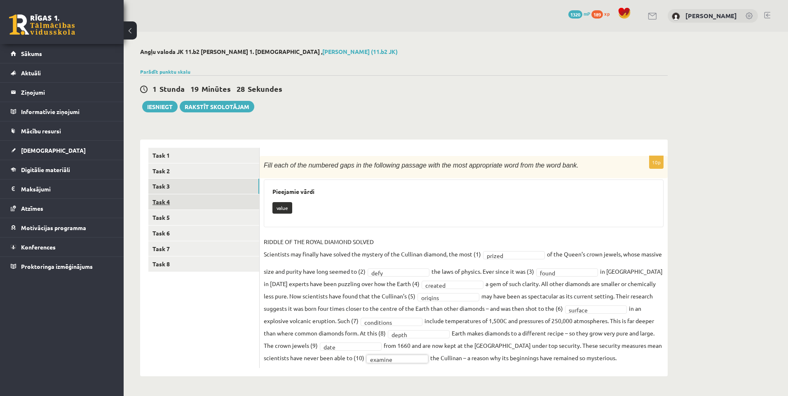
click at [225, 206] on link "Task 4" at bounding box center [203, 202] width 111 height 15
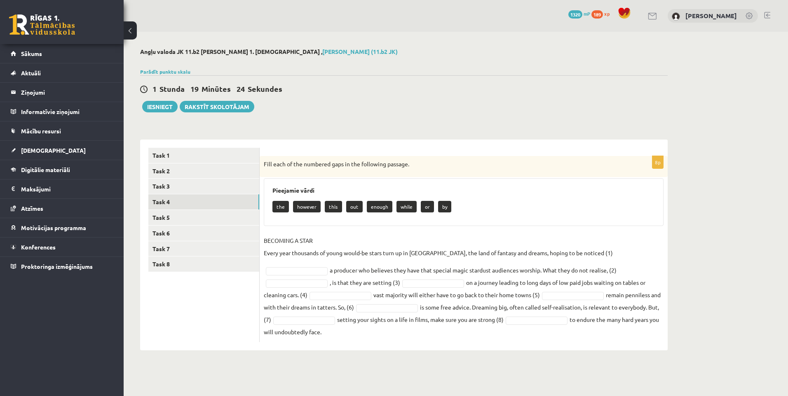
drag, startPoint x: 264, startPoint y: 161, endPoint x: 676, endPoint y: 329, distance: 444.9
click at [676, 329] on div "Angļu valoda JK 11.b2 klase 1. ieskaite , Daniela Ļubomirska (11.b2 JK) Parādīt…" at bounding box center [404, 199] width 560 height 335
copy div "Fill each of the numbered gaps in the following passage. Pieejamie vārdi the ho…"
click at [532, 199] on div "the however this out enough while or by" at bounding box center [463, 207] width 382 height 19
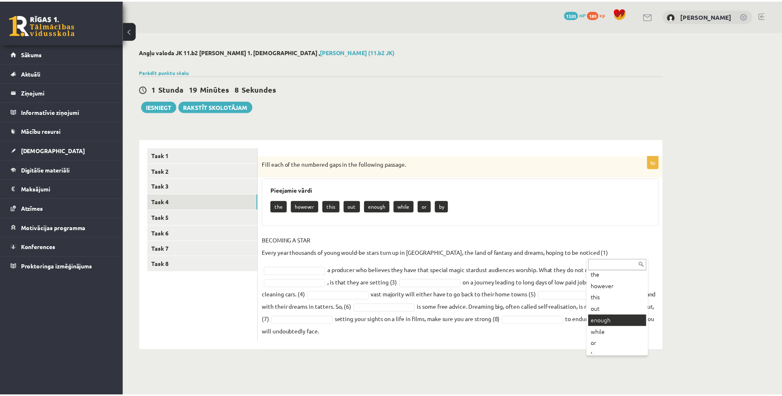
scroll to position [21, 0]
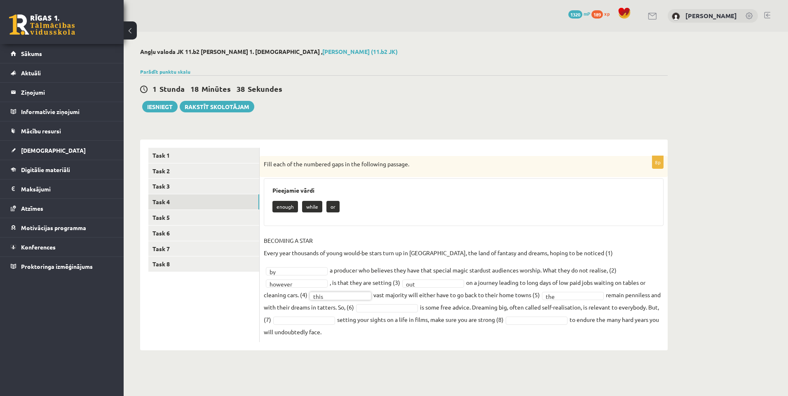
click at [439, 291] on fieldset "BECOMING A STAR Every year thousands of young would-be stars turn up in Hollywo…" at bounding box center [464, 286] width 400 height 104
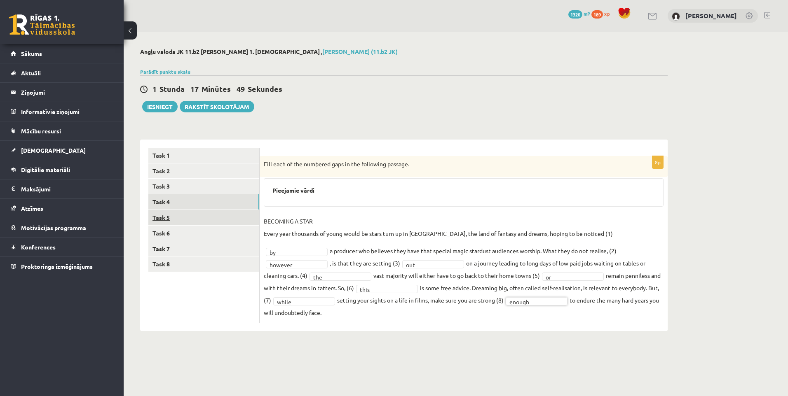
click at [194, 221] on link "Task 5" at bounding box center [203, 217] width 111 height 15
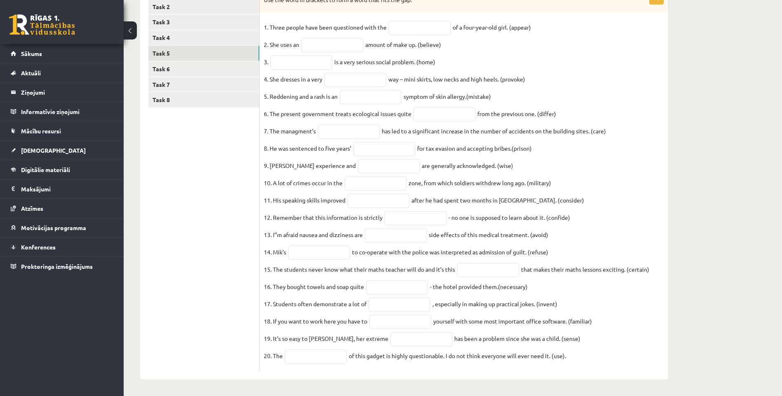
scroll to position [181, 0]
drag, startPoint x: 263, startPoint y: 163, endPoint x: 577, endPoint y: 361, distance: 370.8
click at [577, 361] on div "20p Use the word in brackets to form a word that fits the gap. 1. Three people …" at bounding box center [464, 182] width 408 height 380
copy div "Use the word in brackets to form a word that fits the gap. 1. Three people have…"
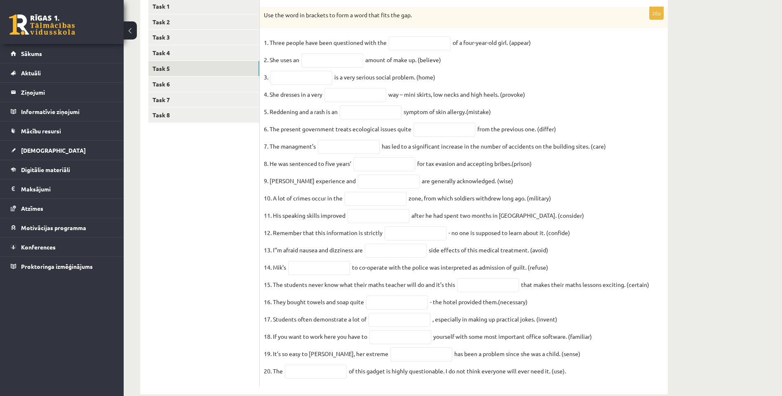
scroll to position [58, 0]
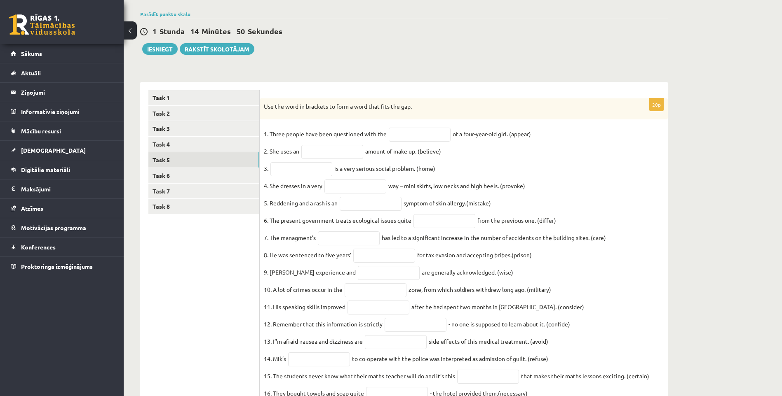
drag, startPoint x: 579, startPoint y: 169, endPoint x: 536, endPoint y: 164, distance: 42.6
click at [578, 169] on fieldset "1. Three people have been questioned with the of a four-year-old girl. (appear)…" at bounding box center [464, 301] width 400 height 346
click at [389, 131] on input "text" at bounding box center [420, 135] width 62 height 14
paste input "**********"
type input "**********"
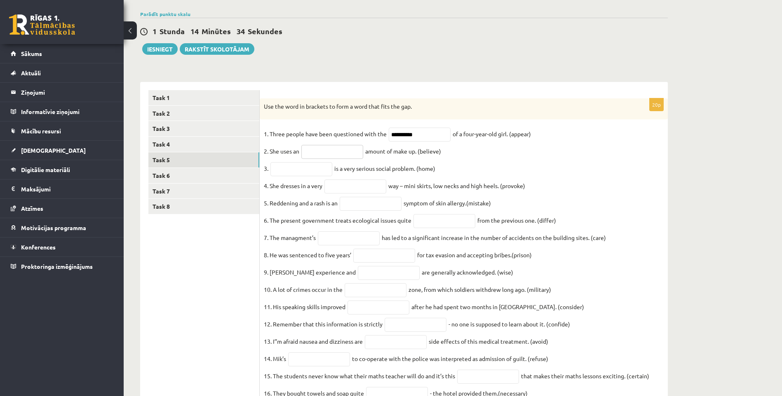
click at [357, 155] on input "text" at bounding box center [332, 152] width 62 height 14
paste input "**********"
type input "**********"
click at [304, 170] on input "text" at bounding box center [301, 169] width 62 height 14
paste input "**********"
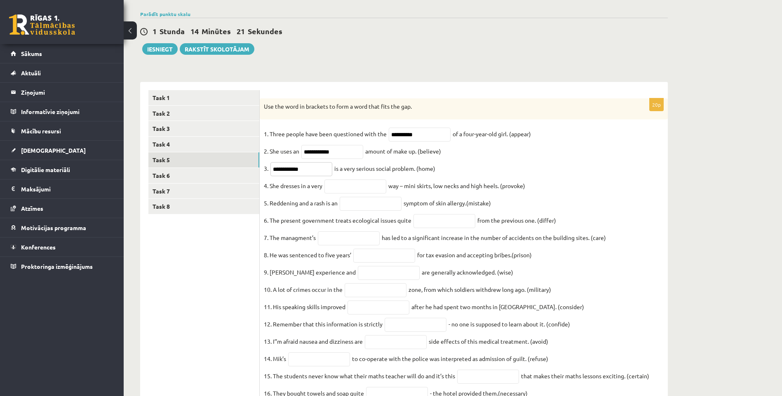
type input "**********"
click at [361, 194] on input "text" at bounding box center [355, 187] width 62 height 14
paste input "**********"
type input "**********"
click at [378, 204] on input "text" at bounding box center [371, 204] width 62 height 14
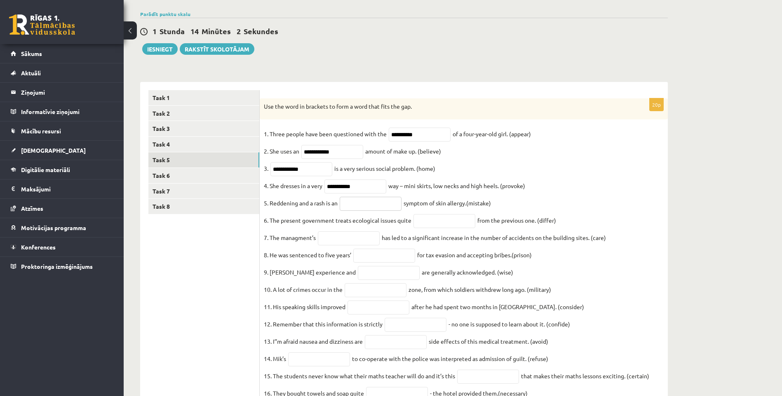
paste input "*********"
type input "*********"
click at [432, 228] on input "text" at bounding box center [444, 221] width 62 height 14
paste input "**********"
type input "**********"
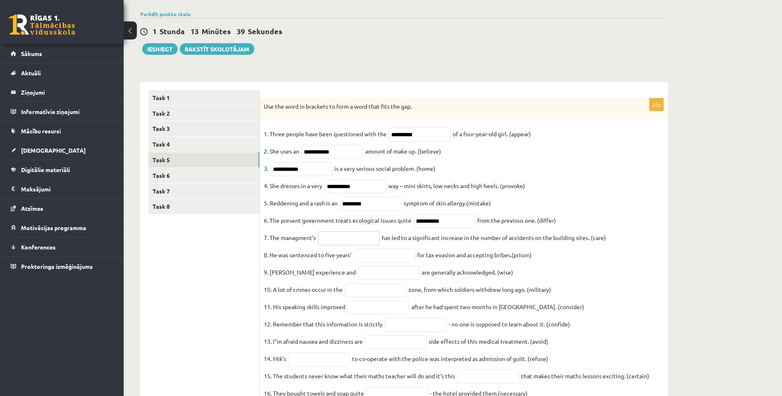
click at [348, 246] on input "text" at bounding box center [349, 239] width 62 height 14
paste input "**********"
type input "**********"
click at [382, 261] on input "text" at bounding box center [384, 256] width 62 height 14
paste input "**********"
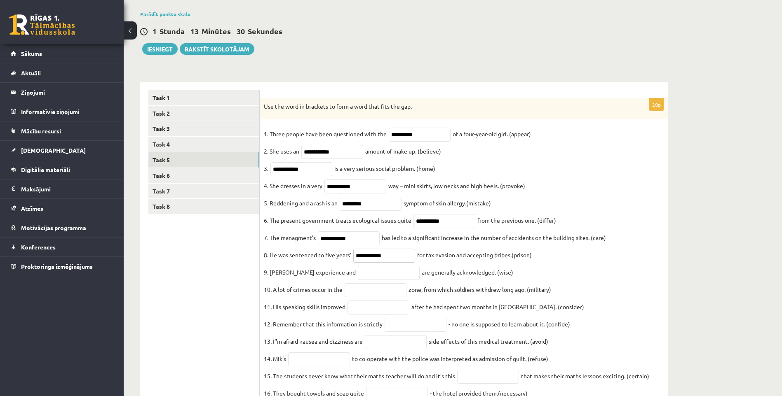
type input "**********"
click at [375, 278] on input "text" at bounding box center [389, 273] width 62 height 14
paste input "******"
type input "******"
click at [373, 296] on input "text" at bounding box center [376, 291] width 62 height 14
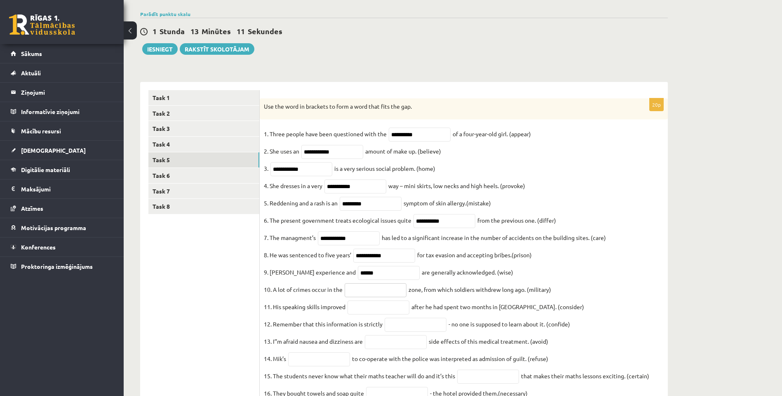
paste input "**********"
type input "**********"
click at [386, 315] on input "text" at bounding box center [378, 308] width 62 height 14
paste input "**********"
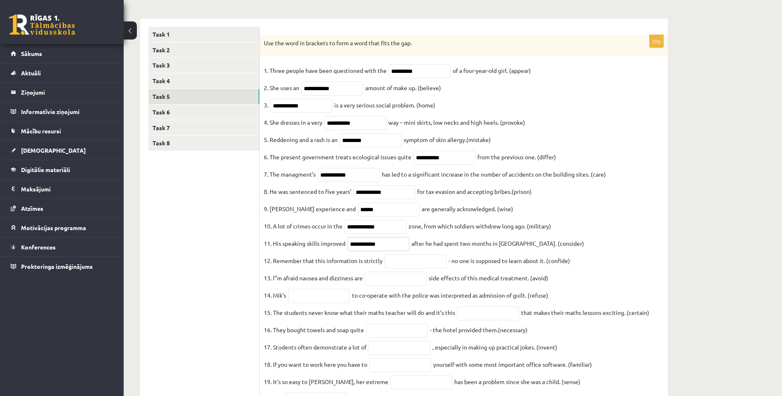
scroll to position [140, 0]
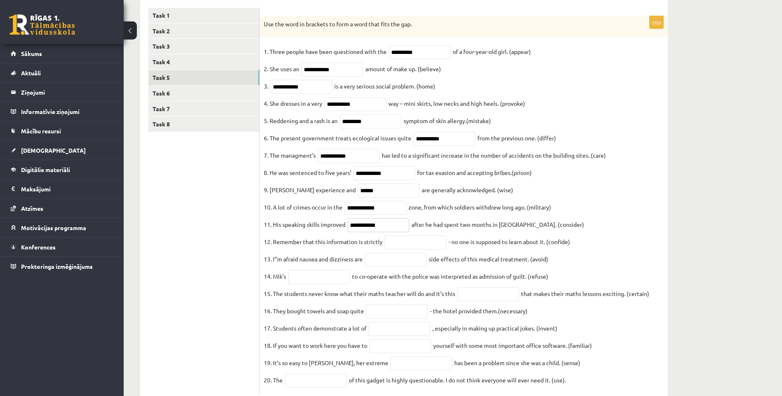
type input "**********"
click at [409, 246] on input "text" at bounding box center [416, 243] width 62 height 14
paste input "**********"
type input "**********"
click at [402, 267] on input "text" at bounding box center [396, 260] width 62 height 14
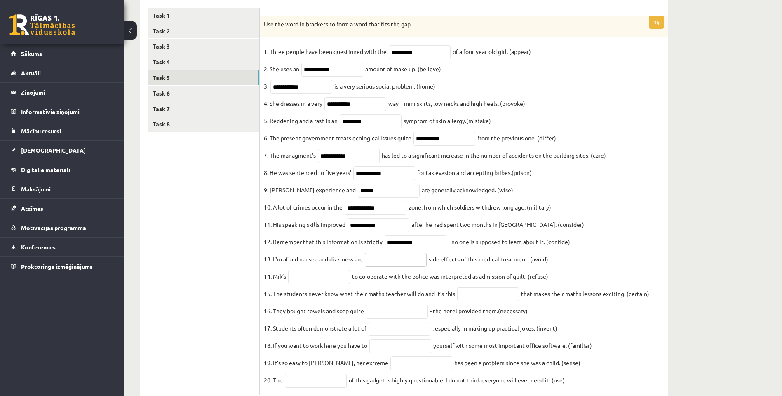
paste input "**********"
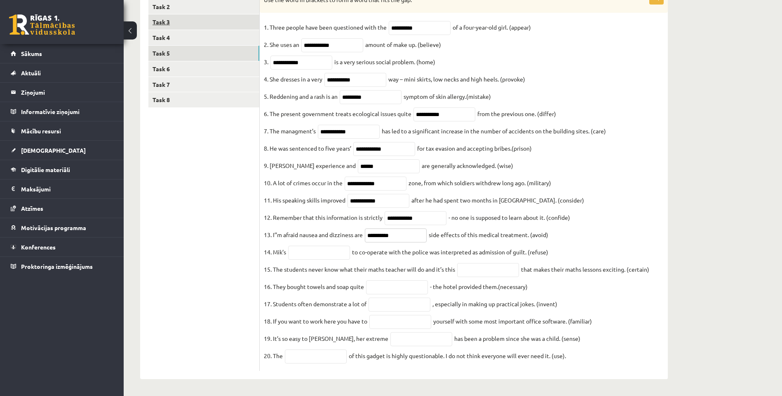
type input "**********"
click at [340, 254] on input "text" at bounding box center [319, 253] width 62 height 14
paste input "*******"
type input "*******"
click at [463, 269] on input "text" at bounding box center [488, 270] width 62 height 14
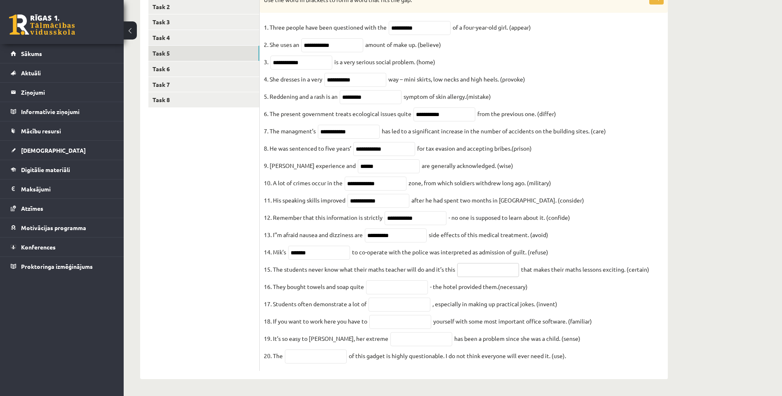
paste input "**********"
type input "**********"
click at [394, 283] on input "text" at bounding box center [397, 288] width 62 height 14
paste input "**********"
type input "**********"
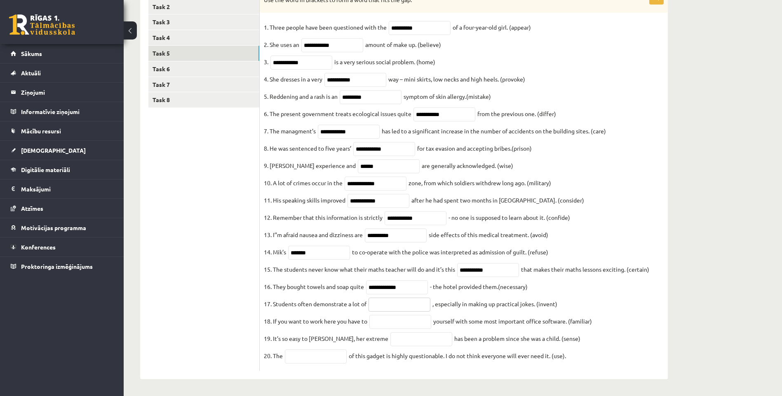
click at [405, 307] on input "text" at bounding box center [399, 305] width 62 height 14
paste input "**********"
type input "**********"
click at [398, 319] on input "text" at bounding box center [400, 322] width 62 height 14
paste input "**********"
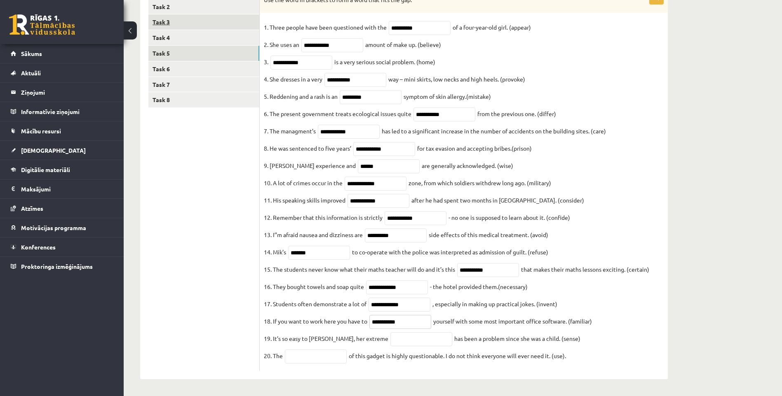
type input "**********"
click at [405, 339] on input "text" at bounding box center [421, 340] width 62 height 14
paste input "**********"
type input "**********"
click at [317, 357] on input "text" at bounding box center [316, 357] width 62 height 14
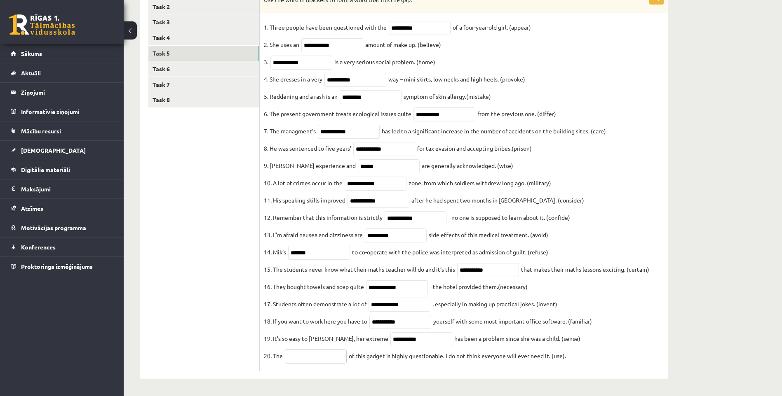
paste input "**********"
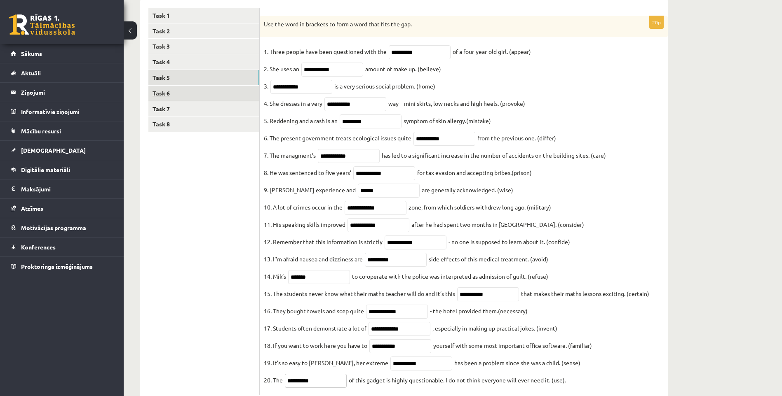
type input "**********"
click at [192, 95] on link "Task 6" at bounding box center [203, 93] width 111 height 15
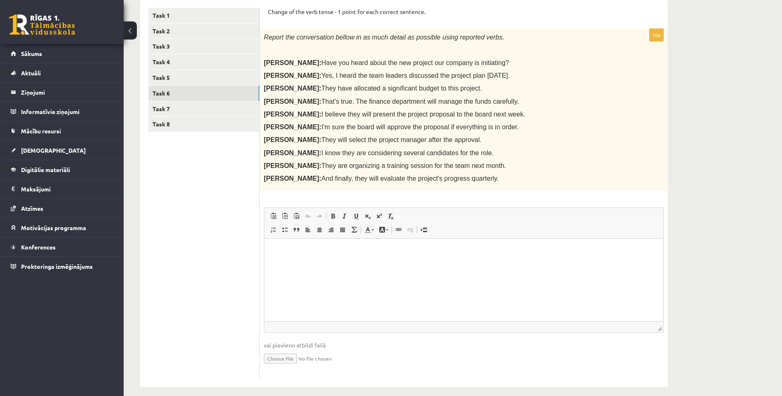
scroll to position [0, 0]
click at [267, 84] on div "Report the conversation bellow in as much detail as possible using reported ver…" at bounding box center [464, 110] width 408 height 162
drag, startPoint x: 261, startPoint y: 9, endPoint x: 479, endPoint y: 187, distance: 281.2
click at [479, 187] on div "Change of the verb tense - 1 point for each correct sentence. 10p Report the co…" at bounding box center [464, 194] width 408 height 388
copy form "Change of the verb tense - 1 point for each correct sentence. 10p Report the co…"
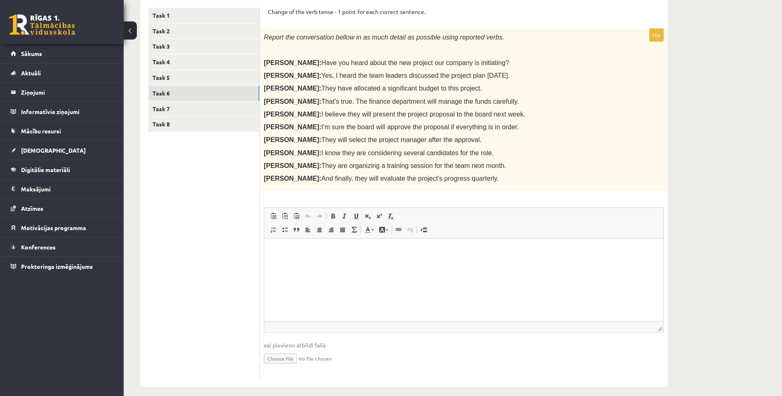
click at [531, 120] on div "Report the conversation bellow in as much detail as possible using reported ver…" at bounding box center [464, 110] width 408 height 162
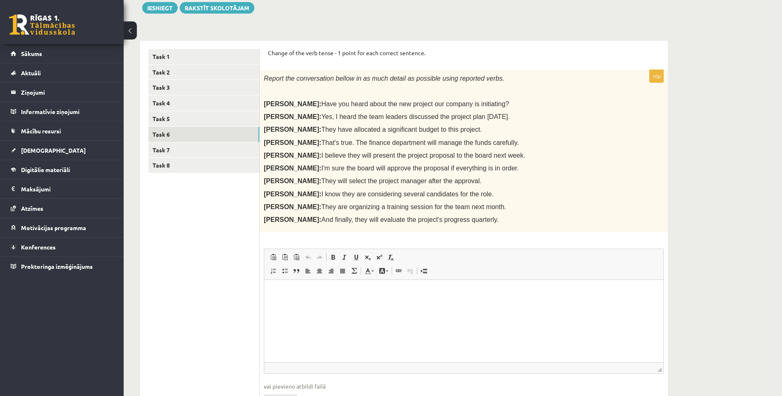
click at [349, 305] on html at bounding box center [463, 292] width 399 height 25
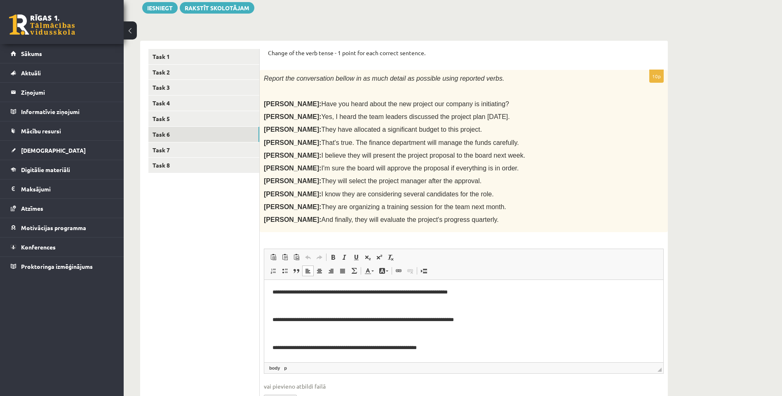
scroll to position [183, 0]
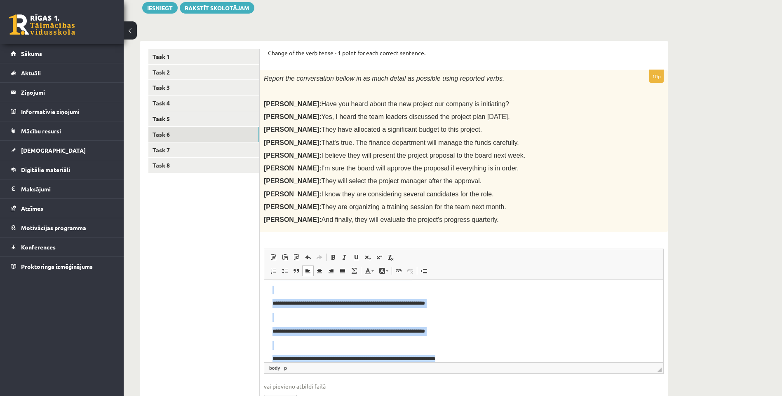
click at [327, 320] on p "Editor, wiswyg-editor-user-answer-47024906470660" at bounding box center [463, 318] width 382 height 9
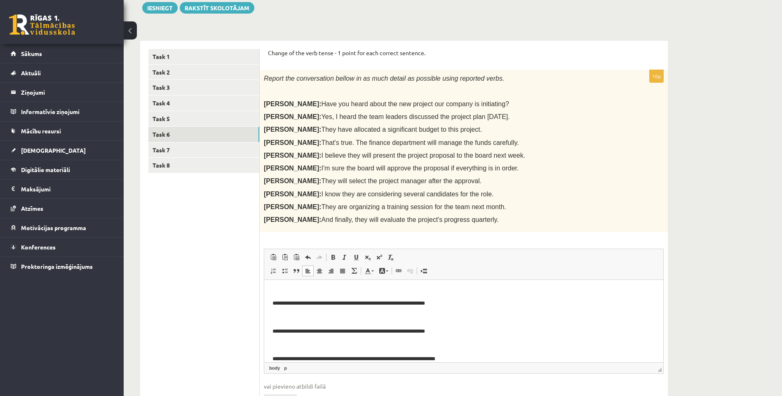
scroll to position [193, 0]
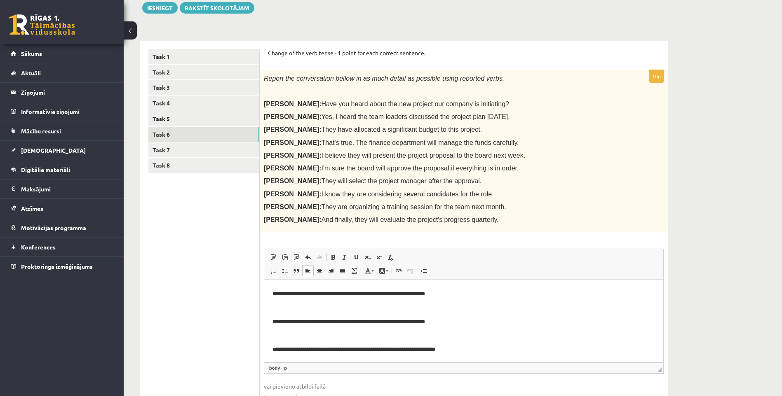
click at [268, 354] on html "**********" at bounding box center [463, 224] width 399 height 275
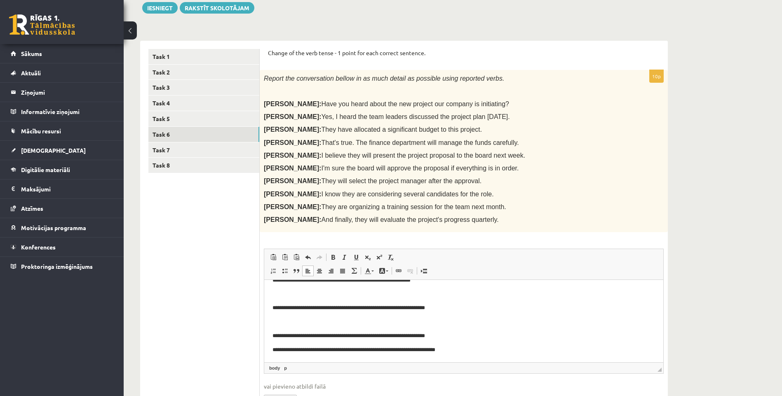
click at [270, 336] on html "**********" at bounding box center [463, 231] width 399 height 261
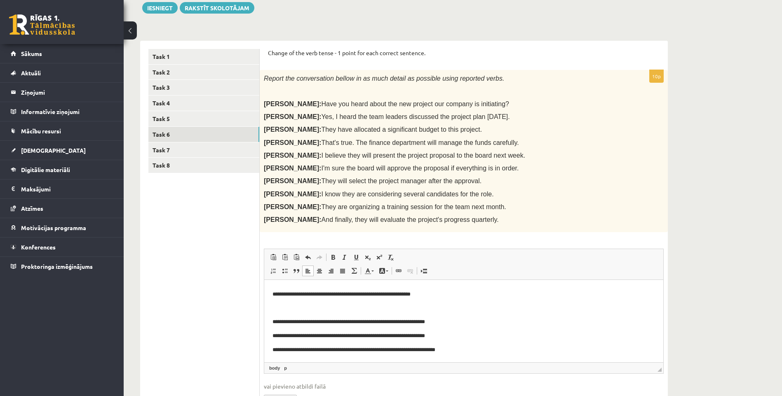
click at [272, 317] on html "**********" at bounding box center [463, 238] width 399 height 247
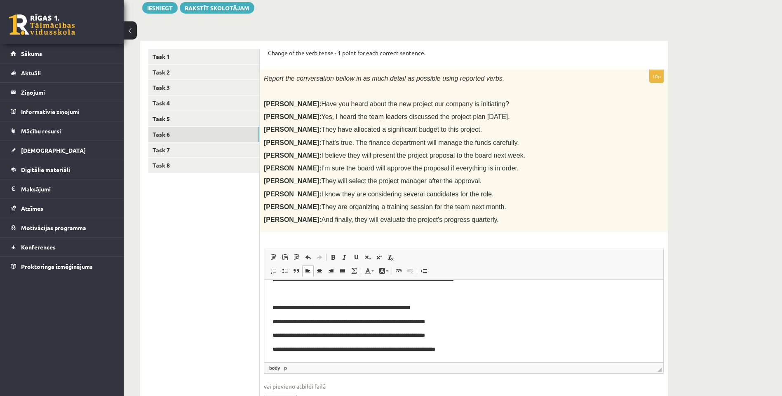
click at [272, 303] on html "**********" at bounding box center [463, 246] width 399 height 234
click at [271, 293] on html "**********" at bounding box center [463, 253] width 399 height 220
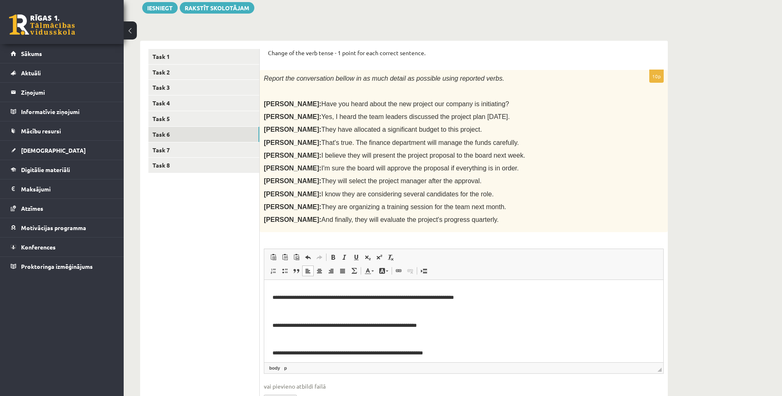
scroll to position [41, 0]
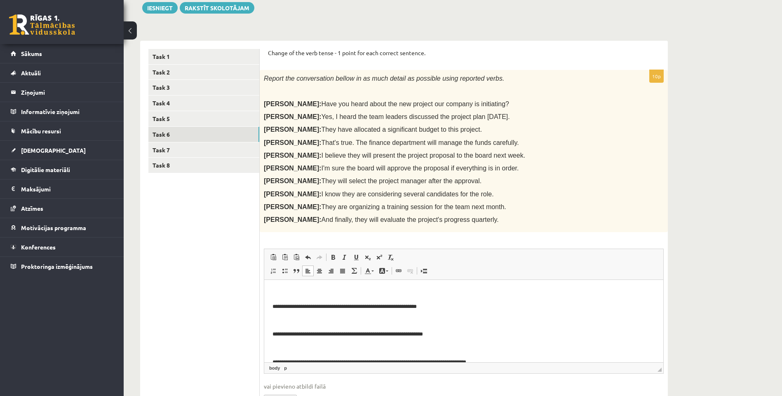
click at [270, 359] on html "**********" at bounding box center [463, 342] width 399 height 206
click at [271, 333] on html "**********" at bounding box center [463, 335] width 399 height 192
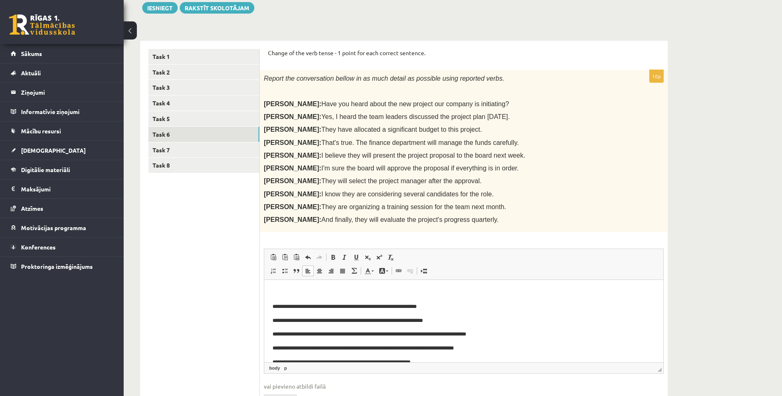
click at [271, 307] on html "**********" at bounding box center [463, 328] width 399 height 178
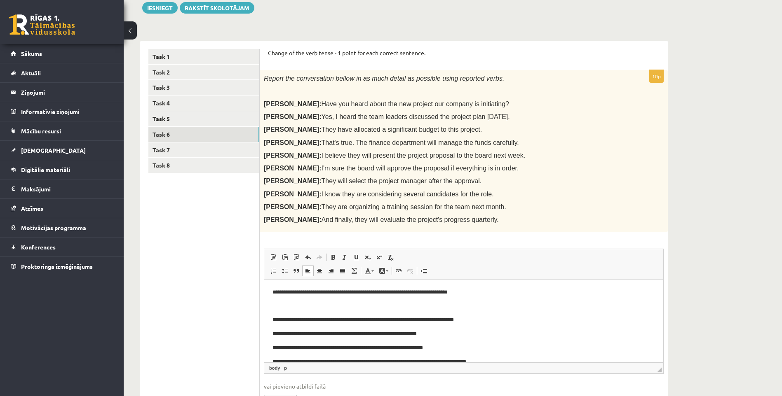
click at [272, 317] on html "**********" at bounding box center [463, 362] width 399 height 164
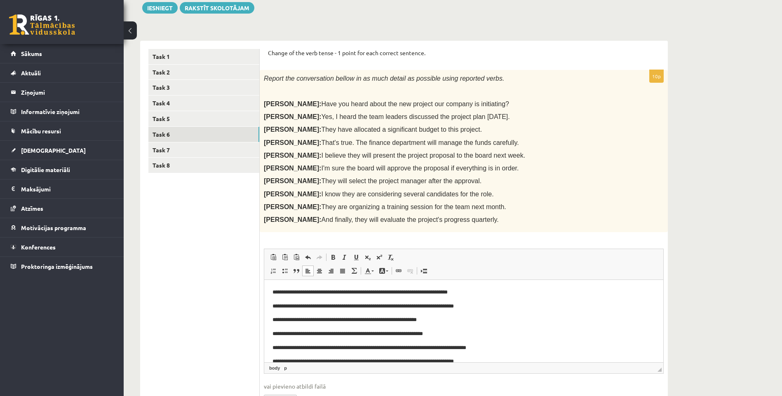
click at [271, 291] on html "**********" at bounding box center [463, 355] width 399 height 150
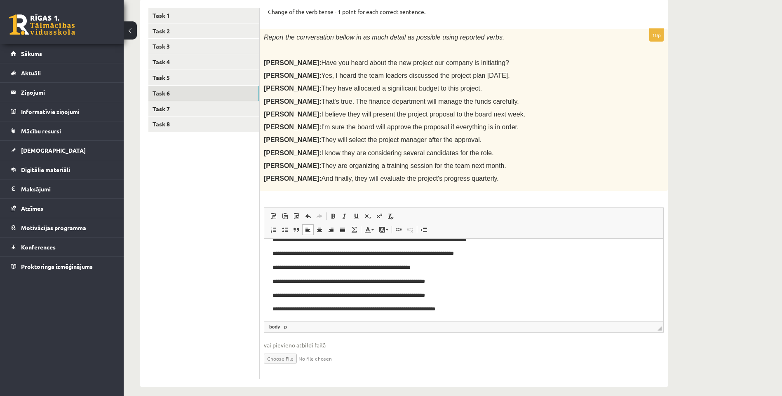
scroll to position [68, 0]
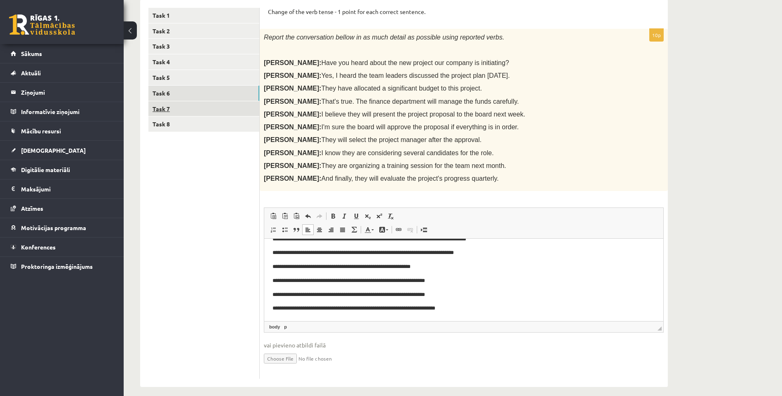
click at [170, 113] on link "Task 7" at bounding box center [203, 108] width 111 height 15
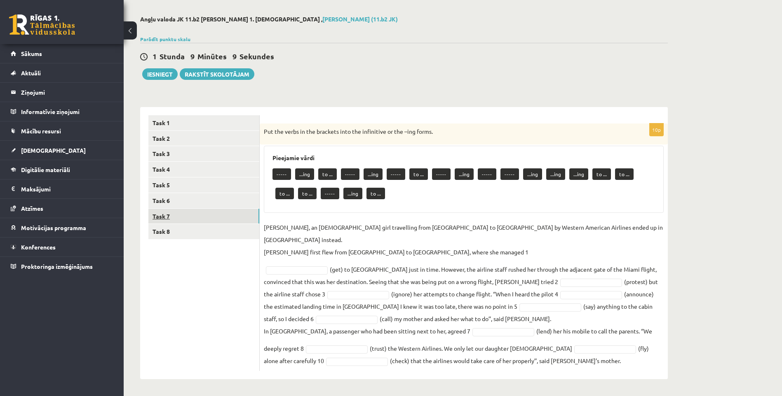
scroll to position [21, 0]
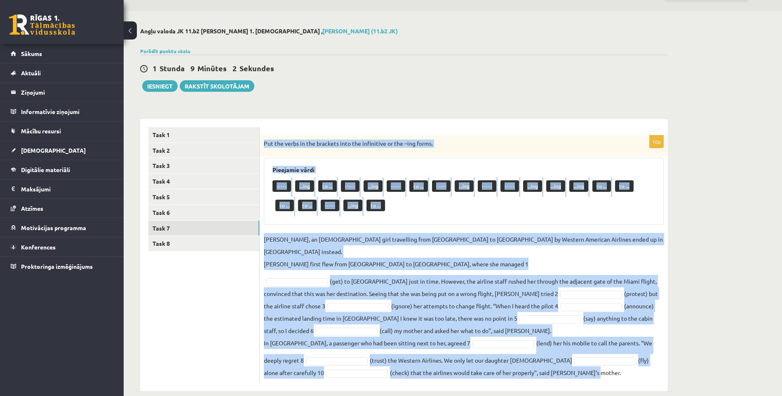
drag, startPoint x: 262, startPoint y: 143, endPoint x: 543, endPoint y: 364, distance: 357.5
click at [543, 364] on div "10p Put the verbs in the brackets into the infinitive or the –ing forms. Pieeja…" at bounding box center [464, 260] width 408 height 248
copy div "Put the verbs in the brackets into the infinitive or the –ing forms. Pieejamie …"
drag, startPoint x: 485, startPoint y: 154, endPoint x: 480, endPoint y: 154, distance: 4.5
click at [485, 154] on div "Put the verbs in the brackets into the infinitive or the –ing forms." at bounding box center [464, 146] width 408 height 21
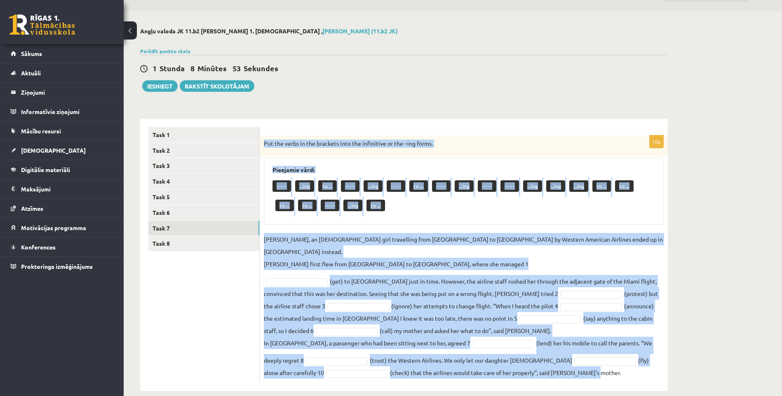
click at [506, 162] on div "Pieejamie vārdi ----- ...ing to ... ----- ...ing ----- to ... ----- ...ing ----…" at bounding box center [464, 191] width 400 height 67
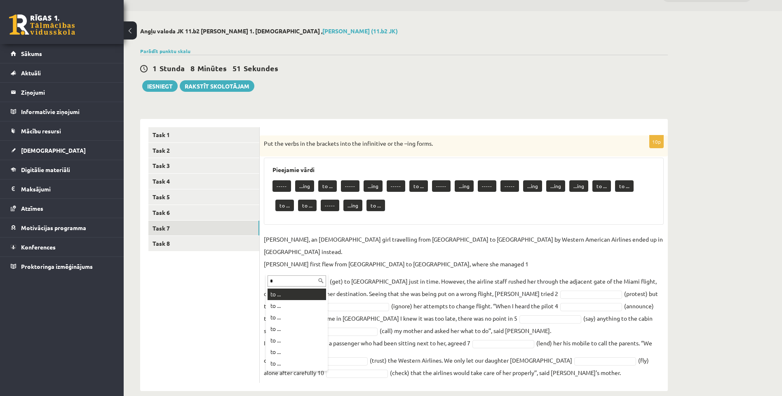
type input "*"
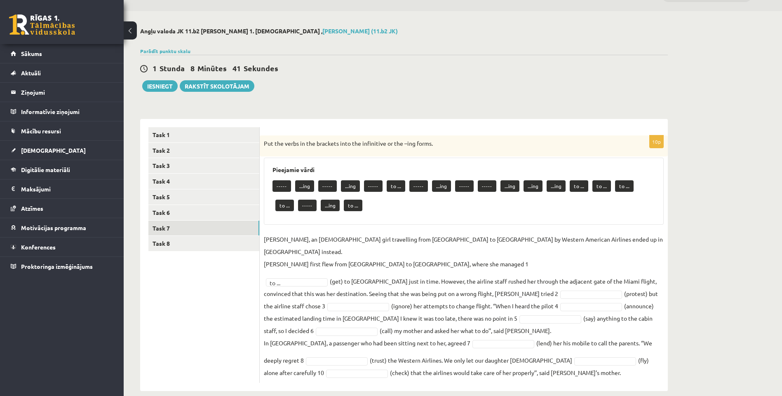
click at [551, 273] on fieldset "Jenny Adams, an 11-year-old girl travelling from San Francisco to Philadelphia …" at bounding box center [464, 306] width 400 height 146
type input "*"
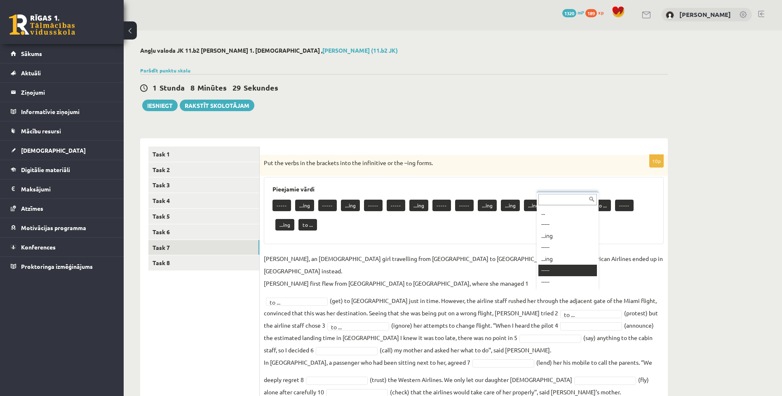
scroll to position [10, 0]
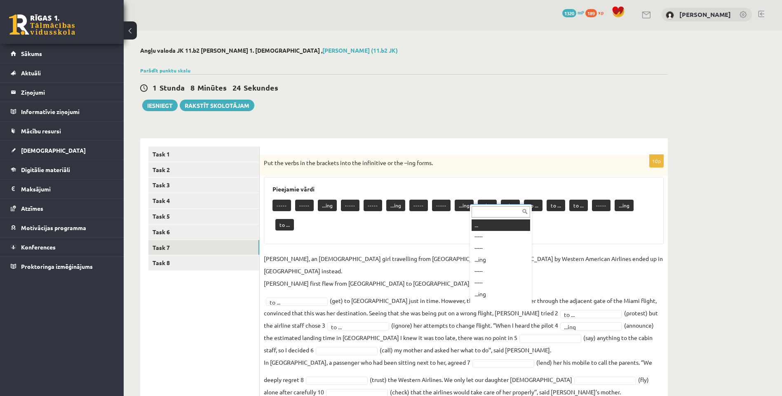
type input "*"
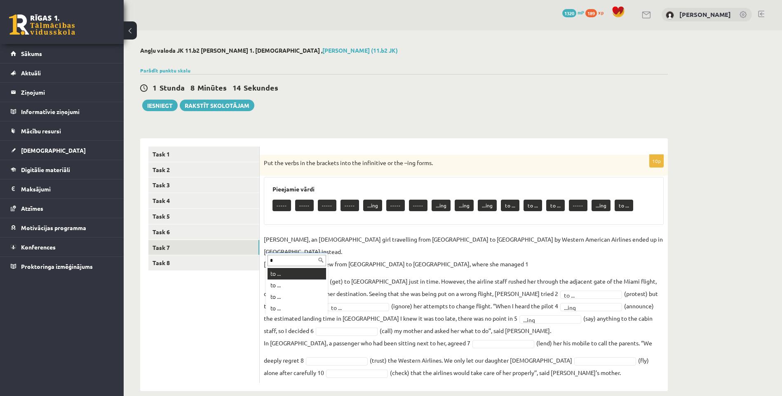
type input "*"
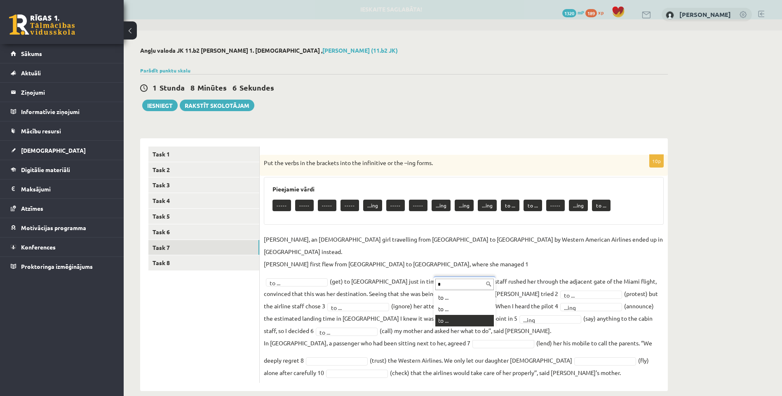
type input "*"
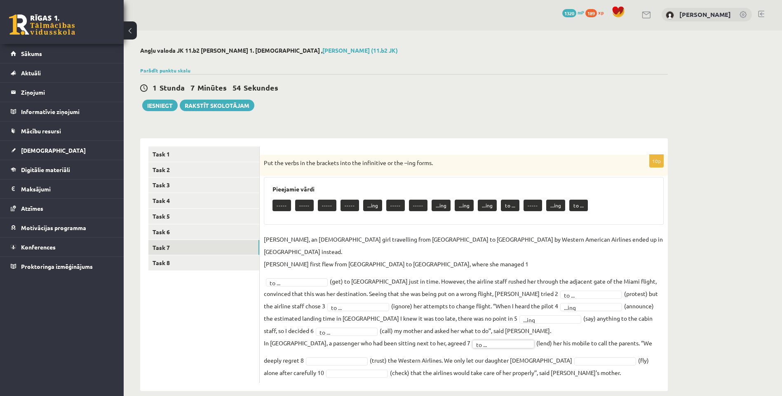
click at [313, 343] on fieldset "Jenny Adams, an 11-year-old girl travelling from San Francisco to Philadelphia …" at bounding box center [464, 306] width 400 height 146
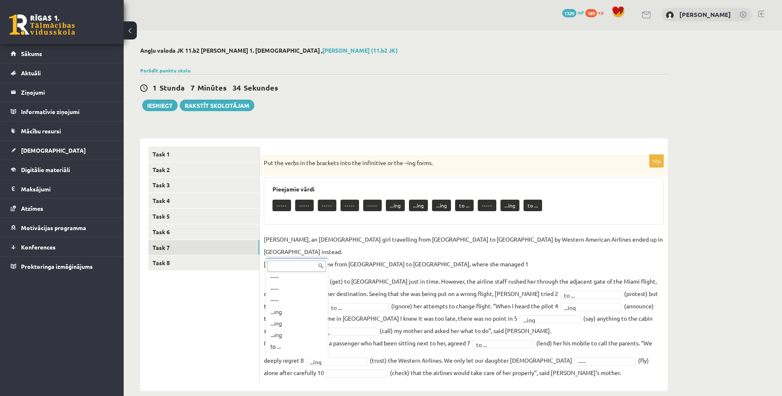
scroll to position [51, 0]
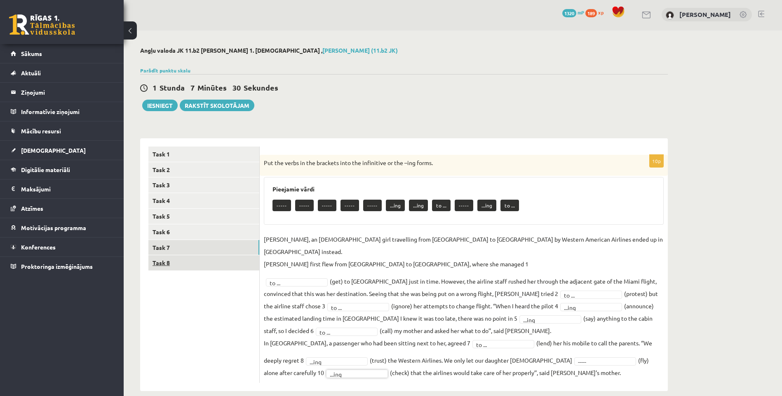
click at [217, 266] on link "Task 8" at bounding box center [203, 263] width 111 height 15
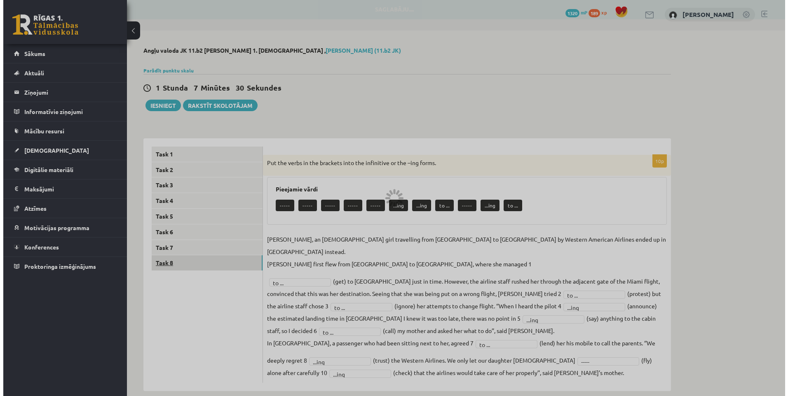
scroll to position [0, 0]
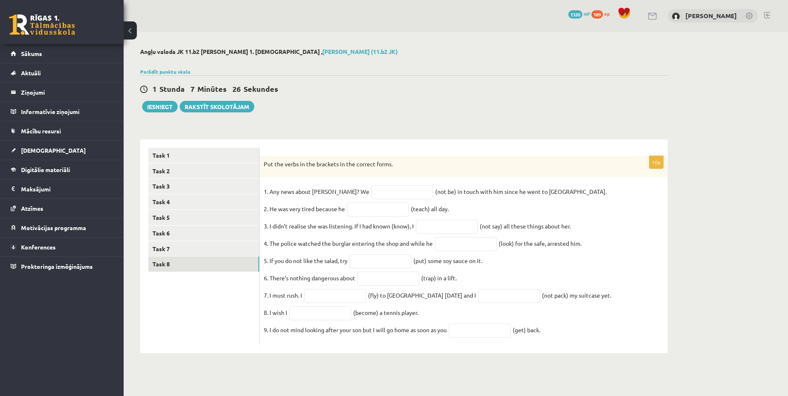
drag, startPoint x: 263, startPoint y: 162, endPoint x: 576, endPoint y: 341, distance: 360.7
click at [576, 341] on div "10p Put the verbs in the brackets in the correct forms. 1. Any news about Georg…" at bounding box center [464, 251] width 408 height 190
copy div "Put the verbs in the brackets in the correct forms. 1. Any news about George? W…"
click at [382, 72] on div "Parādīt punktu skalu Atzīme No Līdz 1 0 17 2 18 26 3 27 34 4 35 43 5 44 51 6 52…" at bounding box center [404, 71] width 528 height 7
click at [371, 192] on input "text" at bounding box center [402, 192] width 62 height 14
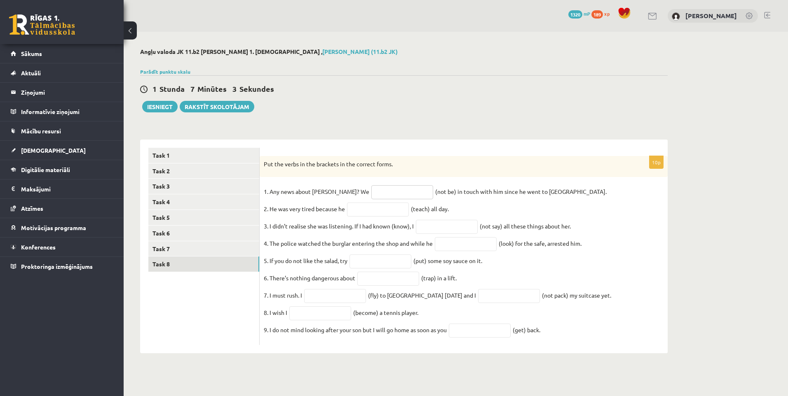
paste input "**********"
type input "**********"
click at [375, 210] on input "text" at bounding box center [378, 210] width 62 height 14
paste input "**********"
type input "**********"
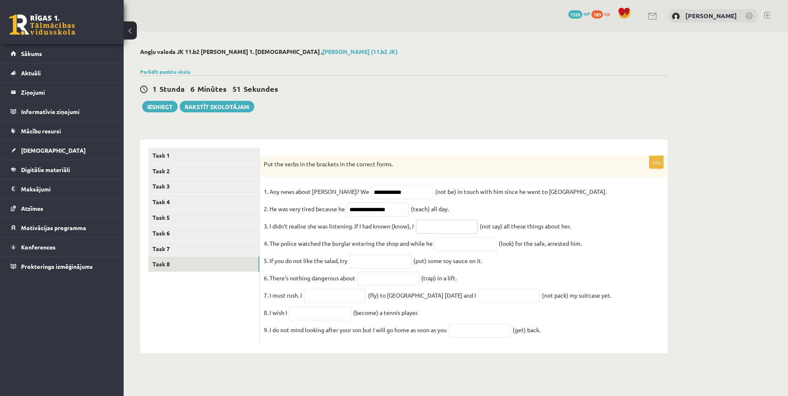
click at [431, 232] on input "text" at bounding box center [447, 227] width 62 height 14
paste input "**********"
type input "**********"
click at [466, 241] on input "text" at bounding box center [466, 244] width 62 height 14
paste input "**********"
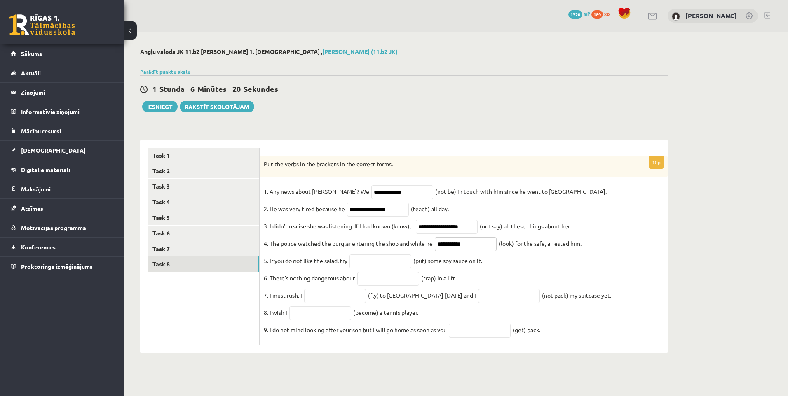
type input "**********"
click at [387, 262] on input "text" at bounding box center [380, 262] width 62 height 14
paste input "*******"
type input "*******"
click at [405, 286] on input "text" at bounding box center [388, 279] width 62 height 14
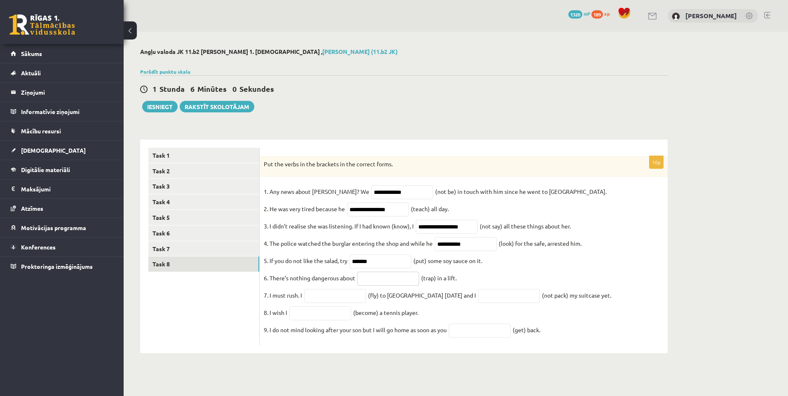
paste input "**********"
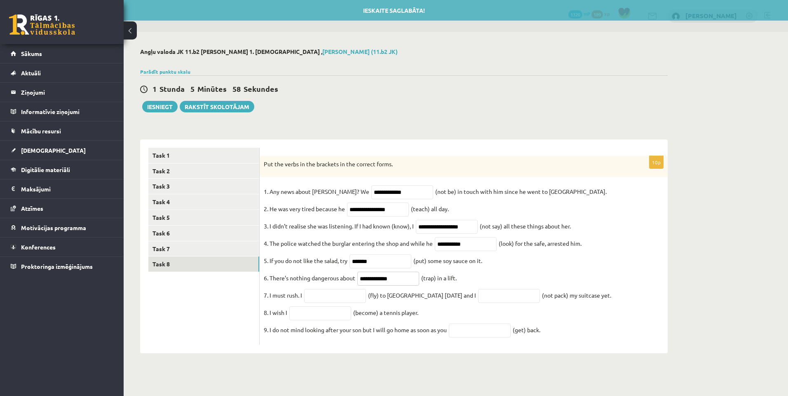
type input "**********"
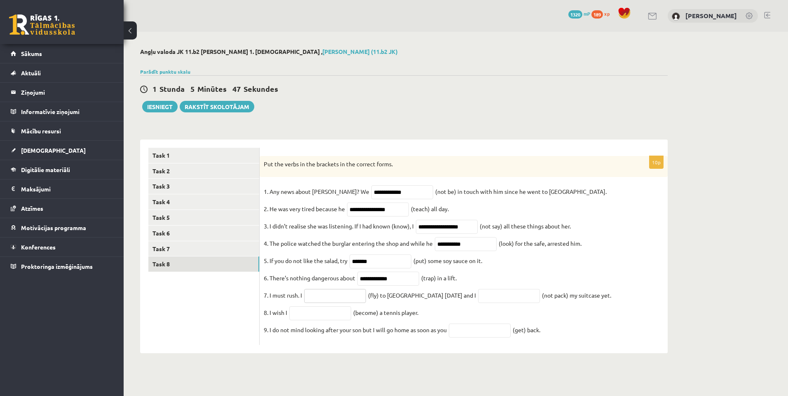
click at [331, 302] on input "text" at bounding box center [335, 296] width 62 height 14
paste input "*********"
type input "*********"
click at [486, 302] on input "text" at bounding box center [509, 296] width 62 height 14
paste input "**********"
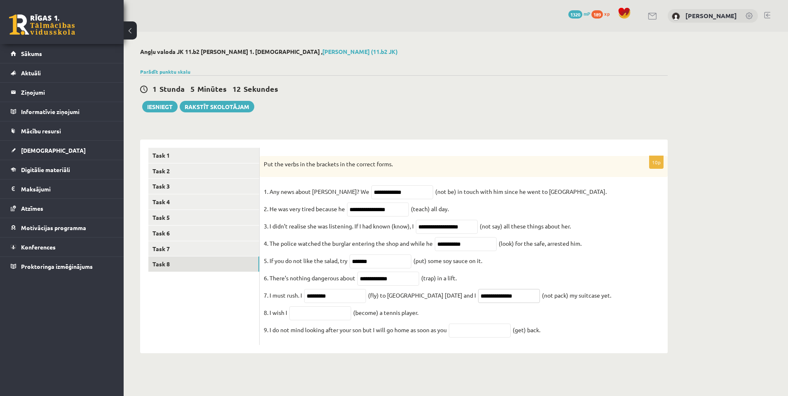
type input "**********"
click at [318, 321] on input "text" at bounding box center [320, 314] width 62 height 14
paste input "**********"
type input "**********"
click at [493, 331] on input "text" at bounding box center [480, 331] width 62 height 14
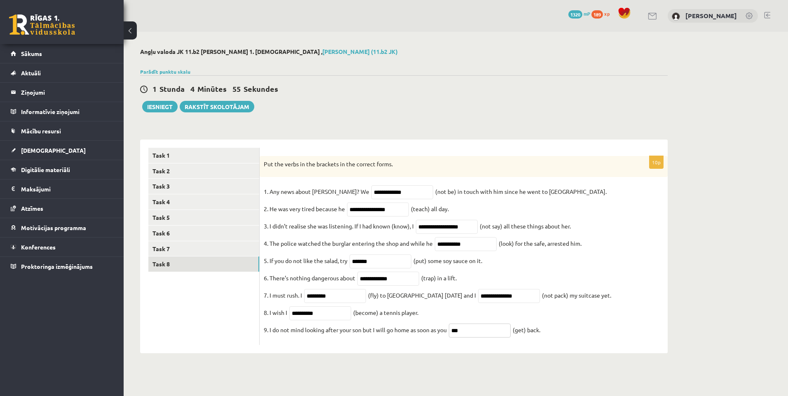
type input "***"
click at [373, 145] on div "**********" at bounding box center [464, 247] width 408 height 214
click at [159, 110] on button "Iesniegt" at bounding box center [159, 107] width 35 height 12
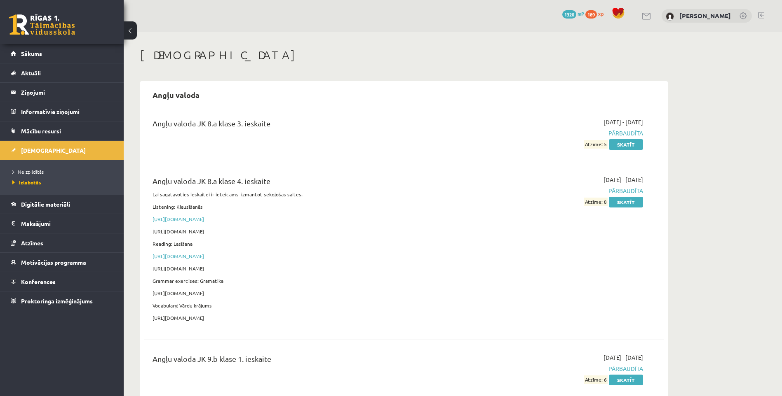
click at [27, 22] on link at bounding box center [42, 24] width 66 height 21
